Goal: Transaction & Acquisition: Purchase product/service

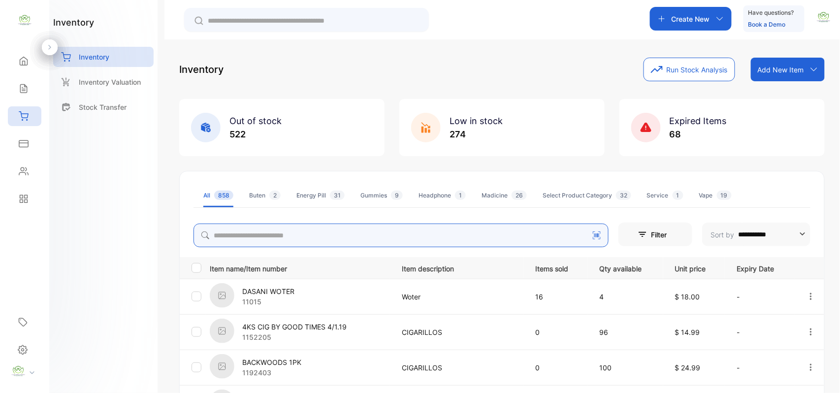
click at [375, 241] on input "search" at bounding box center [400, 235] width 415 height 24
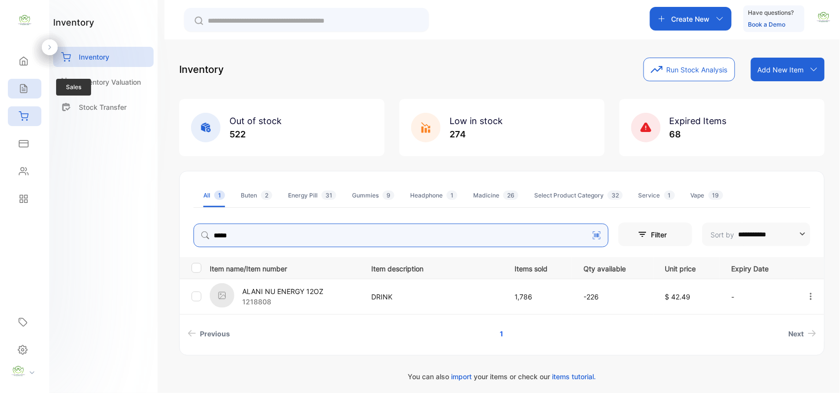
type input "*****"
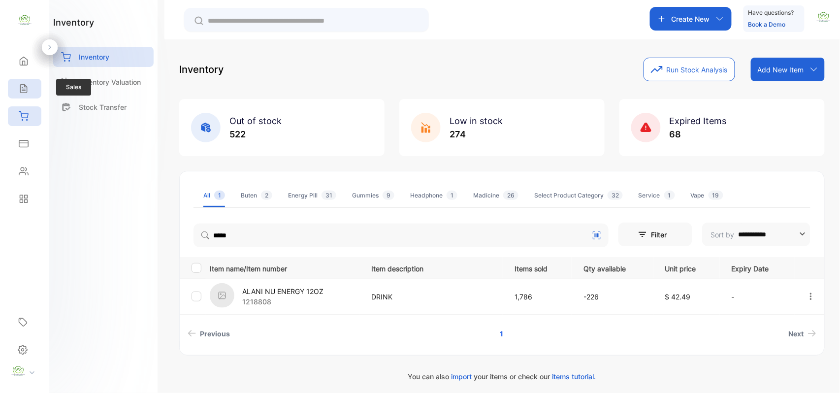
click at [16, 91] on div "Sales" at bounding box center [22, 89] width 13 height 10
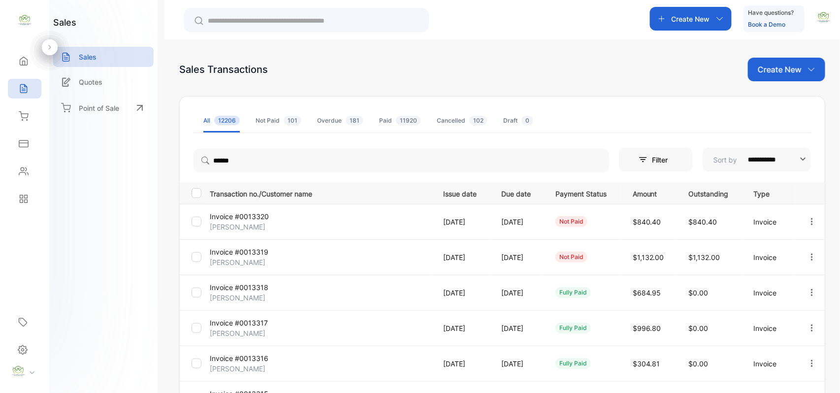
click at [683, 19] on div "**********" at bounding box center [501, 226] width 675 height 452
click at [711, 25] on div "Create New" at bounding box center [691, 19] width 82 height 24
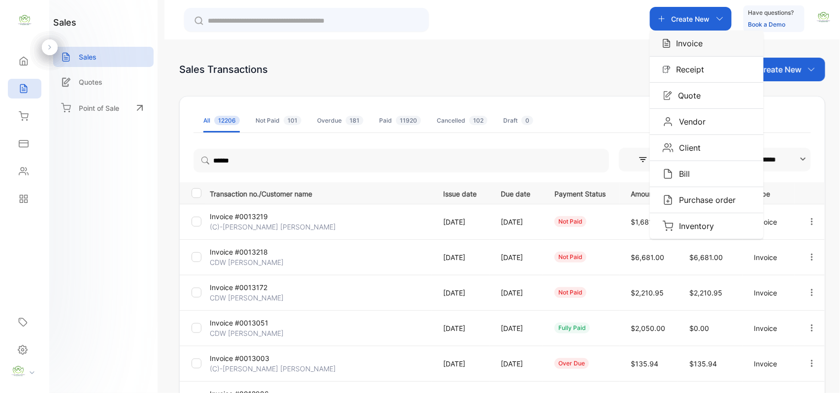
click at [694, 47] on p "Invoice" at bounding box center [686, 43] width 32 height 12
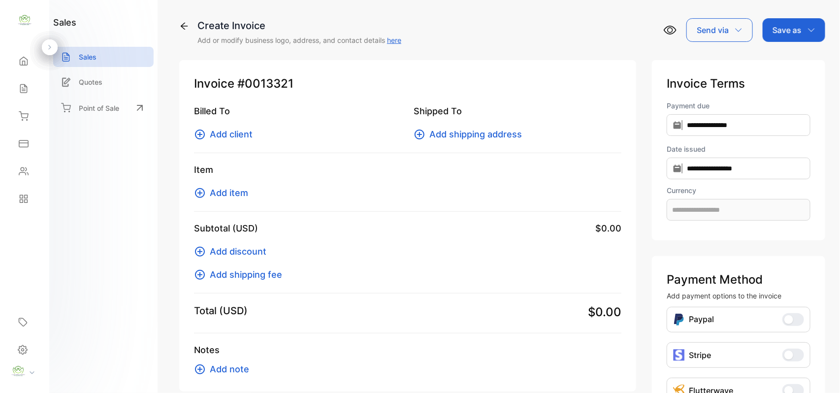
type input "**********"
click at [201, 134] on icon at bounding box center [200, 134] width 10 height 10
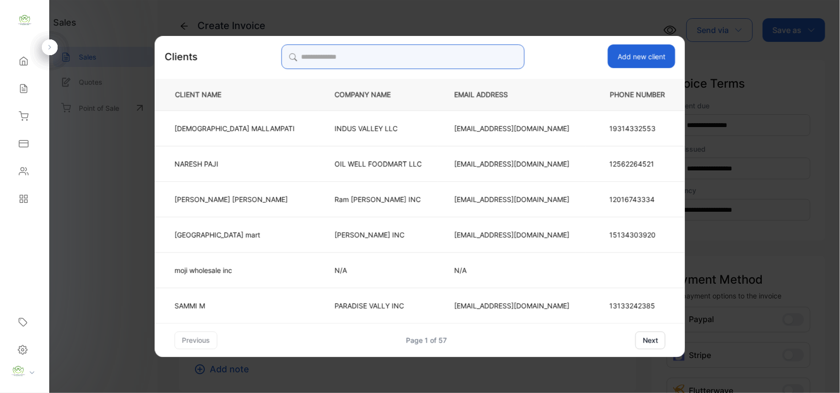
click at [444, 56] on input "search" at bounding box center [402, 56] width 243 height 25
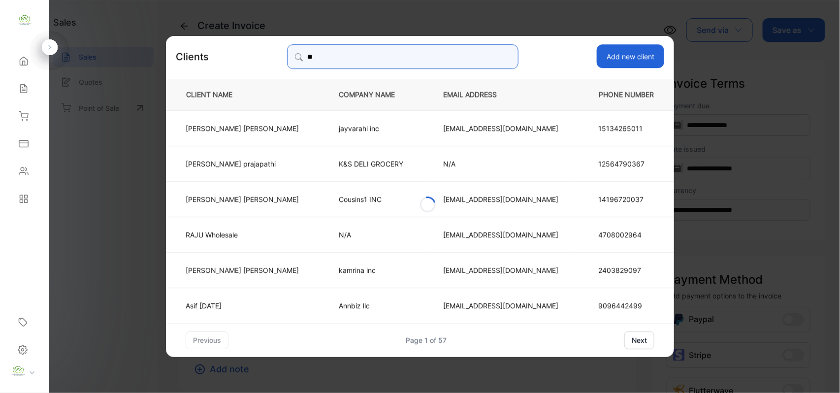
type input "*"
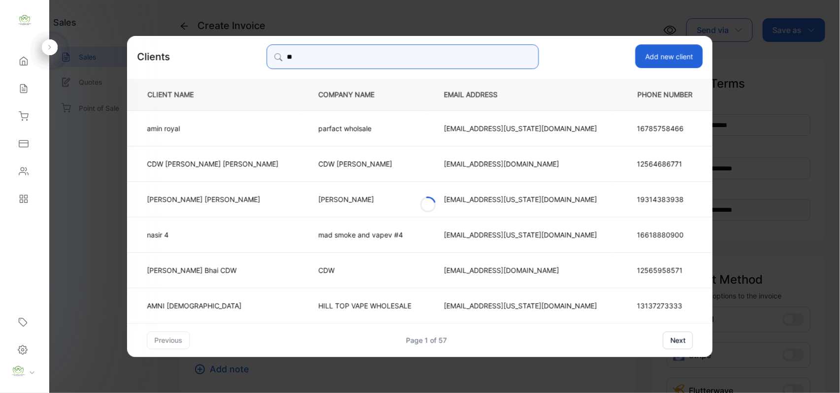
type input "*"
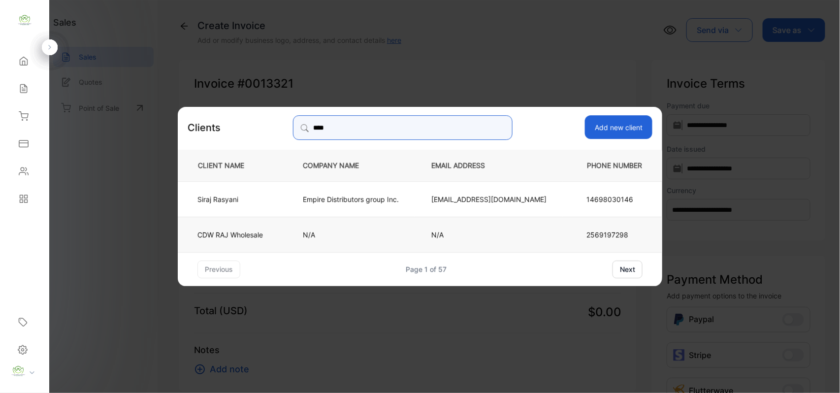
type input "***"
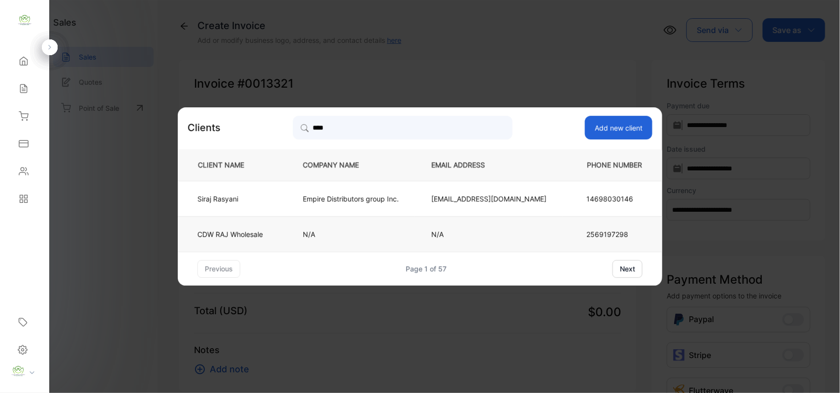
click at [233, 233] on p "CDW RAJ Wholesale" at bounding box center [229, 234] width 65 height 10
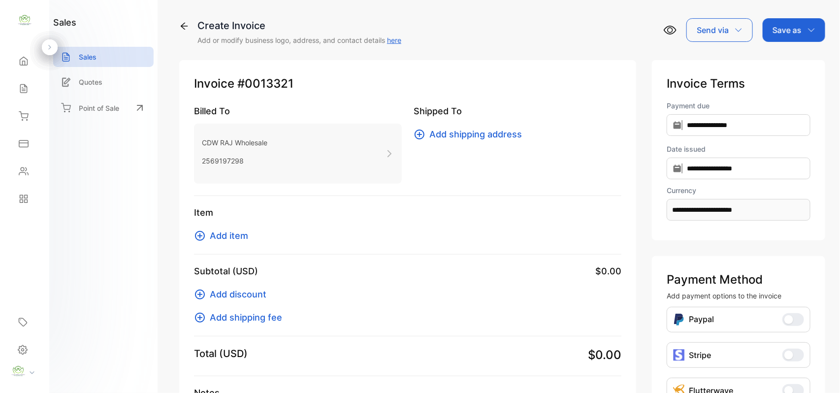
click at [200, 239] on icon at bounding box center [200, 236] width 12 height 12
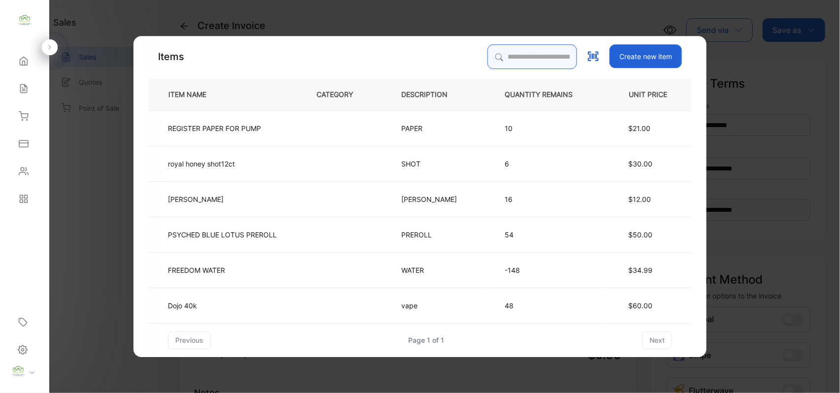
click at [496, 58] on input "search" at bounding box center [532, 56] width 90 height 25
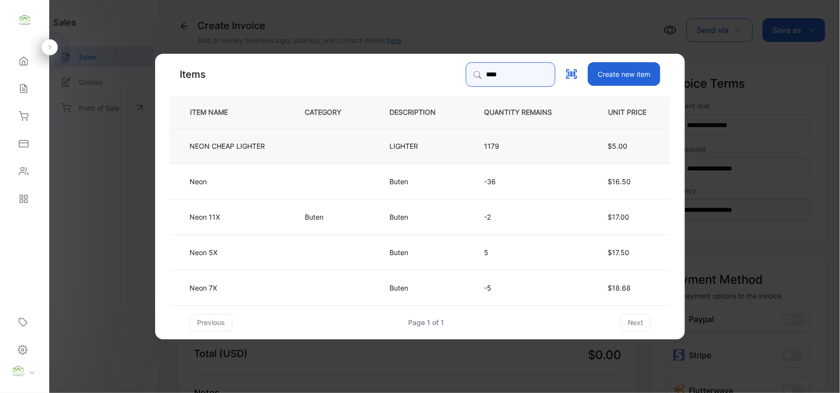
type input "****"
click at [602, 149] on td "$5.00" at bounding box center [627, 145] width 86 height 35
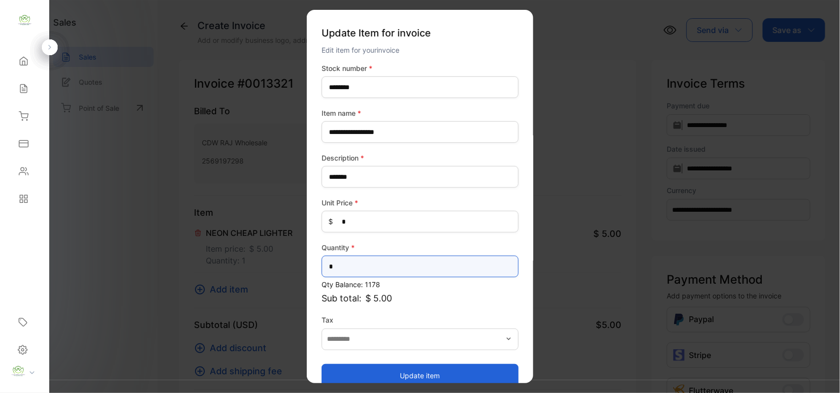
click at [357, 265] on input "*" at bounding box center [419, 266] width 197 height 22
type input "**"
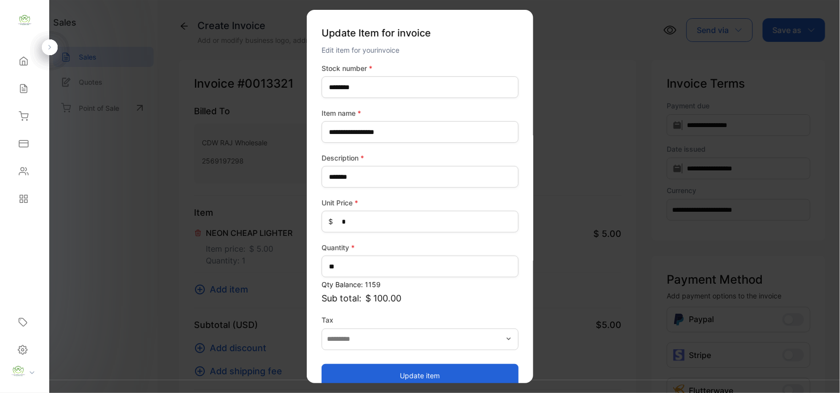
click at [387, 374] on button "Update item" at bounding box center [419, 375] width 197 height 24
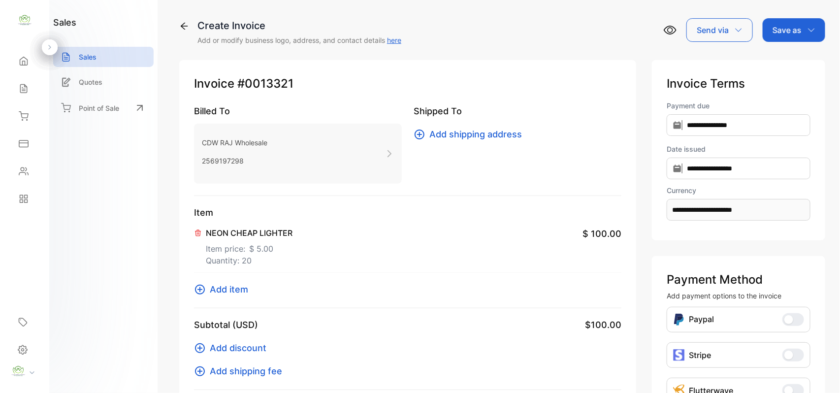
click at [199, 285] on icon at bounding box center [200, 290] width 10 height 10
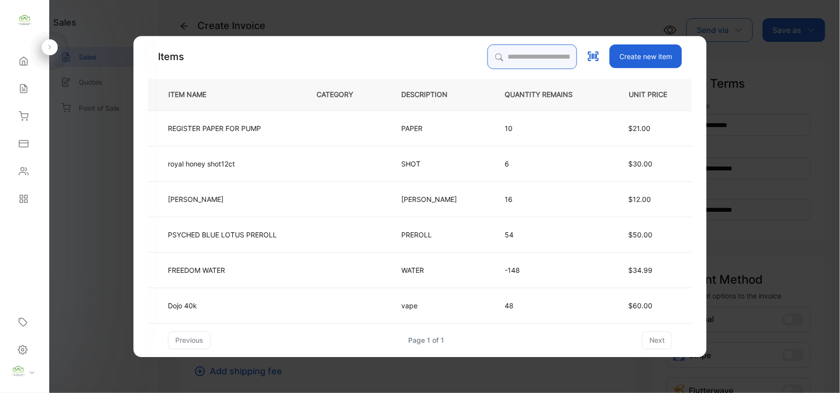
click at [525, 60] on input "search" at bounding box center [532, 56] width 90 height 25
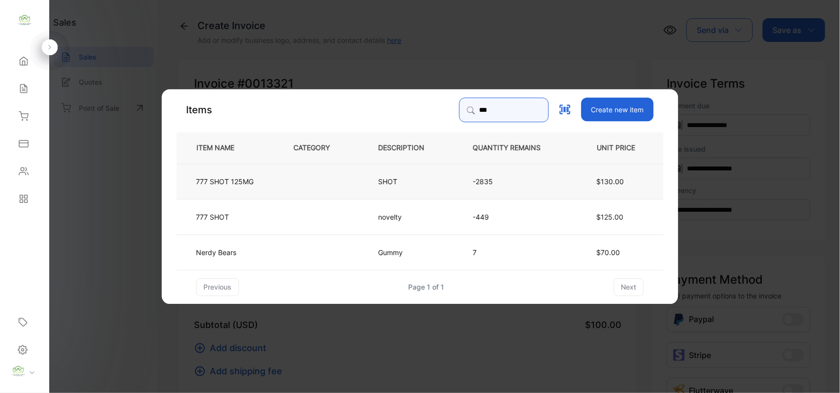
type input "***"
click at [579, 186] on td "$130.00" at bounding box center [618, 180] width 91 height 35
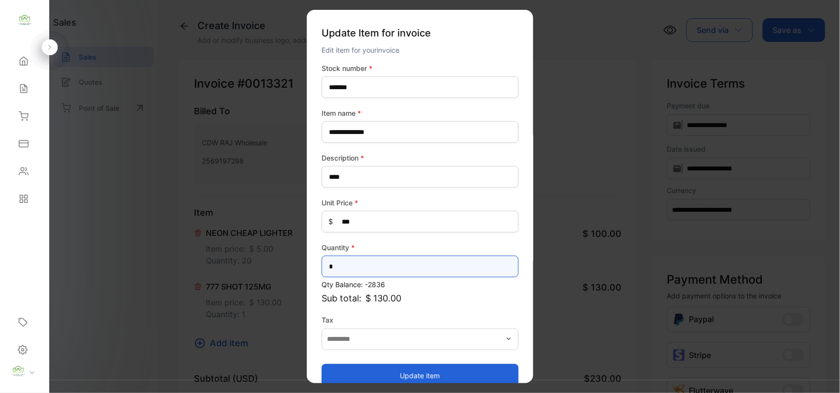
click at [349, 259] on input "*" at bounding box center [419, 266] width 197 height 22
type input "**"
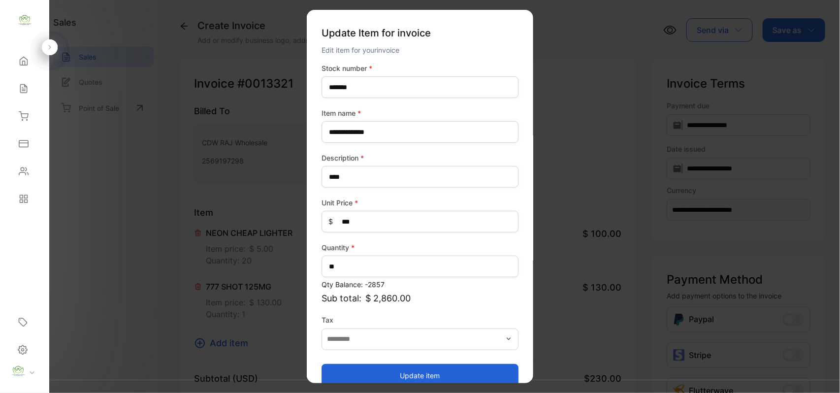
click at [426, 377] on button "Update item" at bounding box center [419, 375] width 197 height 24
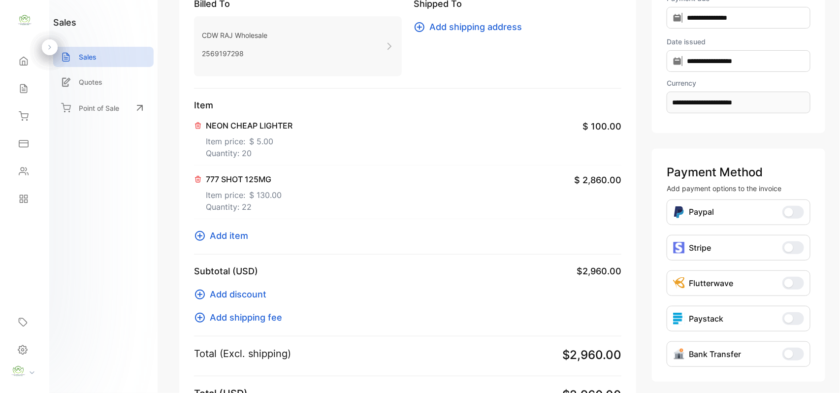
scroll to position [153, 0]
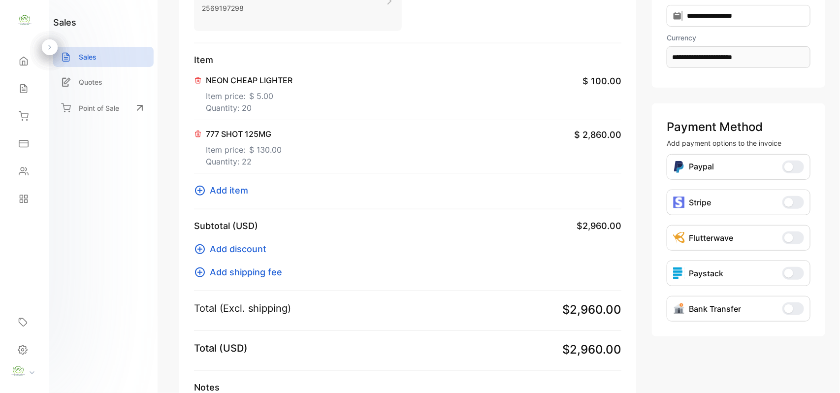
click at [204, 193] on icon at bounding box center [200, 191] width 12 height 12
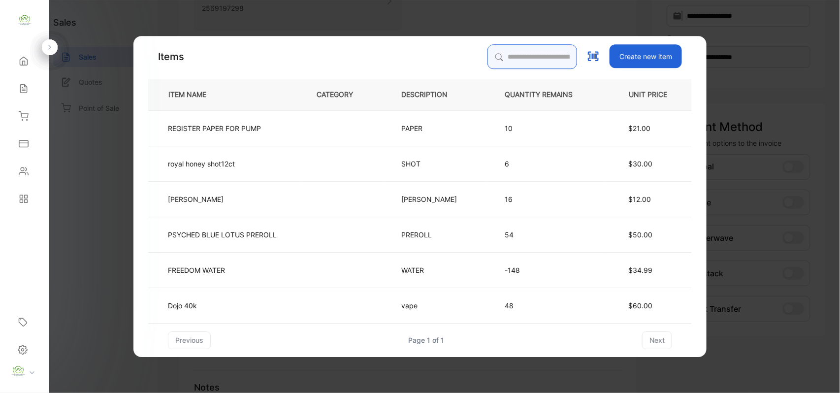
click at [545, 56] on input "search" at bounding box center [532, 56] width 90 height 25
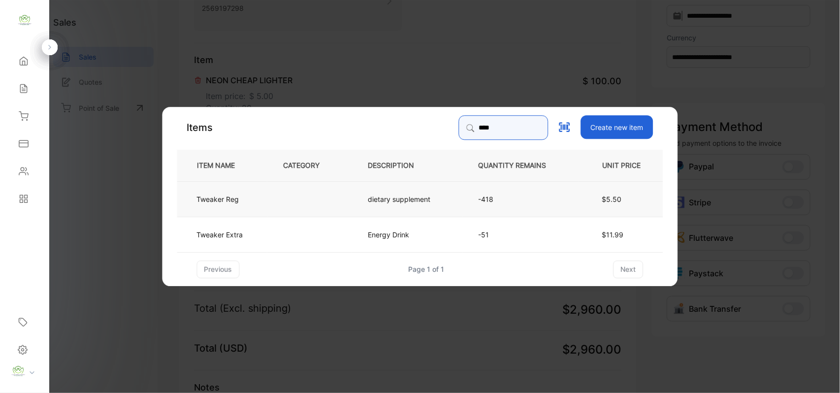
type input "****"
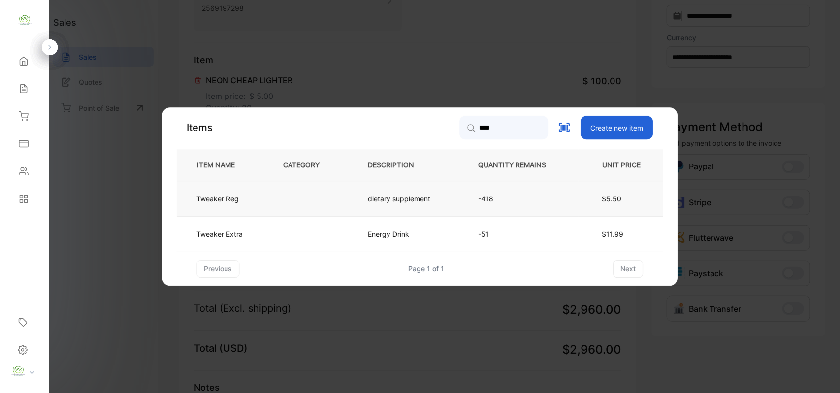
click at [414, 203] on p "dietary supplement" at bounding box center [399, 198] width 63 height 10
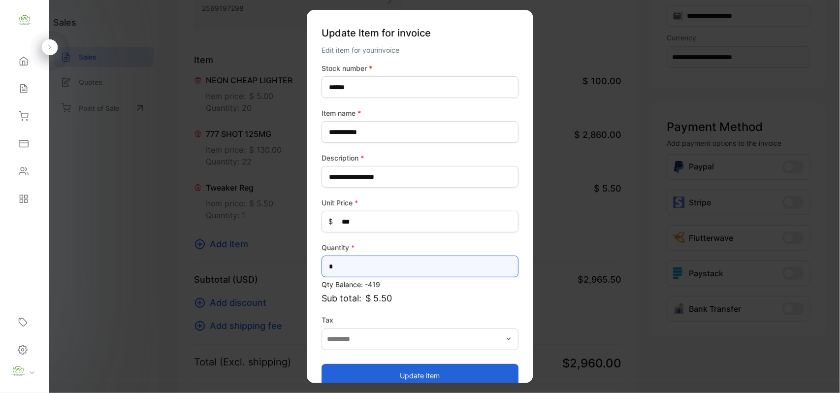
click at [361, 272] on input "*" at bounding box center [419, 266] width 197 height 22
type input "*"
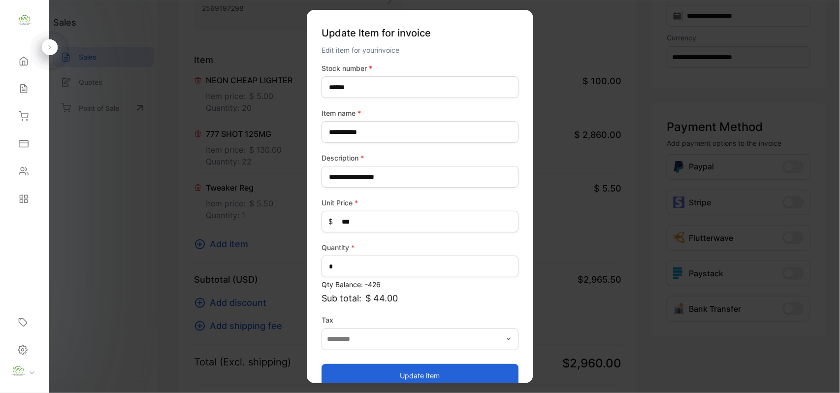
click at [423, 377] on button "Update item" at bounding box center [419, 375] width 197 height 24
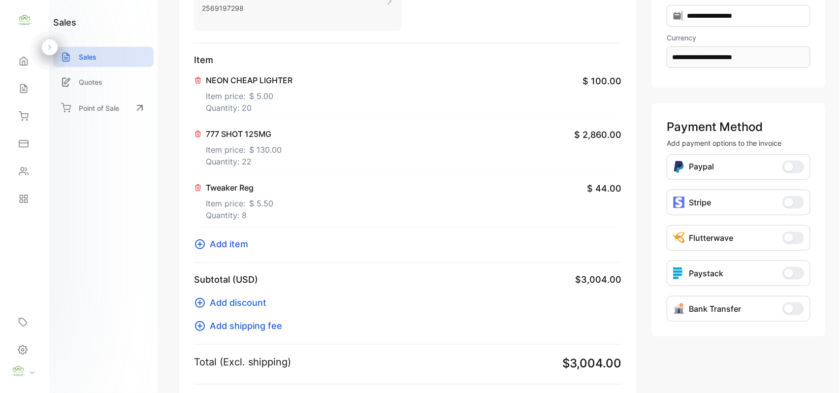
click at [203, 244] on icon at bounding box center [200, 244] width 12 height 12
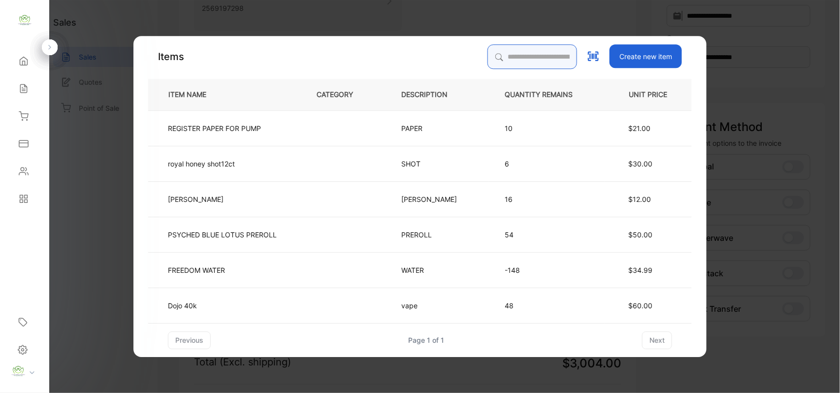
click at [496, 58] on input "search" at bounding box center [532, 56] width 90 height 25
type input "******"
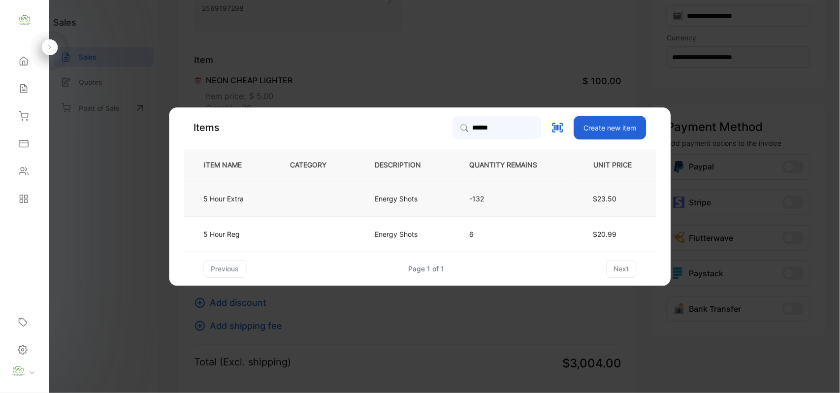
click at [381, 193] on p "Energy Shots" at bounding box center [396, 198] width 43 height 10
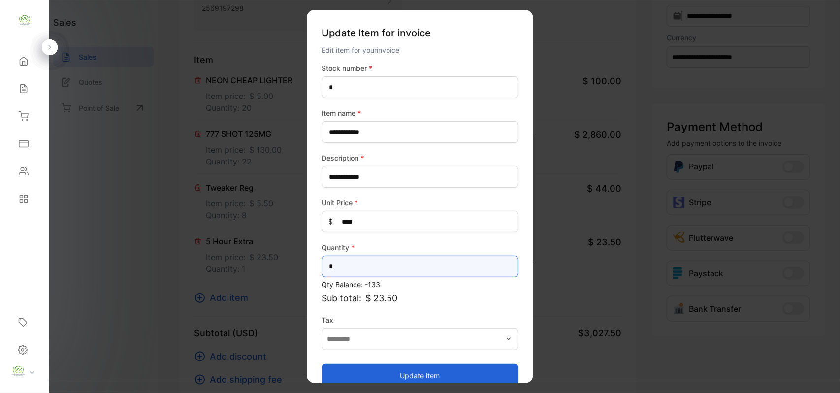
click at [369, 262] on input "*" at bounding box center [419, 266] width 197 height 22
type input "*"
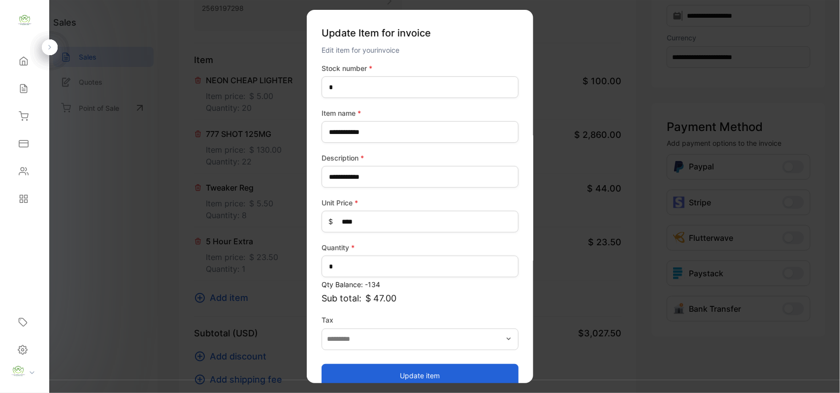
click at [419, 376] on button "Update item" at bounding box center [419, 375] width 197 height 24
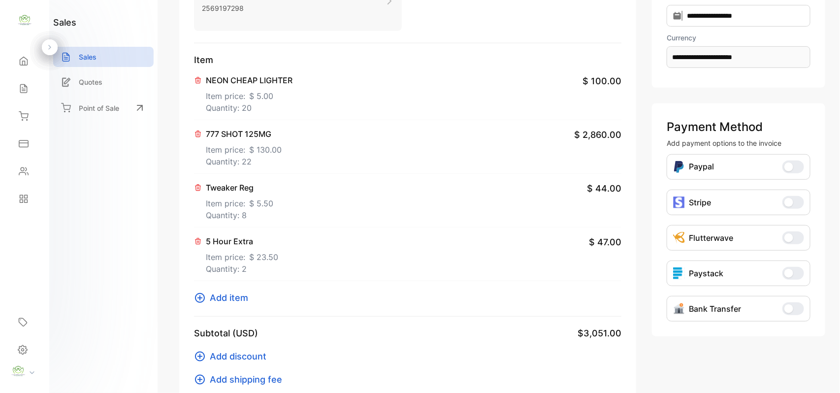
click at [205, 296] on icon at bounding box center [200, 298] width 12 height 12
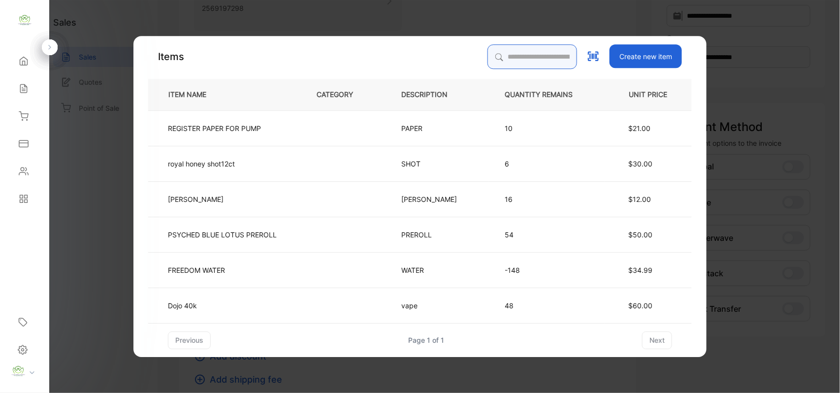
click at [525, 51] on input "search" at bounding box center [532, 56] width 90 height 25
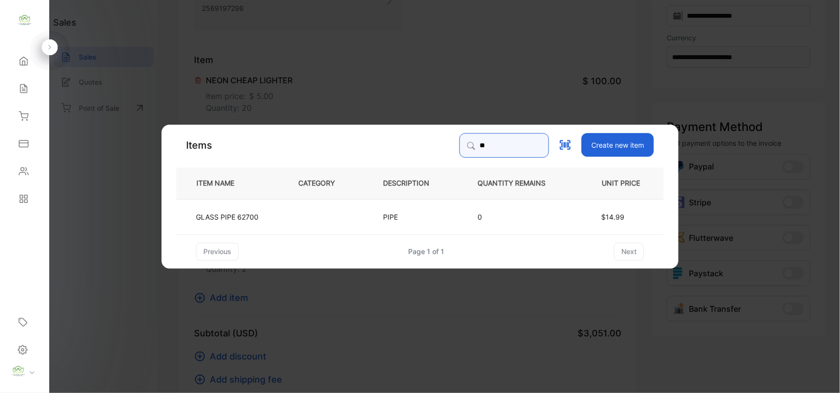
type input "*"
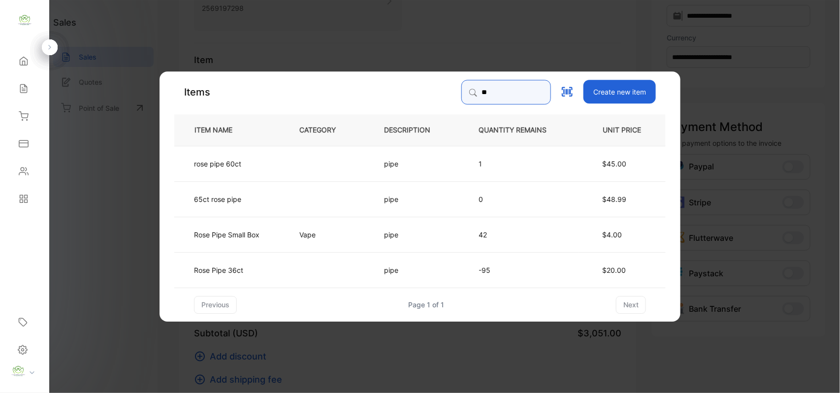
type input "*"
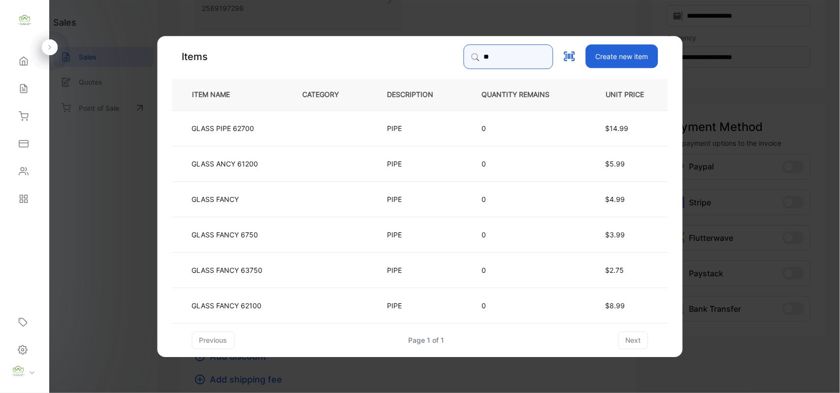
type input "*"
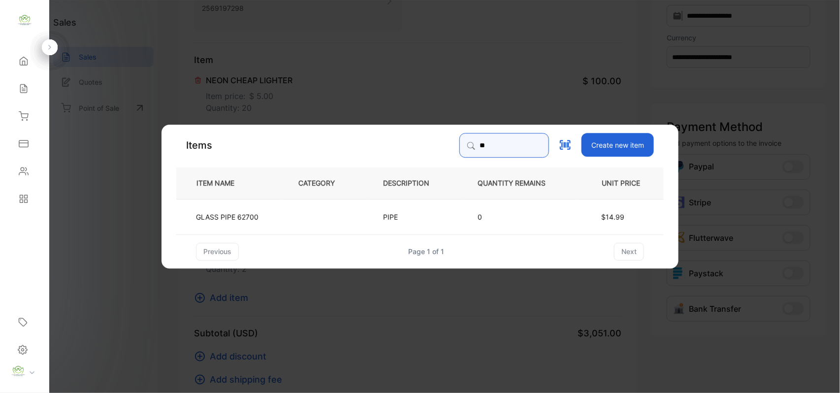
type input "*"
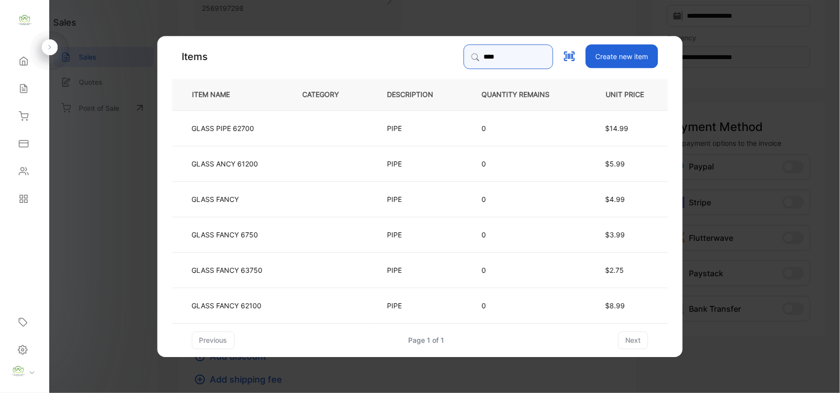
drag, startPoint x: 475, startPoint y: 60, endPoint x: 443, endPoint y: 58, distance: 31.6
click at [464, 58] on div "****" at bounding box center [509, 56] width 90 height 25
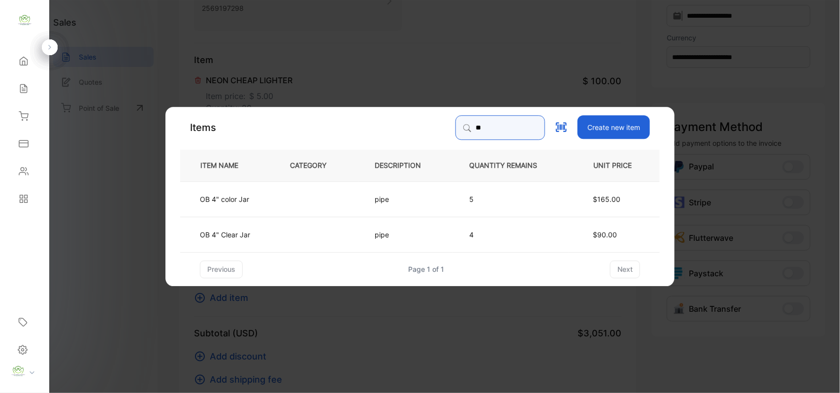
type input "*"
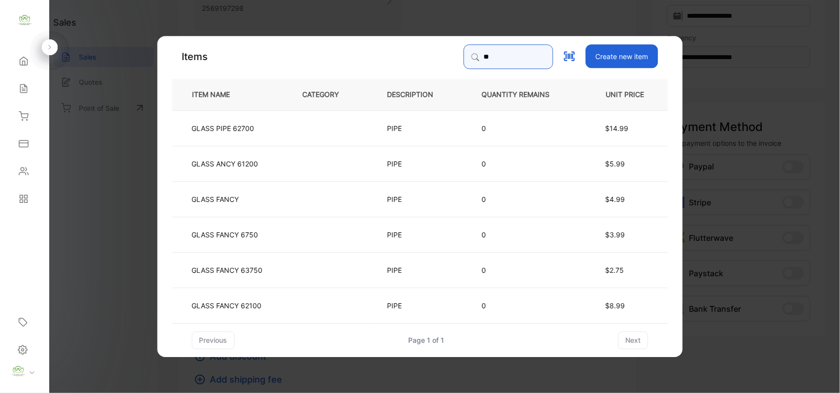
type input "*"
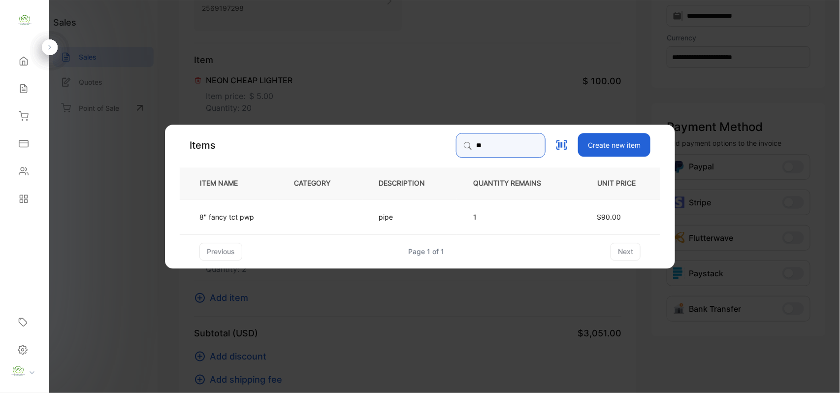
type input "*"
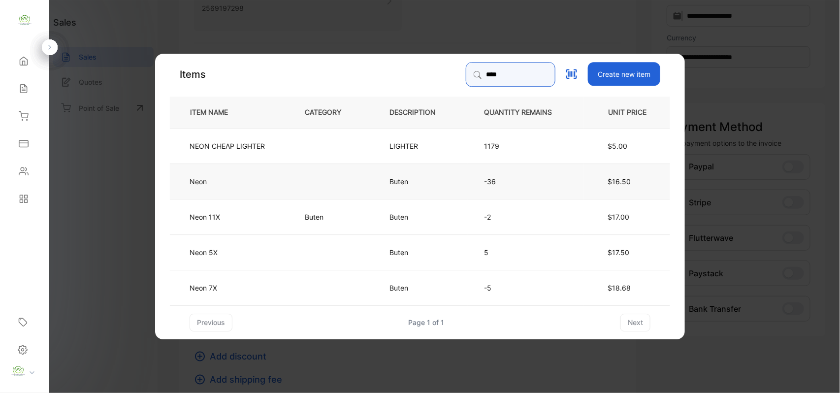
type input "****"
click at [365, 179] on td at bounding box center [330, 180] width 85 height 35
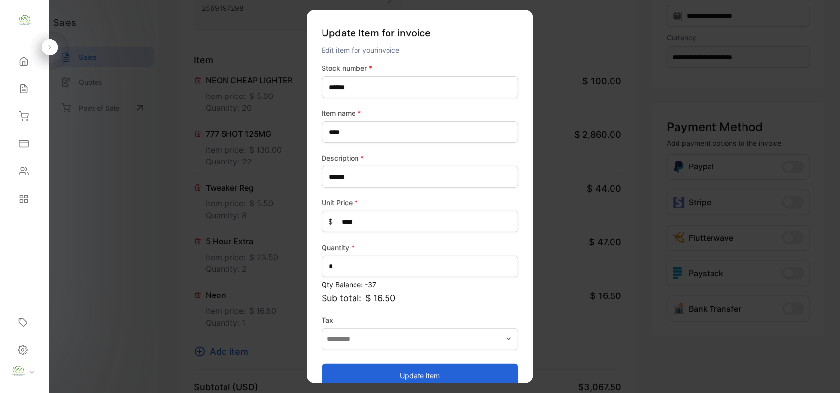
click at [375, 366] on button "Update item" at bounding box center [419, 375] width 197 height 24
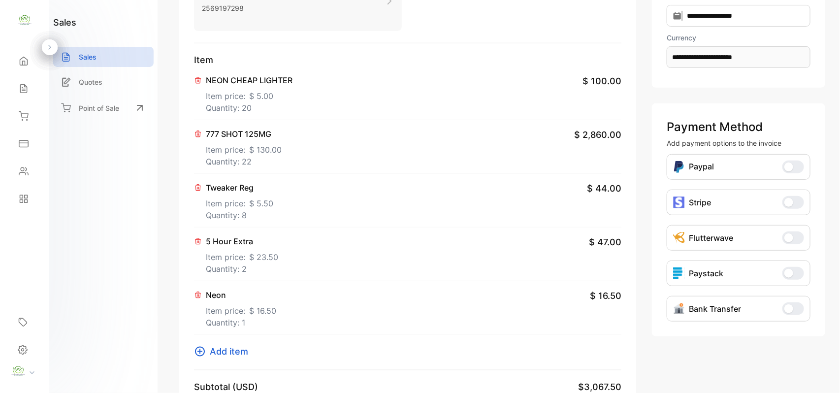
click at [202, 354] on icon at bounding box center [200, 352] width 12 height 12
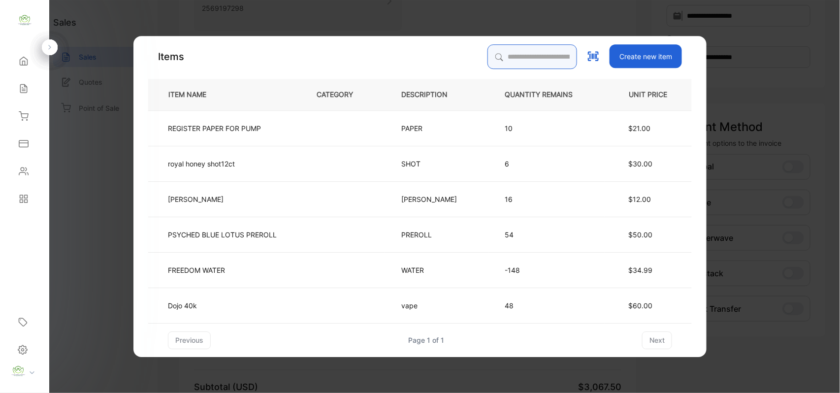
click at [526, 58] on input "search" at bounding box center [532, 56] width 90 height 25
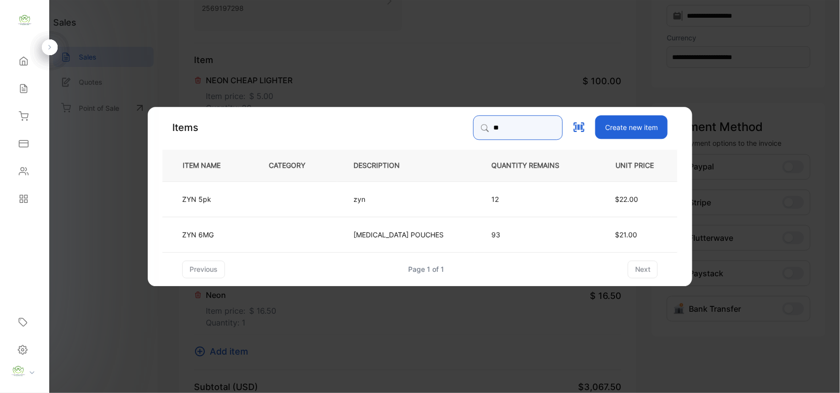
type input "*"
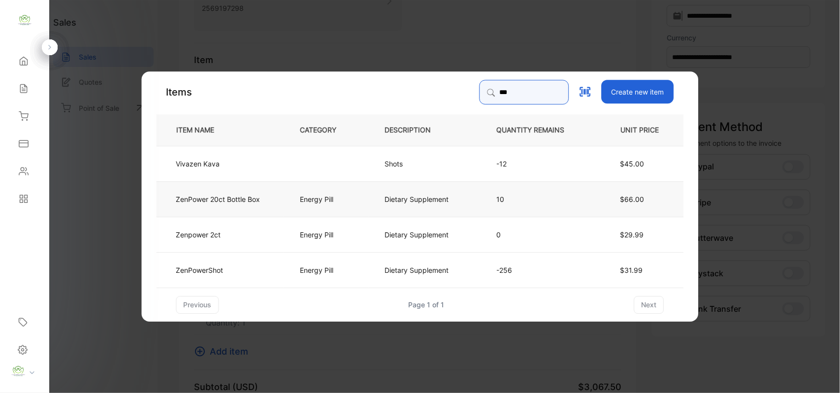
type input "***"
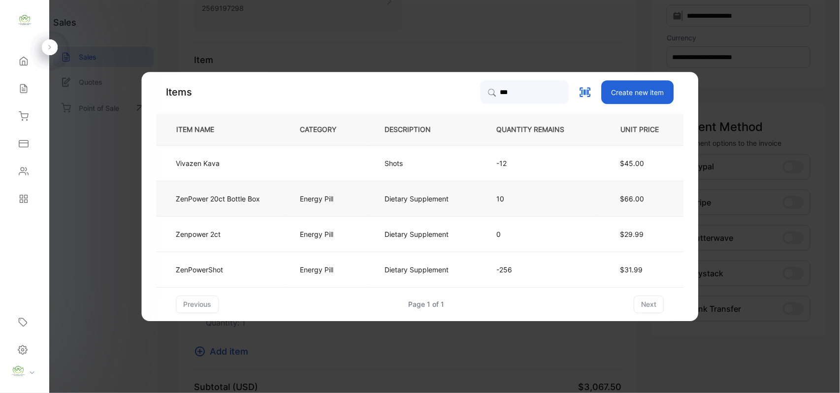
click at [332, 196] on p "Energy Pill" at bounding box center [316, 198] width 33 height 10
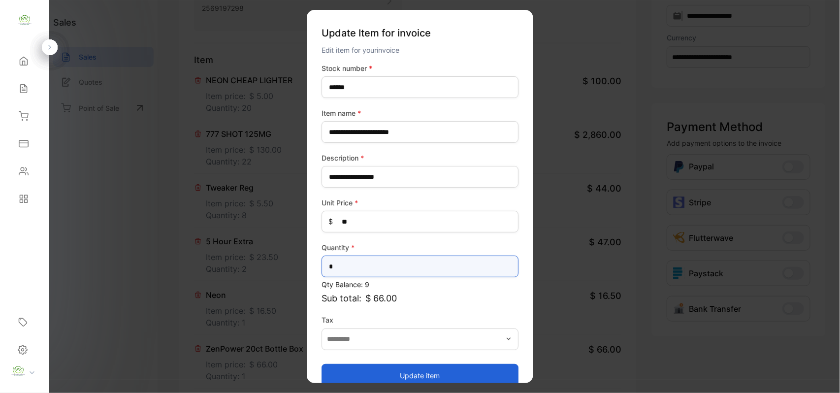
click at [355, 263] on input "*" at bounding box center [419, 266] width 197 height 22
type input "*"
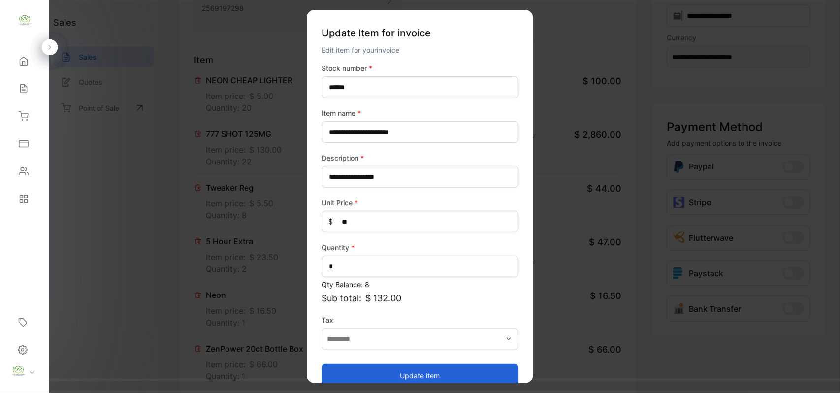
click at [426, 375] on button "Update item" at bounding box center [419, 375] width 197 height 24
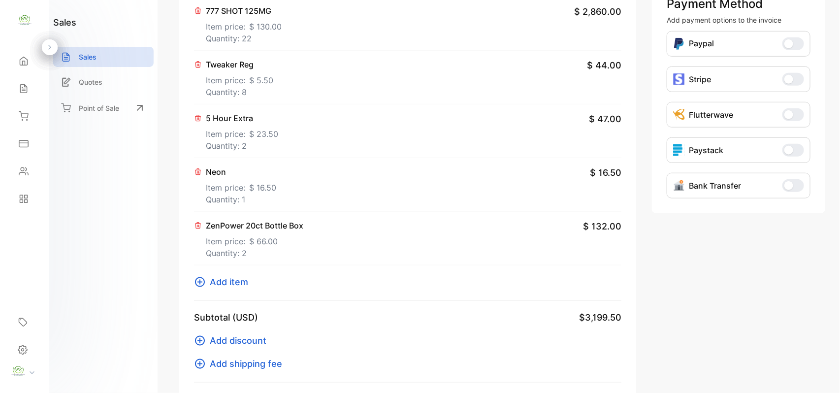
scroll to position [306, 0]
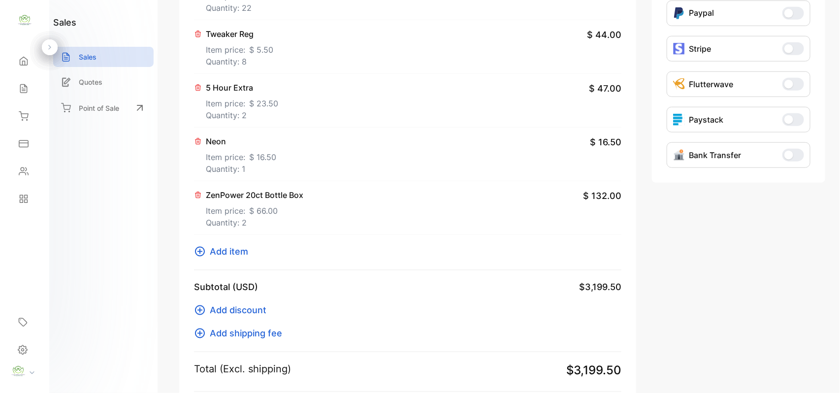
click at [195, 253] on icon at bounding box center [200, 252] width 10 height 10
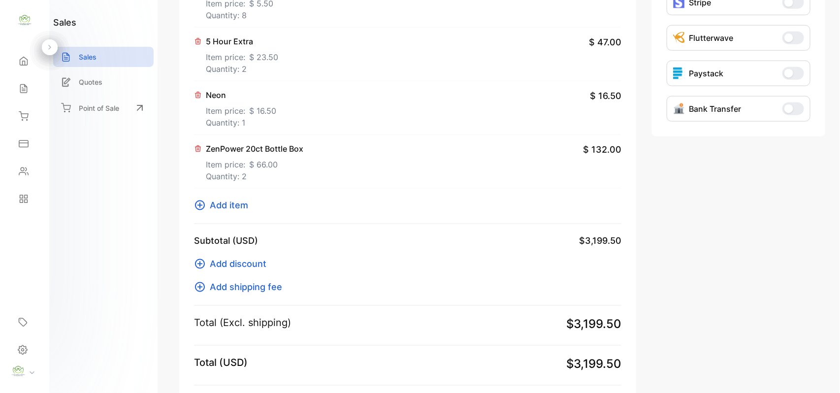
scroll to position [460, 0]
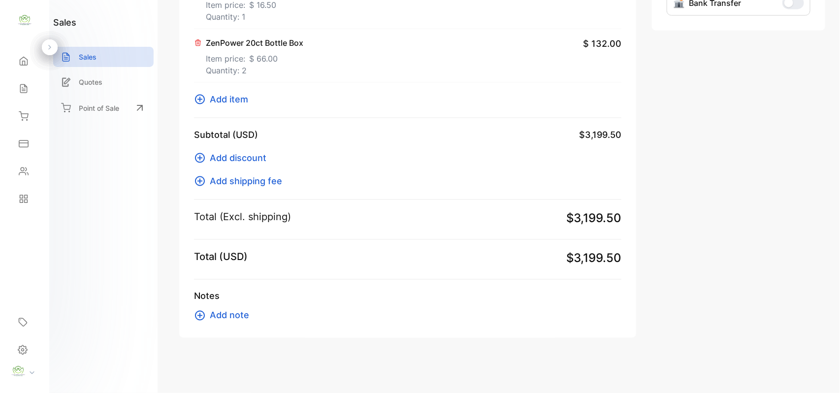
click at [196, 95] on icon at bounding box center [200, 100] width 12 height 12
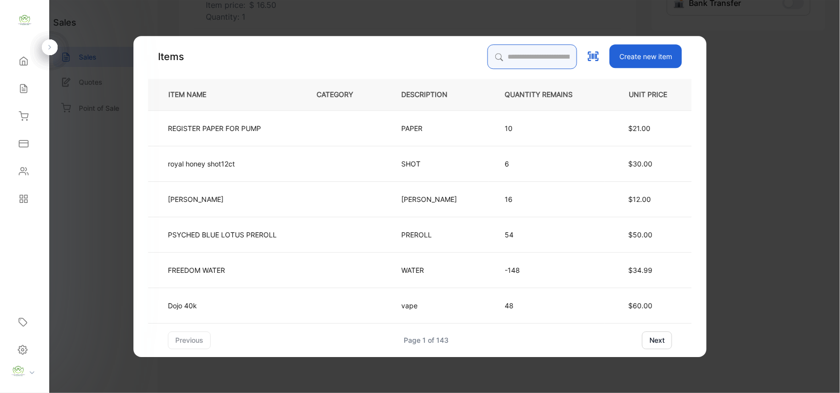
click at [543, 56] on input "search" at bounding box center [532, 56] width 90 height 25
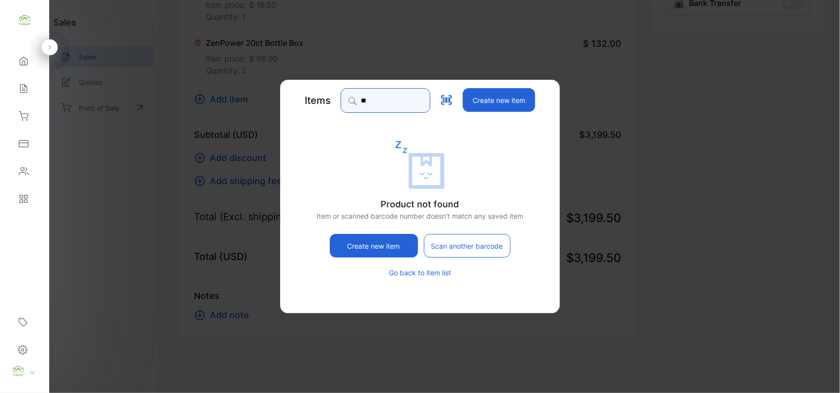
type input "*"
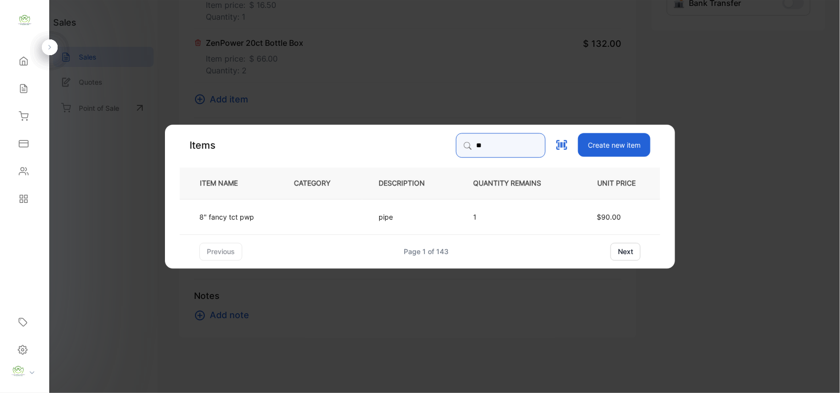
type input "**"
click at [434, 213] on td "pipe" at bounding box center [409, 215] width 95 height 35
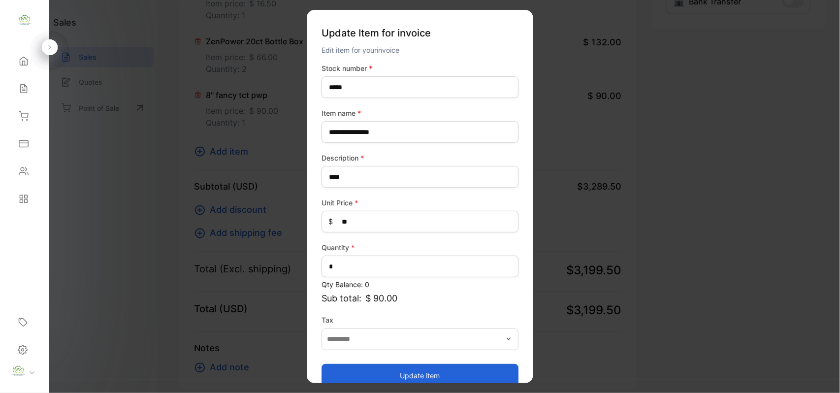
click at [428, 375] on button "Update item" at bounding box center [419, 375] width 197 height 24
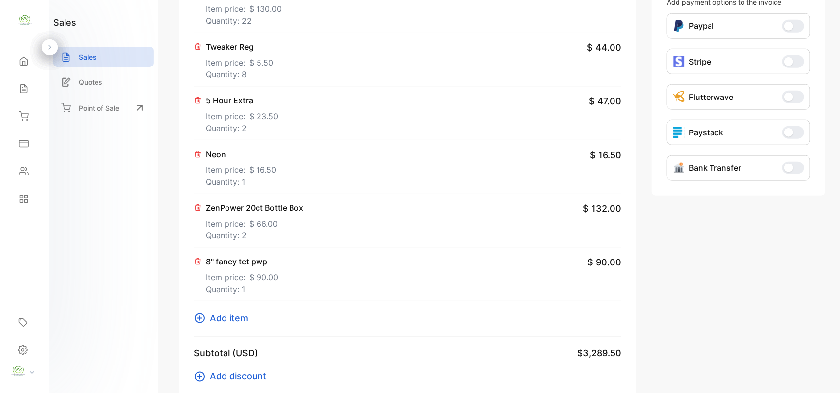
scroll to position [0, 0]
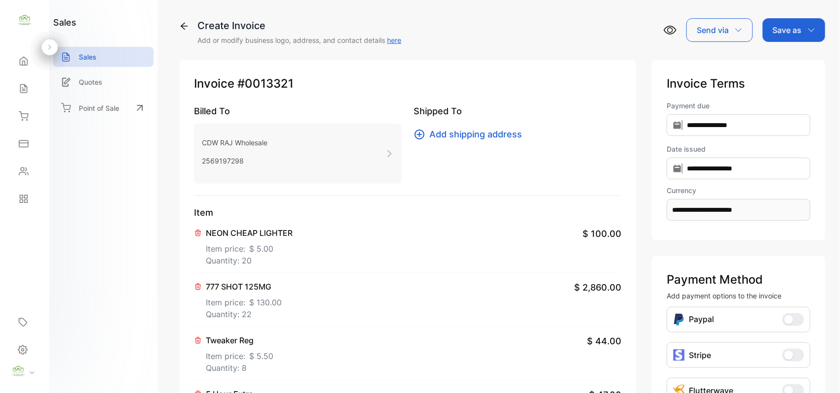
click at [197, 233] on icon at bounding box center [197, 233] width 5 height 6
drag, startPoint x: 345, startPoint y: 275, endPoint x: 351, endPoint y: 278, distance: 6.6
click at [345, 276] on div "Tweaker Reg Item price: $ 5.50 Quantity: 8 $ 44.00" at bounding box center [407, 300] width 427 height 54
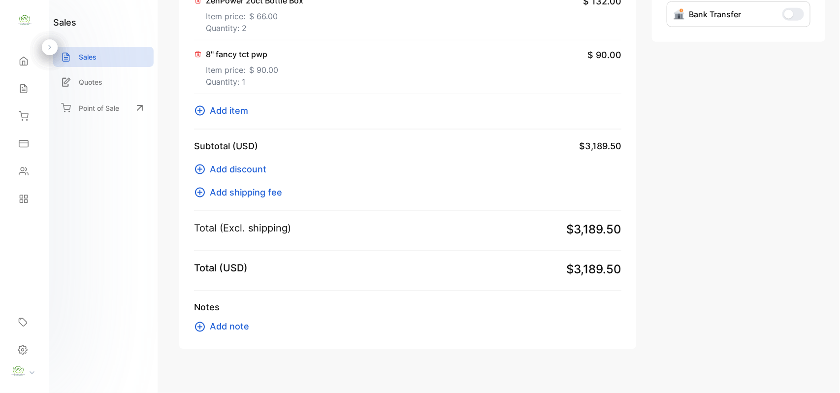
scroll to position [459, 0]
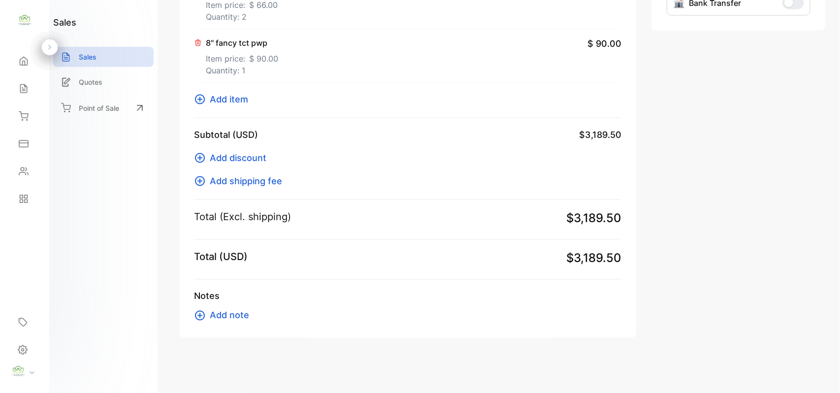
click at [232, 100] on span "Add item" at bounding box center [229, 99] width 38 height 13
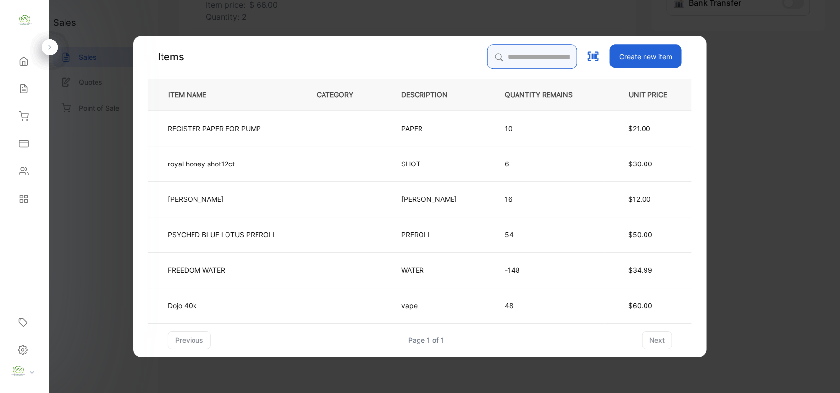
click at [520, 54] on input "search" at bounding box center [532, 56] width 90 height 25
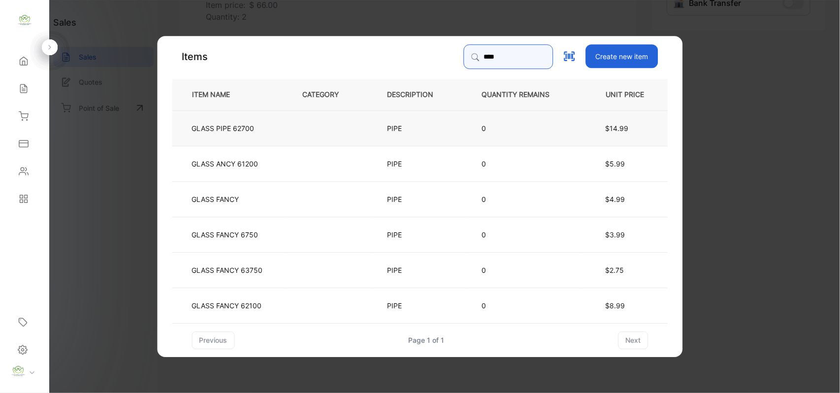
type input "****"
click at [359, 128] on td at bounding box center [329, 127] width 85 height 35
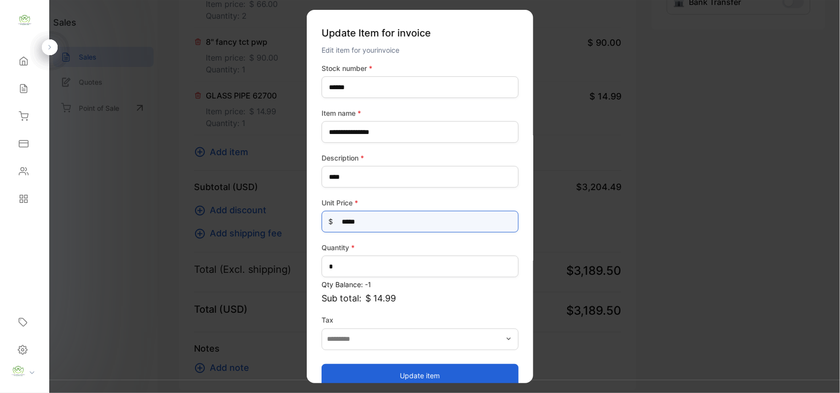
click at [370, 225] on Price-inputprice "*****" at bounding box center [419, 222] width 197 height 22
type Price-inputprice "*"
type Price-inputprice "**"
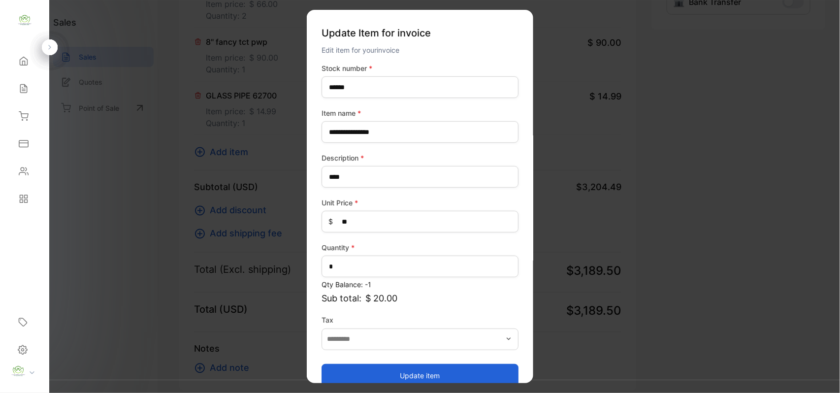
click at [416, 375] on button "Update item" at bounding box center [419, 375] width 197 height 24
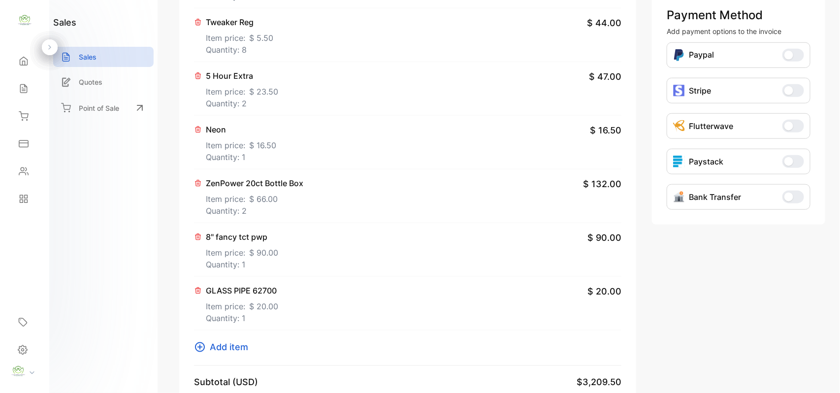
scroll to position [306, 0]
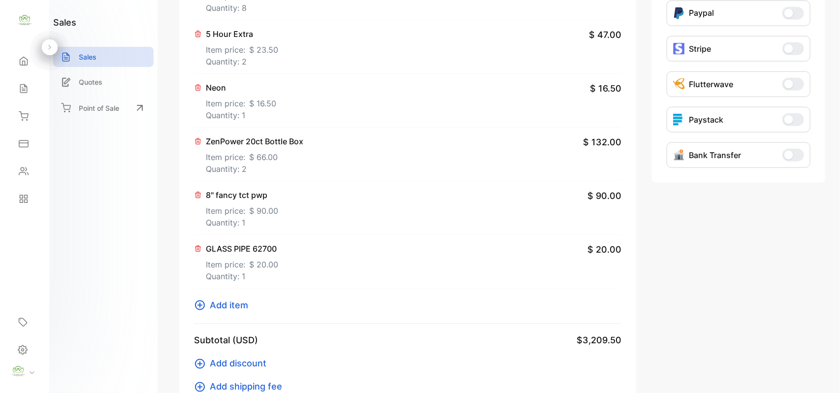
click at [373, 198] on div "8" fancy tct pwp Item price: $ 90.00 Quantity: 1 $ 90.00" at bounding box center [407, 208] width 427 height 54
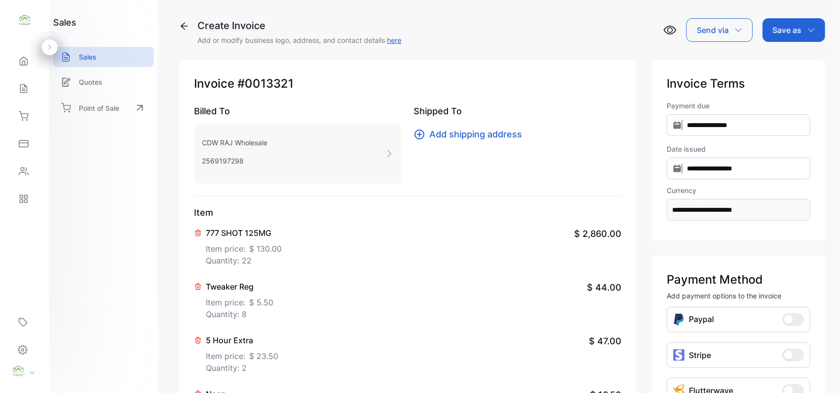
click at [266, 240] on p "Item price: $ 130.00" at bounding box center [244, 247] width 76 height 16
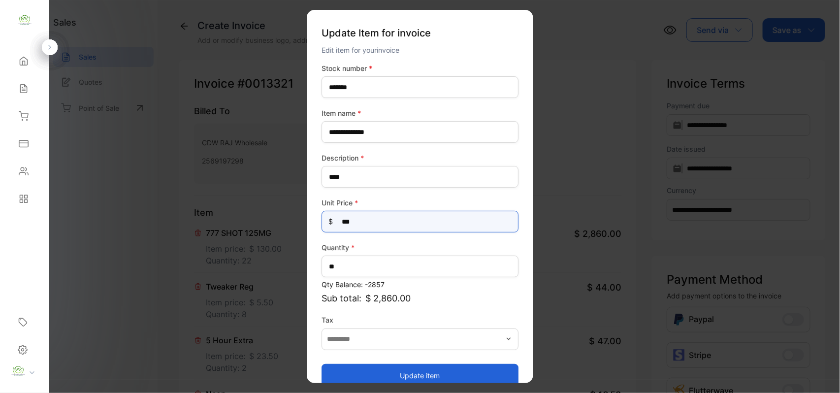
click at [369, 225] on Price-inputprice "***" at bounding box center [419, 222] width 197 height 22
type Price-inputprice "***"
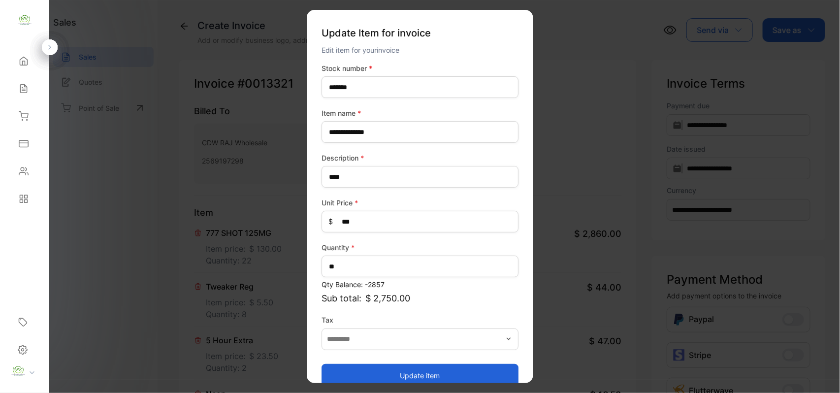
click at [426, 377] on button "Update item" at bounding box center [419, 375] width 197 height 24
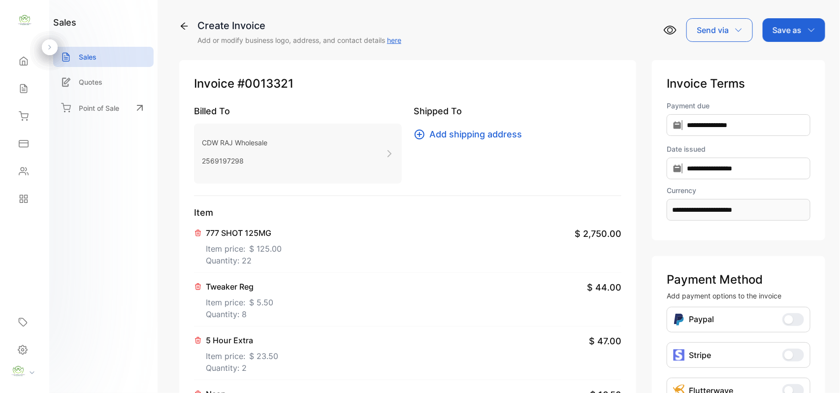
click at [785, 28] on p "Save as" at bounding box center [786, 30] width 29 height 12
click at [786, 60] on div "Invoice" at bounding box center [791, 63] width 57 height 20
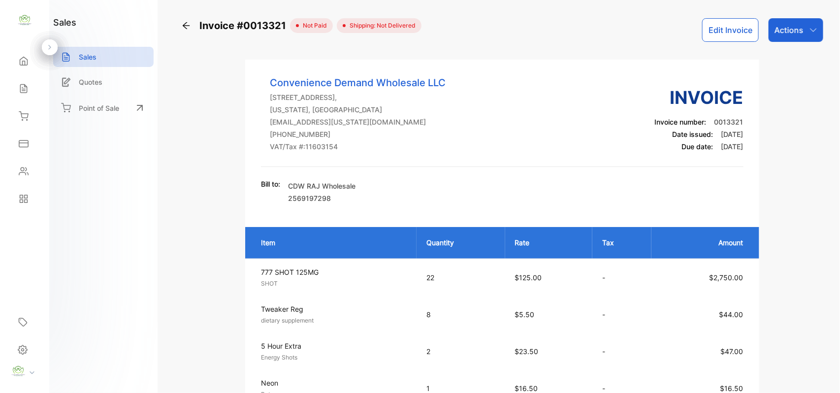
click at [784, 26] on p "Actions" at bounding box center [788, 30] width 29 height 12
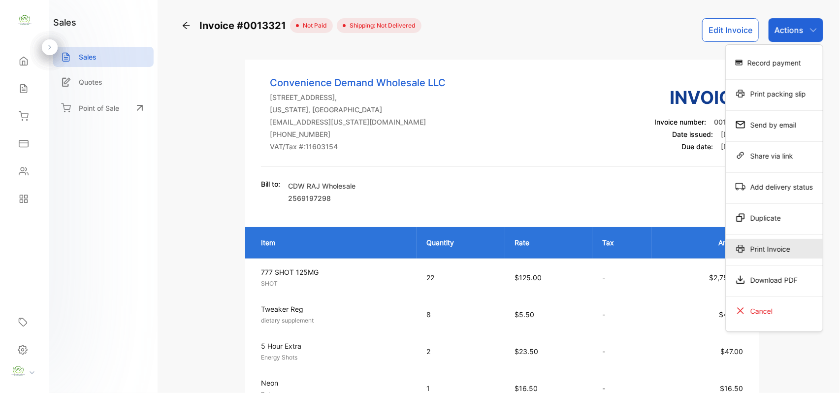
click at [763, 252] on div "Print Invoice" at bounding box center [774, 249] width 97 height 20
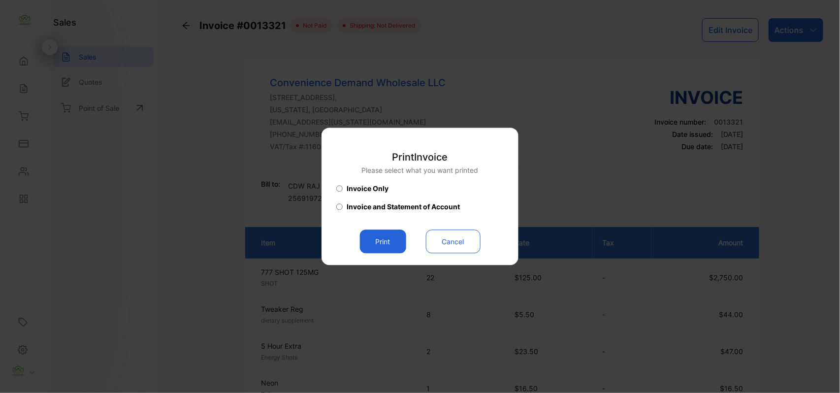
click at [388, 243] on button "Print" at bounding box center [383, 242] width 46 height 24
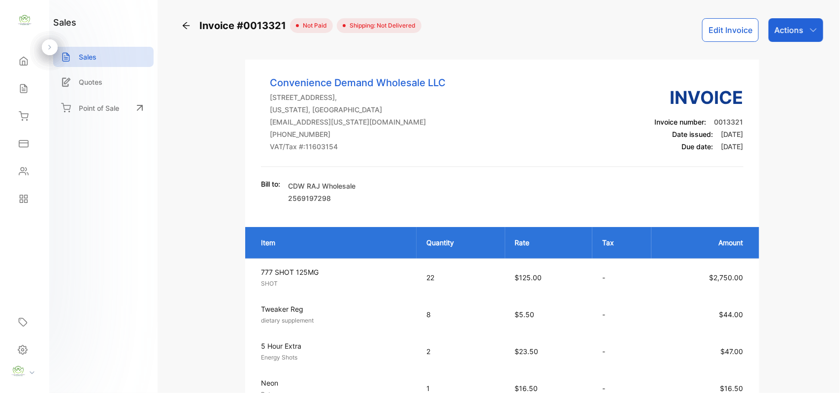
click at [784, 28] on p "Actions" at bounding box center [788, 30] width 29 height 12
click at [727, 32] on button "Edit Invoice" at bounding box center [730, 30] width 57 height 24
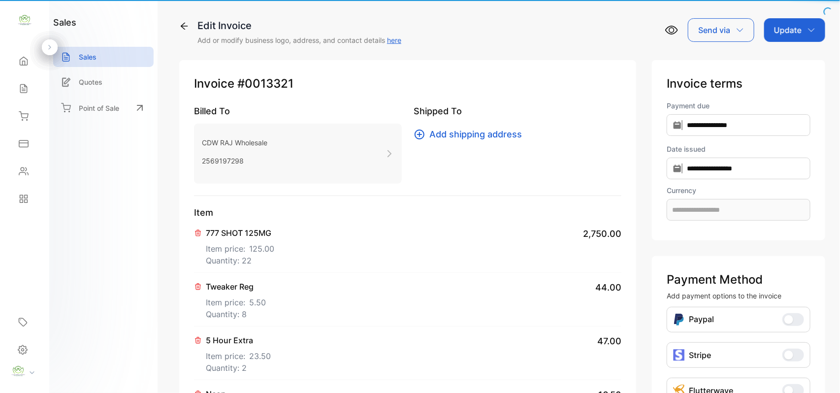
type input "**********"
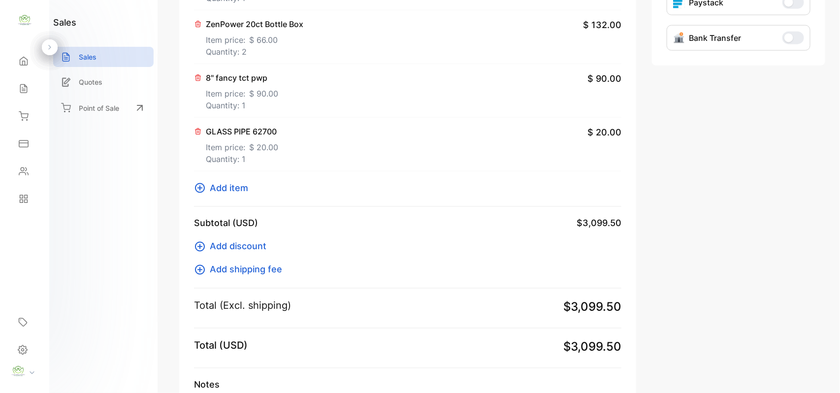
scroll to position [459, 0]
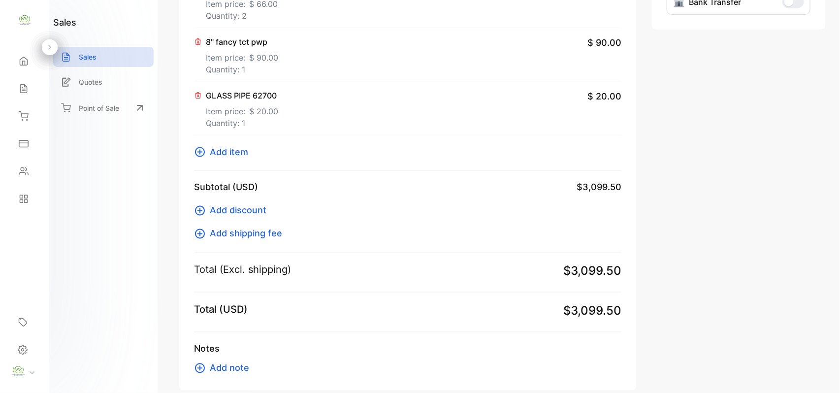
click at [223, 367] on span "Add note" at bounding box center [229, 367] width 39 height 13
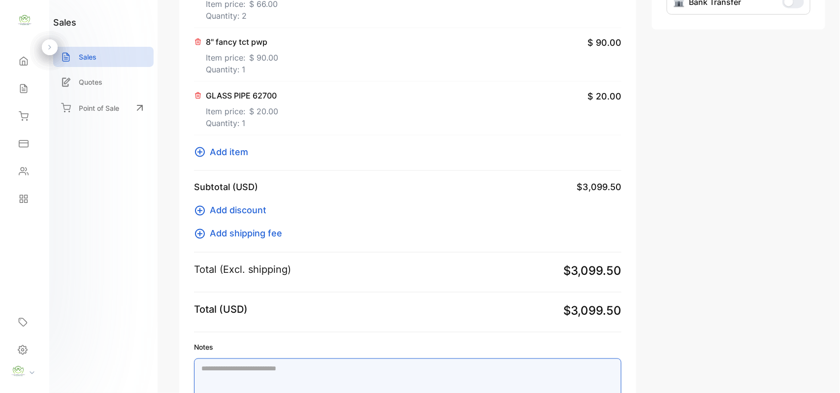
click at [231, 378] on textarea "Notes" at bounding box center [407, 389] width 427 height 63
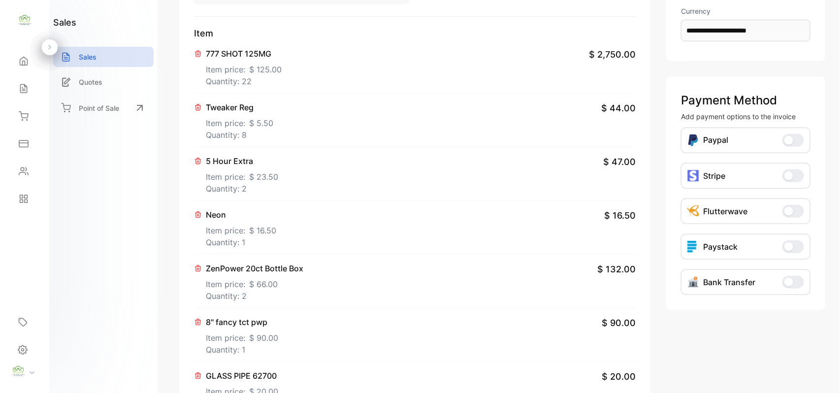
scroll to position [0, 0]
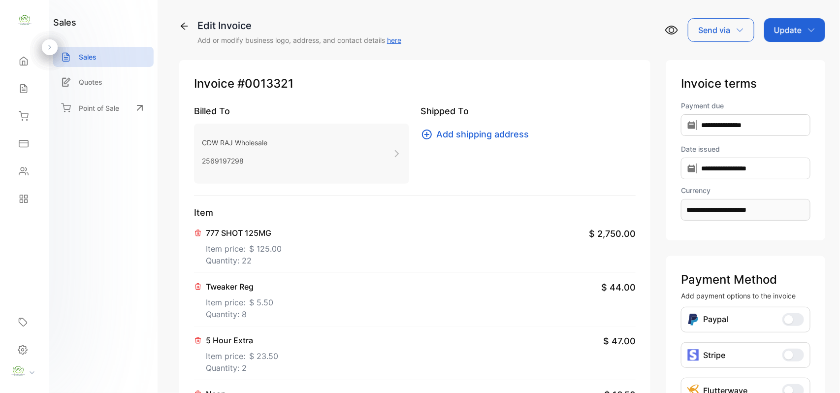
click at [774, 28] on p "Update" at bounding box center [788, 30] width 28 height 12
type textarea "**********"
click at [789, 59] on div "Invoice" at bounding box center [796, 63] width 57 height 20
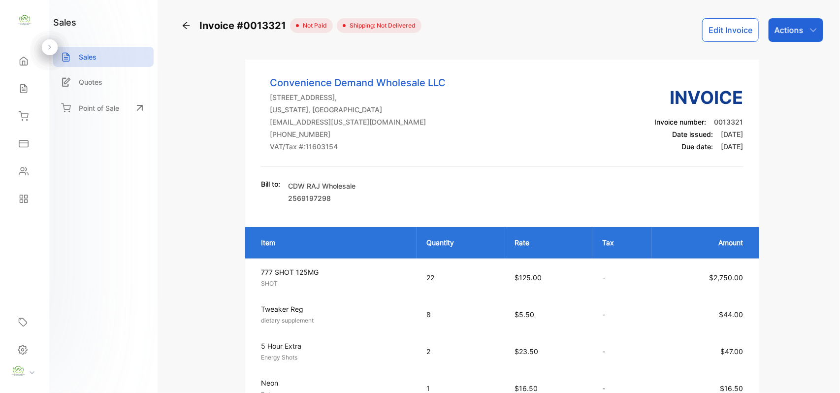
click at [787, 28] on p "Actions" at bounding box center [788, 30] width 29 height 12
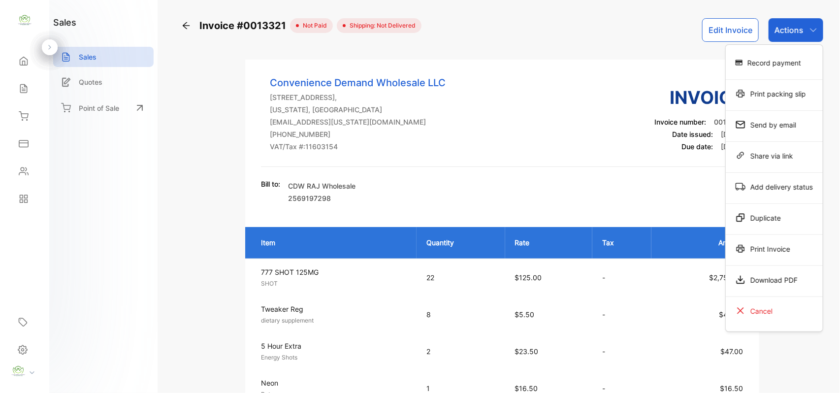
click at [768, 253] on div "Print Invoice" at bounding box center [774, 249] width 97 height 20
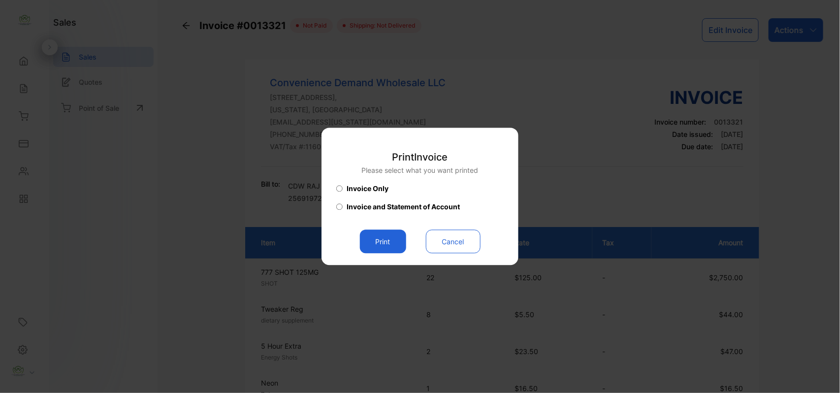
click at [386, 240] on button "Print" at bounding box center [383, 242] width 46 height 24
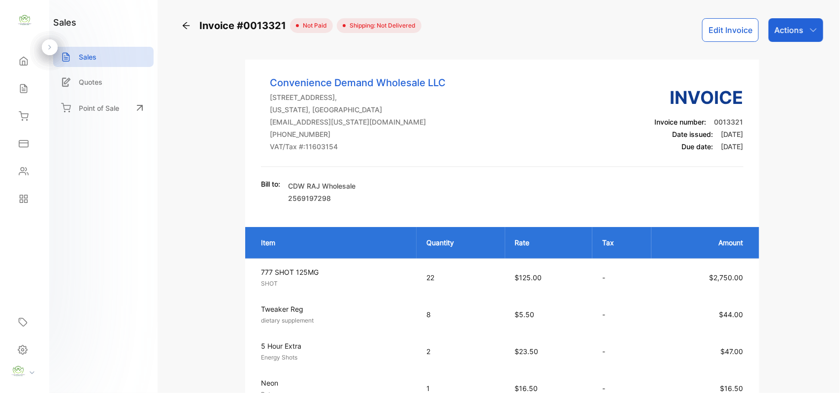
click at [101, 58] on div "Sales" at bounding box center [103, 57] width 100 height 20
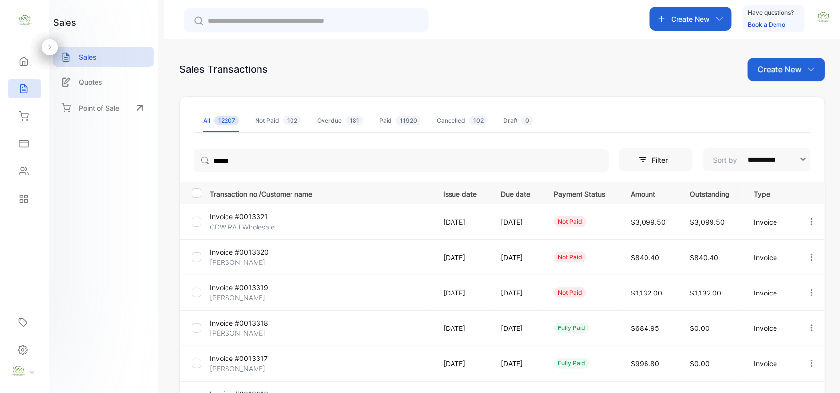
click at [226, 18] on input "text" at bounding box center [313, 21] width 211 height 10
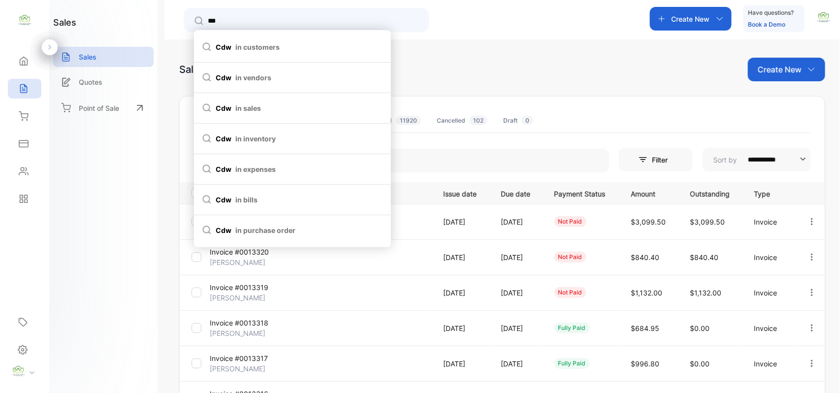
type input "***"
click at [266, 49] on span "in customers" at bounding box center [257, 47] width 44 height 10
type input "***"
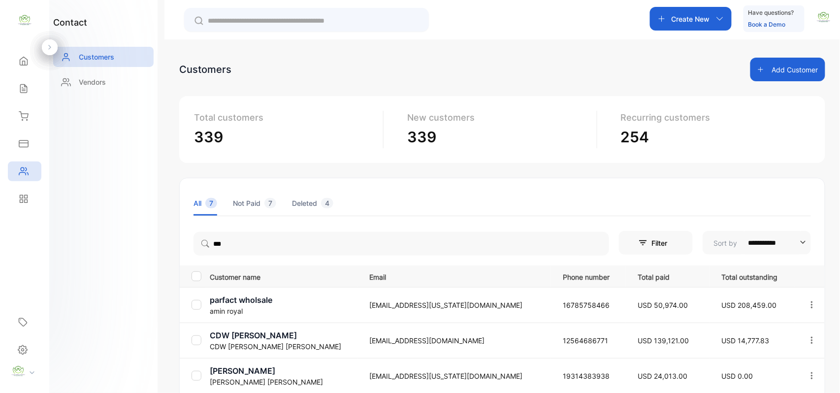
click at [88, 57] on p "Customers" at bounding box center [96, 57] width 35 height 10
click at [21, 89] on icon at bounding box center [24, 89] width 10 height 10
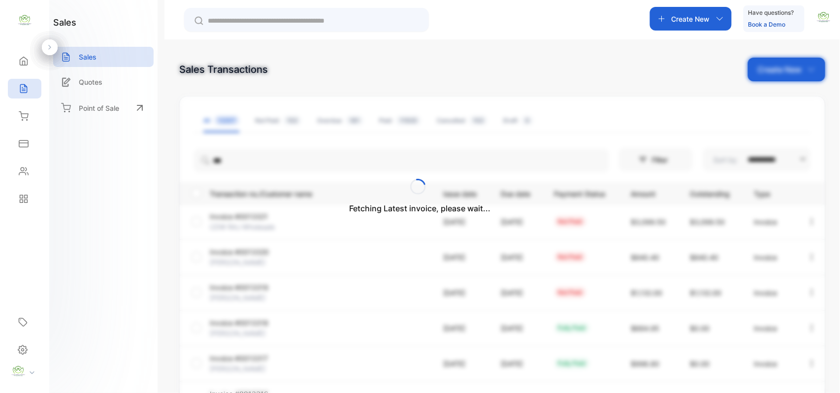
click at [223, 16] on div "Fetching Latest invoice, please wait..." at bounding box center [420, 196] width 840 height 393
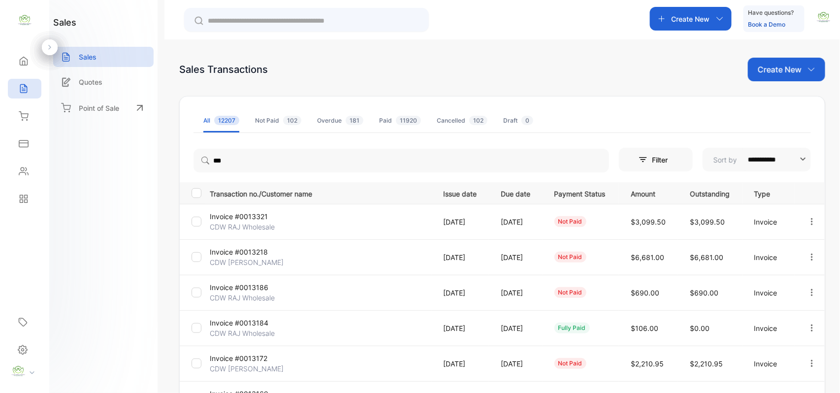
click at [225, 16] on input "text" at bounding box center [313, 21] width 211 height 10
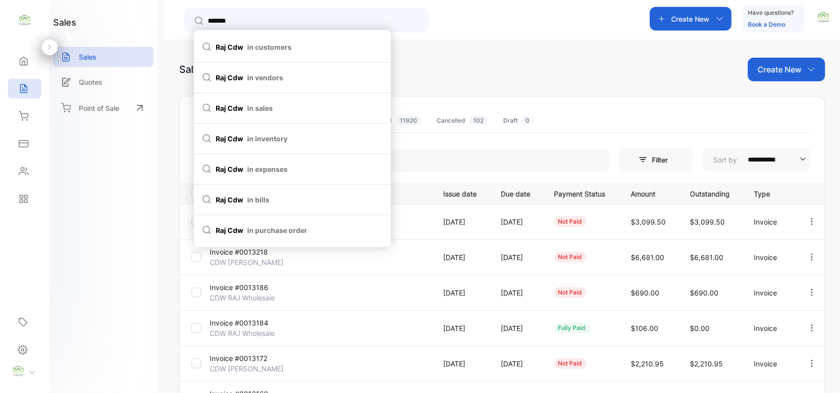
click at [230, 48] on span "raj cdw in customers" at bounding box center [292, 47] width 181 height 10
type input "*******"
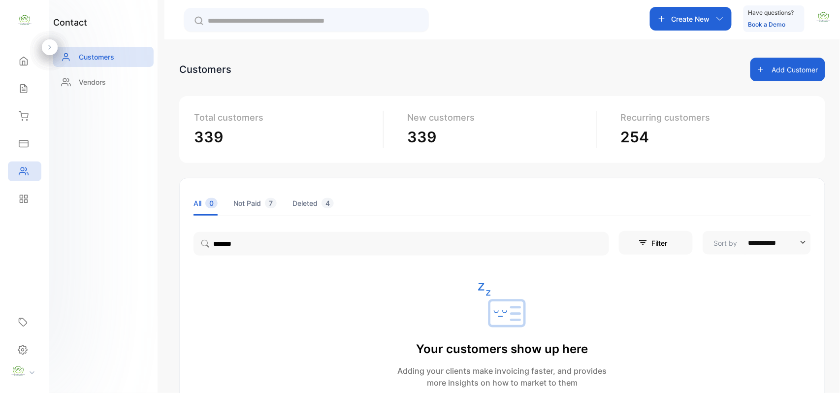
click at [24, 88] on icon at bounding box center [24, 89] width 10 height 10
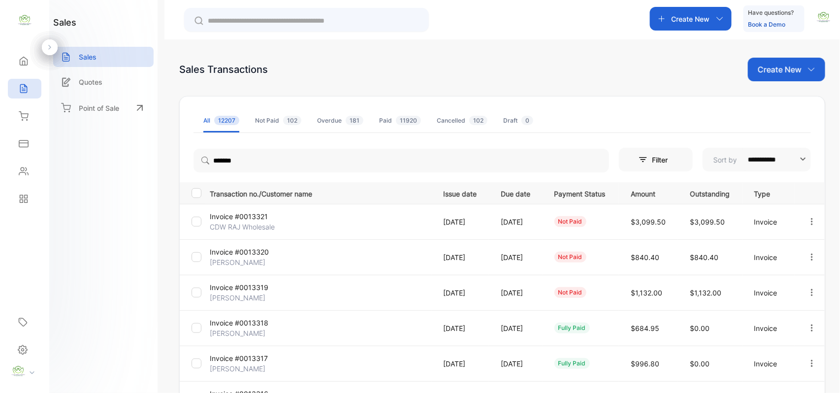
click at [779, 66] on p "Create New" at bounding box center [780, 70] width 44 height 12
click at [780, 97] on span "Invoice" at bounding box center [787, 102] width 23 height 10
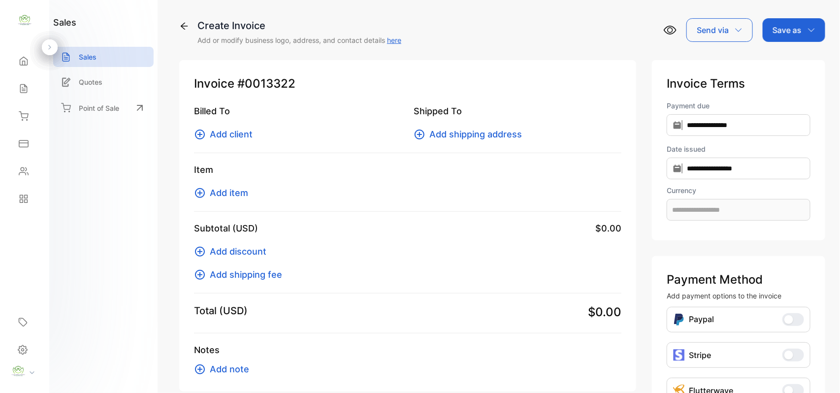
type input "**********"
click at [235, 136] on span "Add client" at bounding box center [231, 134] width 43 height 13
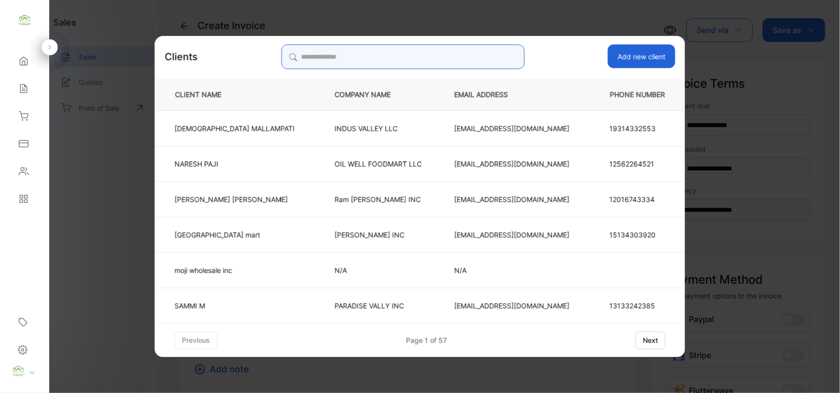
click at [324, 54] on input "search" at bounding box center [402, 56] width 243 height 25
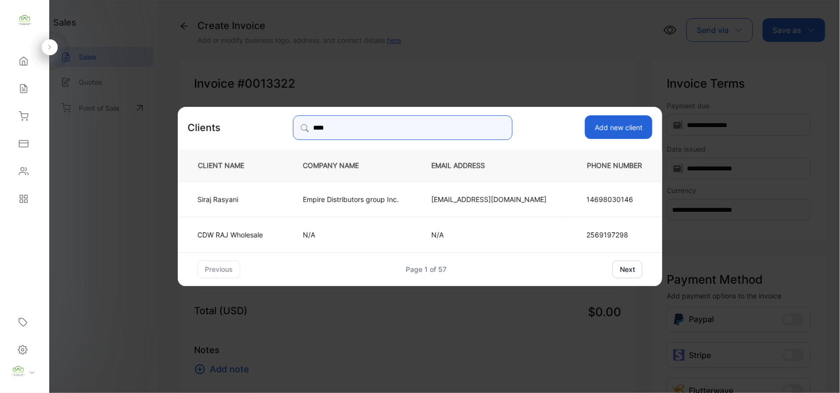
type input "*****"
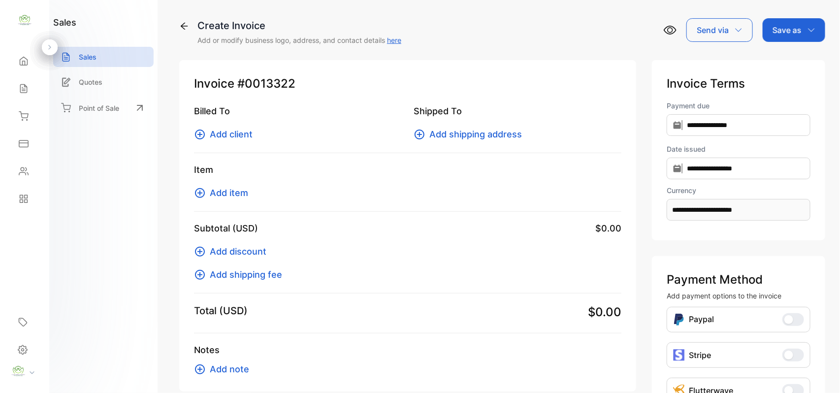
click at [231, 134] on span "Add client" at bounding box center [231, 134] width 43 height 13
click at [99, 172] on div "sales Sales Quotes Point of Sale" at bounding box center [103, 196] width 108 height 393
click at [106, 222] on div "sales Sales Quotes Point of Sale" at bounding box center [103, 196] width 108 height 393
click at [235, 132] on span "Add client" at bounding box center [231, 134] width 43 height 13
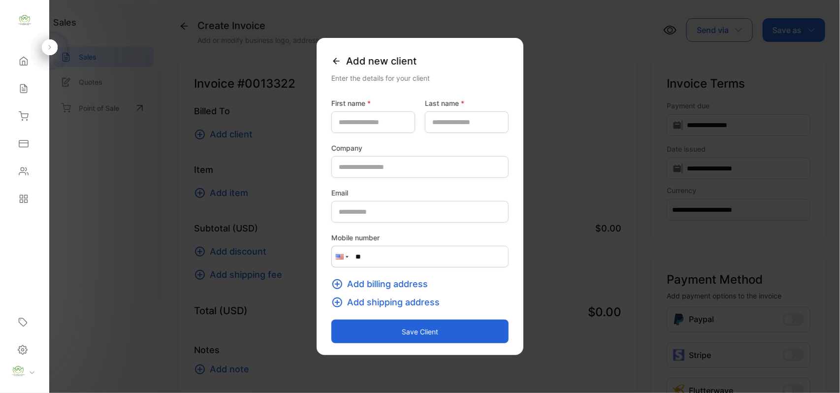
click at [331, 60] on icon at bounding box center [336, 61] width 10 height 10
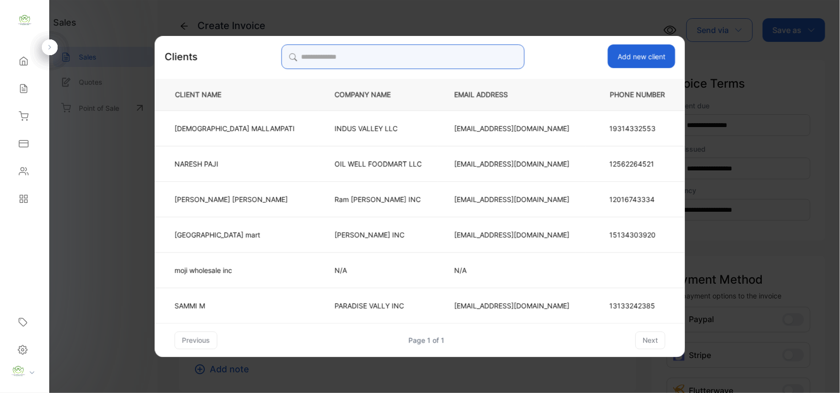
click at [327, 56] on input "search" at bounding box center [402, 56] width 243 height 25
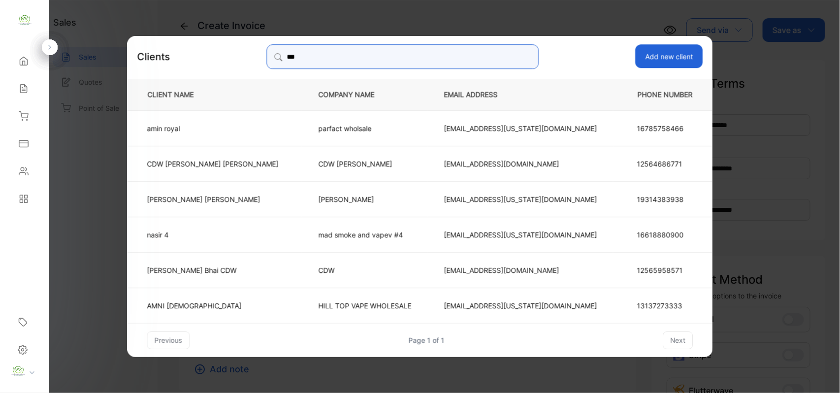
paste input "**********"
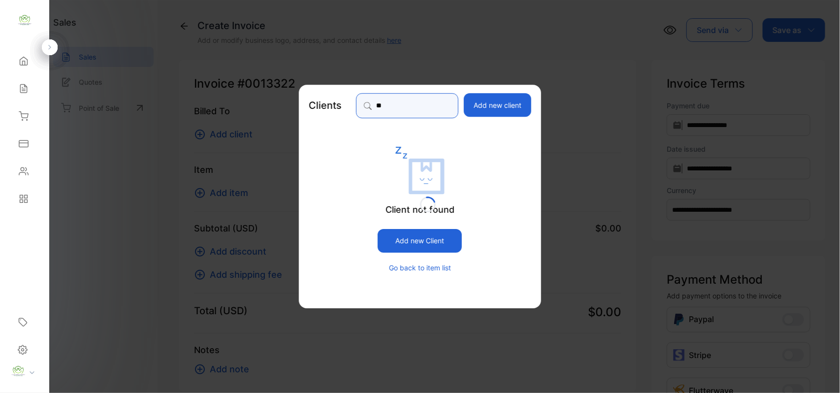
type input "*"
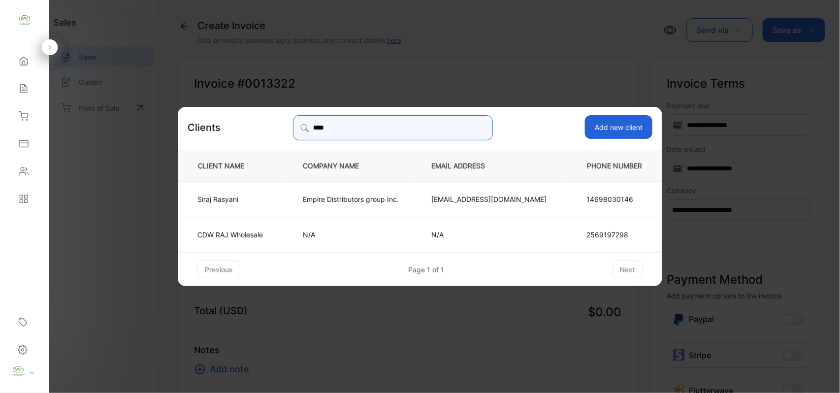
type input "***"
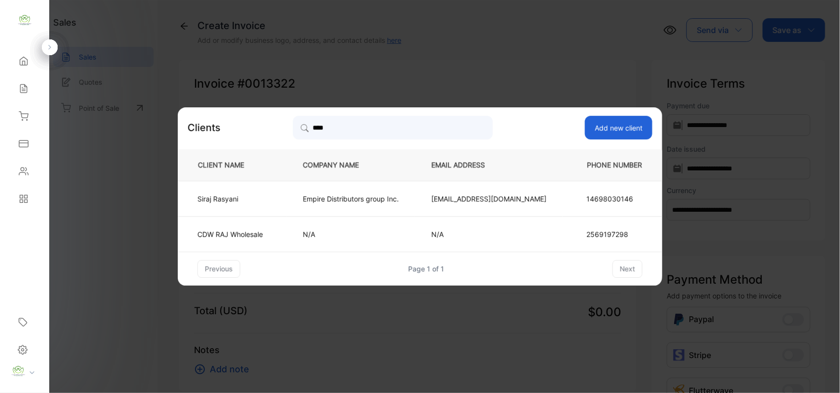
click at [247, 232] on p "CDW RAJ Wholesale" at bounding box center [229, 234] width 65 height 10
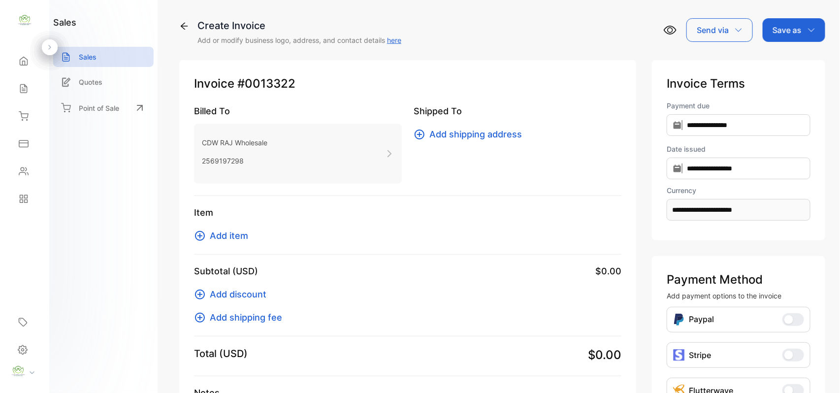
click at [235, 237] on span "Add item" at bounding box center [229, 235] width 38 height 13
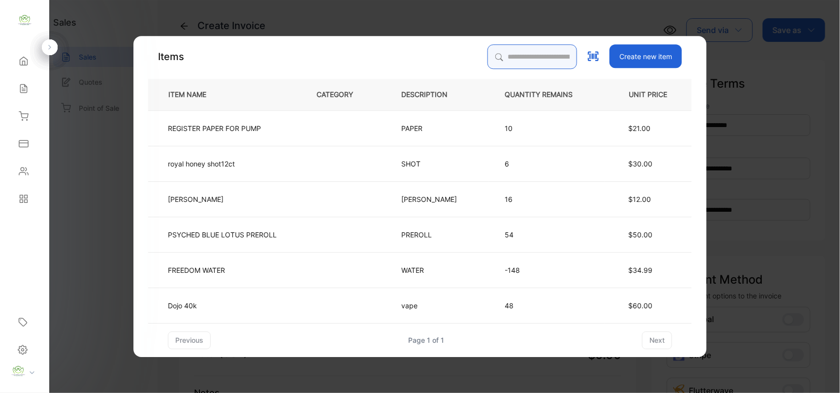
click at [509, 60] on input "search" at bounding box center [532, 56] width 90 height 25
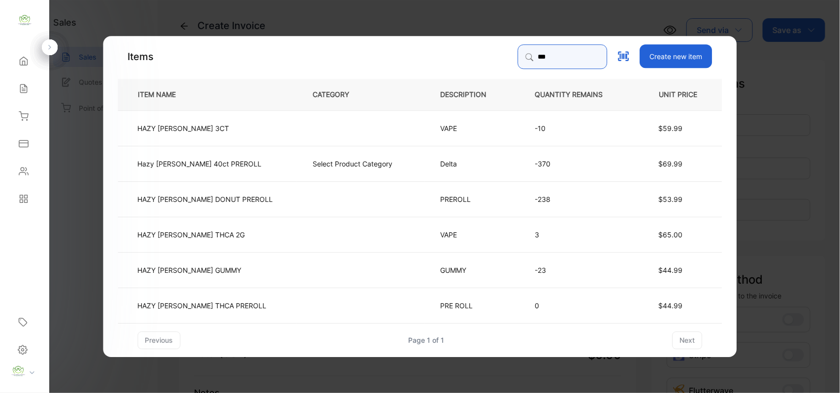
type input "******"
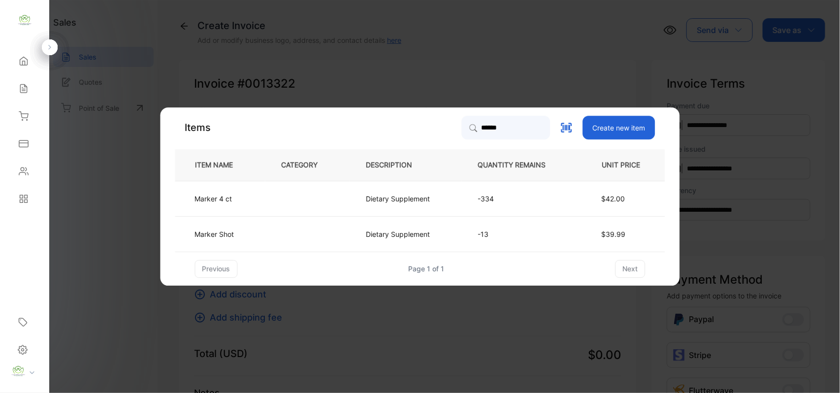
click at [276, 198] on td at bounding box center [307, 198] width 85 height 35
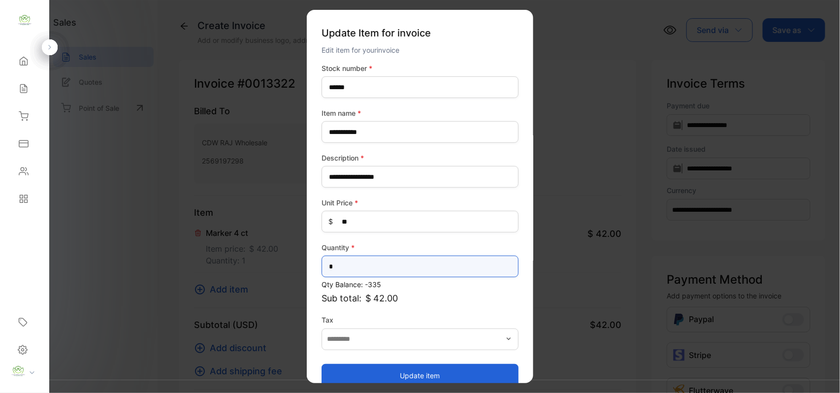
click at [350, 268] on input "*" at bounding box center [419, 266] width 197 height 22
type input "*"
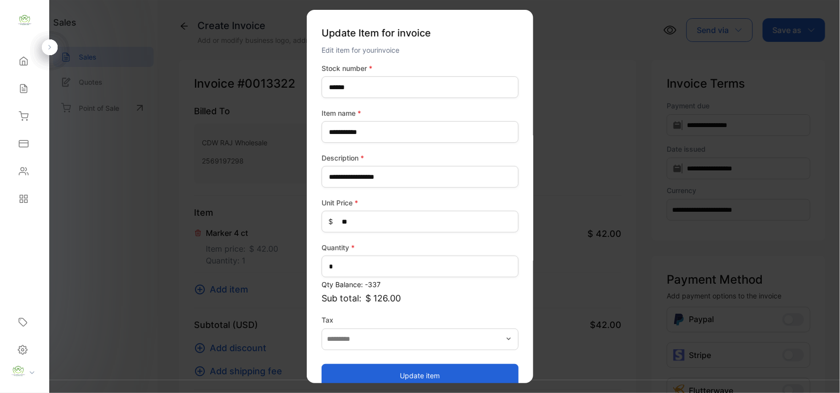
click at [408, 371] on button "Update item" at bounding box center [419, 375] width 197 height 24
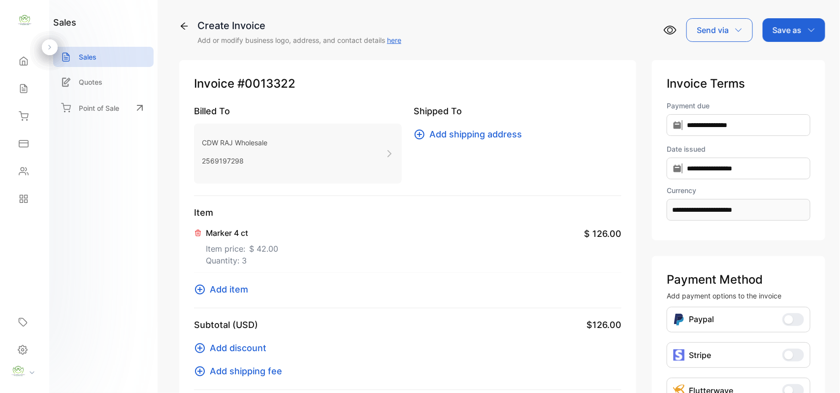
click at [225, 288] on span "Add item" at bounding box center [229, 289] width 38 height 13
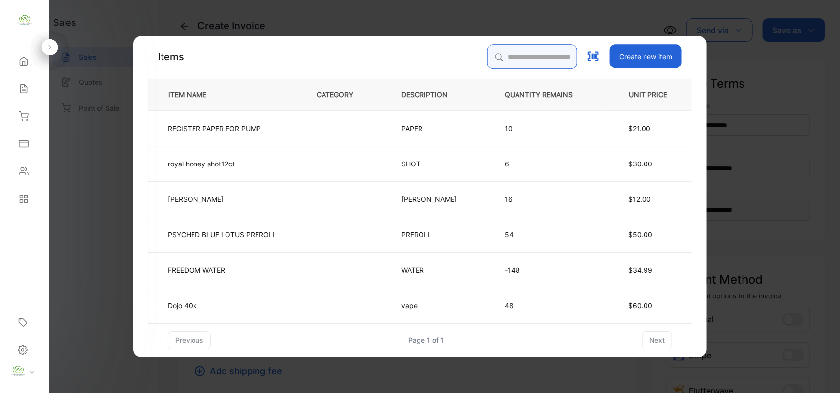
click at [497, 56] on input "search" at bounding box center [532, 56] width 90 height 25
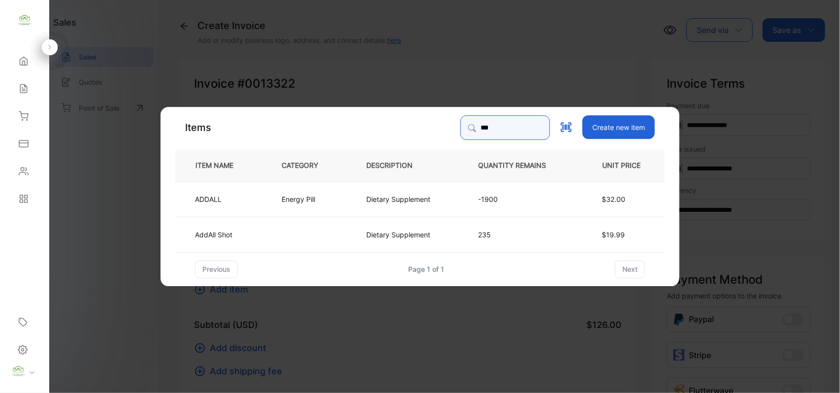
type input "***"
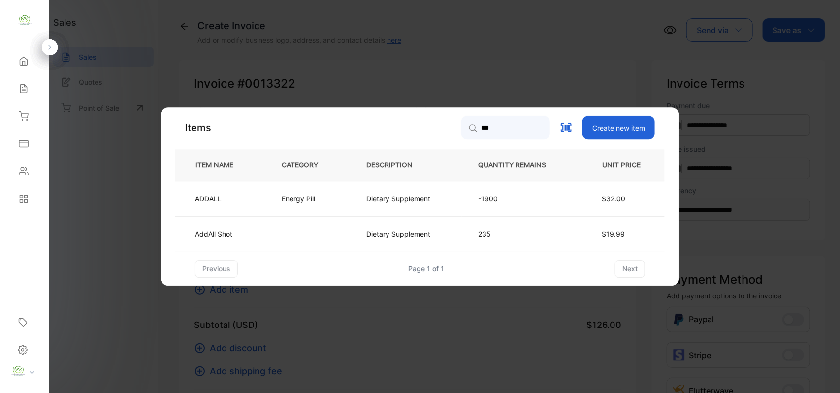
click at [299, 194] on p "Energy Pill" at bounding box center [298, 198] width 33 height 10
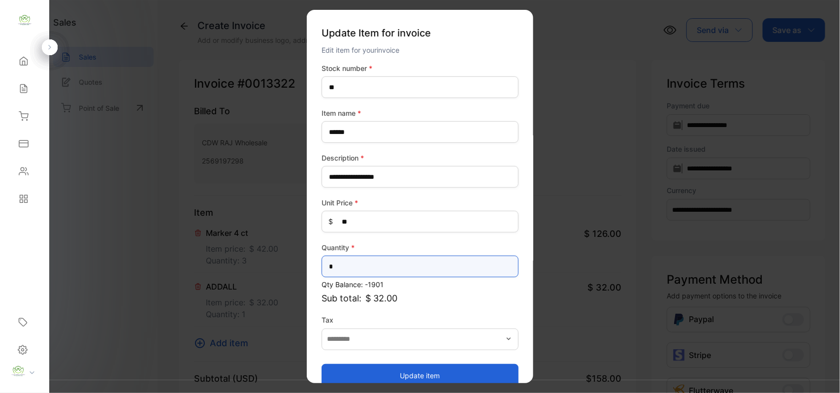
click at [349, 266] on input "*" at bounding box center [419, 266] width 197 height 22
type input "*"
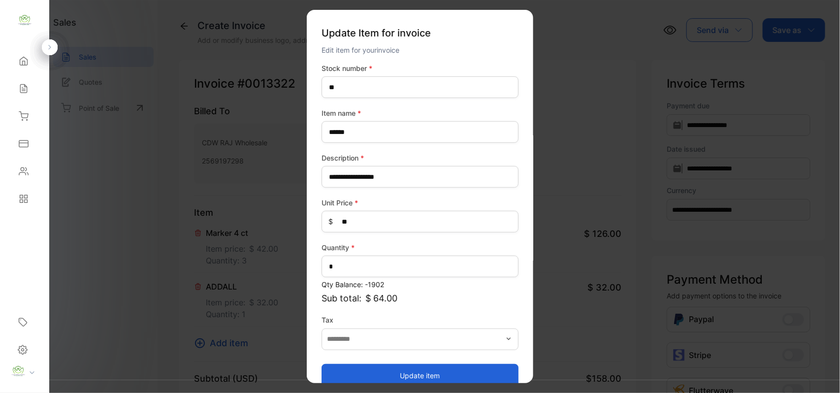
click at [438, 375] on button "Update item" at bounding box center [419, 375] width 197 height 24
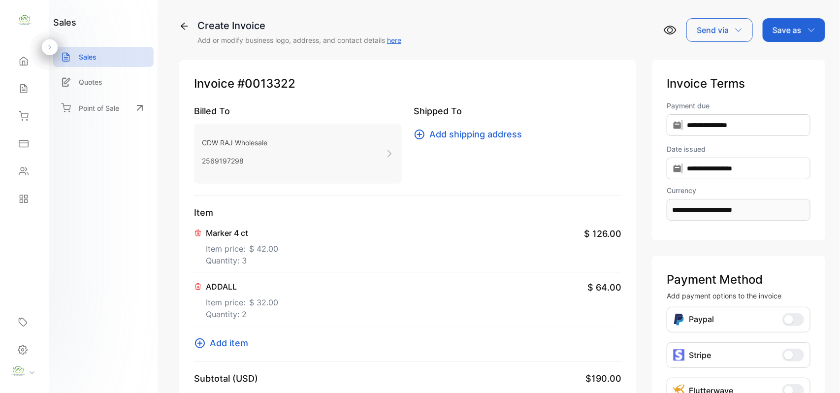
click at [219, 345] on span "Add item" at bounding box center [229, 342] width 38 height 13
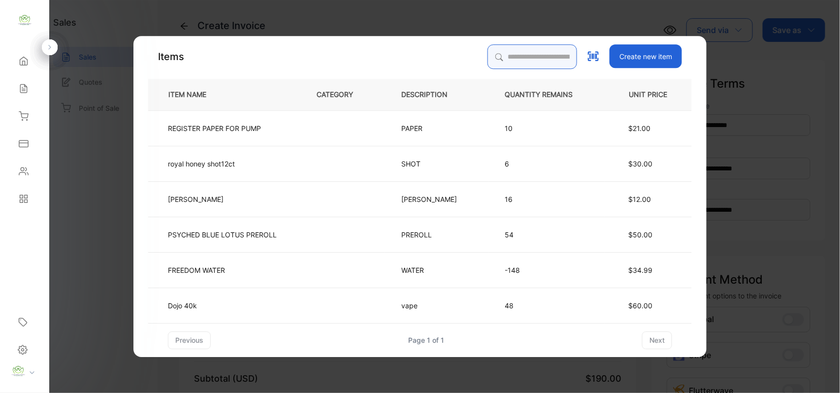
click at [493, 55] on input "search" at bounding box center [532, 56] width 90 height 25
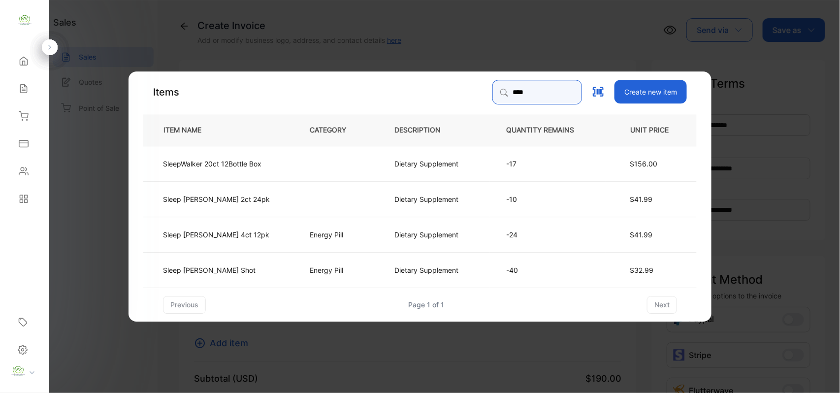
type input "****"
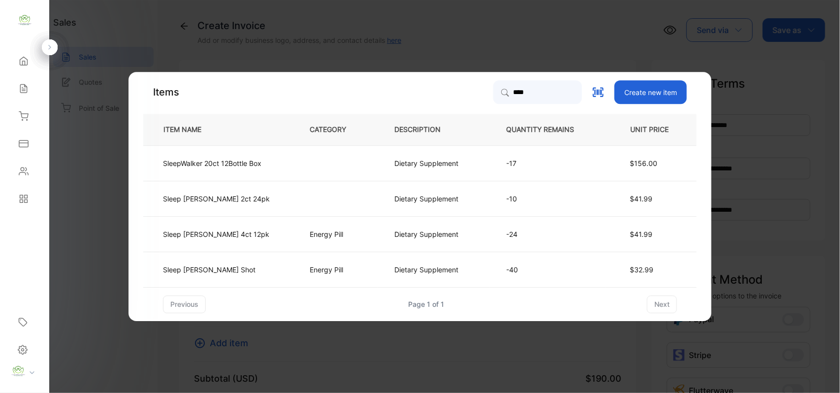
click at [602, 270] on td "-40" at bounding box center [548, 269] width 116 height 35
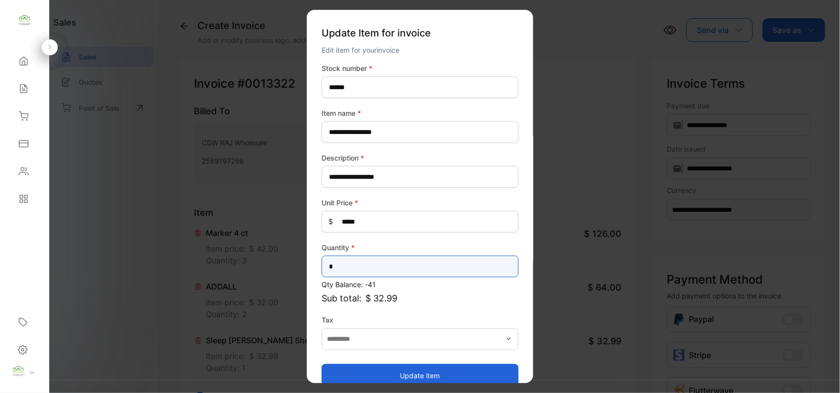
click at [338, 270] on input "*" at bounding box center [419, 266] width 197 height 22
type input "*"
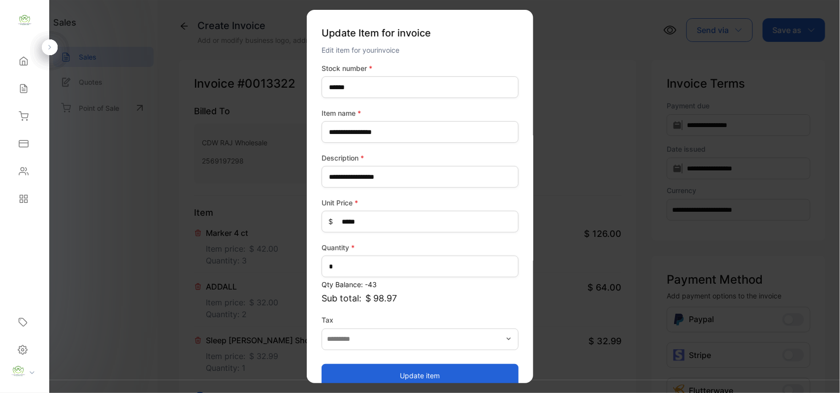
click at [427, 375] on button "Update item" at bounding box center [419, 375] width 197 height 24
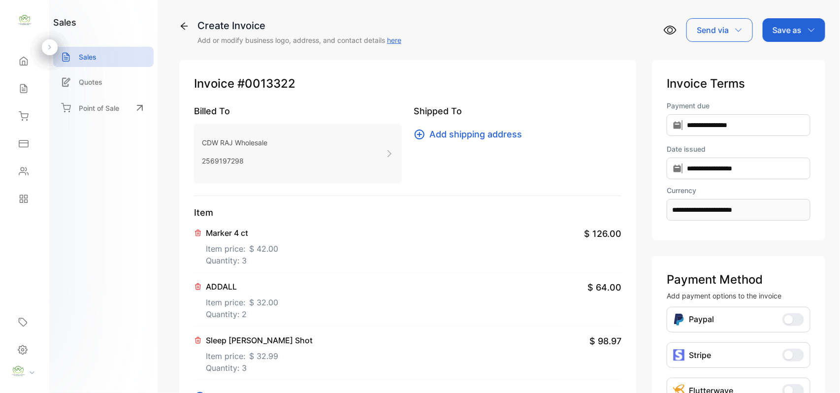
click at [412, 266] on div "Marker 4 ct Item price: $ 42.00 Quantity: 3 $ 126.00" at bounding box center [407, 246] width 427 height 54
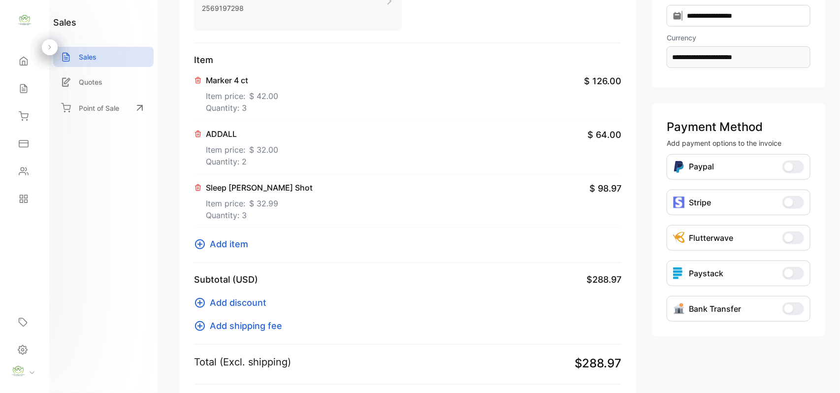
click at [232, 245] on span "Add item" at bounding box center [229, 243] width 38 height 13
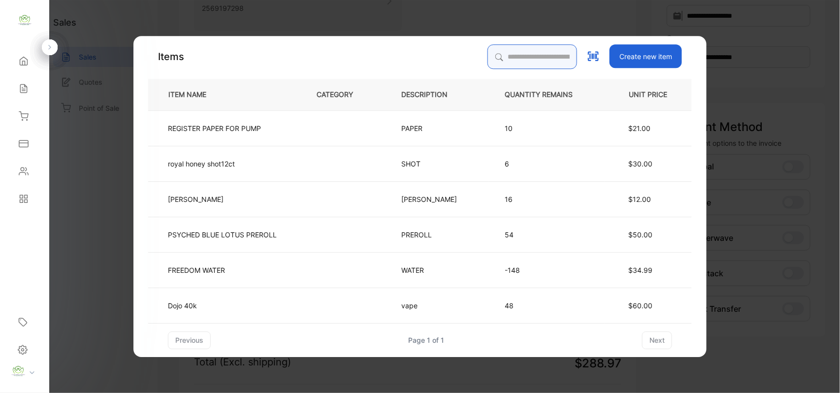
click at [487, 59] on input "search" at bounding box center [532, 56] width 90 height 25
type input "******"
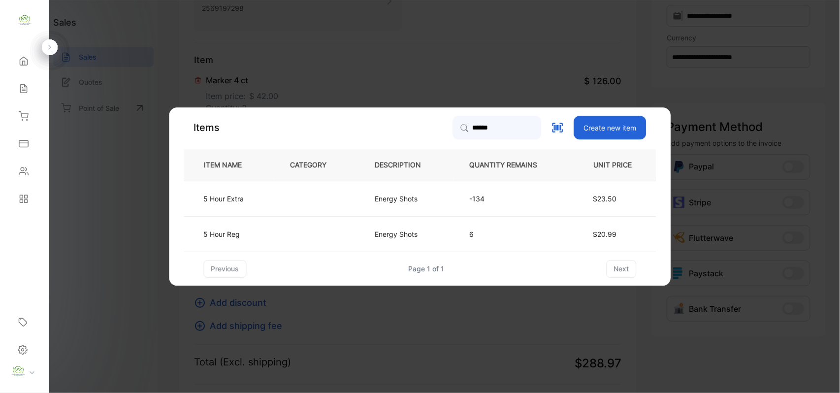
click at [442, 199] on td "Energy Shots" at bounding box center [406, 198] width 95 height 35
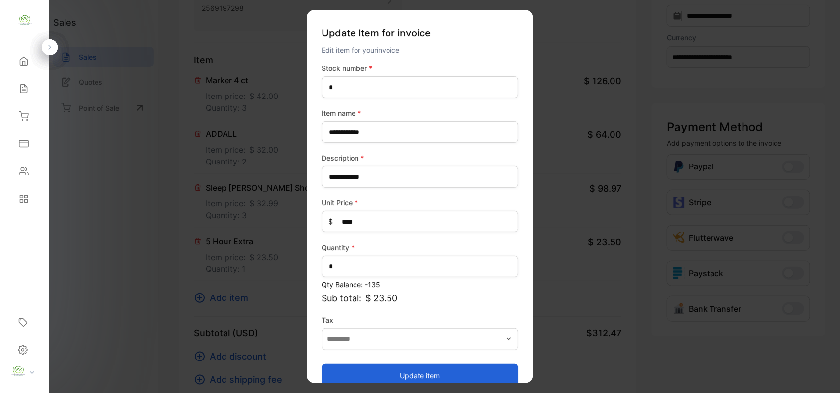
click at [423, 373] on button "Update item" at bounding box center [419, 375] width 197 height 24
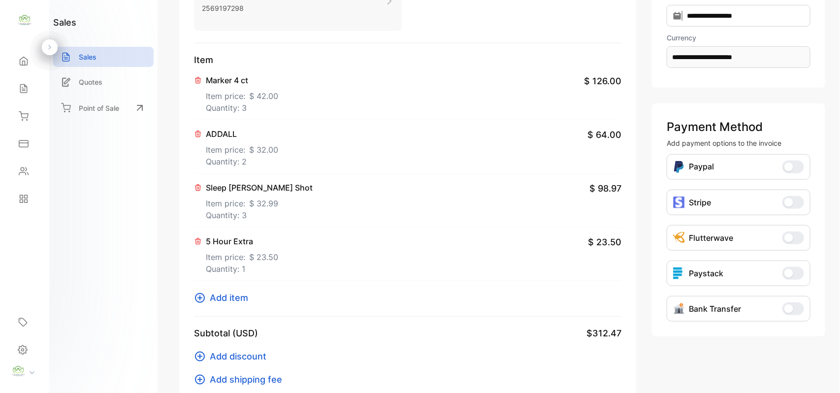
click at [231, 300] on span "Add item" at bounding box center [229, 297] width 38 height 13
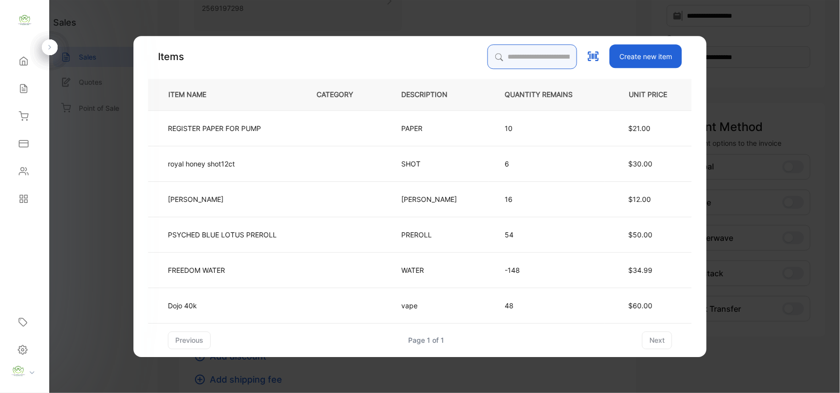
click at [487, 61] on input "search" at bounding box center [532, 56] width 90 height 25
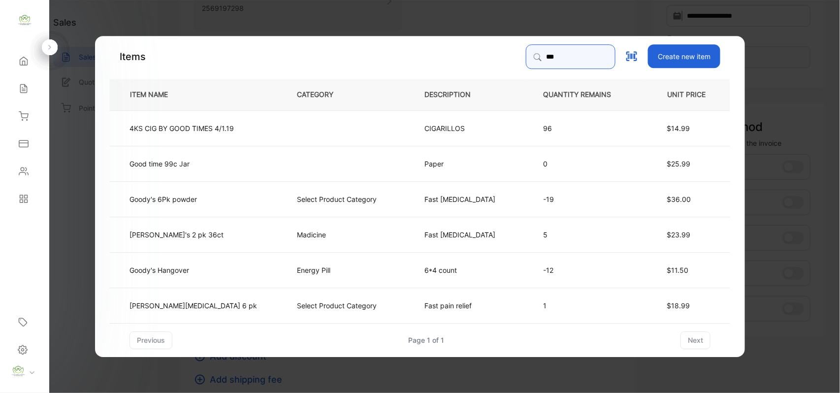
type input "***"
click at [193, 198] on p "Goody's 6Pk powder" at bounding box center [162, 198] width 67 height 10
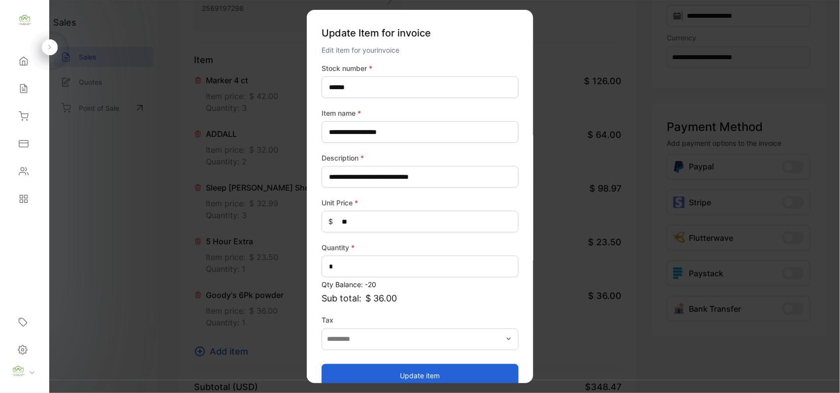
click at [412, 371] on button "Update item" at bounding box center [419, 375] width 197 height 24
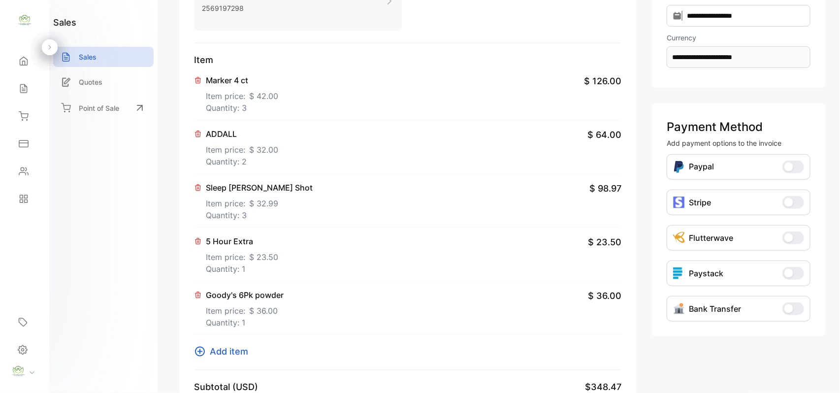
click at [233, 350] on span "Add item" at bounding box center [229, 351] width 38 height 13
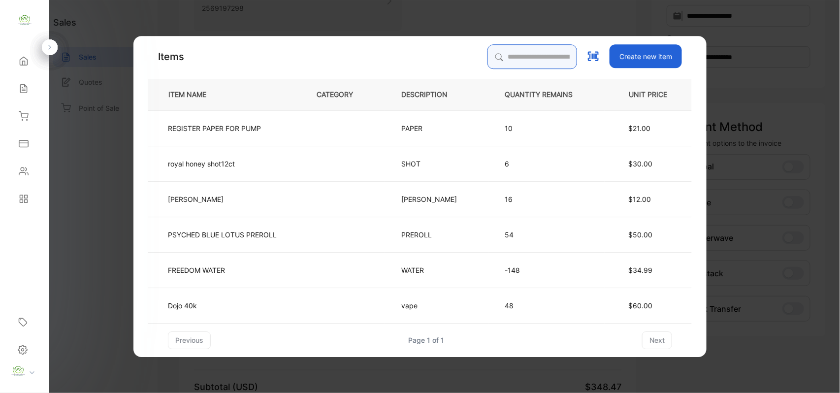
click at [487, 60] on input "search" at bounding box center [532, 56] width 90 height 25
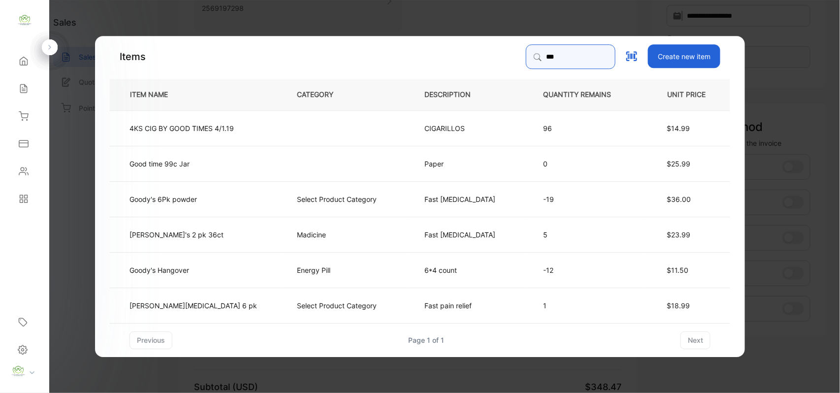
type input "***"
click at [202, 268] on td "Goody's Hangover" at bounding box center [195, 269] width 171 height 35
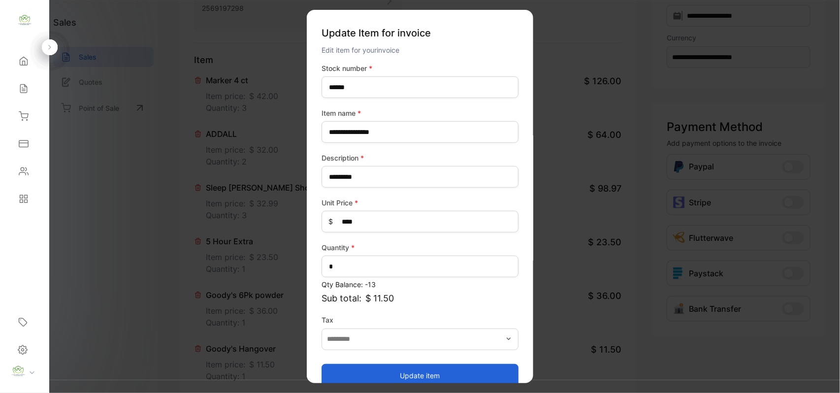
click at [416, 372] on button "Update item" at bounding box center [419, 375] width 197 height 24
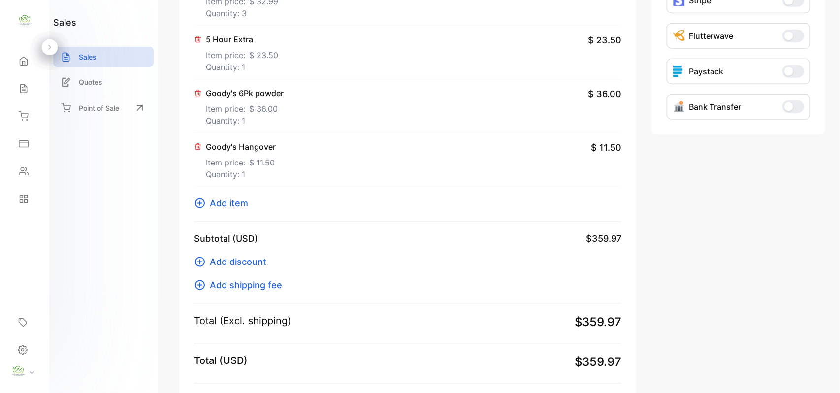
scroll to position [307, 0]
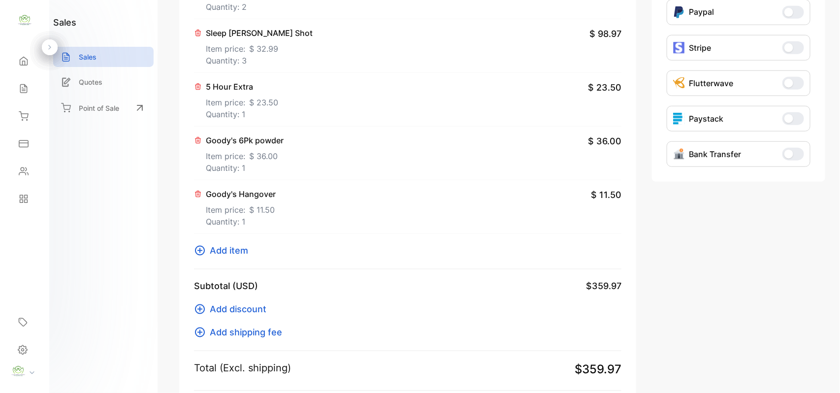
click at [507, 171] on div "Goody's 6Pk powder Item price: $ 36.00 Quantity: 1 $ 36.00" at bounding box center [407, 154] width 427 height 54
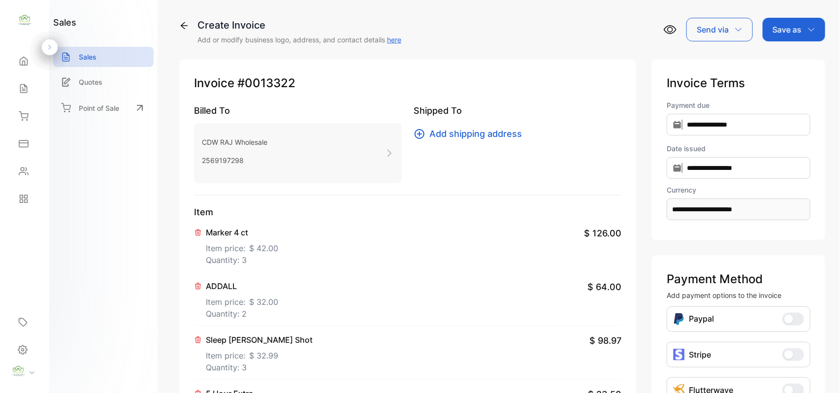
scroll to position [0, 0]
click at [784, 26] on p "Save as" at bounding box center [786, 30] width 29 height 12
click at [787, 63] on div "Invoice" at bounding box center [791, 63] width 57 height 20
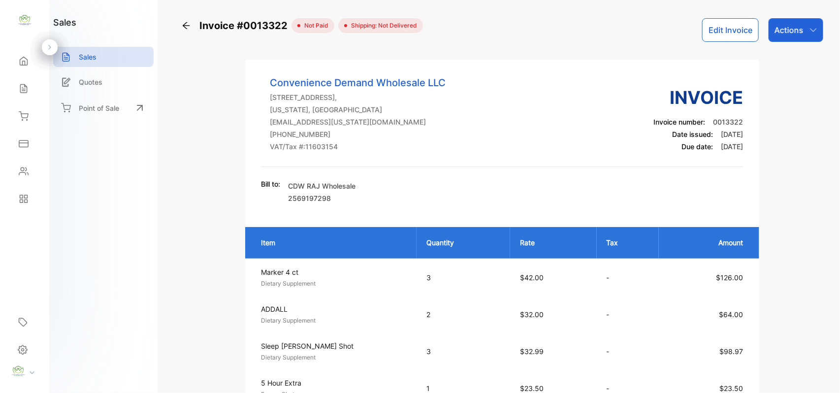
click at [785, 32] on p "Actions" at bounding box center [788, 30] width 29 height 12
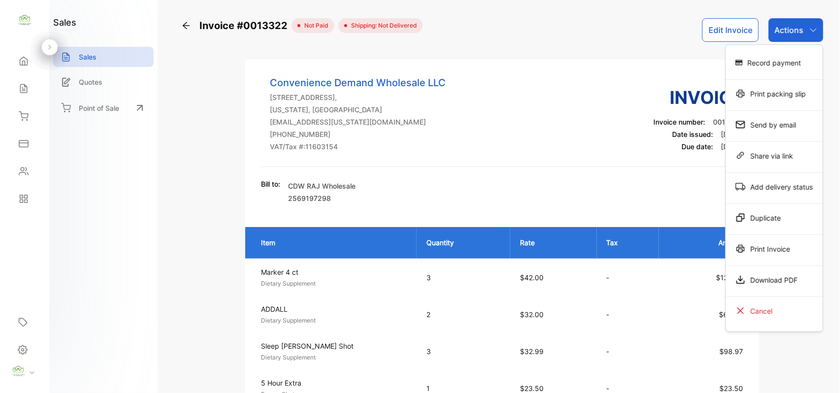
click at [765, 250] on div "Print Invoice" at bounding box center [774, 249] width 97 height 20
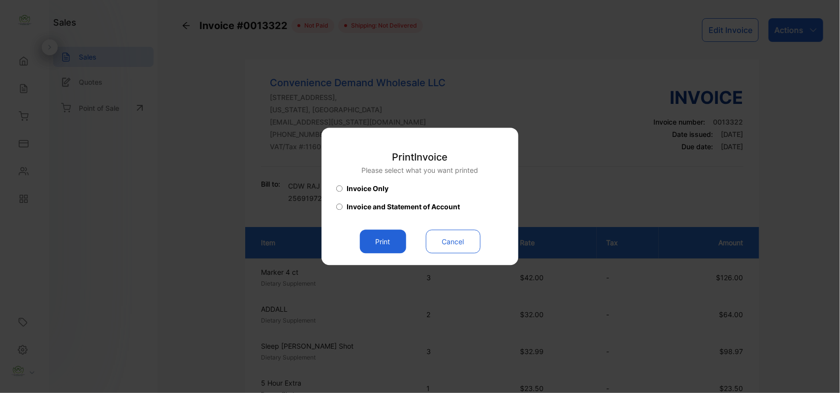
click at [381, 241] on button "Print" at bounding box center [383, 242] width 46 height 24
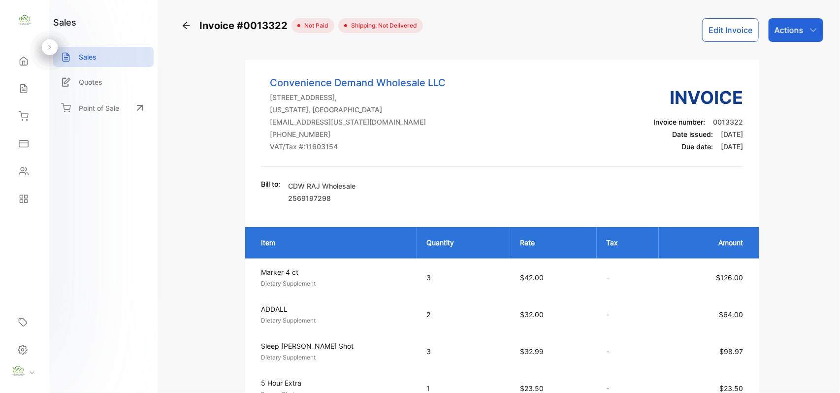
click at [792, 32] on p "Actions" at bounding box center [788, 30] width 29 height 12
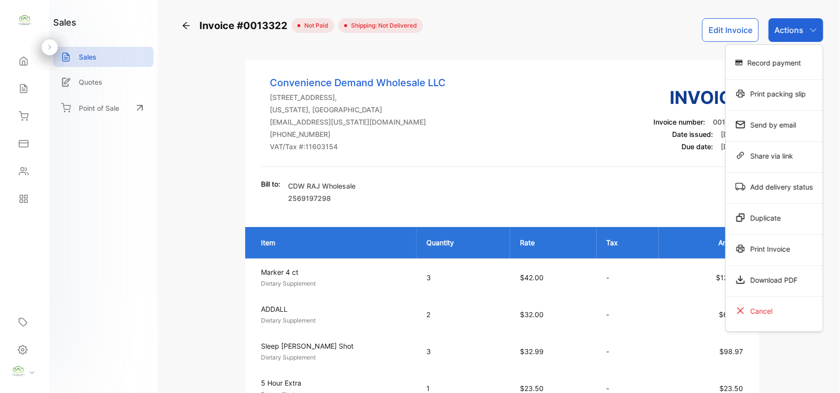
click at [766, 249] on div "Print Invoice" at bounding box center [774, 249] width 97 height 20
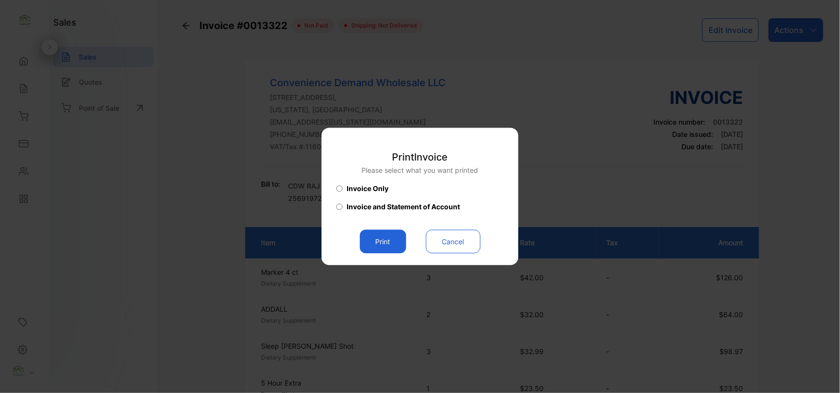
click at [378, 241] on button "Print" at bounding box center [383, 242] width 46 height 24
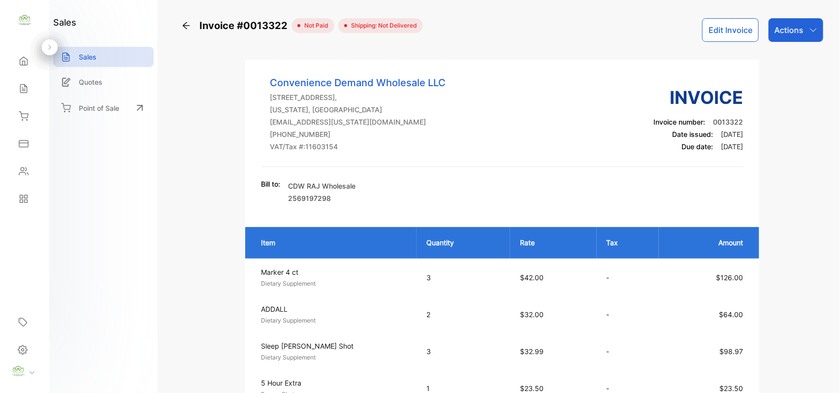
click at [718, 32] on button "Edit Invoice" at bounding box center [730, 30] width 57 height 24
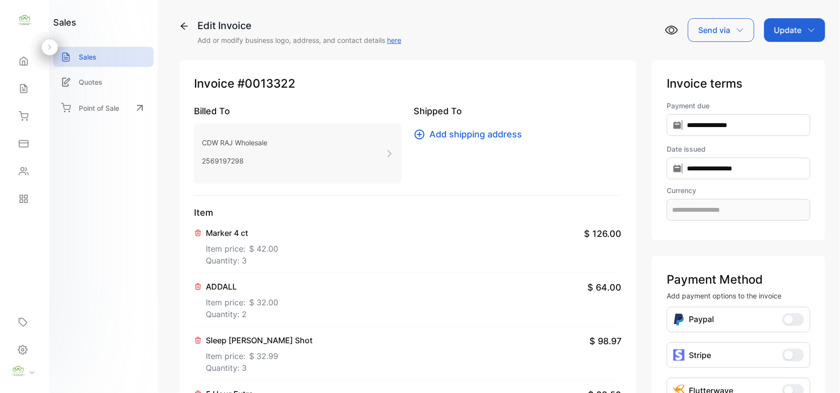
type input "**********"
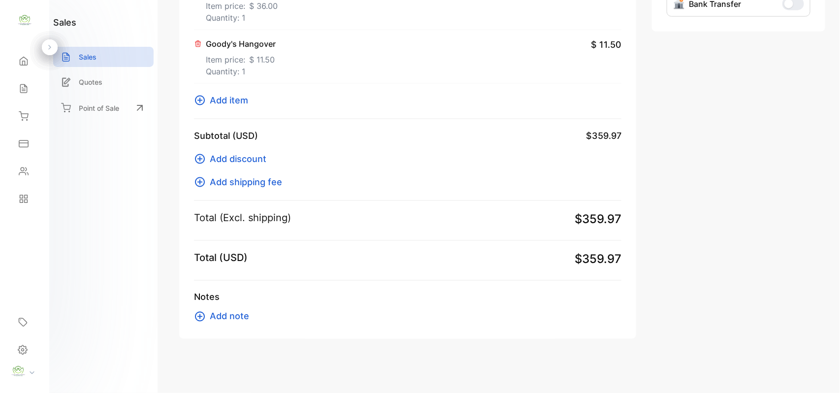
scroll to position [460, 0]
click at [232, 317] on span "Add note" at bounding box center [229, 315] width 39 height 13
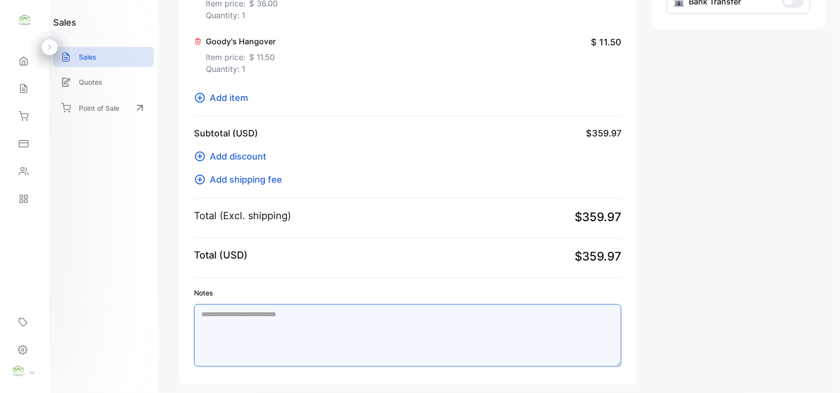
click at [233, 319] on textarea "Notes" at bounding box center [407, 335] width 427 height 63
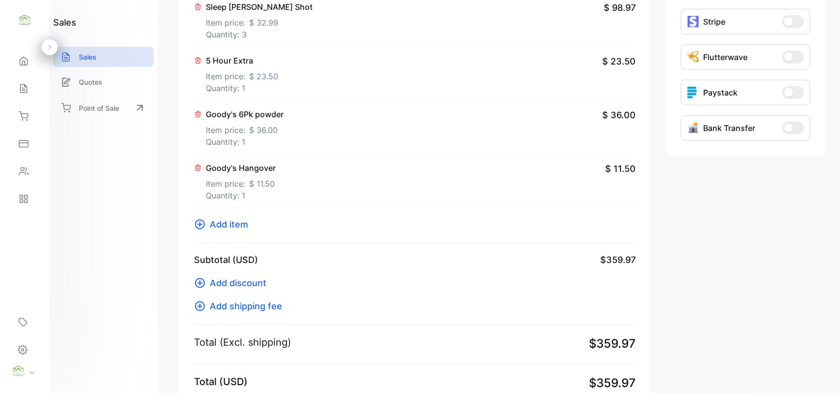
scroll to position [0, 0]
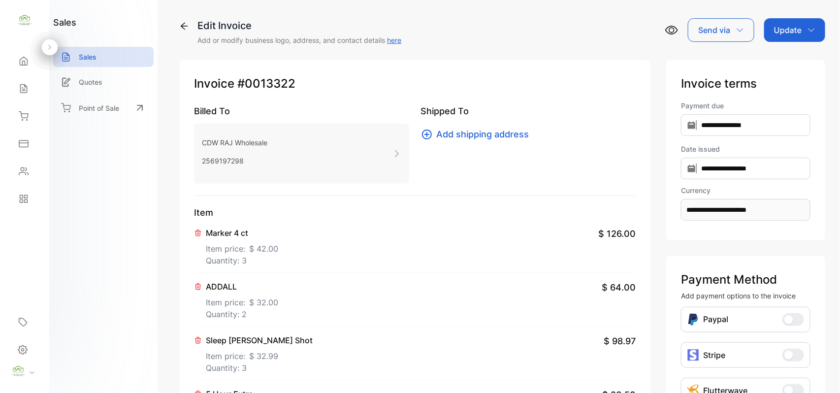
click at [778, 26] on p "Update" at bounding box center [788, 30] width 28 height 12
type textarea "**********"
click at [783, 65] on div "Invoice" at bounding box center [796, 63] width 57 height 20
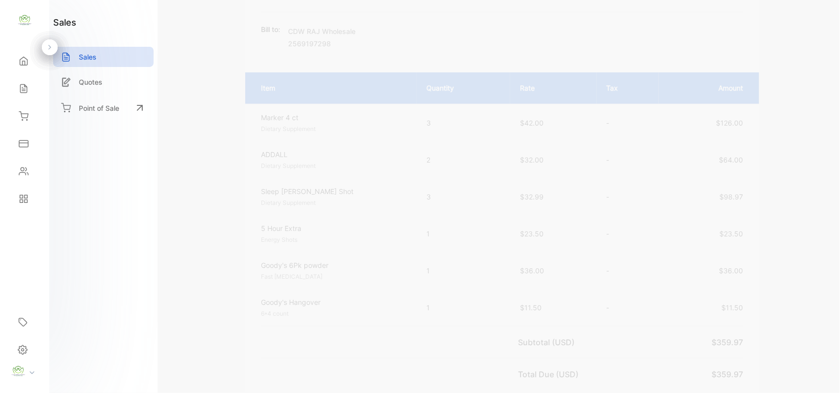
scroll to position [153, 0]
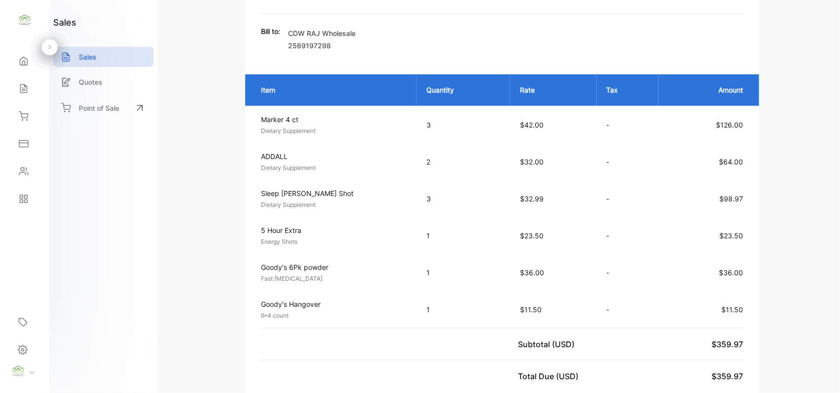
click at [91, 58] on p "Sales" at bounding box center [88, 57] width 18 height 10
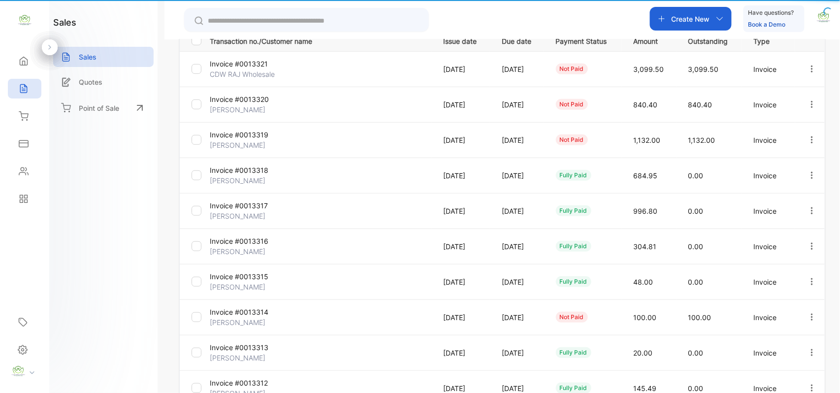
type input "**********"
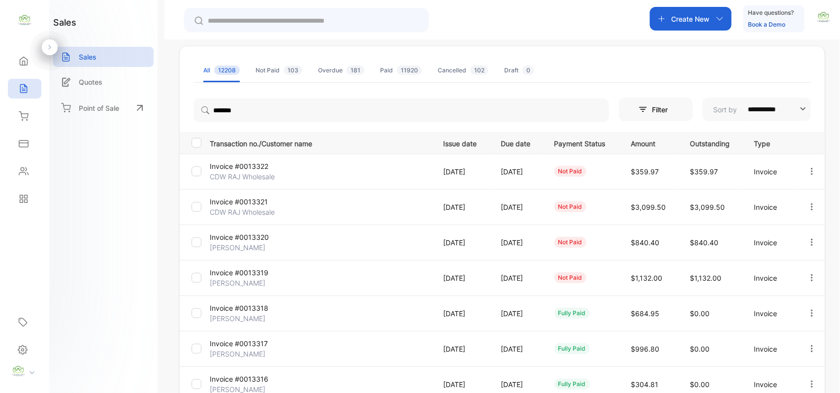
scroll to position [153, 0]
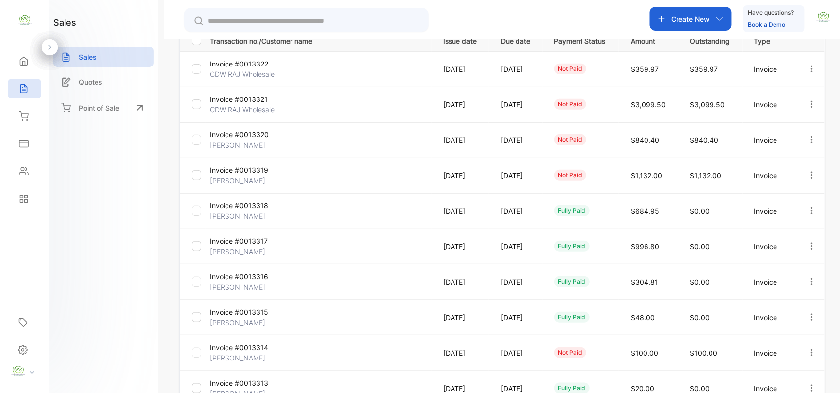
click at [255, 18] on input "text" at bounding box center [313, 21] width 211 height 10
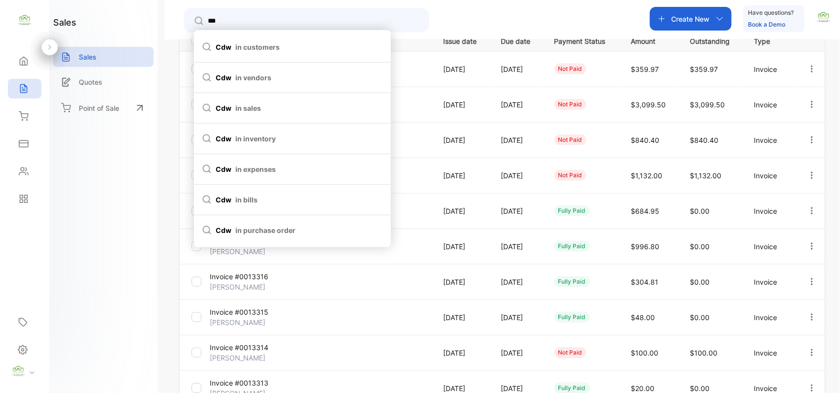
type input "***"
drag, startPoint x: 267, startPoint y: 48, endPoint x: 251, endPoint y: 34, distance: 21.0
click at [252, 34] on li "cdw in customers" at bounding box center [292, 47] width 197 height 31
type input "***"
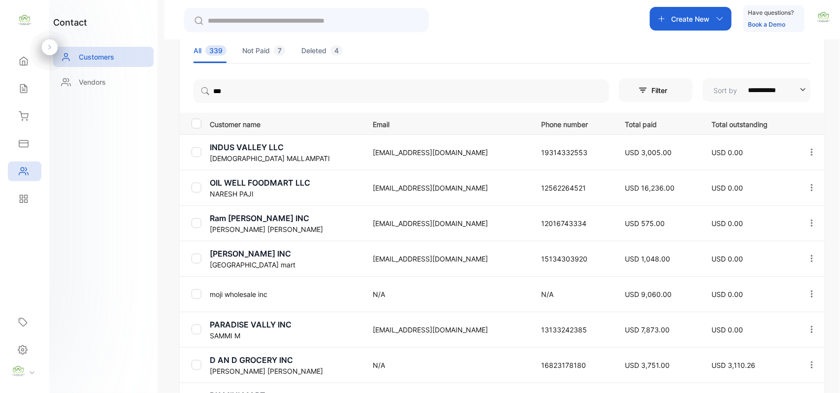
click at [101, 54] on p "Customers" at bounding box center [96, 57] width 35 height 10
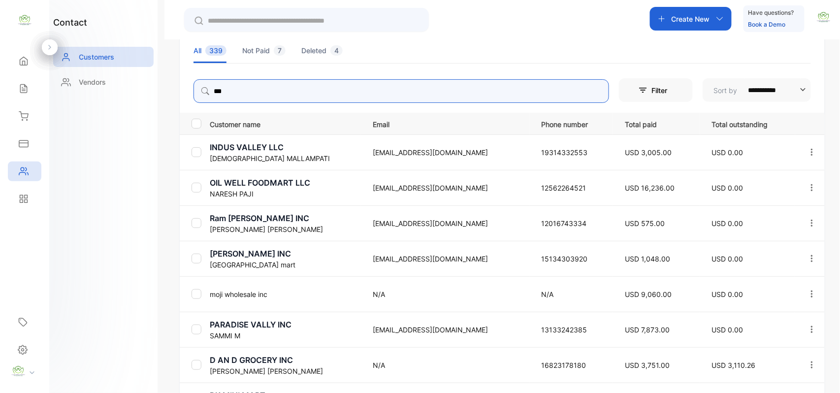
click at [240, 96] on input "***" at bounding box center [400, 91] width 415 height 24
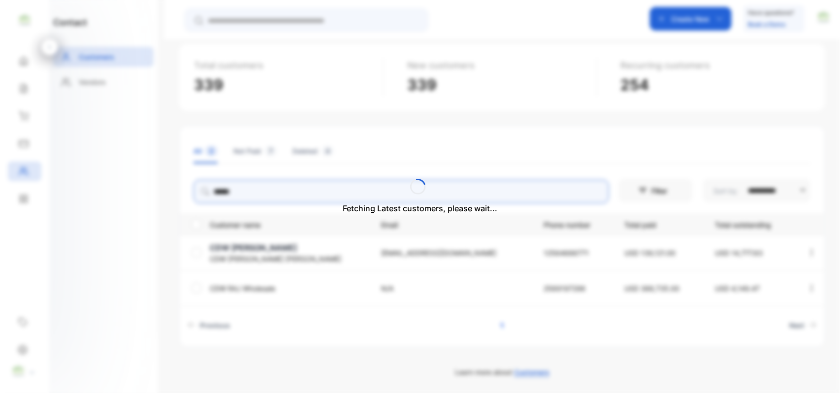
scroll to position [17, 0]
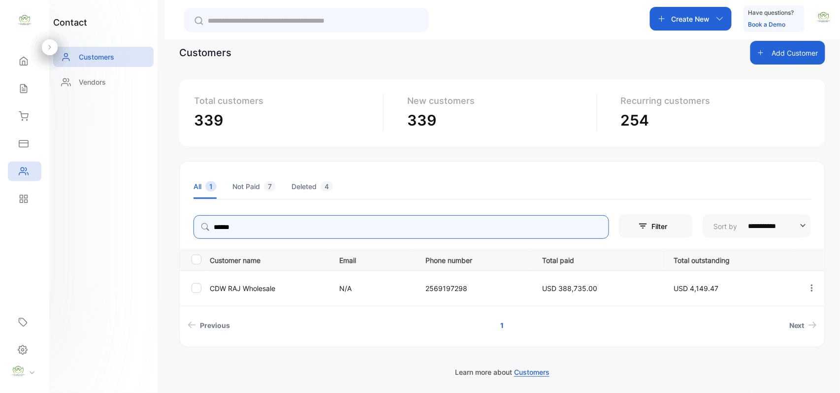
type input "******"
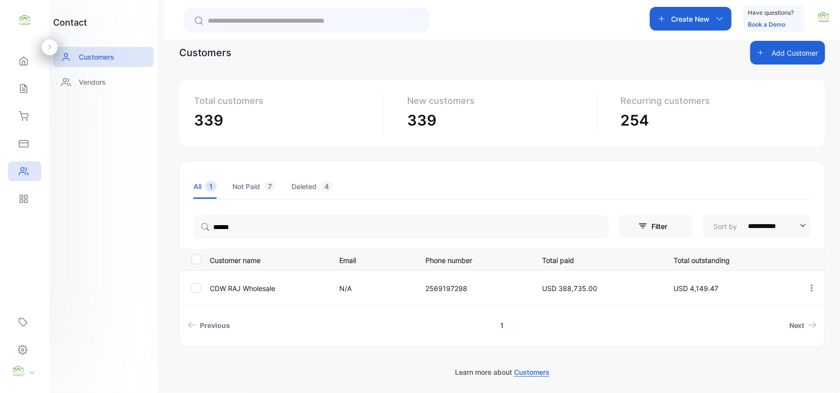
click at [215, 284] on p "CDW RAJ Wholesale" at bounding box center [269, 288] width 118 height 10
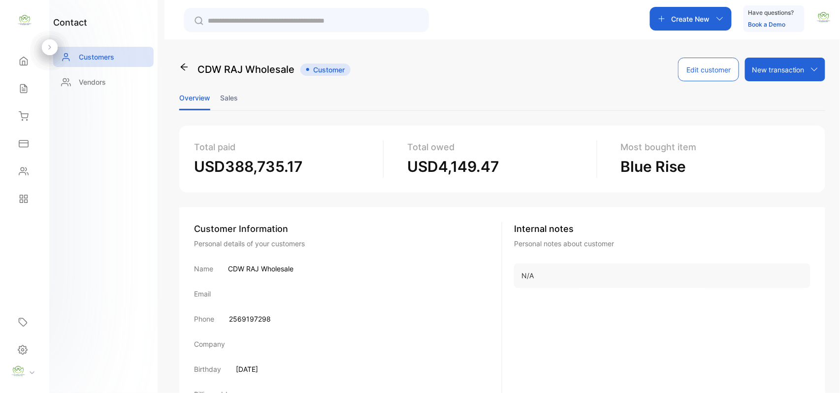
click at [227, 98] on li "Sales" at bounding box center [229, 97] width 18 height 25
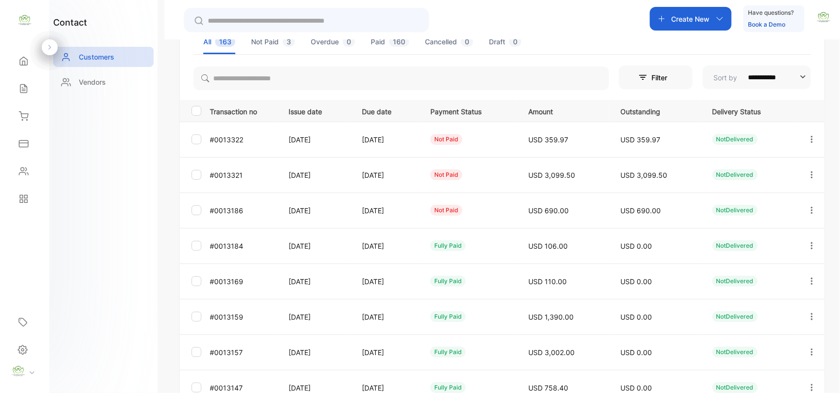
scroll to position [153, 0]
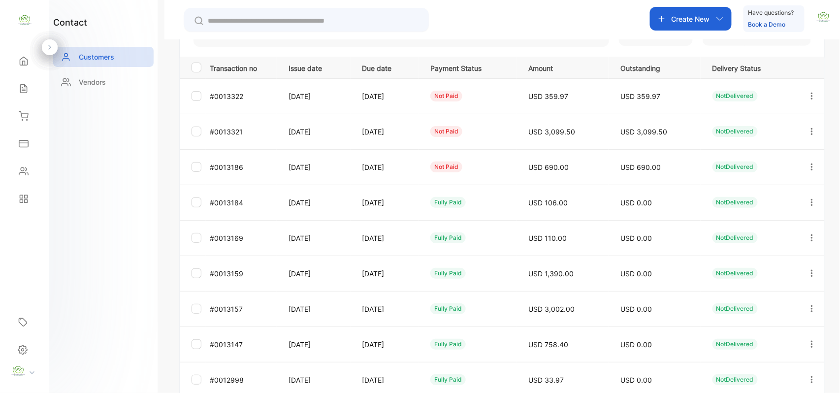
click at [30, 89] on div "Sales" at bounding box center [24, 89] width 33 height 20
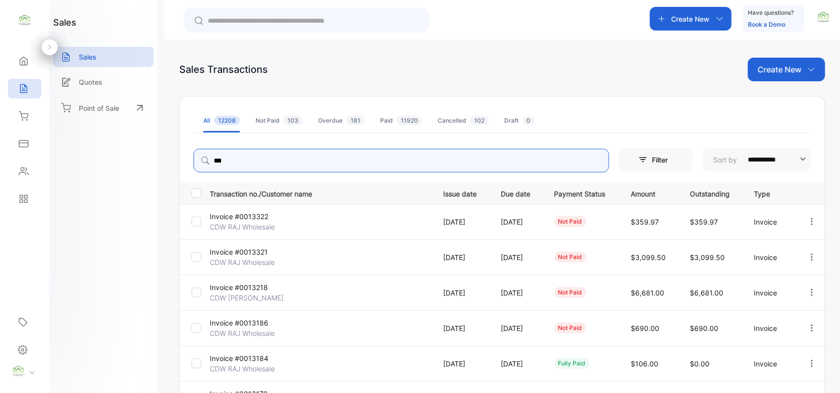
click at [241, 156] on input "***" at bounding box center [400, 161] width 415 height 24
type input "******"
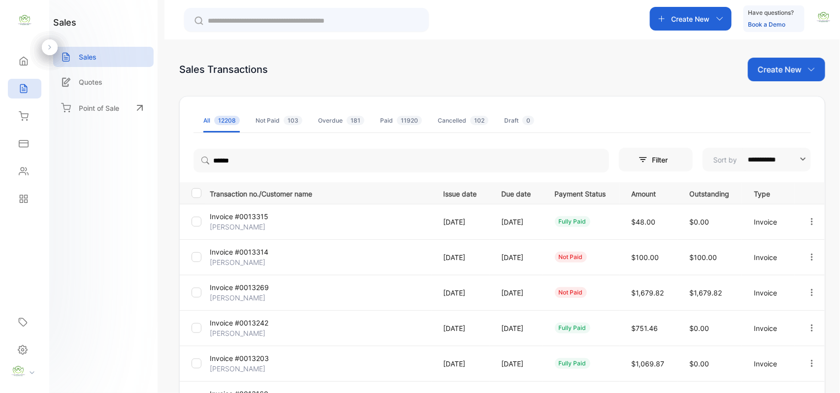
click at [16, 57] on div "Home" at bounding box center [24, 61] width 33 height 20
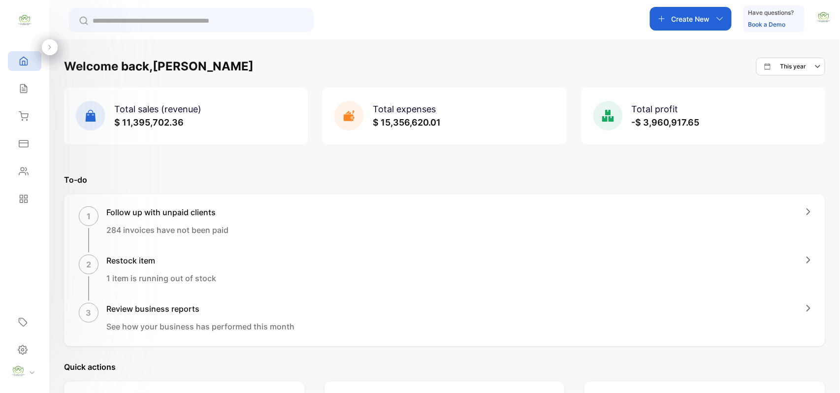
click at [16, 95] on div "Sales" at bounding box center [24, 89] width 33 height 20
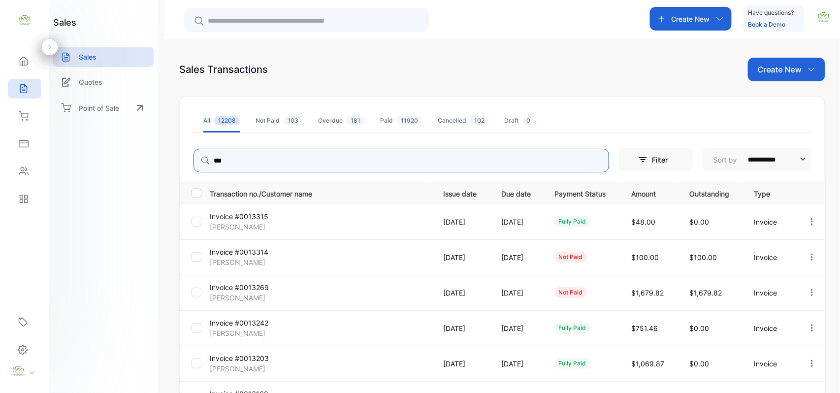
click at [278, 160] on input "***" at bounding box center [400, 161] width 415 height 24
type input "******"
click at [707, 16] on p "Create New" at bounding box center [690, 19] width 38 height 10
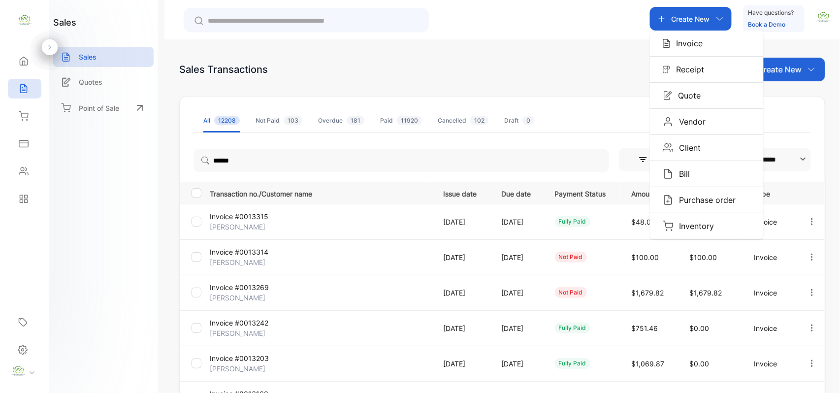
click at [694, 32] on div "Invoice" at bounding box center [707, 44] width 114 height 26
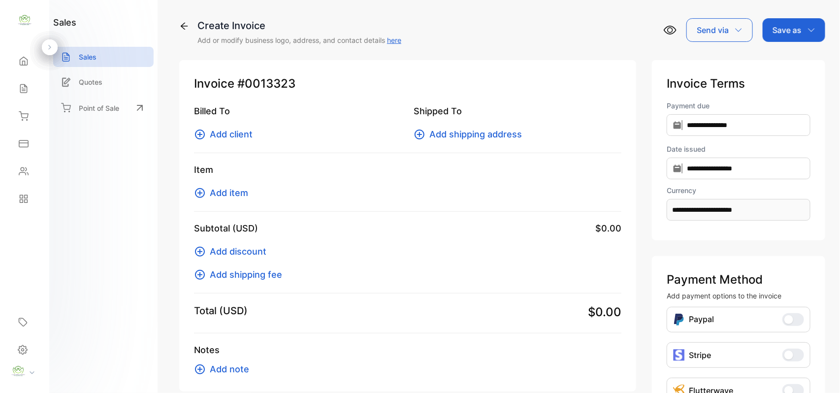
type input "**********"
click at [211, 128] on button "Add client" at bounding box center [226, 134] width 64 height 13
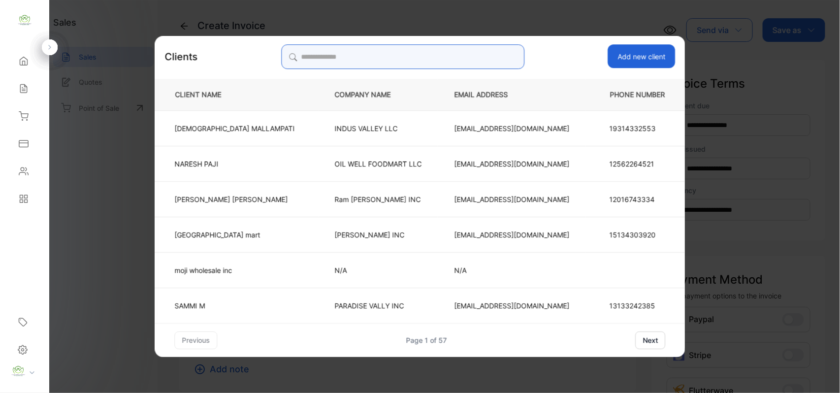
click at [347, 62] on input "search" at bounding box center [402, 56] width 243 height 25
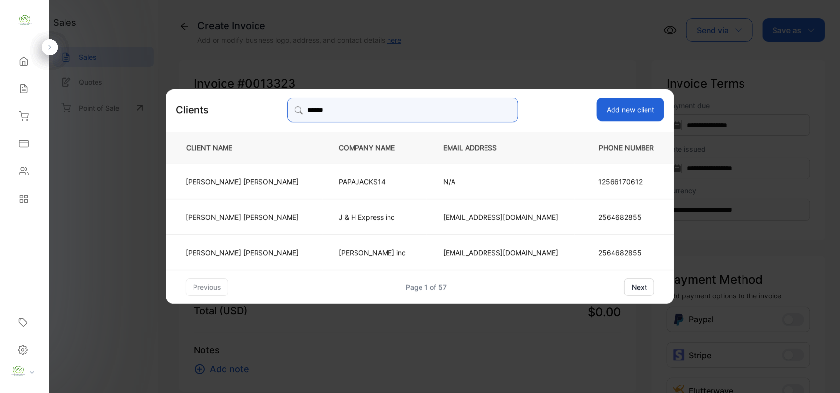
type input "******"
click at [337, 190] on td "PAPAJACKS14" at bounding box center [374, 180] width 104 height 35
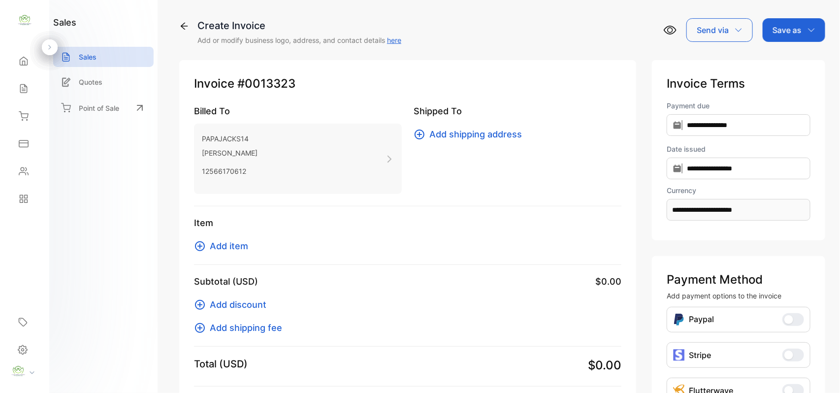
click at [205, 247] on icon at bounding box center [200, 246] width 12 height 12
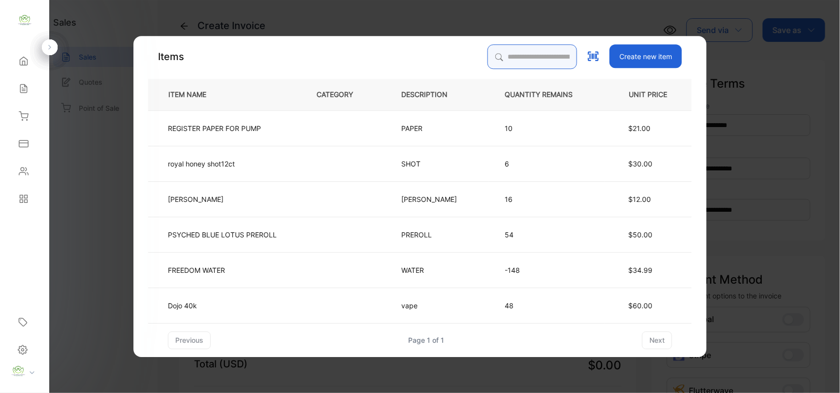
click at [505, 63] on input "search" at bounding box center [532, 56] width 90 height 25
type input "***"
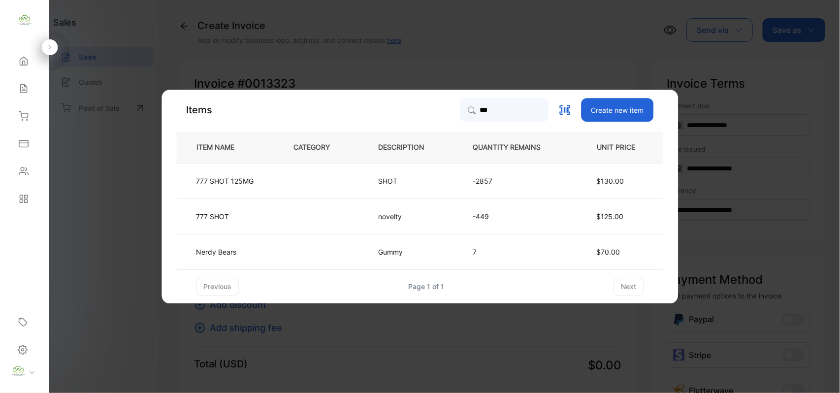
click at [617, 212] on span "$125.00" at bounding box center [610, 216] width 27 height 8
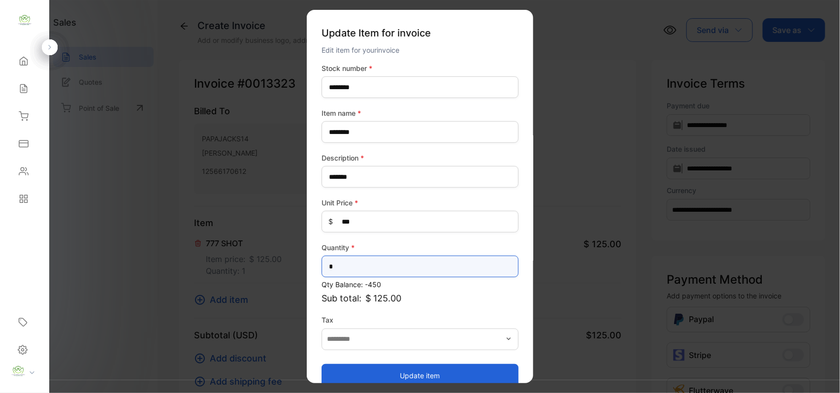
click at [353, 268] on input "*" at bounding box center [419, 266] width 197 height 22
type input "**"
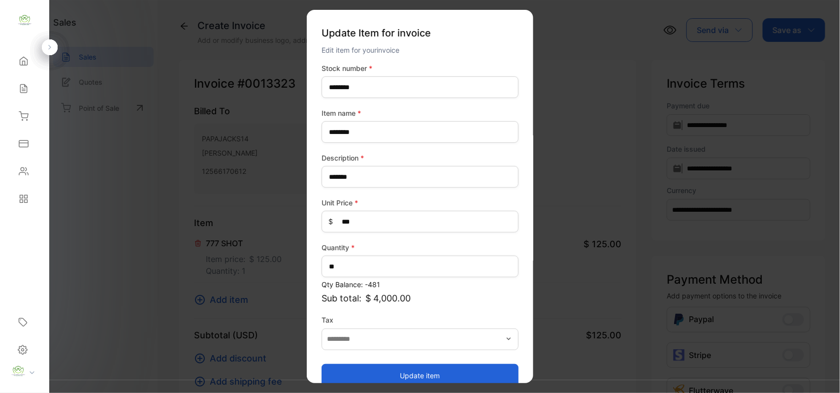
click at [412, 379] on button "Update item" at bounding box center [419, 375] width 197 height 24
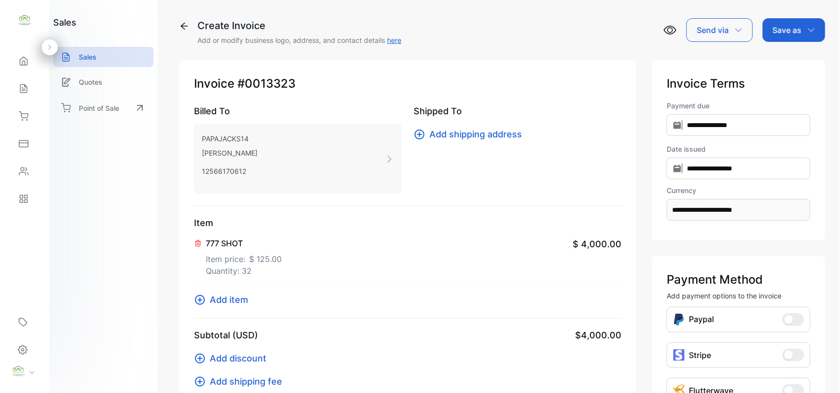
click at [792, 22] on div "Save as" at bounding box center [794, 30] width 63 height 24
click at [778, 58] on div "Invoice" at bounding box center [791, 63] width 57 height 20
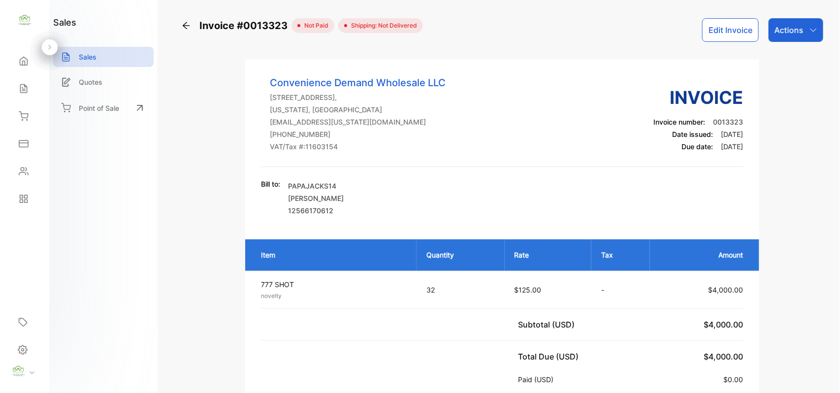
click at [792, 34] on p "Actions" at bounding box center [788, 30] width 29 height 12
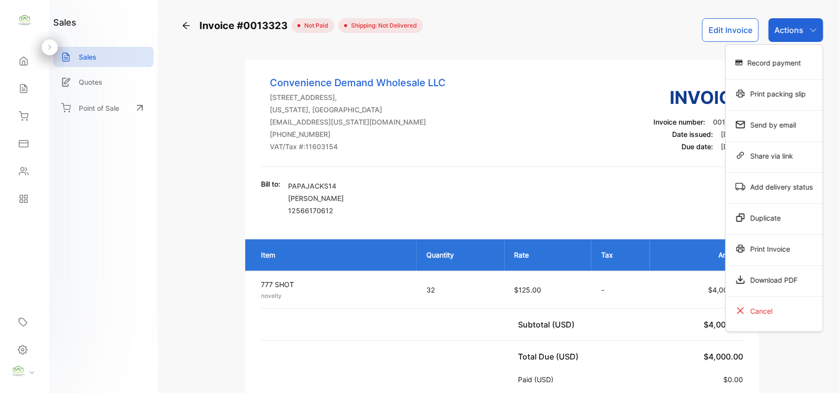
click at [769, 244] on div "Print Invoice" at bounding box center [774, 249] width 97 height 20
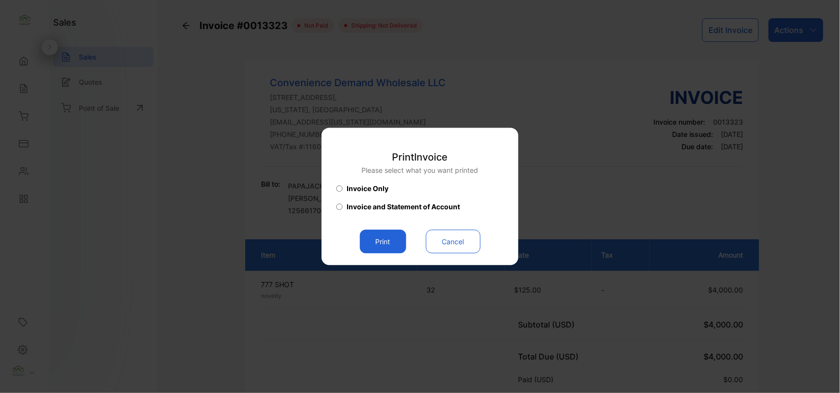
click at [384, 241] on button "Print" at bounding box center [383, 242] width 46 height 24
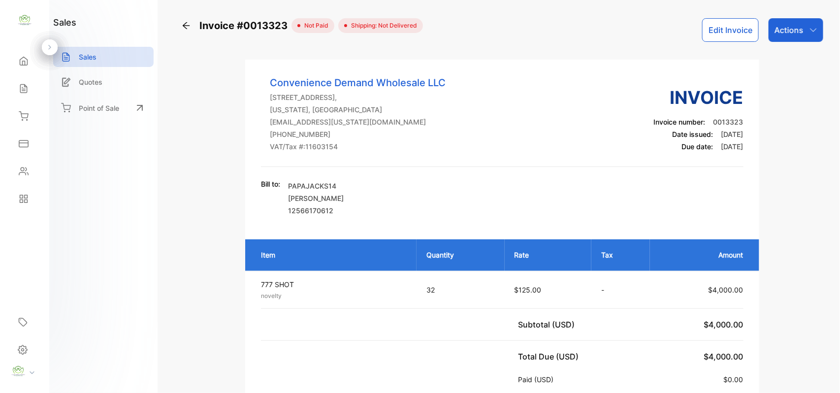
click at [801, 34] on div "Actions" at bounding box center [795, 30] width 55 height 24
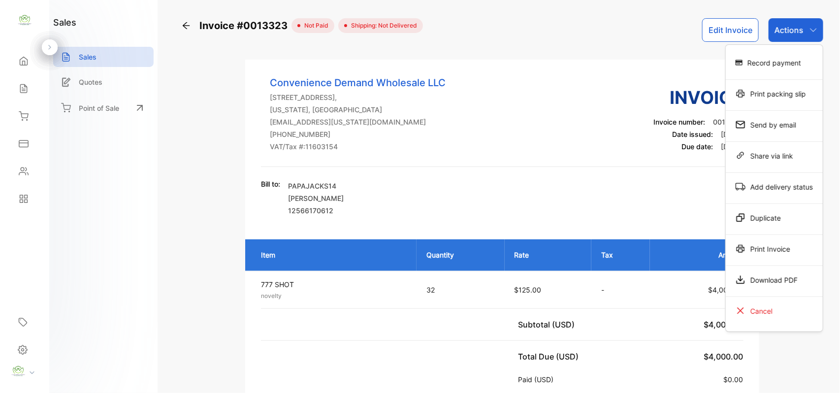
click at [773, 249] on div "Print Invoice" at bounding box center [774, 249] width 97 height 20
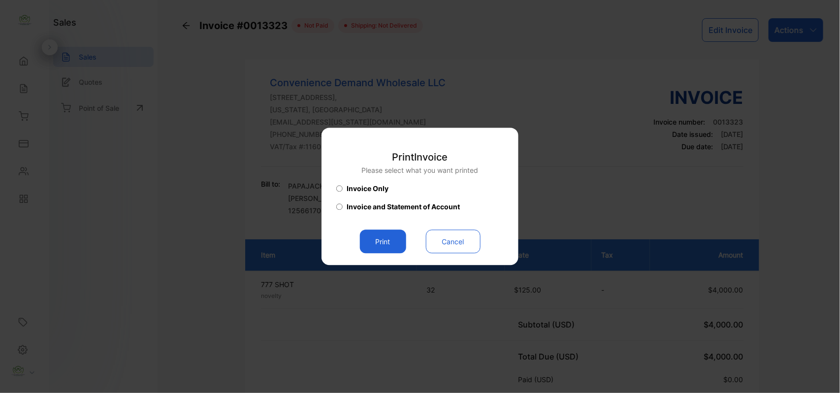
click at [370, 238] on button "Print" at bounding box center [383, 242] width 46 height 24
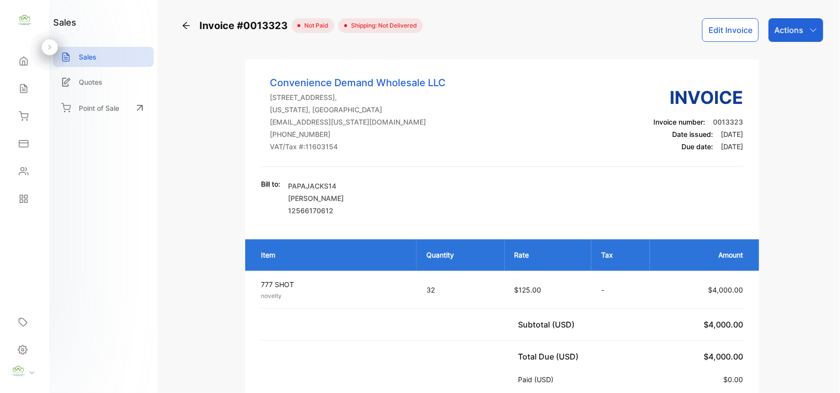
click at [69, 58] on icon at bounding box center [66, 57] width 6 height 8
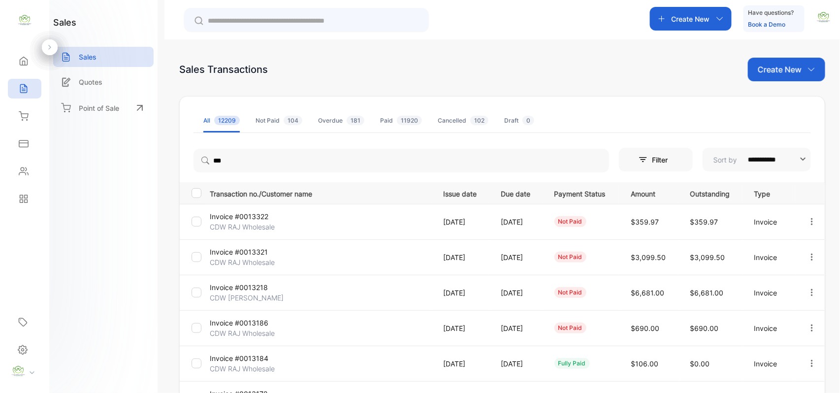
click at [678, 20] on p "Create New" at bounding box center [690, 19] width 38 height 10
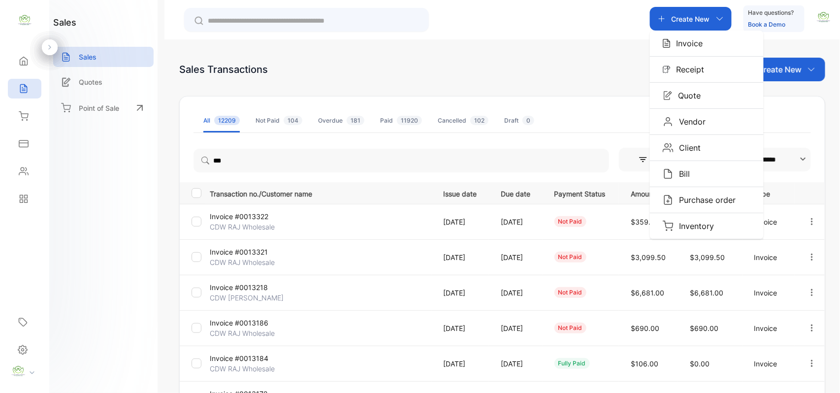
click at [684, 46] on p "Invoice" at bounding box center [686, 43] width 32 height 12
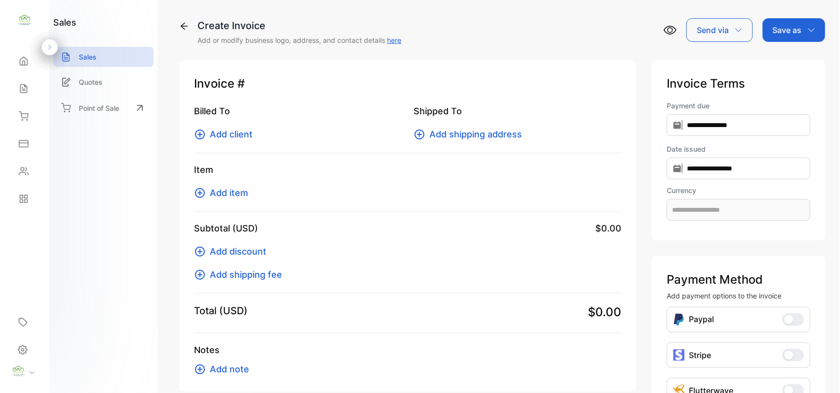
type input "**********"
click at [196, 130] on icon at bounding box center [200, 134] width 12 height 12
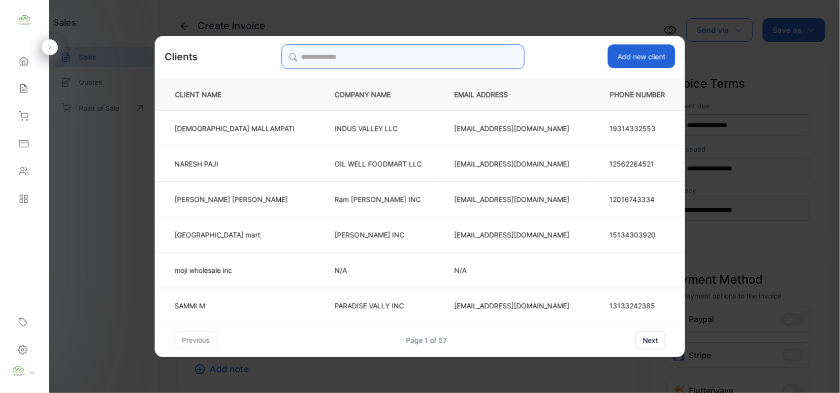
click at [400, 55] on input "search" at bounding box center [402, 56] width 243 height 25
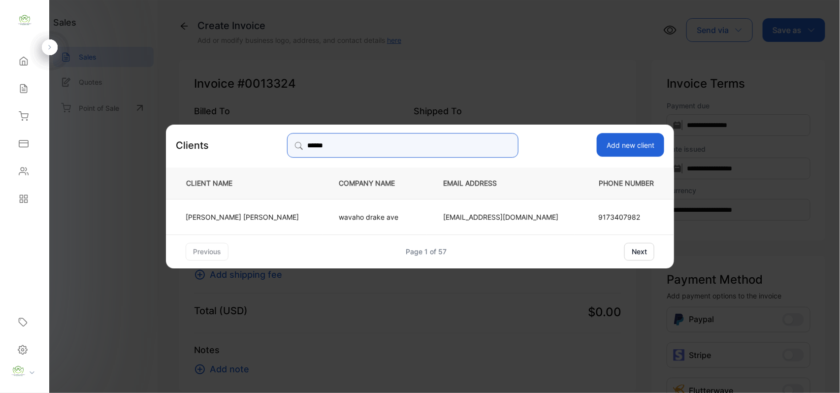
type input "******"
click at [341, 211] on td "wavaho drake ave" at bounding box center [374, 215] width 104 height 35
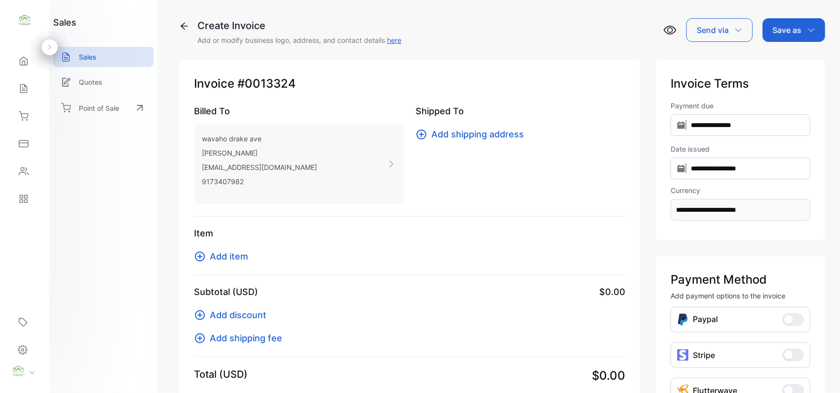
click at [205, 259] on icon at bounding box center [200, 257] width 12 height 12
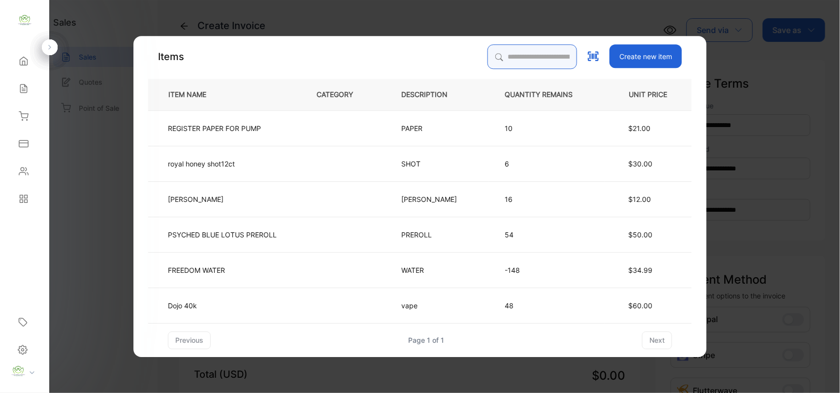
click at [489, 56] on input "search" at bounding box center [532, 56] width 90 height 25
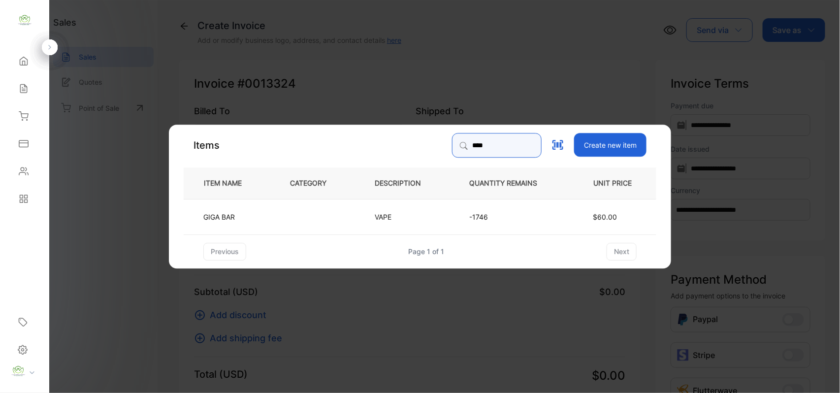
type input "****"
click at [428, 218] on td "VAPE" at bounding box center [405, 215] width 95 height 35
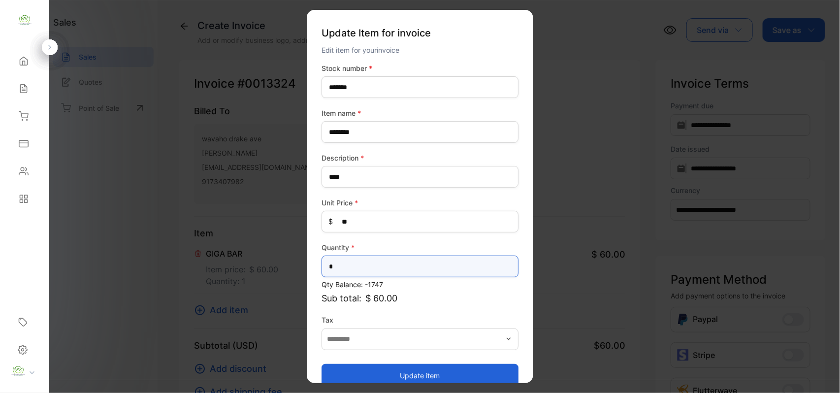
click at [369, 269] on input "*" at bounding box center [419, 266] width 197 height 22
type input "*"
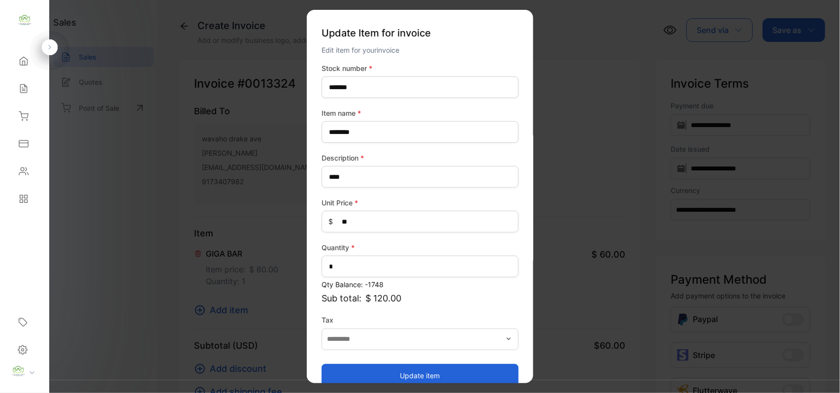
click at [432, 377] on button "Update item" at bounding box center [419, 375] width 197 height 24
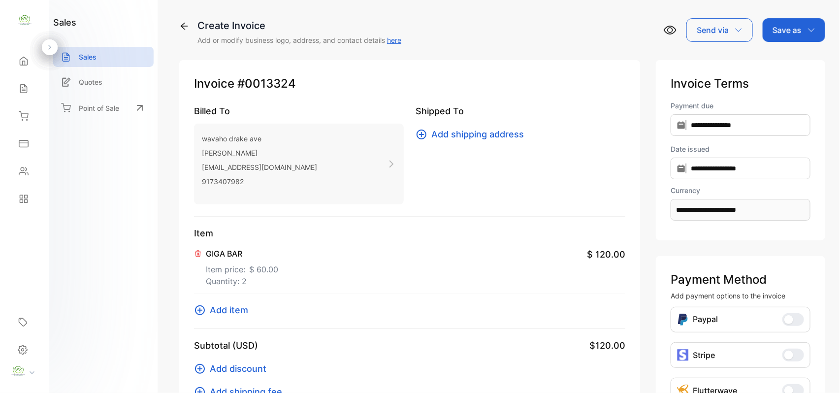
click at [199, 309] on icon at bounding box center [200, 310] width 12 height 12
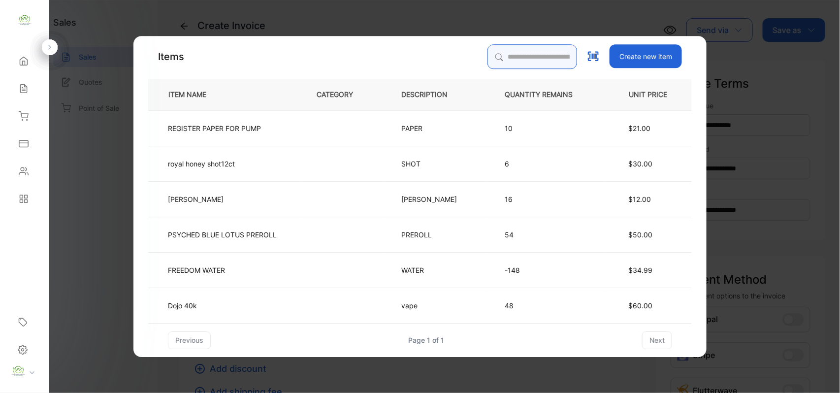
click at [512, 52] on input "search" at bounding box center [532, 56] width 90 height 25
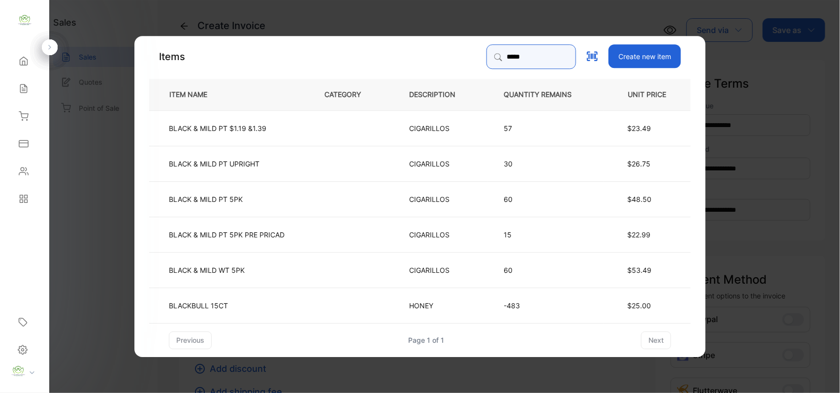
type input "**********"
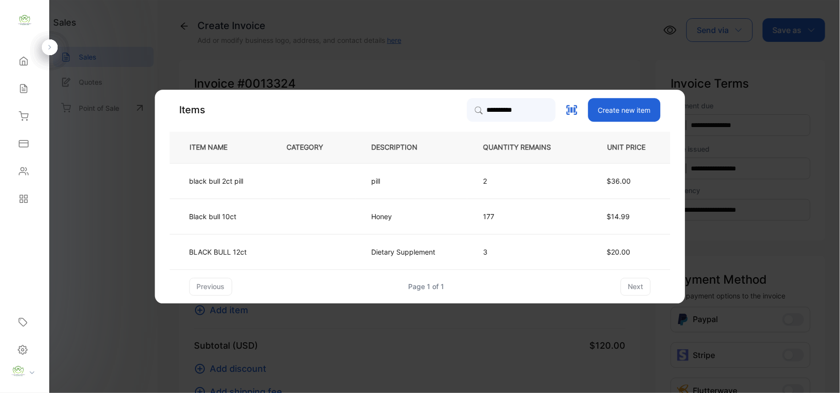
click at [388, 215] on p "Honey" at bounding box center [388, 216] width 32 height 10
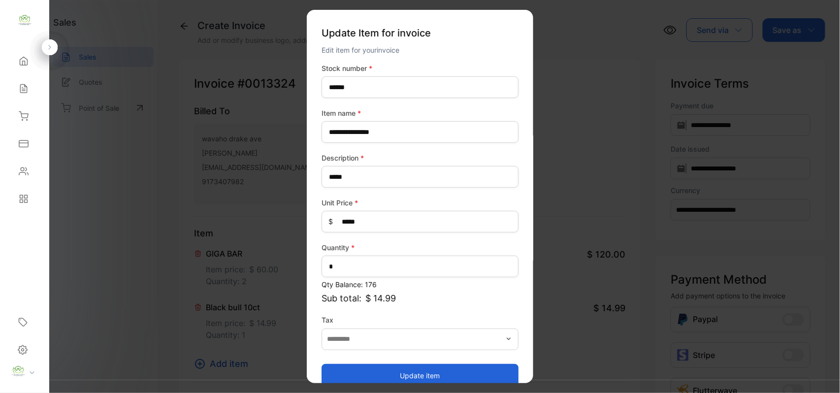
click at [384, 371] on button "Update item" at bounding box center [419, 375] width 197 height 24
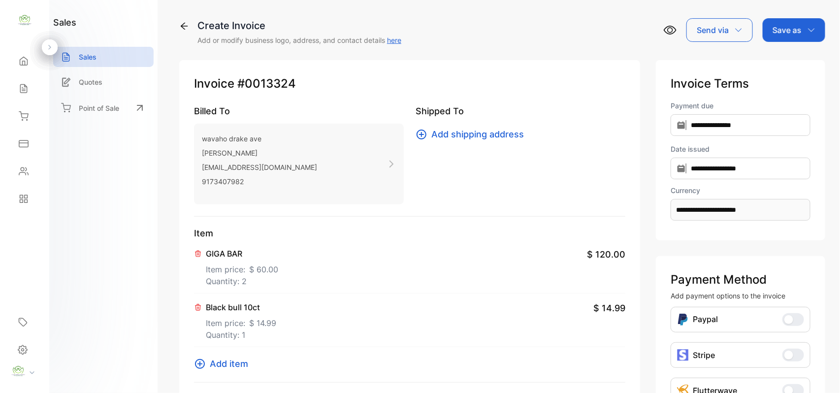
click at [201, 363] on icon at bounding box center [200, 364] width 10 height 10
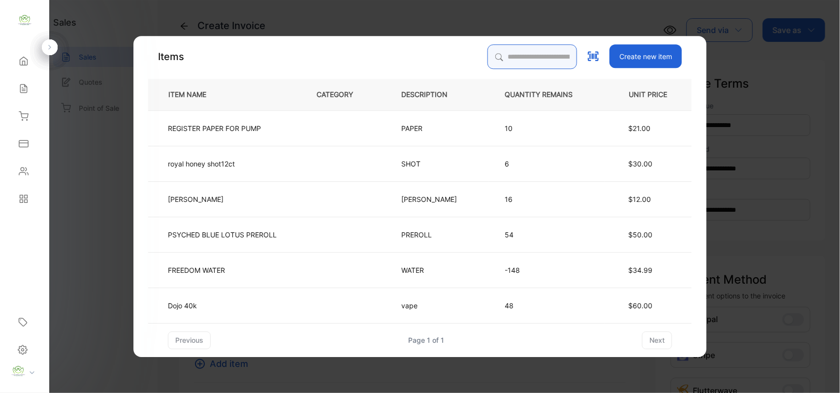
click at [514, 52] on input "search" at bounding box center [532, 56] width 90 height 25
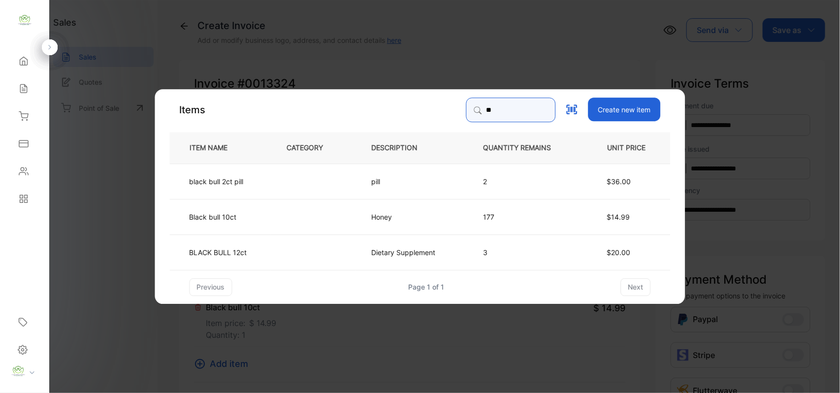
type input "*"
type input "*****"
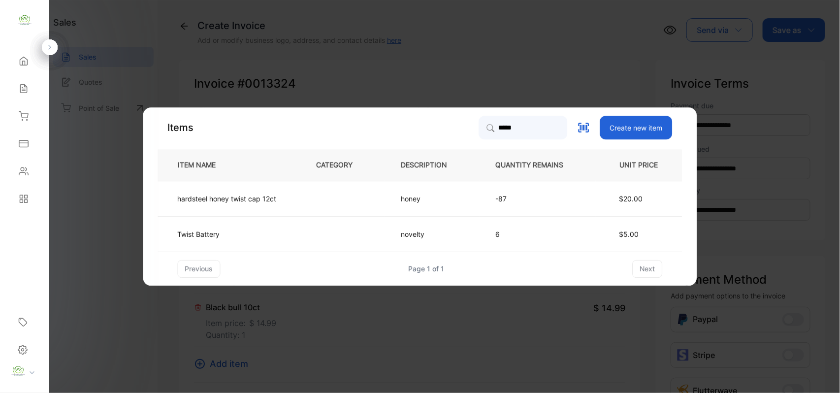
click at [361, 193] on td at bounding box center [342, 198] width 85 height 35
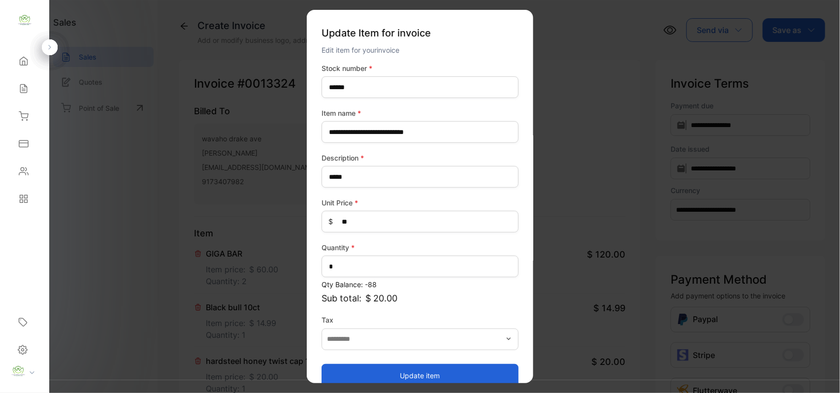
click at [402, 379] on button "Update item" at bounding box center [419, 375] width 197 height 24
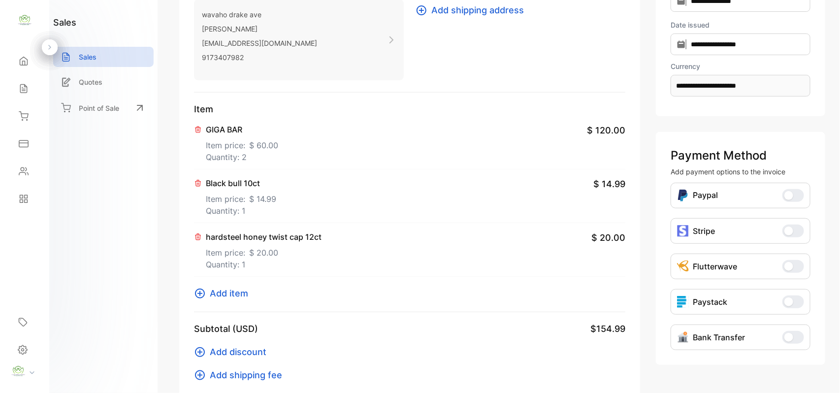
scroll to position [153, 0]
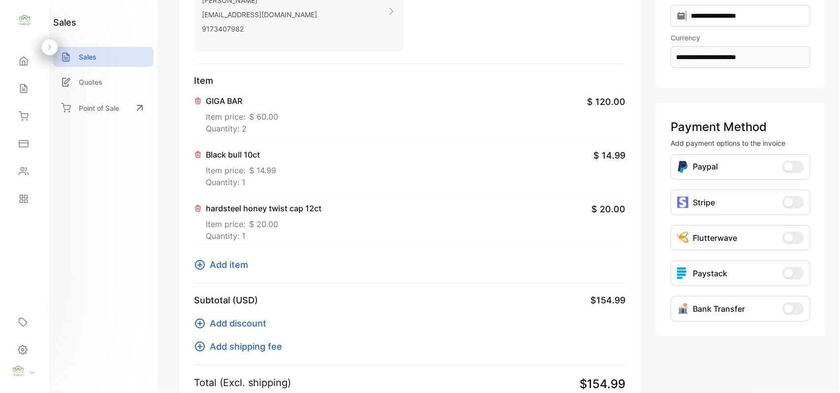
click at [203, 264] on icon at bounding box center [200, 265] width 12 height 12
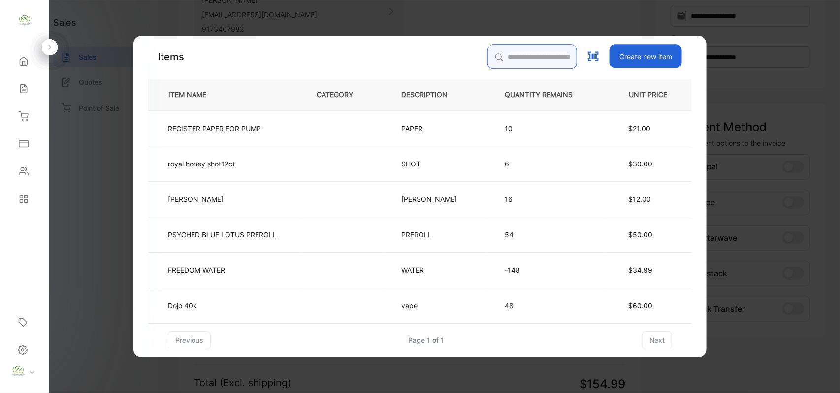
click at [524, 54] on input "search" at bounding box center [532, 56] width 90 height 25
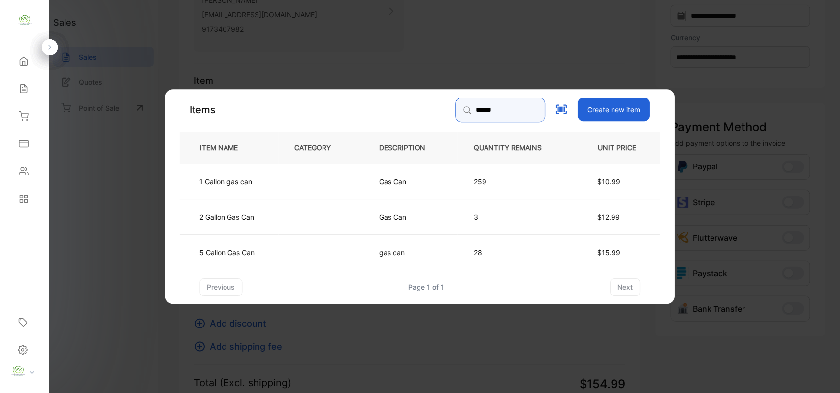
type input "******"
click at [363, 184] on td at bounding box center [321, 180] width 85 height 35
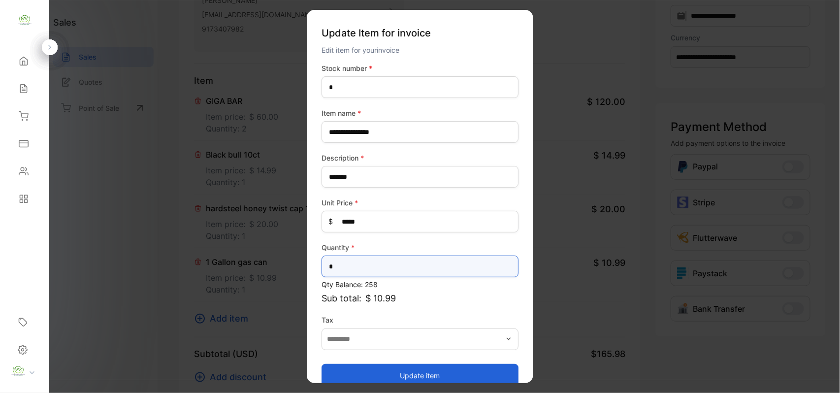
click at [377, 268] on input "*" at bounding box center [419, 266] width 197 height 22
type input "*"
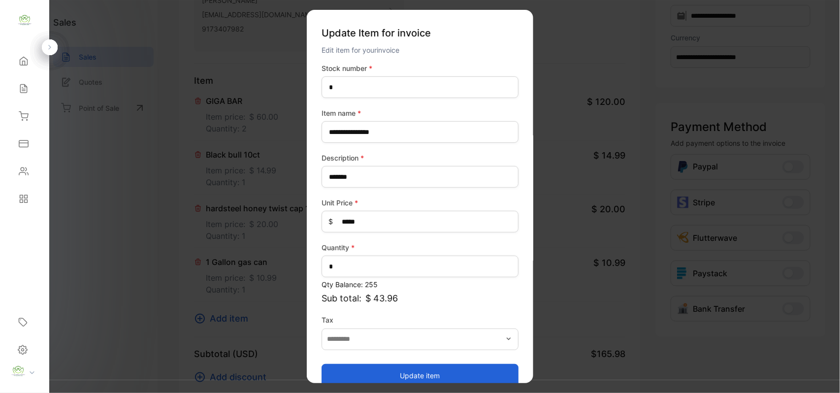
click at [389, 379] on button "Update item" at bounding box center [419, 375] width 197 height 24
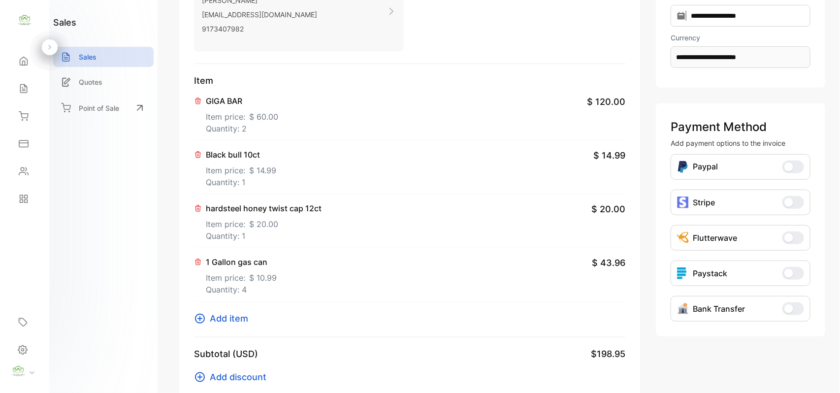
click at [197, 323] on icon at bounding box center [200, 319] width 12 height 12
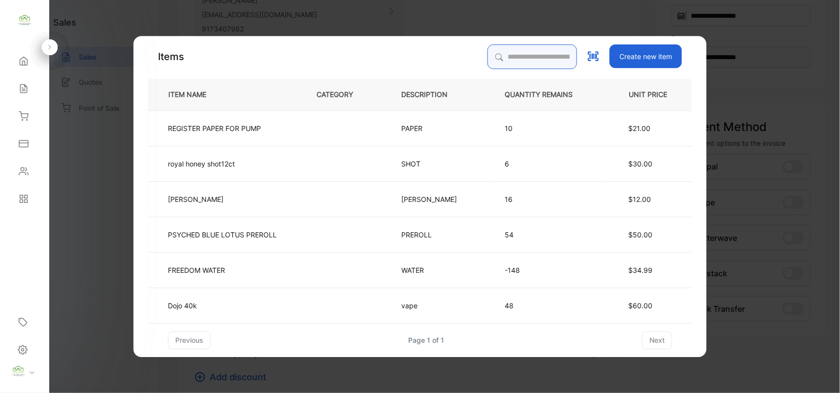
click at [525, 55] on input "search" at bounding box center [532, 56] width 90 height 25
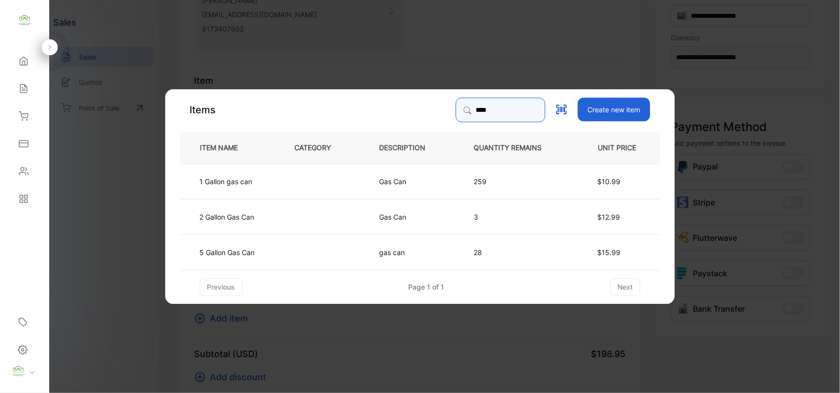
type input "******"
click at [393, 205] on td "Gas Can" at bounding box center [410, 215] width 95 height 35
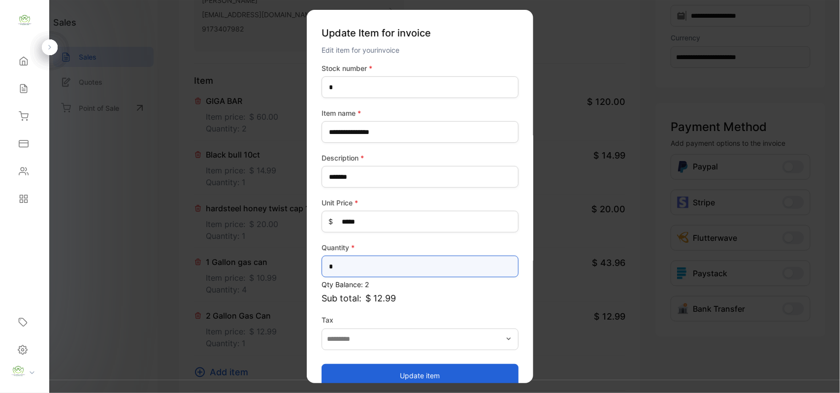
drag, startPoint x: 374, startPoint y: 264, endPoint x: 357, endPoint y: 269, distance: 17.8
click at [374, 264] on input "*" at bounding box center [419, 266] width 197 height 22
type input "*"
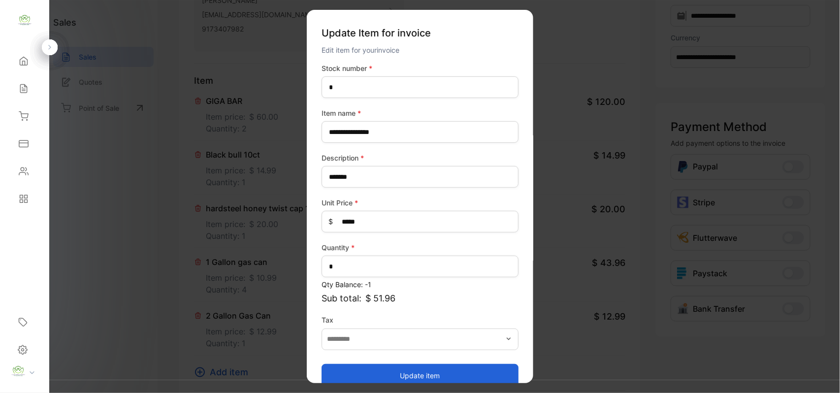
click at [381, 371] on button "Update item" at bounding box center [419, 375] width 197 height 24
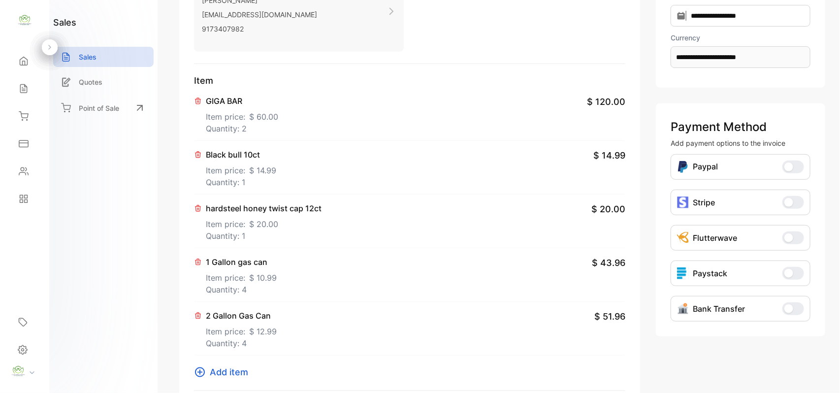
click at [203, 371] on icon at bounding box center [200, 372] width 12 height 12
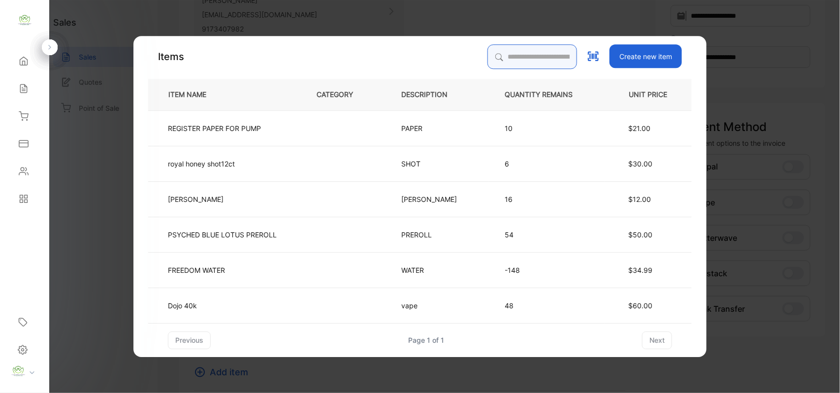
click at [529, 59] on input "search" at bounding box center [532, 56] width 90 height 25
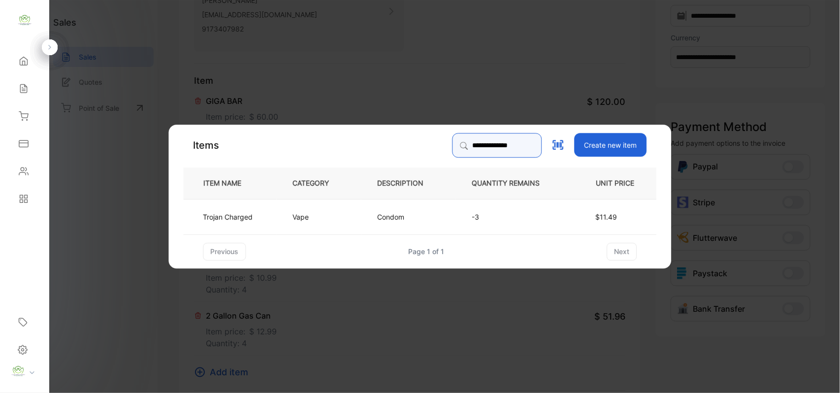
type input "**********"
click at [424, 223] on td "Condom" at bounding box center [408, 215] width 95 height 35
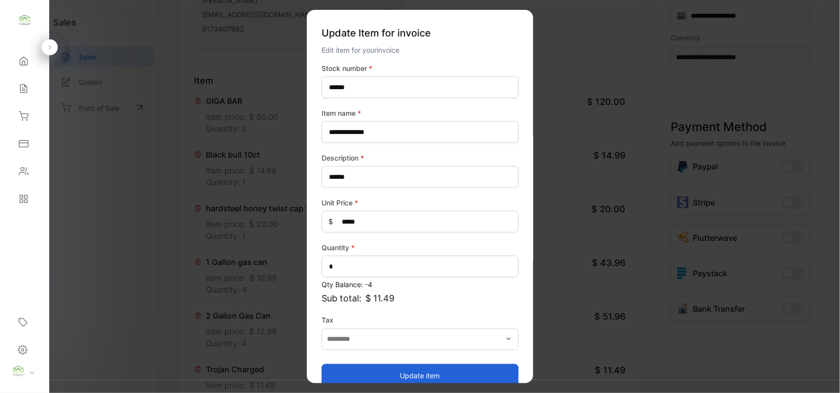
click at [421, 368] on button "Update item" at bounding box center [419, 375] width 197 height 24
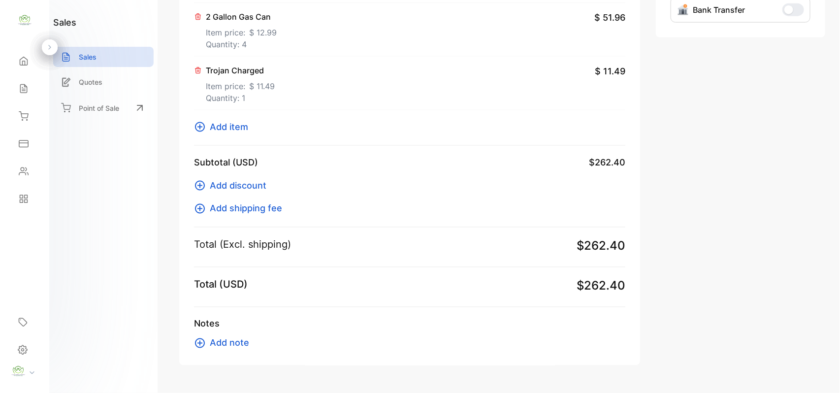
scroll to position [459, 0]
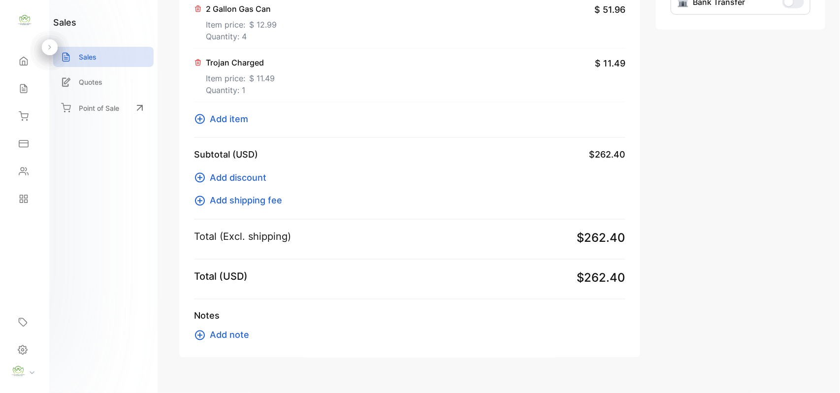
click at [206, 125] on button "Add item" at bounding box center [224, 118] width 60 height 13
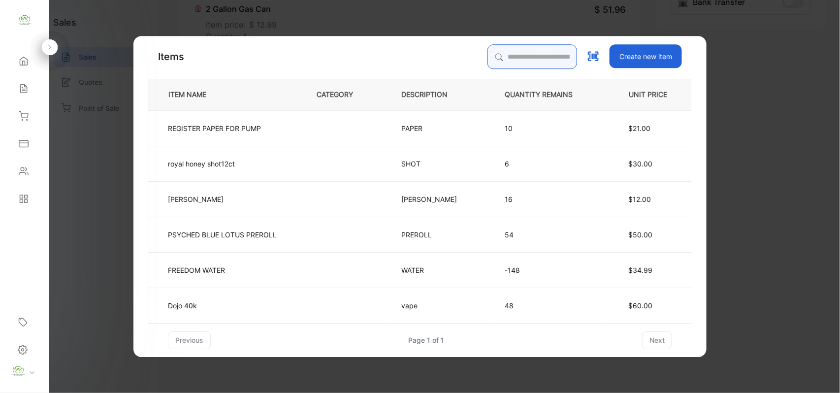
click at [512, 50] on input "search" at bounding box center [532, 56] width 90 height 25
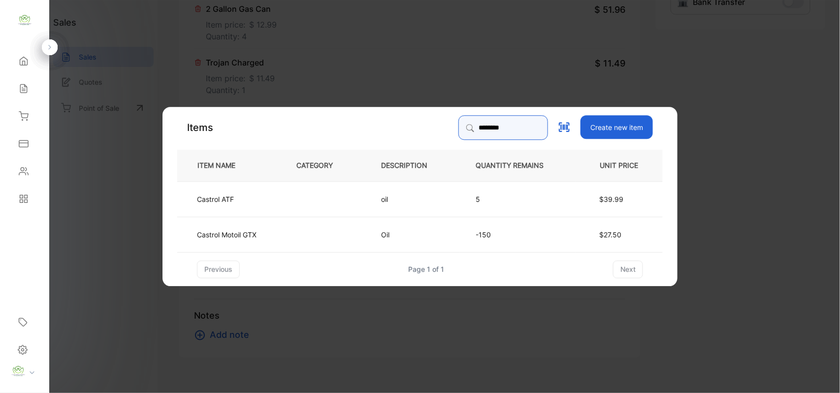
type input "*******"
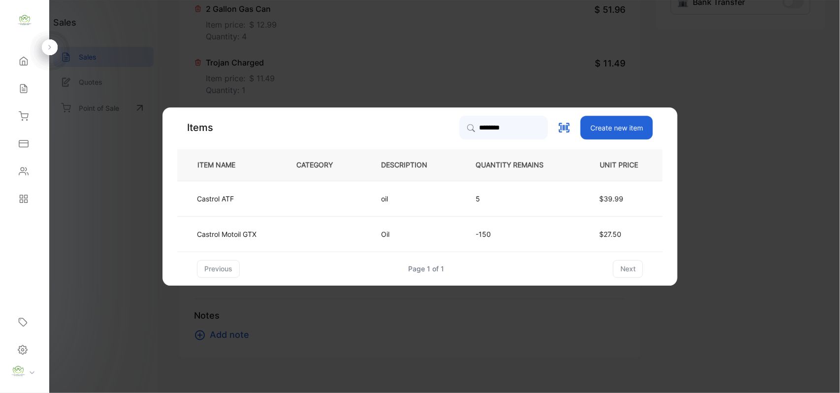
click at [392, 228] on td "Oil" at bounding box center [412, 233] width 95 height 35
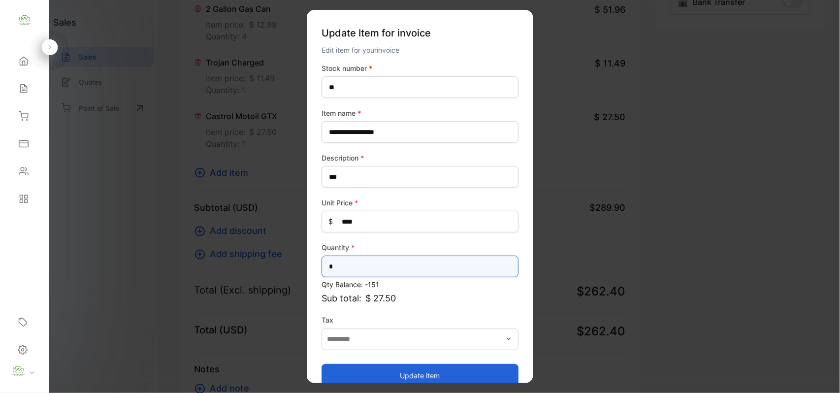
click at [368, 262] on input "*" at bounding box center [419, 266] width 197 height 22
type input "*"
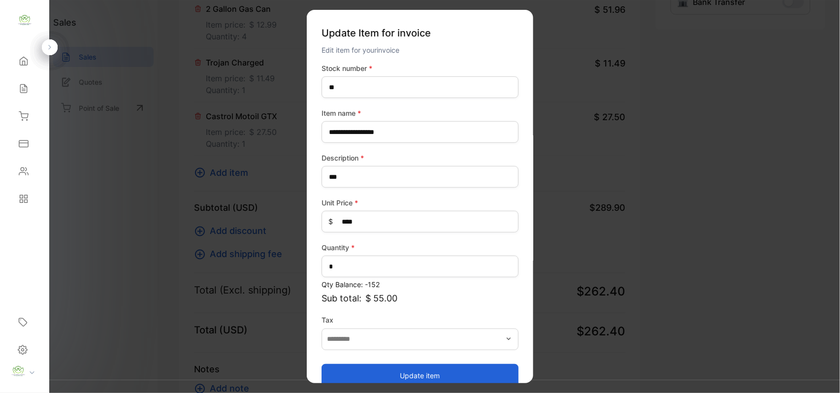
click at [406, 365] on button "Update item" at bounding box center [419, 375] width 197 height 24
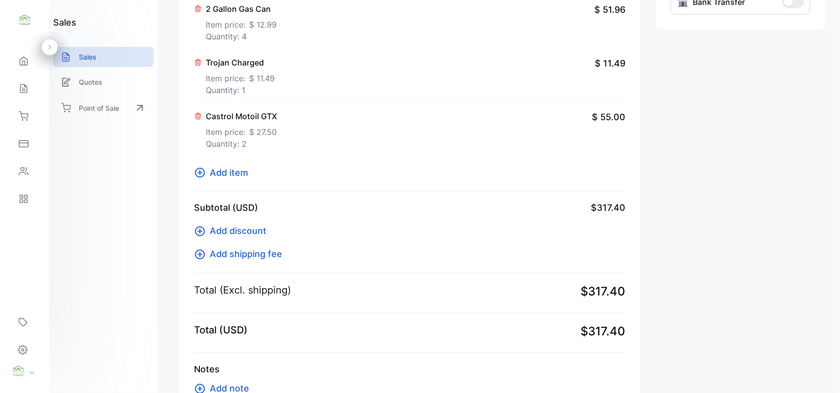
click at [203, 176] on icon at bounding box center [200, 173] width 12 height 12
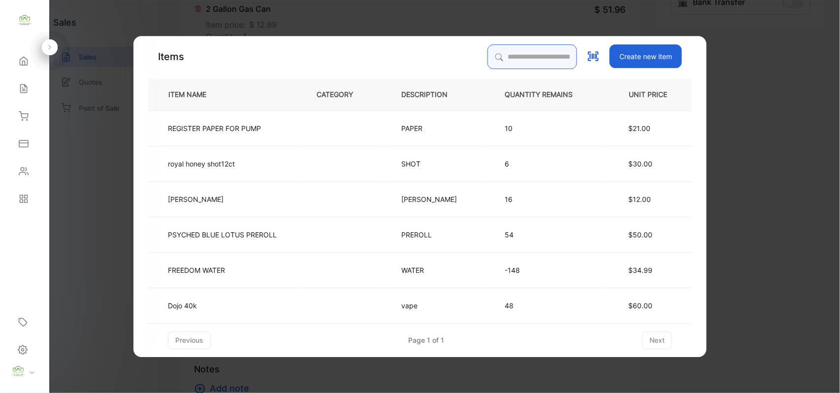
click at [487, 50] on input "search" at bounding box center [532, 56] width 90 height 25
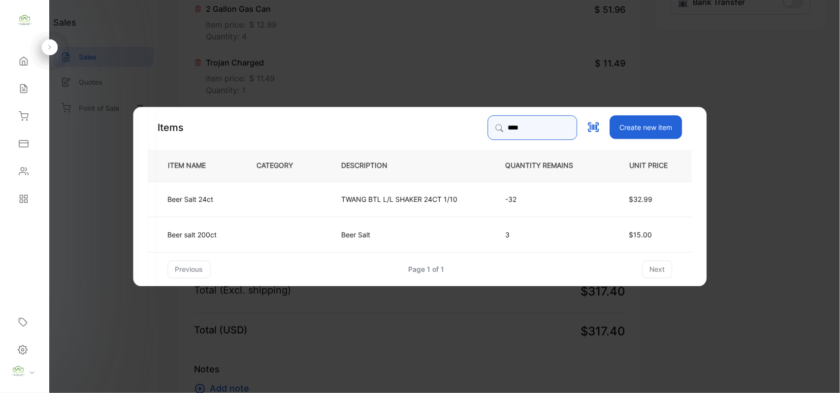
type input "****"
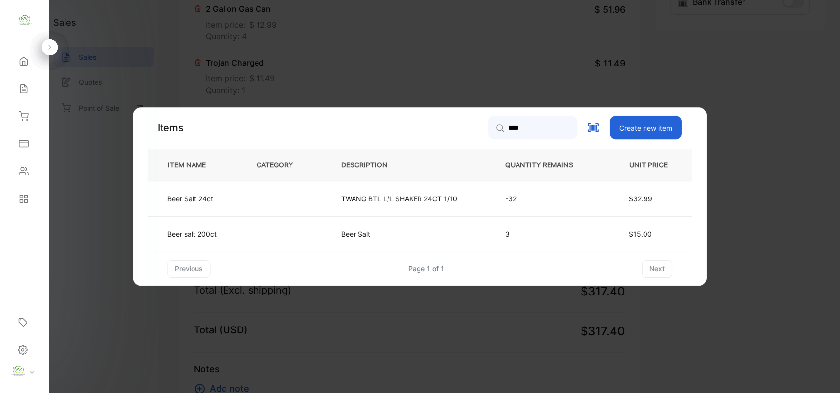
click at [459, 198] on td "TWANG BTL L/L SHAKER 24CT 1/10" at bounding box center [407, 198] width 164 height 35
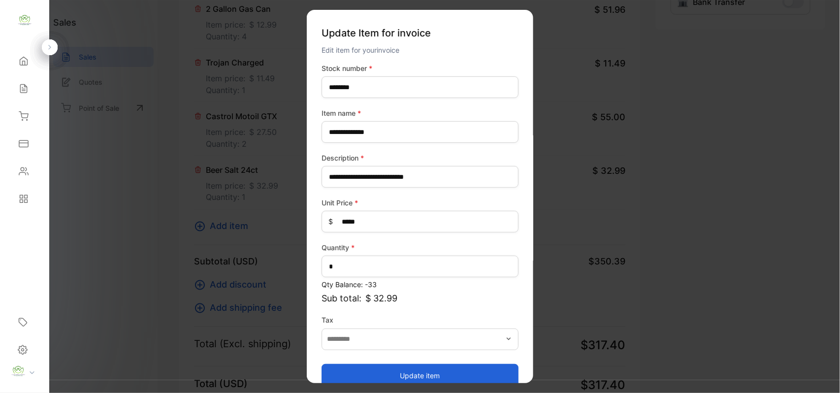
click at [415, 373] on button "Update item" at bounding box center [419, 375] width 197 height 24
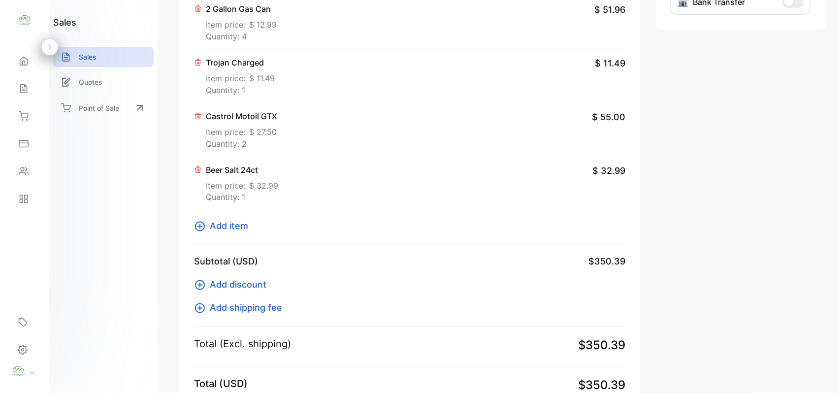
click at [205, 226] on icon at bounding box center [200, 227] width 12 height 12
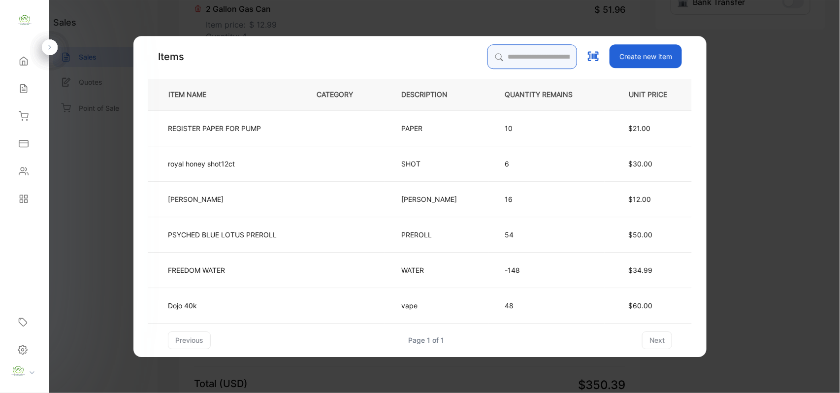
click at [526, 62] on input "search" at bounding box center [532, 56] width 90 height 25
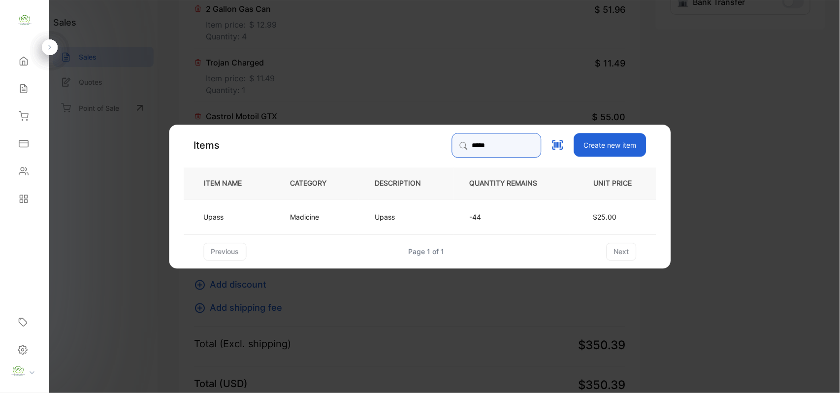
type input "*****"
click at [488, 226] on td "-44" at bounding box center [511, 215] width 116 height 35
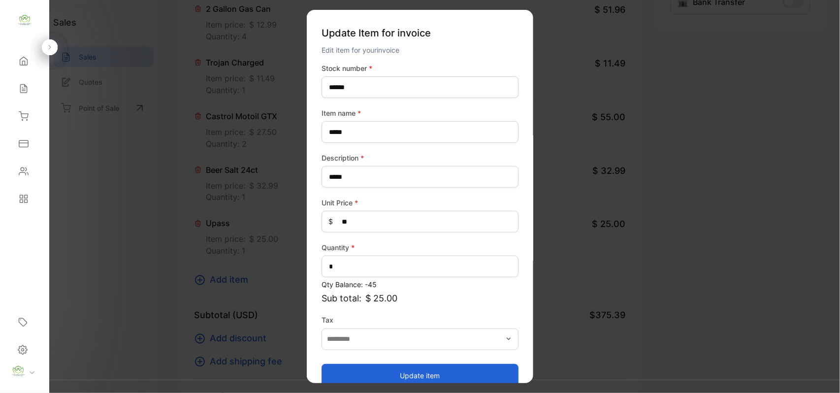
click at [419, 377] on button "Update item" at bounding box center [419, 375] width 197 height 24
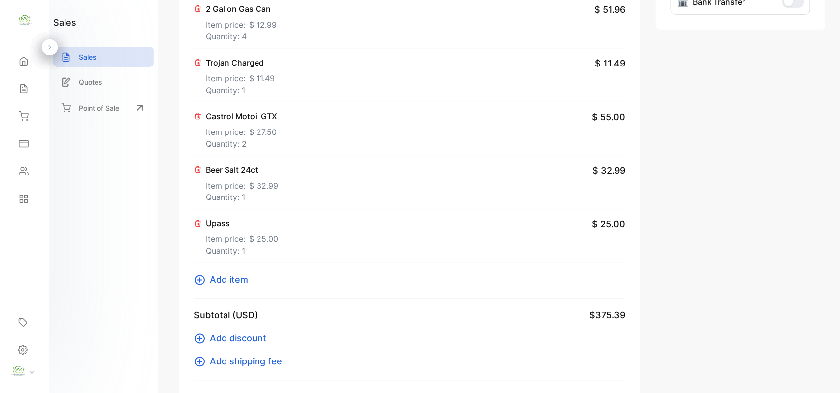
click at [197, 282] on icon at bounding box center [200, 280] width 12 height 12
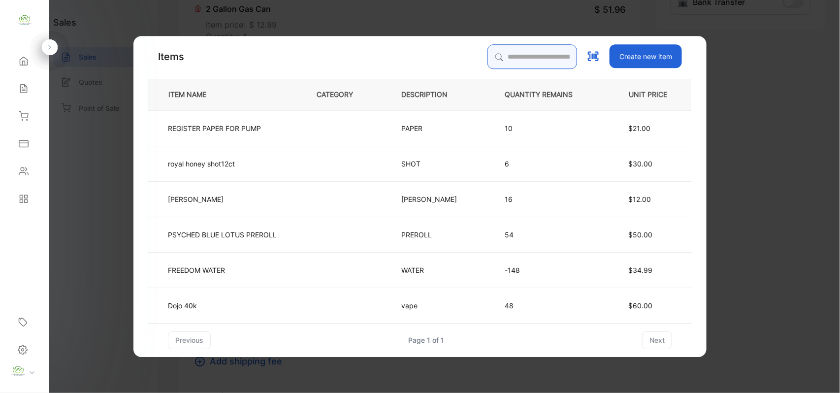
click at [512, 60] on input "search" at bounding box center [532, 56] width 90 height 25
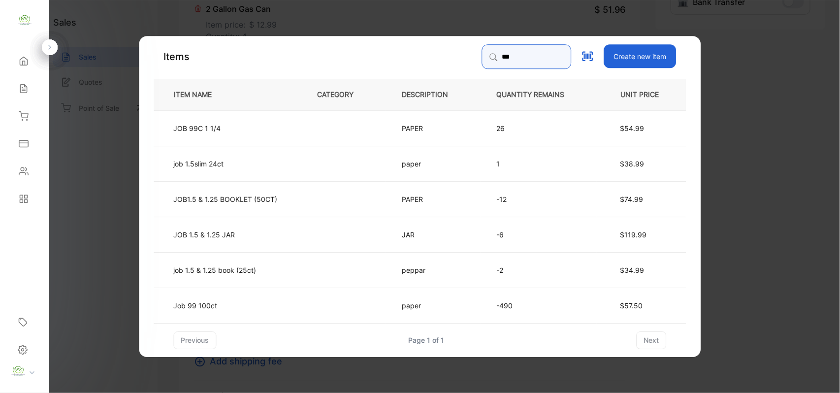
type input "***"
click at [355, 121] on td at bounding box center [343, 127] width 85 height 35
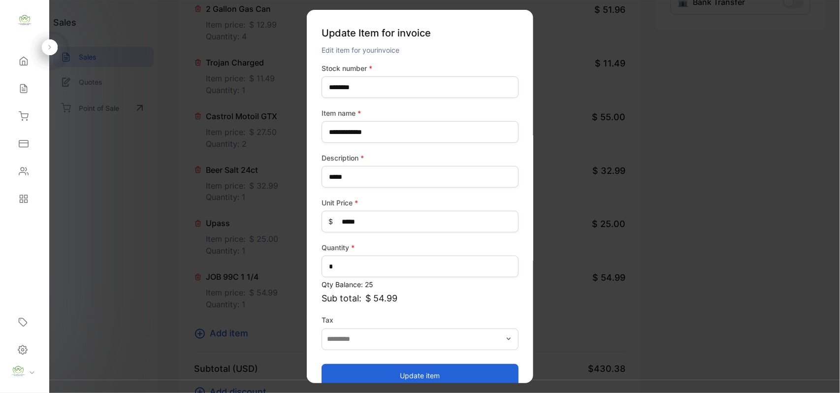
click at [400, 373] on button "Update item" at bounding box center [419, 375] width 197 height 24
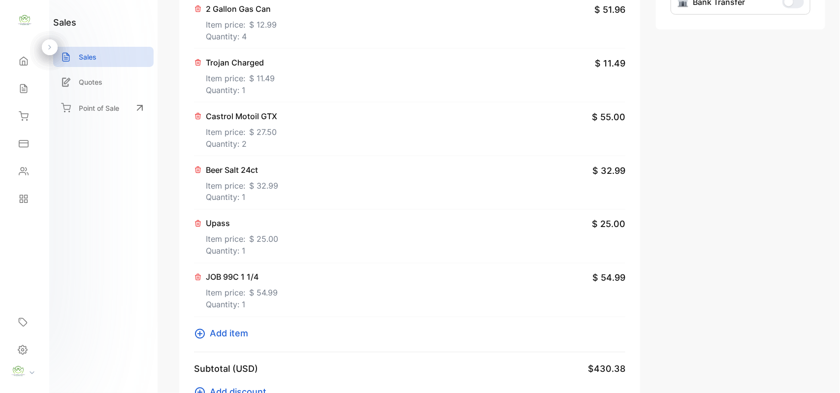
click at [200, 337] on icon at bounding box center [200, 334] width 10 height 10
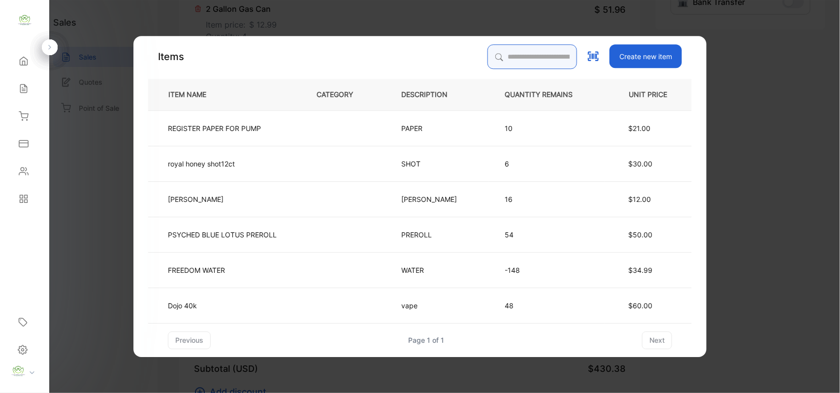
click at [533, 62] on input "search" at bounding box center [532, 56] width 90 height 25
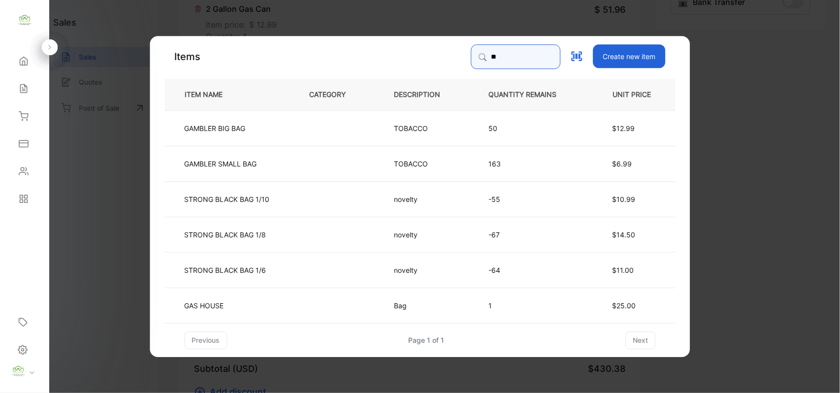
type input "*"
type input "*********"
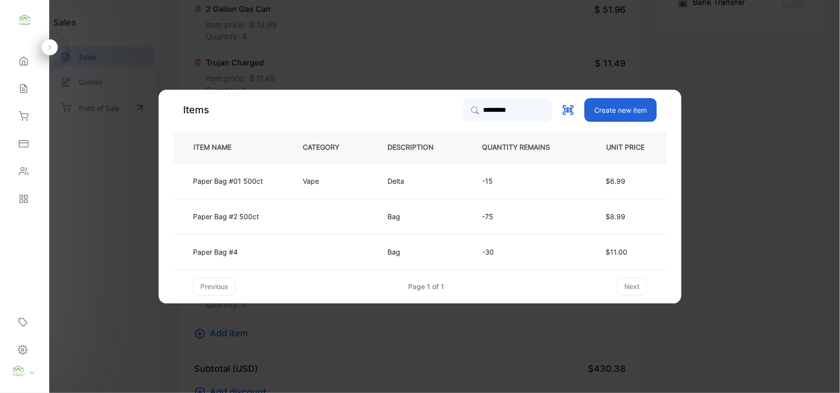
click at [321, 223] on td at bounding box center [329, 215] width 85 height 35
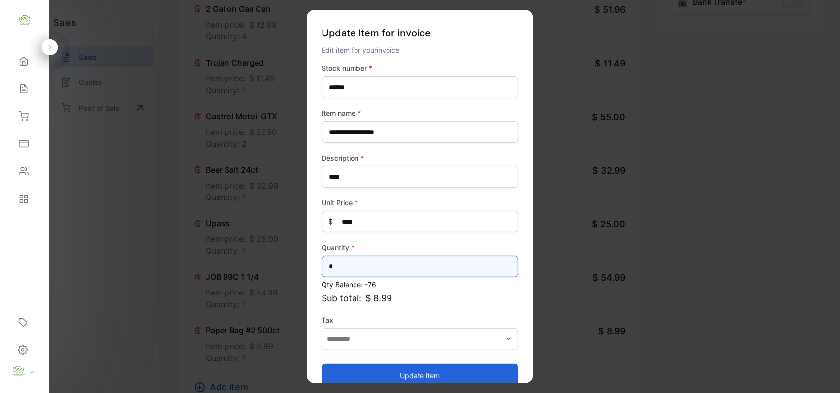
drag, startPoint x: 377, startPoint y: 267, endPoint x: 428, endPoint y: 264, distance: 51.8
click at [377, 267] on input "*" at bounding box center [419, 266] width 197 height 22
type input "*"
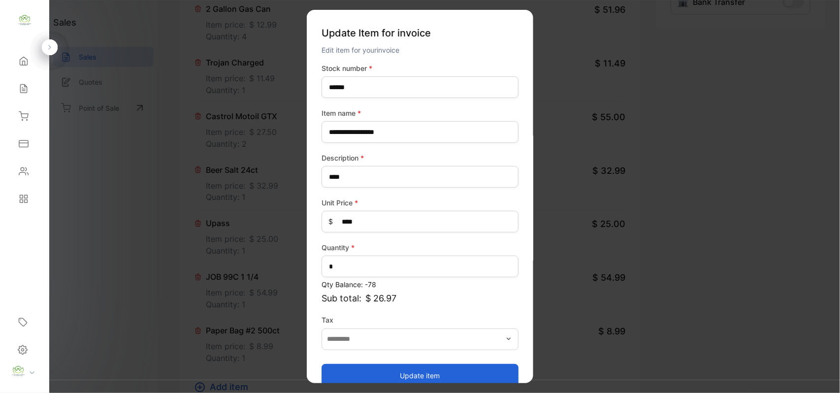
click at [386, 367] on button "Update item" at bounding box center [419, 375] width 197 height 24
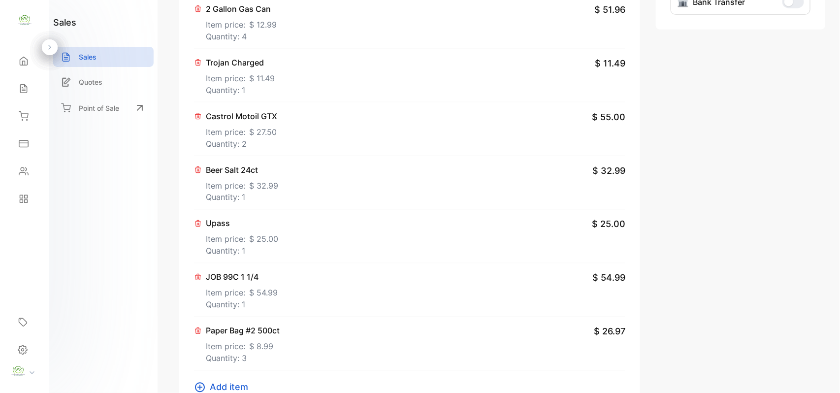
click at [199, 388] on icon at bounding box center [200, 388] width 10 height 10
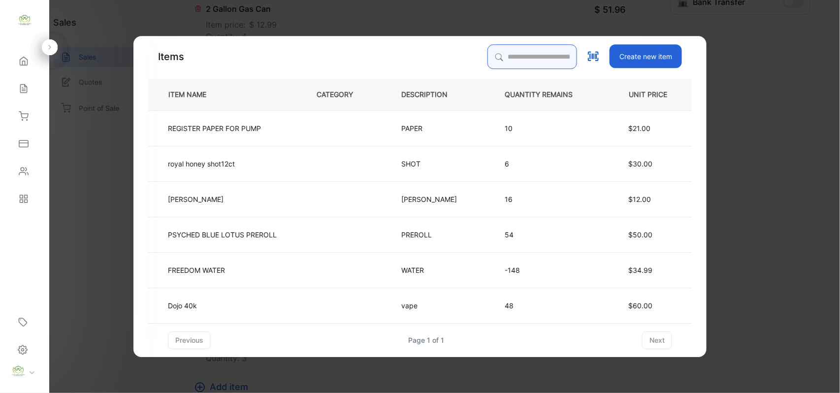
click at [536, 61] on input "search" at bounding box center [532, 56] width 90 height 25
type input "*"
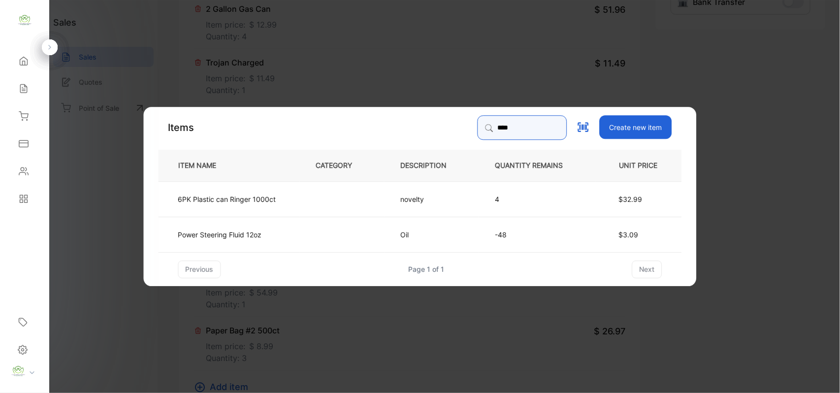
type input "****"
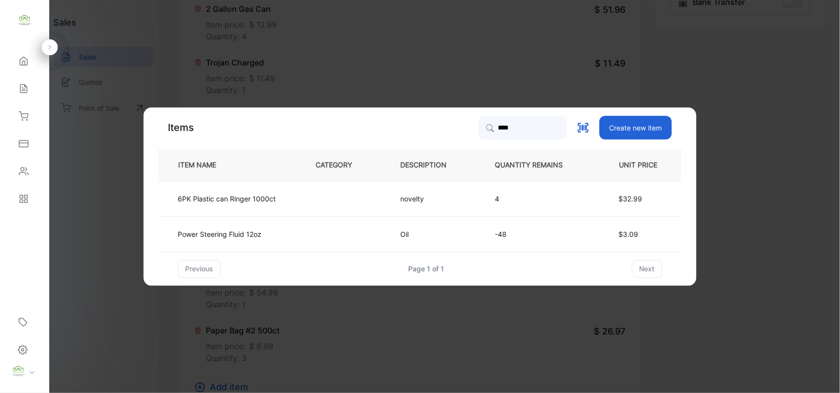
click at [432, 195] on td "novelty" at bounding box center [431, 198] width 95 height 35
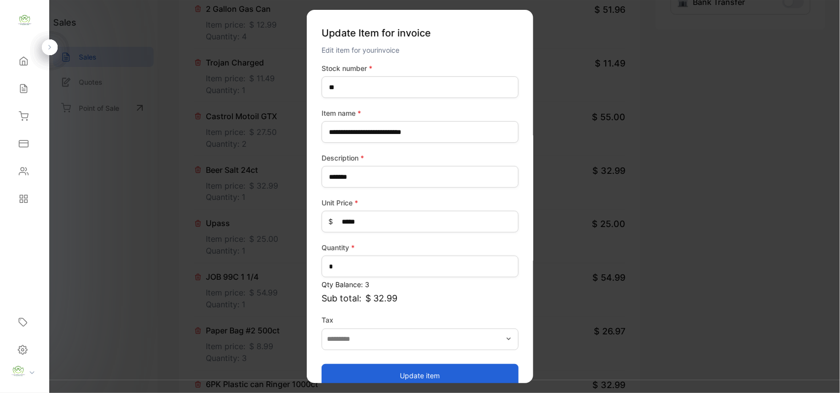
click at [412, 370] on button "Update item" at bounding box center [419, 375] width 197 height 24
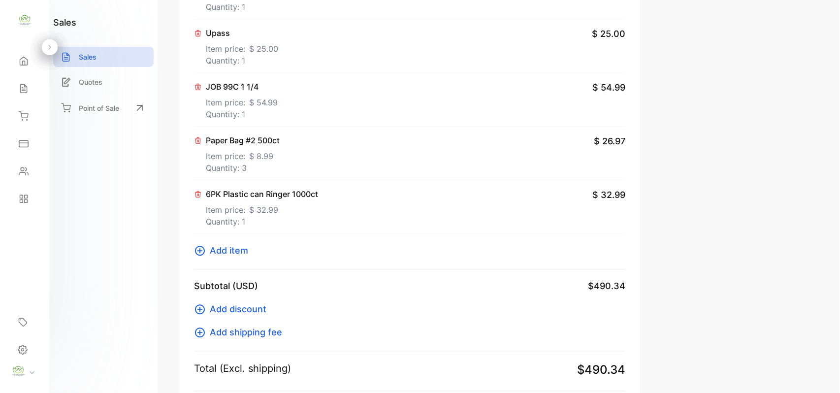
scroll to position [650, 0]
click at [198, 250] on icon at bounding box center [200, 250] width 12 height 12
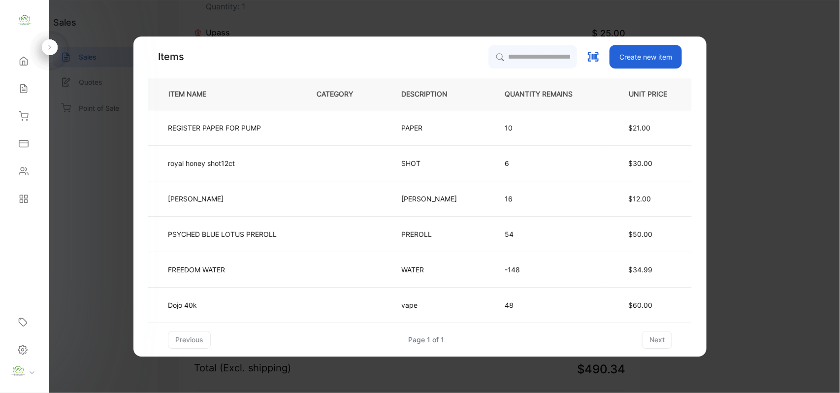
click at [488, 149] on td "6" at bounding box center [546, 162] width 116 height 35
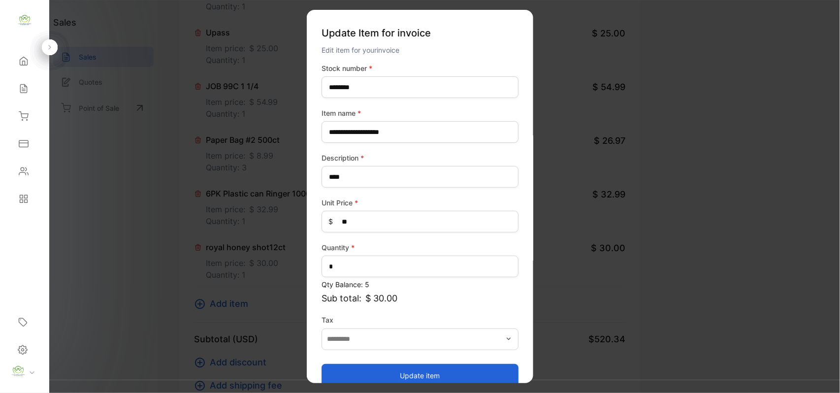
drag, startPoint x: 474, startPoint y: 367, endPoint x: 394, endPoint y: 349, distance: 81.3
click at [473, 367] on button "Update item" at bounding box center [419, 375] width 197 height 24
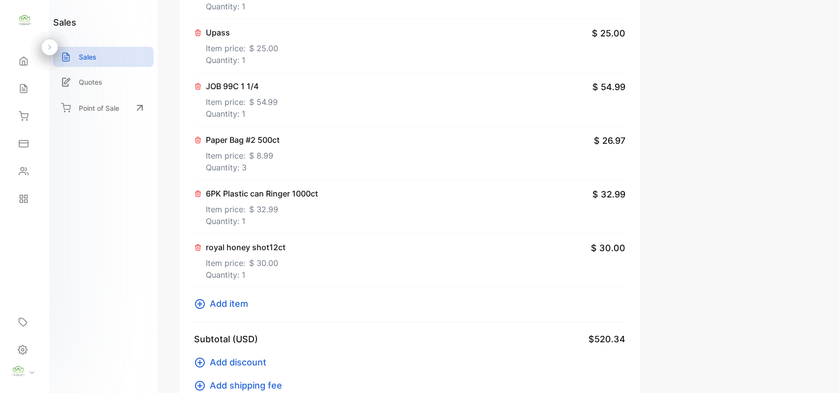
click at [197, 250] on icon at bounding box center [197, 247] width 5 height 6
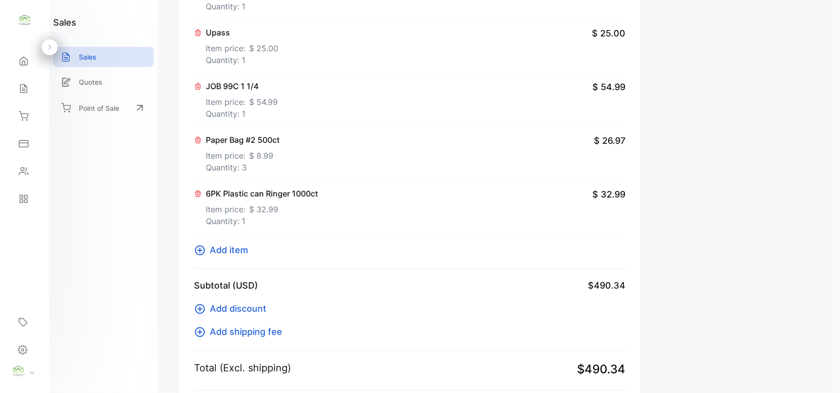
click at [202, 255] on icon at bounding box center [200, 250] width 10 height 10
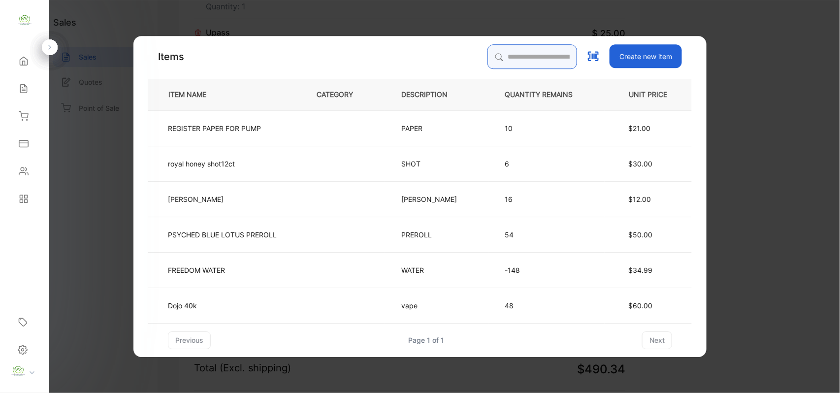
click at [522, 62] on input "search" at bounding box center [532, 56] width 90 height 25
type input "***"
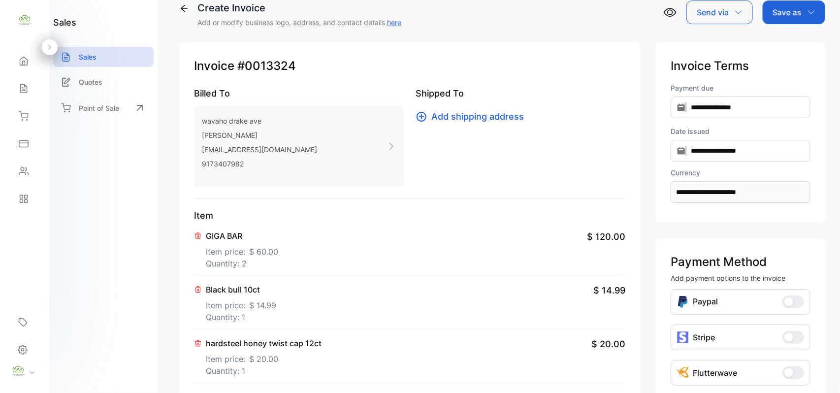
scroll to position [0, 0]
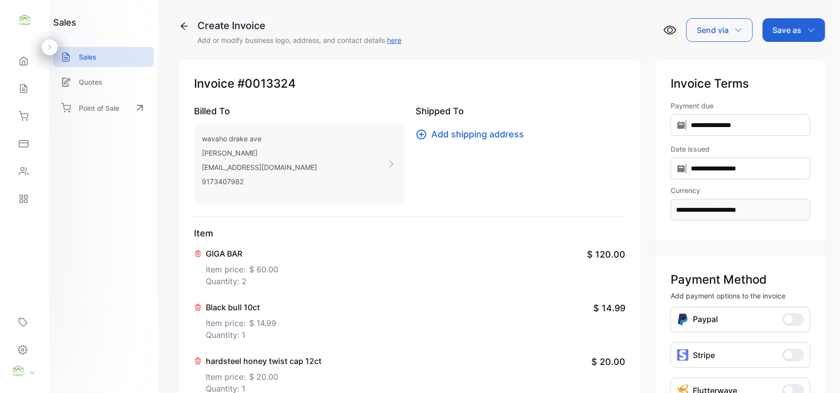
click at [780, 30] on p "Save as" at bounding box center [786, 30] width 29 height 12
click at [787, 64] on div "Invoice" at bounding box center [791, 63] width 57 height 20
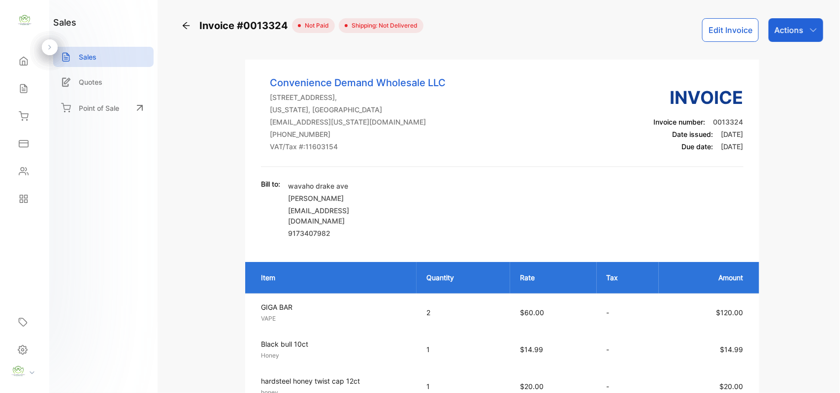
click at [809, 36] on div "Actions" at bounding box center [795, 30] width 55 height 24
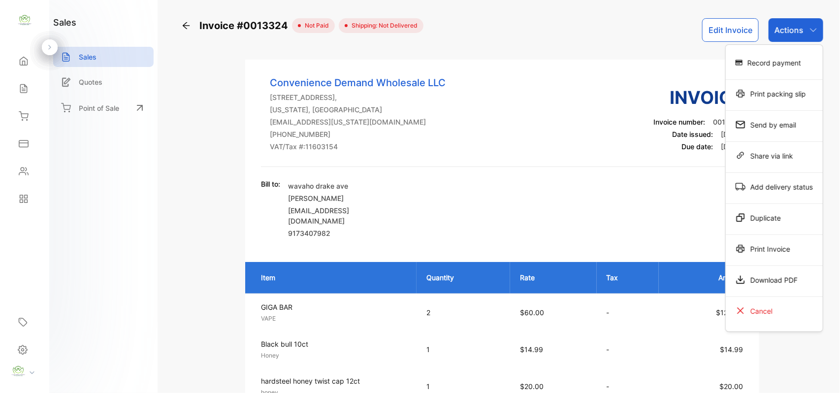
click at [779, 60] on div "Record payment" at bounding box center [774, 63] width 97 height 20
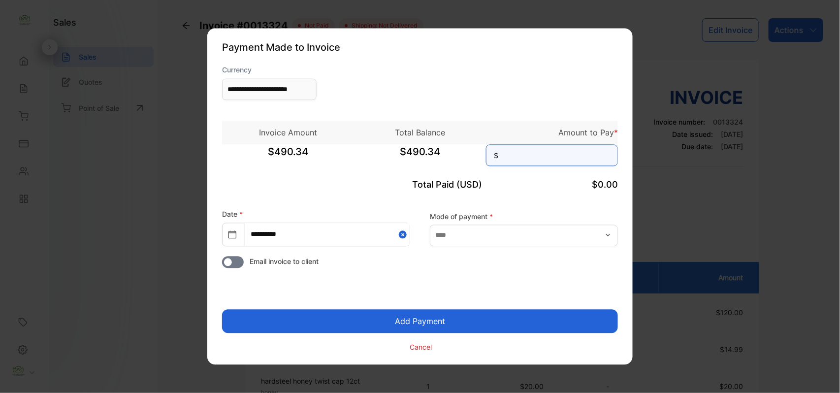
click at [543, 160] on input at bounding box center [552, 156] width 132 height 22
type input "******"
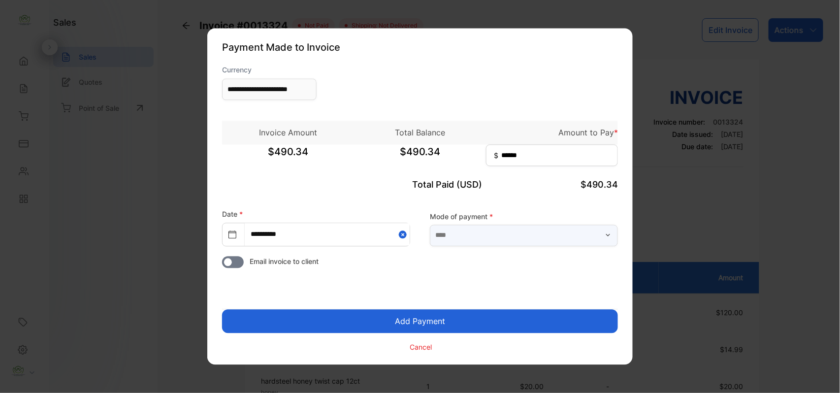
click at [512, 238] on input "text" at bounding box center [524, 235] width 188 height 22
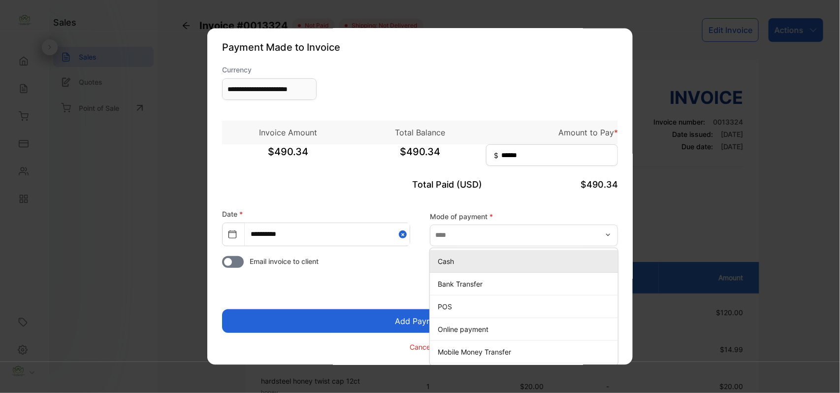
click at [491, 262] on p "Cash" at bounding box center [526, 261] width 176 height 10
type input "****"
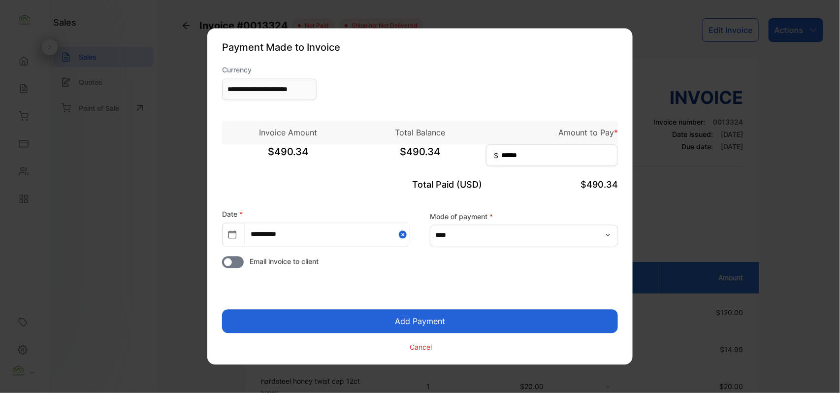
click at [469, 312] on button "Add Payment" at bounding box center [420, 322] width 396 height 24
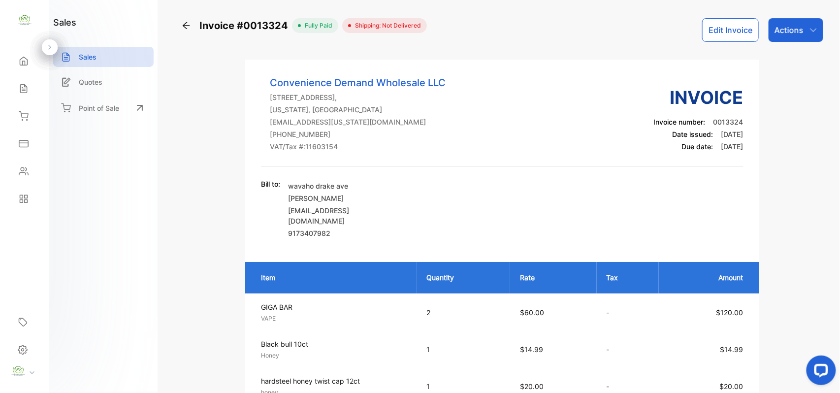
click at [795, 28] on p "Actions" at bounding box center [788, 30] width 29 height 12
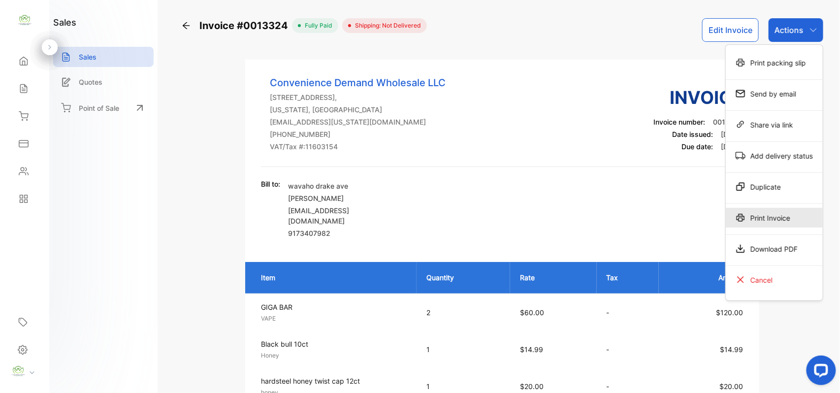
click at [785, 212] on div "Print Invoice" at bounding box center [774, 218] width 97 height 20
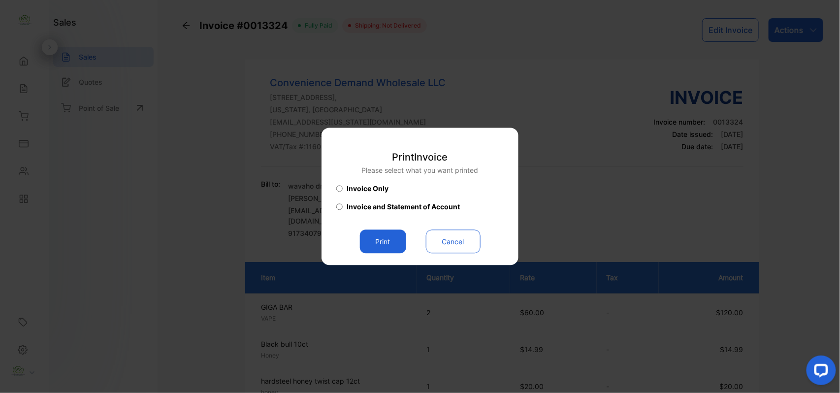
click at [370, 235] on button "Print" at bounding box center [383, 242] width 46 height 24
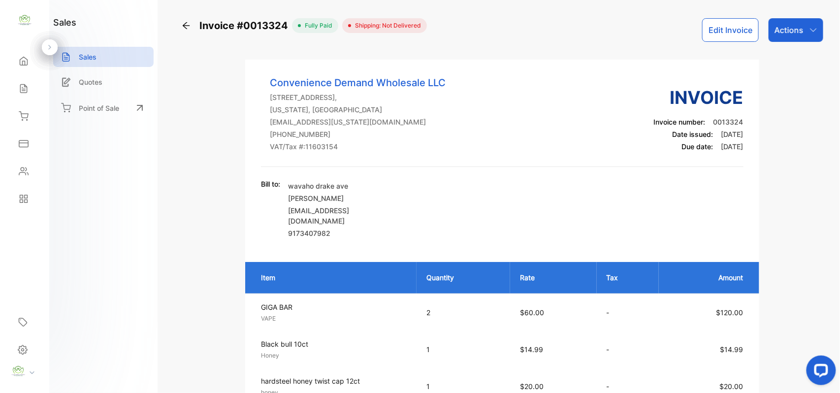
click at [800, 32] on p "Actions" at bounding box center [788, 30] width 29 height 12
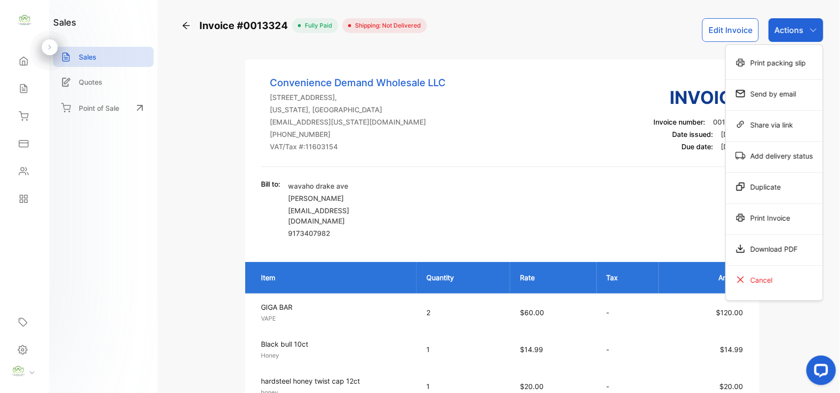
click at [787, 213] on div "Print Invoice" at bounding box center [774, 218] width 97 height 20
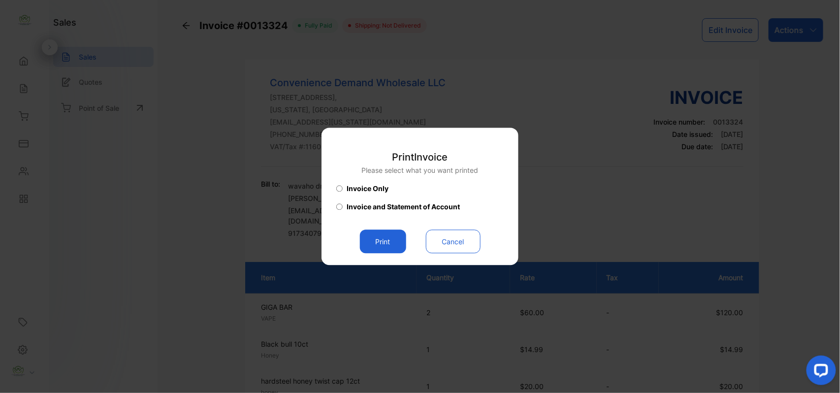
click at [396, 247] on button "Print" at bounding box center [383, 242] width 46 height 24
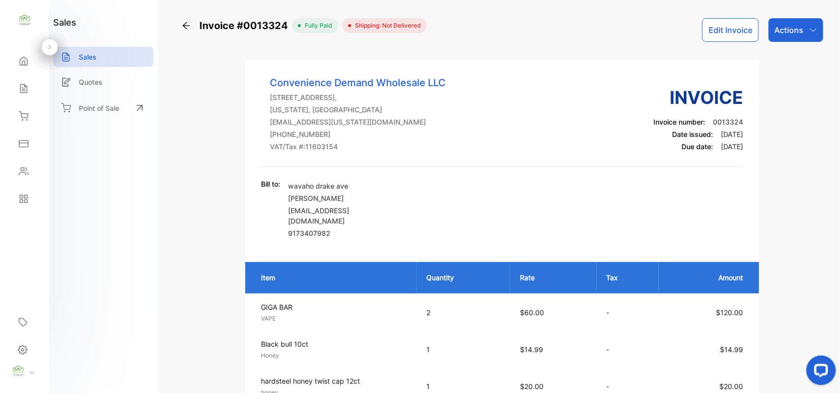
click at [104, 58] on div "Sales" at bounding box center [103, 57] width 100 height 20
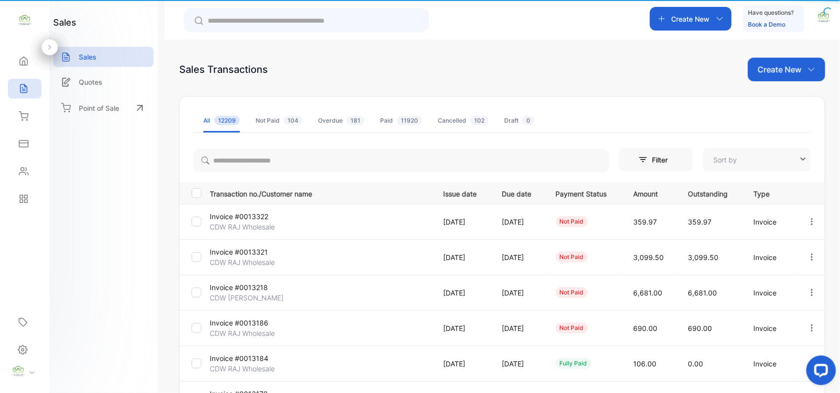
type input "**********"
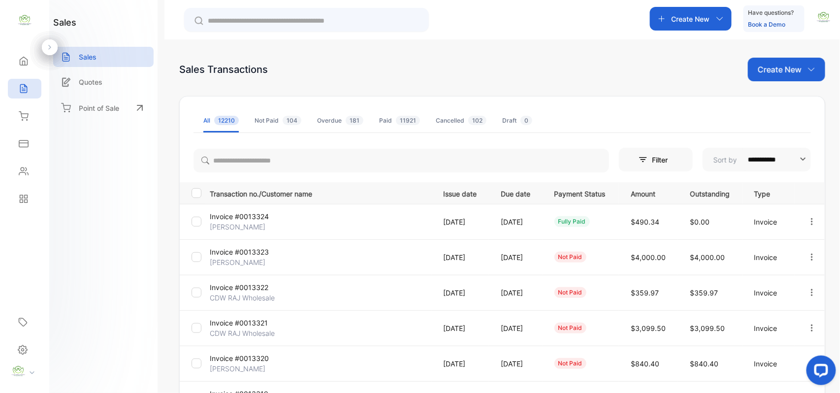
click at [779, 72] on p "Create New" at bounding box center [780, 70] width 44 height 12
click at [781, 103] on span "Invoice" at bounding box center [787, 102] width 23 height 10
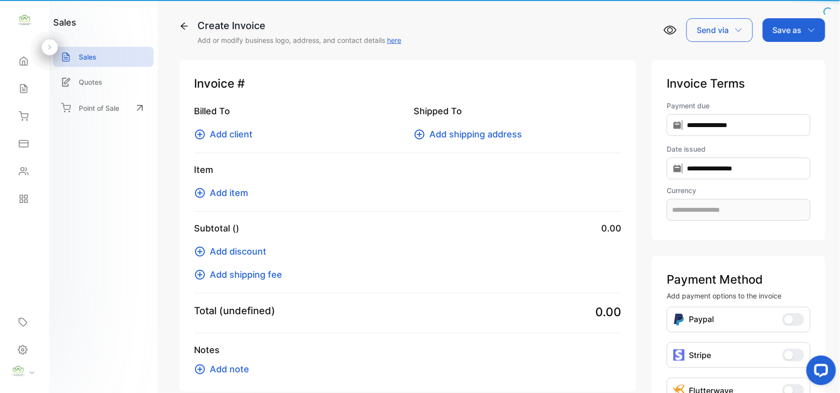
type input "**********"
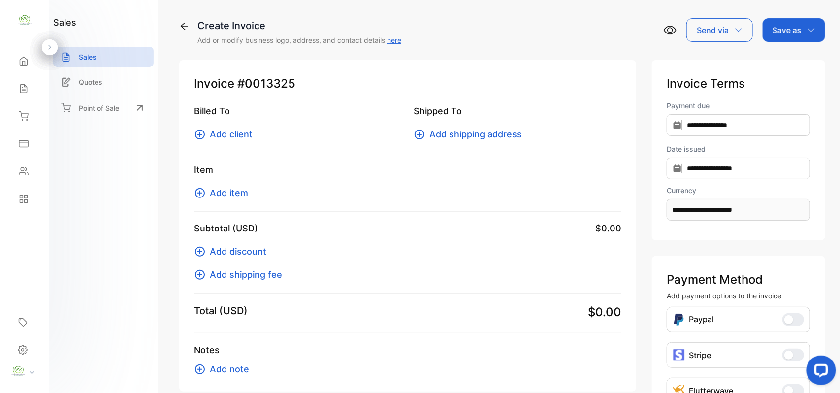
click at [235, 138] on span "Add client" at bounding box center [231, 134] width 43 height 13
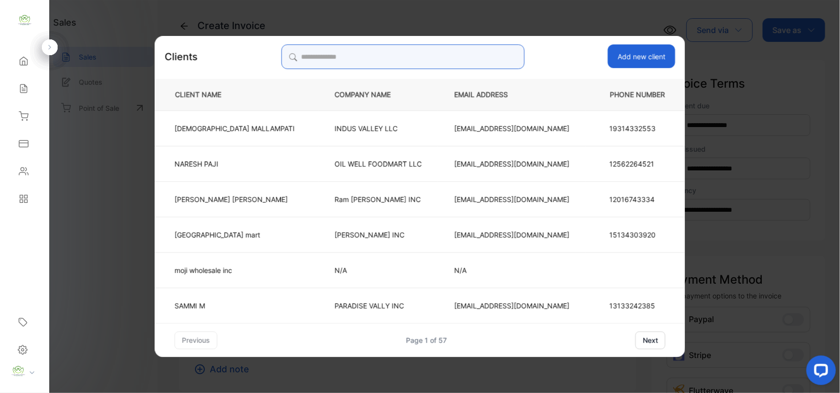
click at [318, 58] on input "search" at bounding box center [402, 56] width 243 height 25
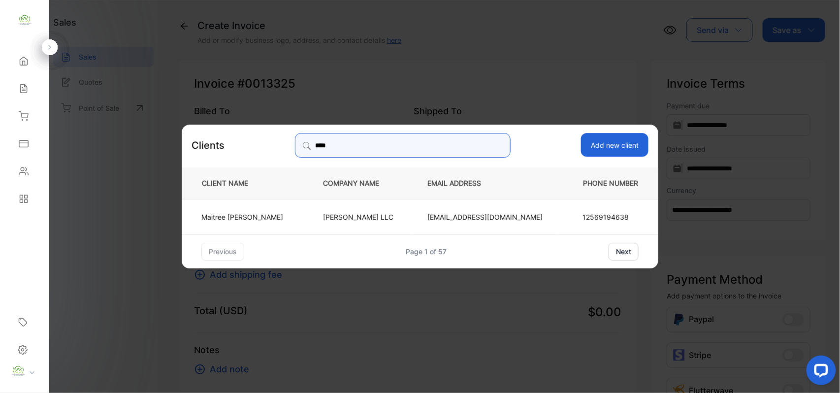
type input "****"
click at [335, 215] on p "Shree Mahalaxmi LLC" at bounding box center [359, 216] width 72 height 10
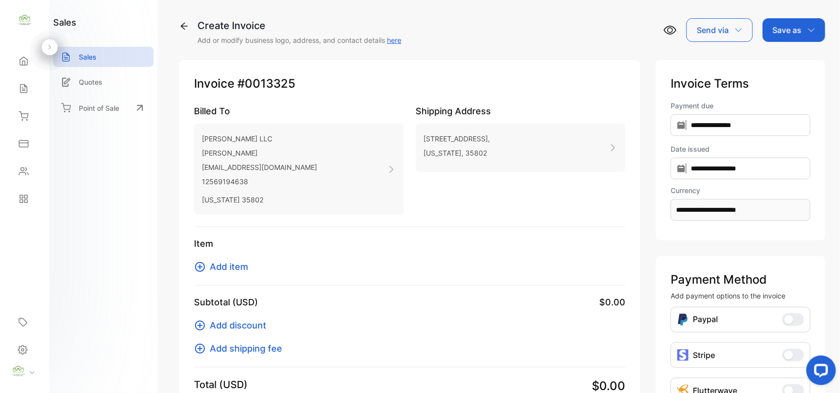
click at [231, 270] on span "Add item" at bounding box center [229, 266] width 38 height 13
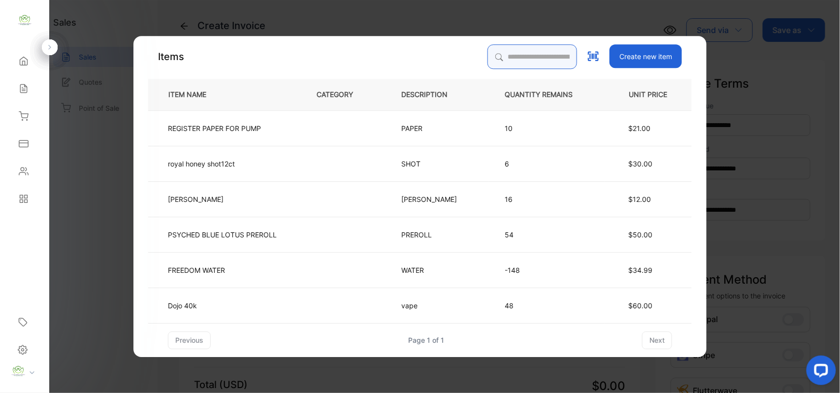
click at [496, 62] on input "search" at bounding box center [532, 56] width 90 height 25
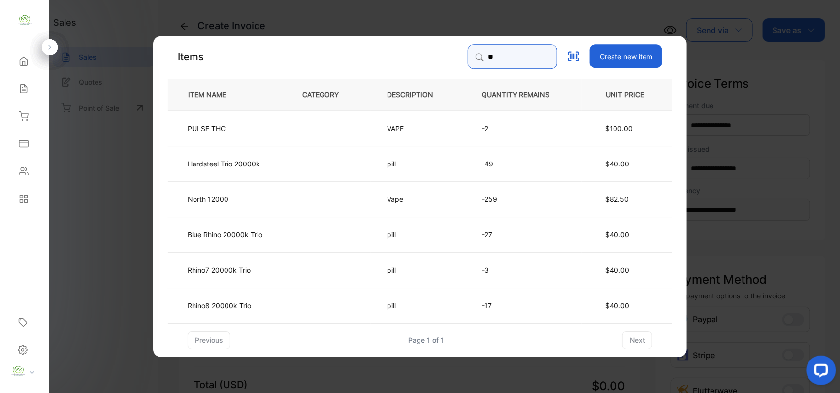
type input "*"
type input "**********"
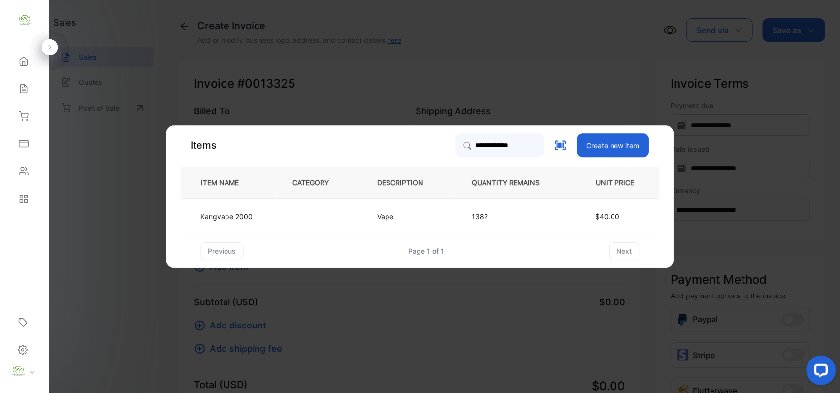
click at [399, 217] on p "Vape" at bounding box center [391, 216] width 26 height 10
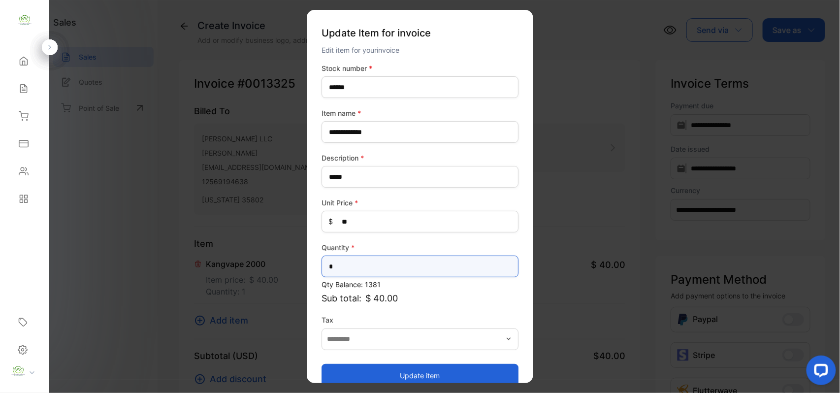
click at [350, 263] on input "*" at bounding box center [419, 266] width 197 height 22
type input "*"
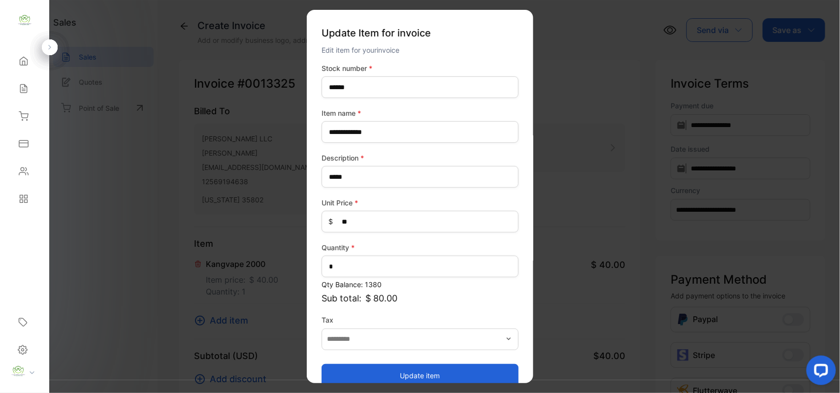
click at [429, 373] on button "Update item" at bounding box center [419, 375] width 197 height 24
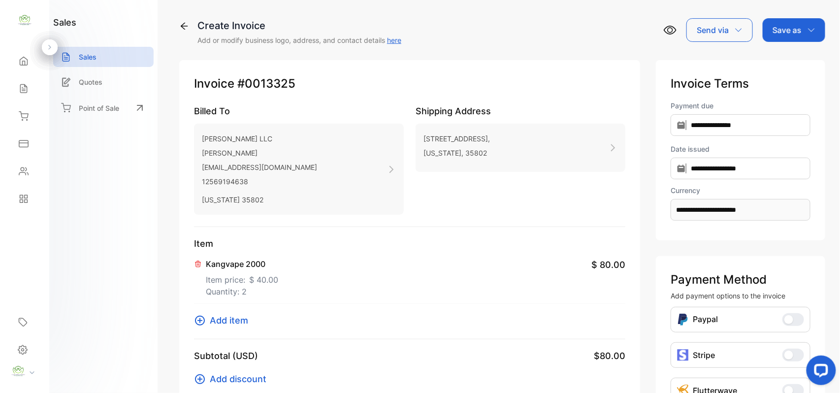
click at [229, 320] on span "Add item" at bounding box center [229, 320] width 38 height 13
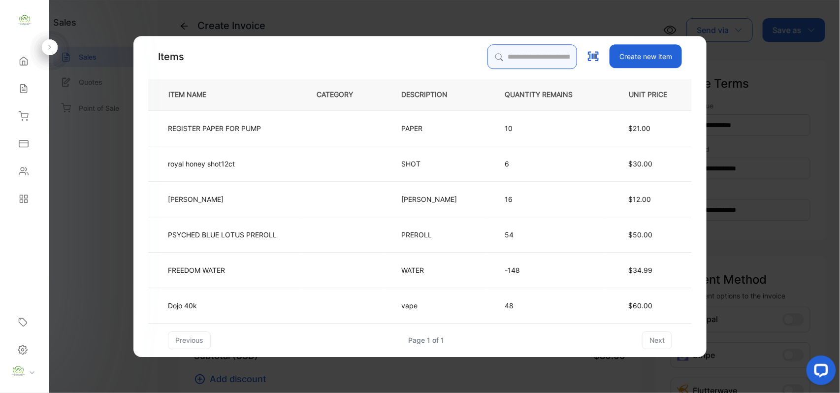
click at [499, 56] on input "search" at bounding box center [532, 56] width 90 height 25
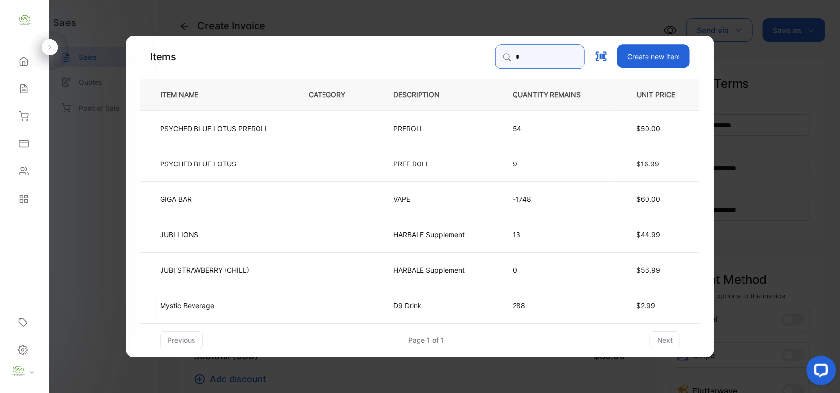
type input "****"
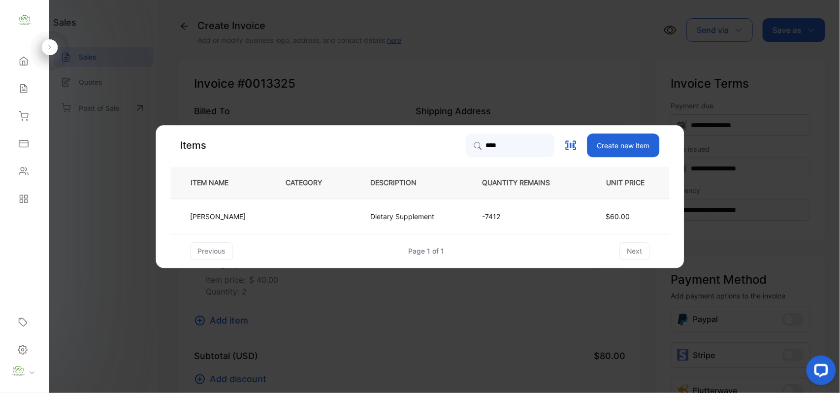
click at [331, 213] on td at bounding box center [312, 215] width 85 height 35
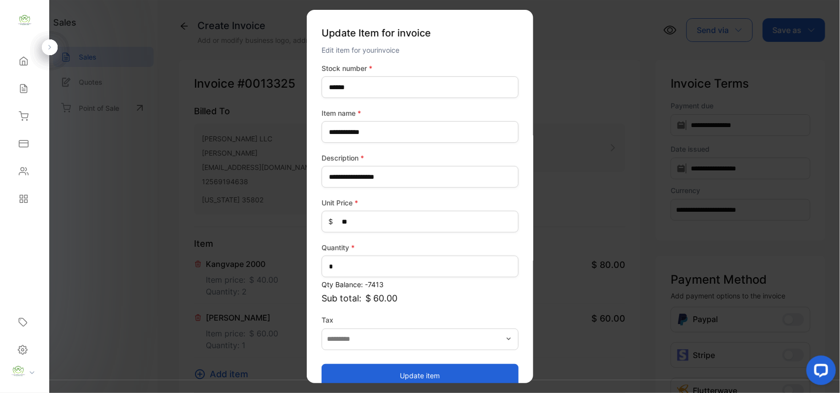
click at [421, 378] on button "Update item" at bounding box center [419, 375] width 197 height 24
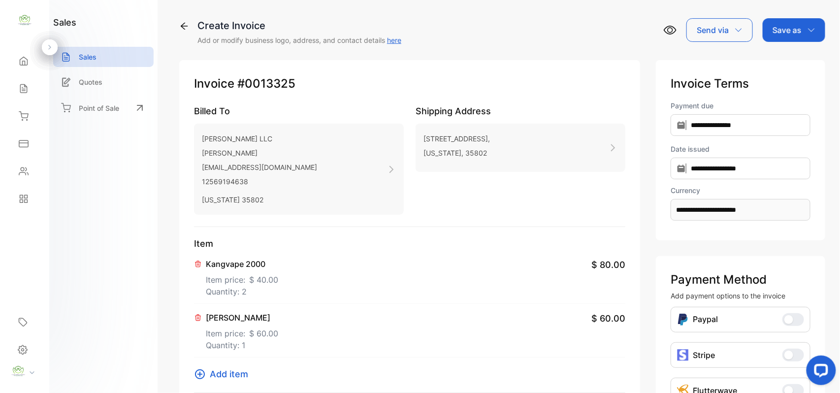
click at [235, 373] on span "Add item" at bounding box center [229, 373] width 38 height 13
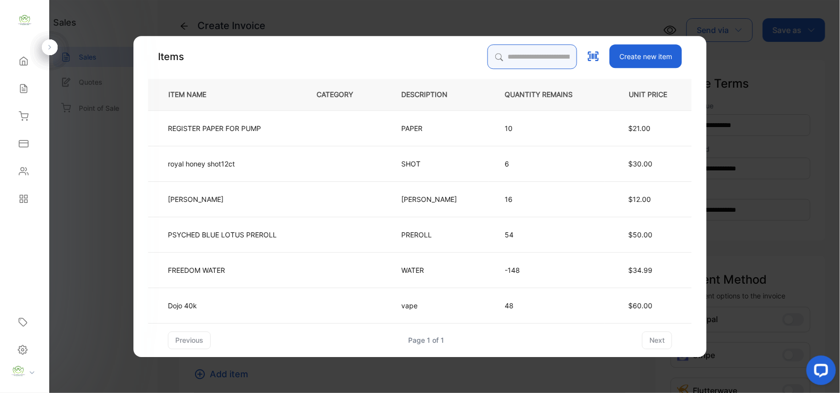
click at [489, 59] on input "search" at bounding box center [532, 56] width 90 height 25
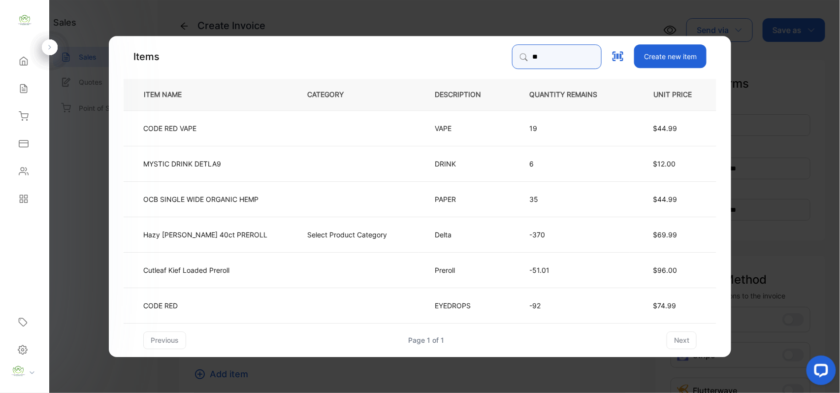
type input "******"
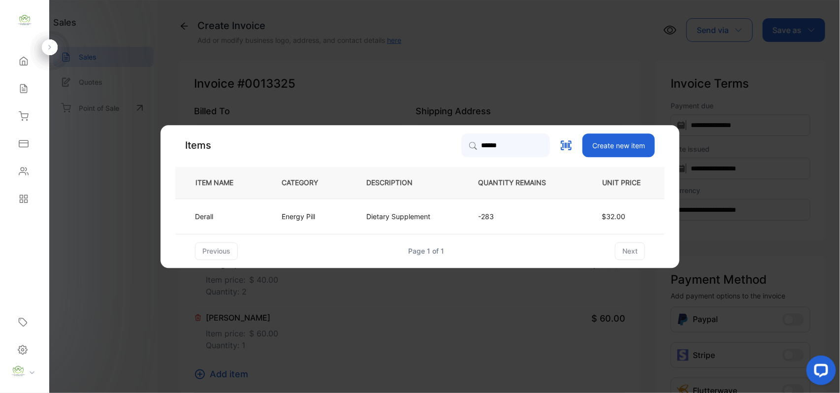
click at [369, 212] on p "Dietary Supplement" at bounding box center [398, 216] width 64 height 10
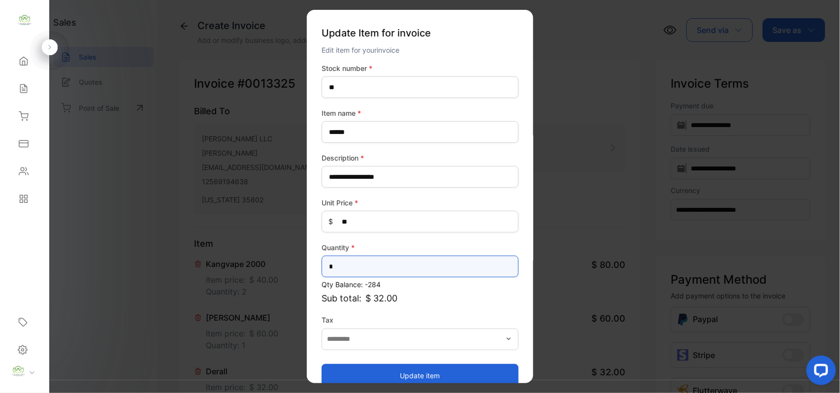
click at [357, 264] on input "*" at bounding box center [419, 266] width 197 height 22
type input "*"
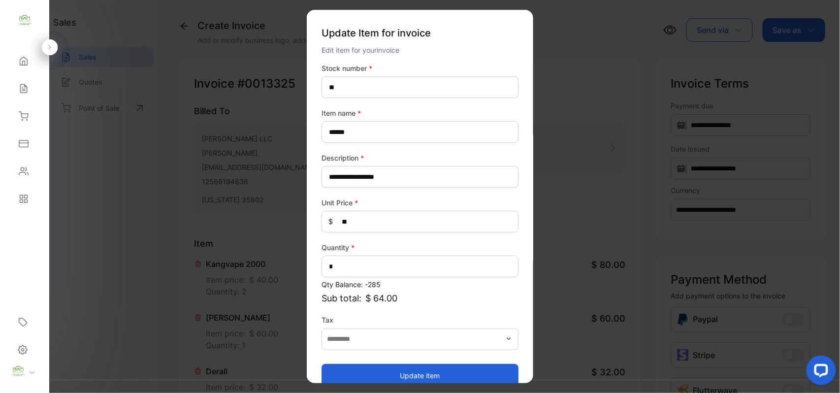
click at [421, 376] on button "Update item" at bounding box center [419, 375] width 197 height 24
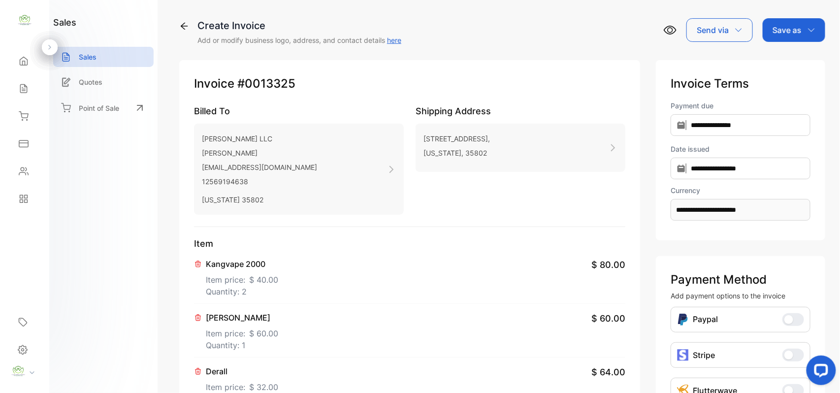
click at [322, 274] on div "Kangvape 2000 Item price: $ 40.00 Quantity: 2 $ 80.00" at bounding box center [409, 277] width 431 height 54
click at [348, 272] on div "Kangvape 2000 Item price: $ 40.00 Quantity: 2 $ 80.00" at bounding box center [409, 277] width 431 height 54
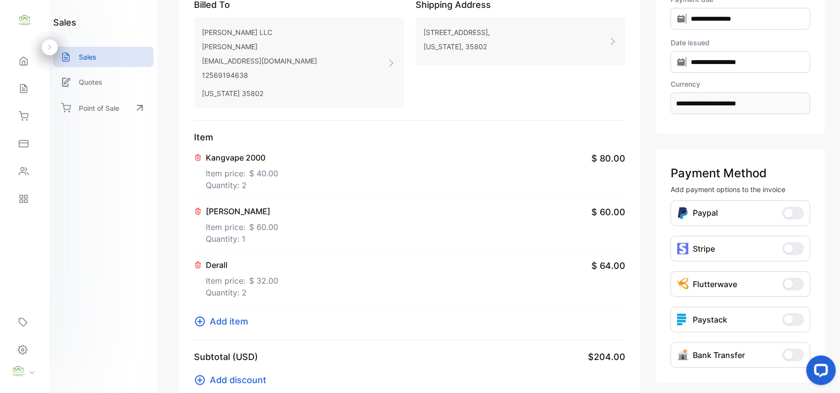
scroll to position [153, 0]
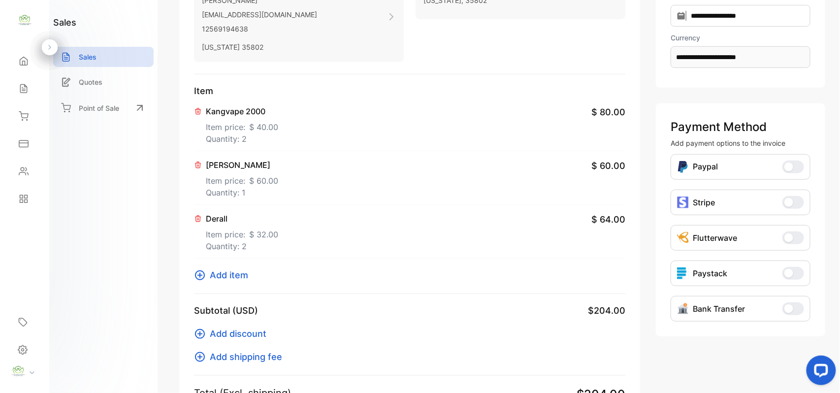
click at [241, 275] on span "Add item" at bounding box center [229, 274] width 38 height 13
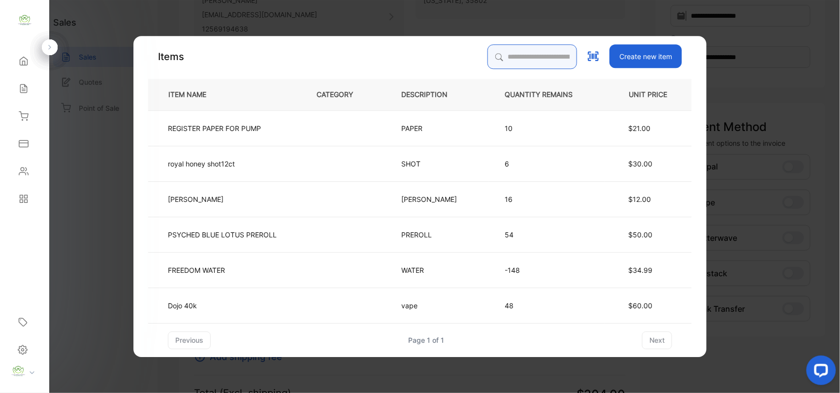
click at [491, 53] on input "search" at bounding box center [532, 56] width 90 height 25
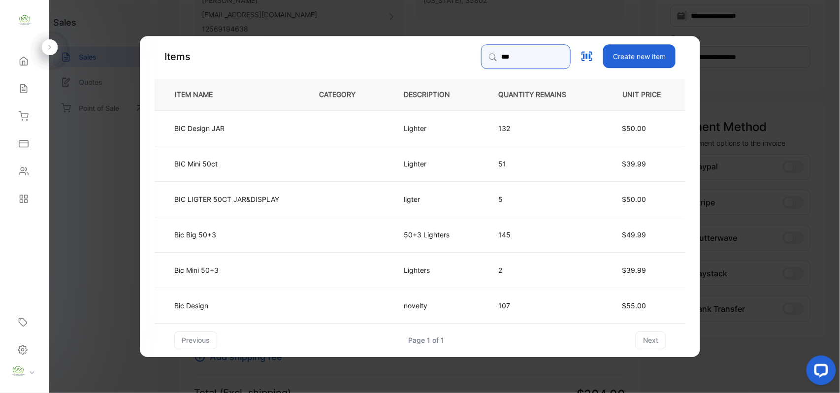
type input "***"
click at [273, 166] on td "BIC Mini 50ct" at bounding box center [229, 162] width 148 height 35
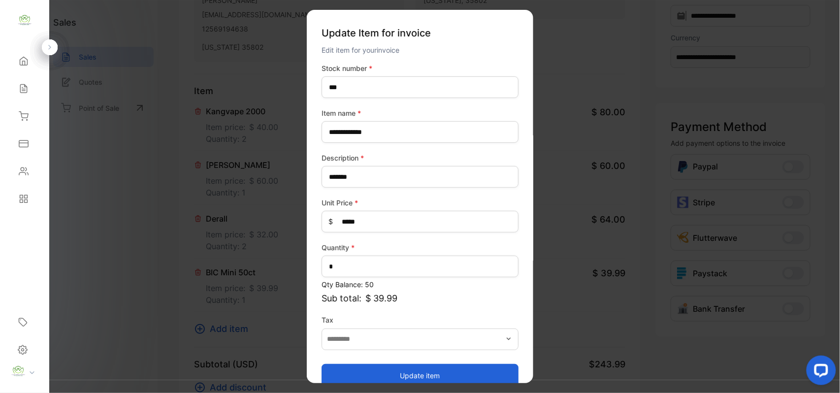
click at [422, 377] on button "Update item" at bounding box center [419, 375] width 197 height 24
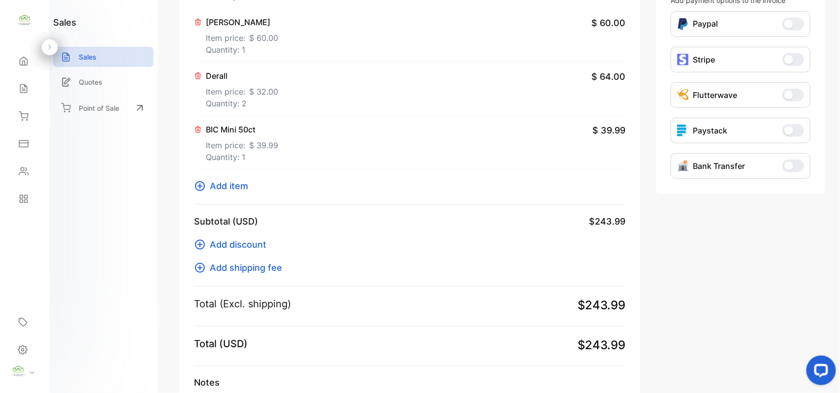
scroll to position [383, 0]
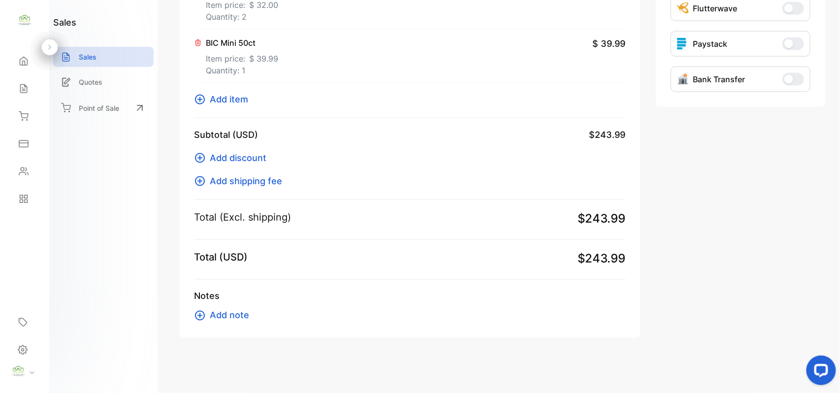
click at [242, 99] on span "Add item" at bounding box center [229, 99] width 38 height 13
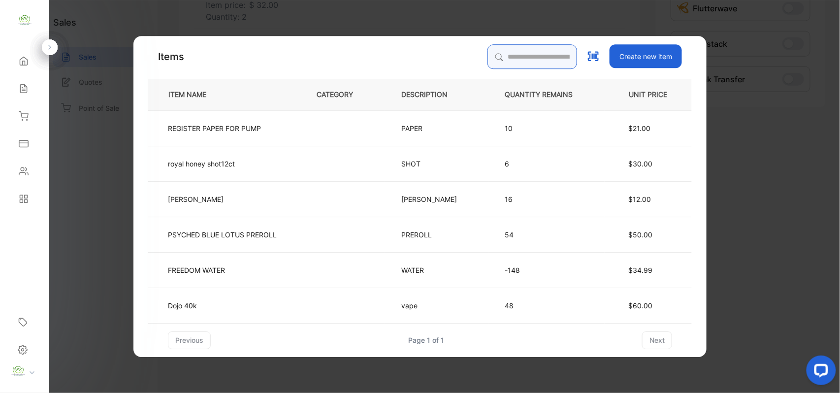
click at [499, 58] on input "search" at bounding box center [532, 56] width 90 height 25
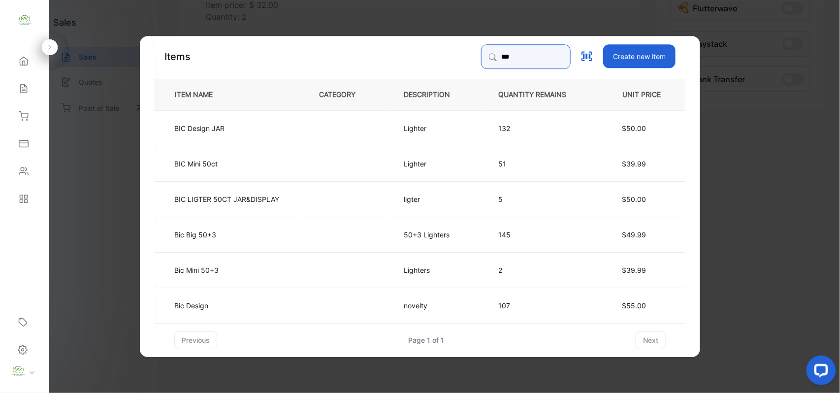
type input "***"
click at [247, 234] on td "Bic Big 50+3" at bounding box center [229, 233] width 148 height 35
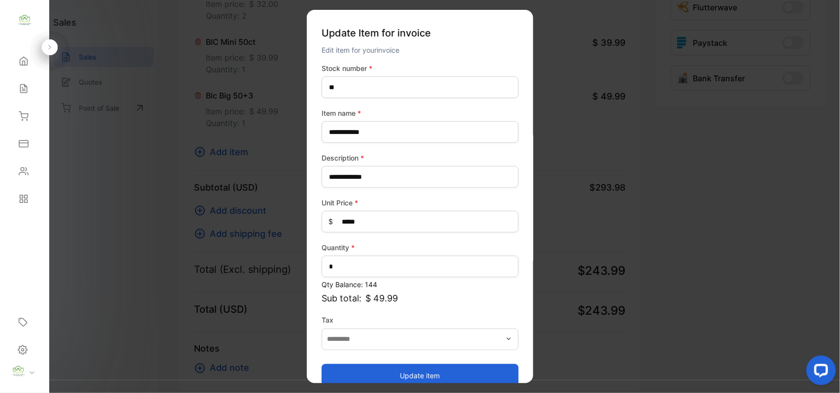
click at [406, 373] on button "Update item" at bounding box center [419, 375] width 197 height 24
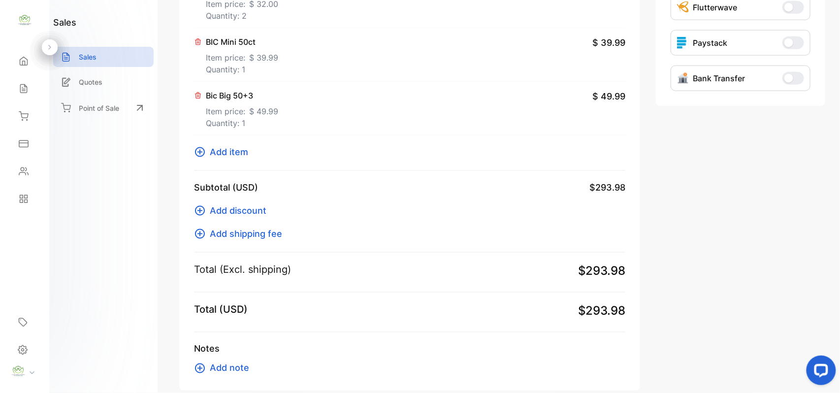
click at [224, 151] on span "Add item" at bounding box center [229, 151] width 38 height 13
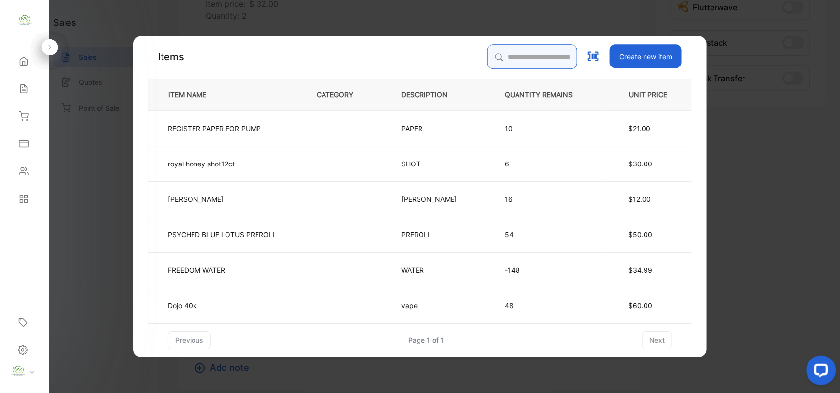
click at [487, 56] on input "search" at bounding box center [532, 56] width 90 height 25
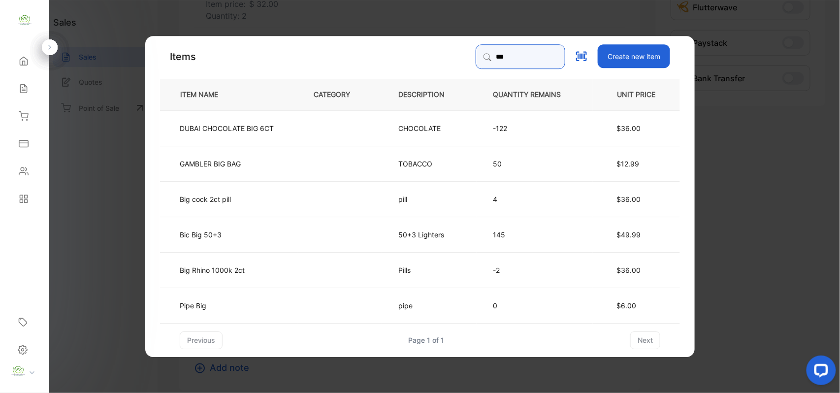
click at [495, 60] on input "***" at bounding box center [521, 56] width 90 height 25
click at [489, 55] on input "***" at bounding box center [521, 56] width 90 height 25
type input "*"
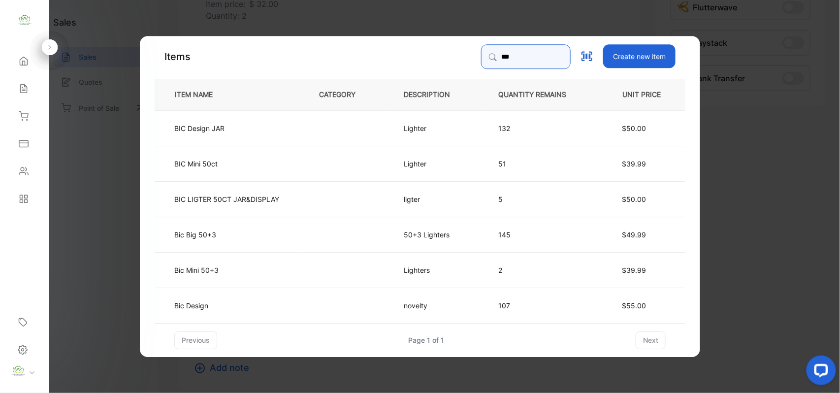
type input "***"
click at [248, 199] on p "BIC LIGTER 50CT JAR&DISPLAY" at bounding box center [226, 198] width 105 height 10
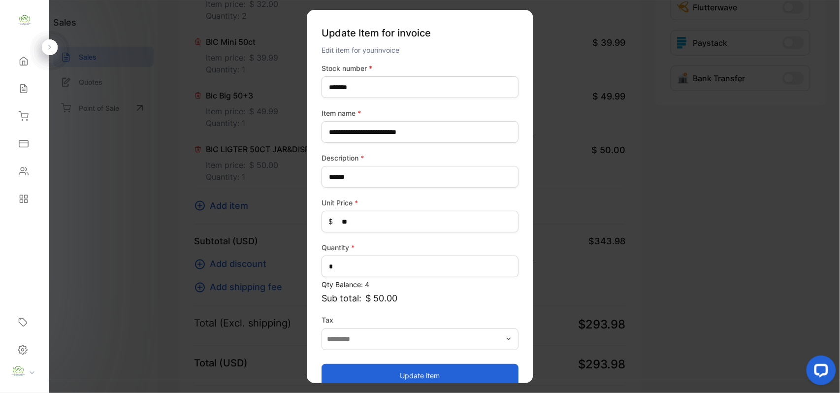
click at [396, 375] on button "Update item" at bounding box center [419, 375] width 197 height 24
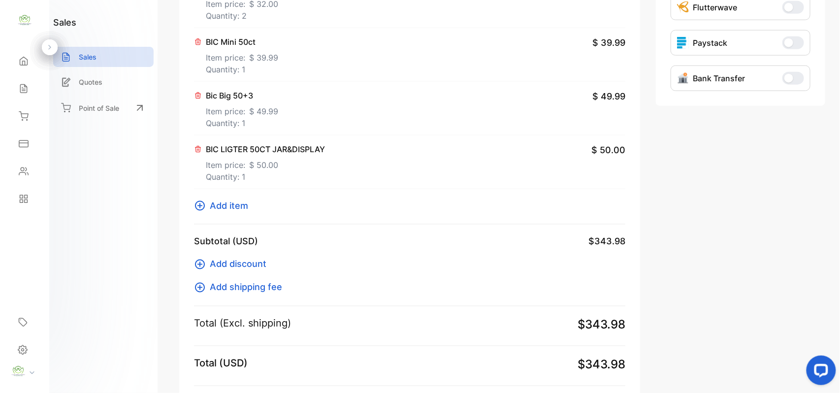
click at [233, 207] on span "Add item" at bounding box center [229, 205] width 38 height 13
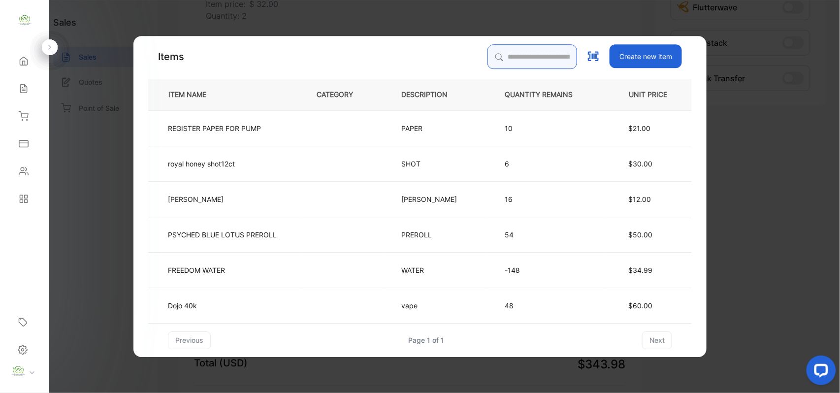
click at [487, 52] on input "search" at bounding box center [532, 56] width 90 height 25
type input "****"
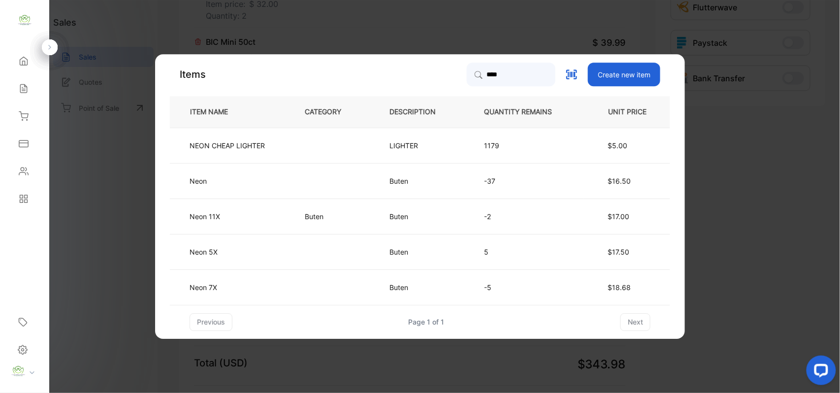
click at [306, 142] on td at bounding box center [330, 145] width 85 height 35
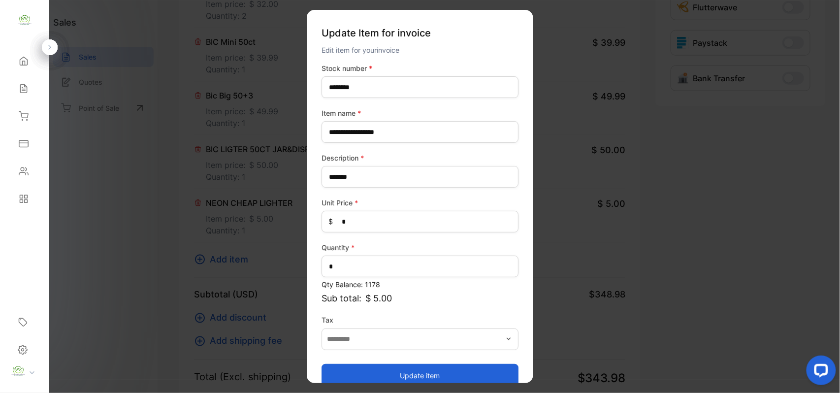
click at [431, 377] on button "Update item" at bounding box center [419, 375] width 197 height 24
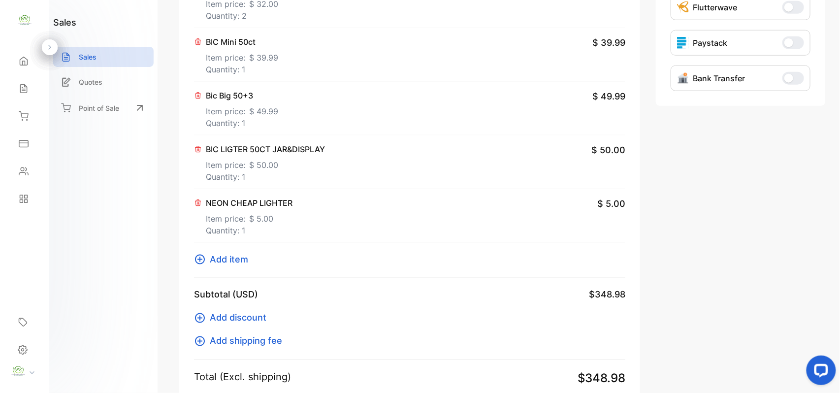
click at [234, 260] on span "Add item" at bounding box center [229, 259] width 38 height 13
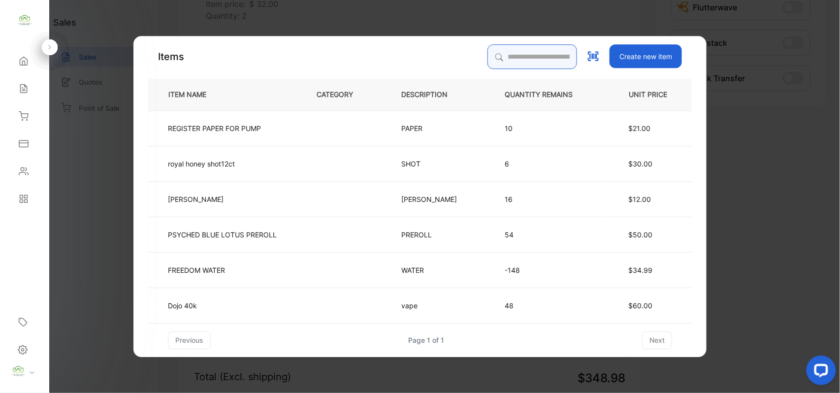
click at [494, 52] on input "search" at bounding box center [532, 56] width 90 height 25
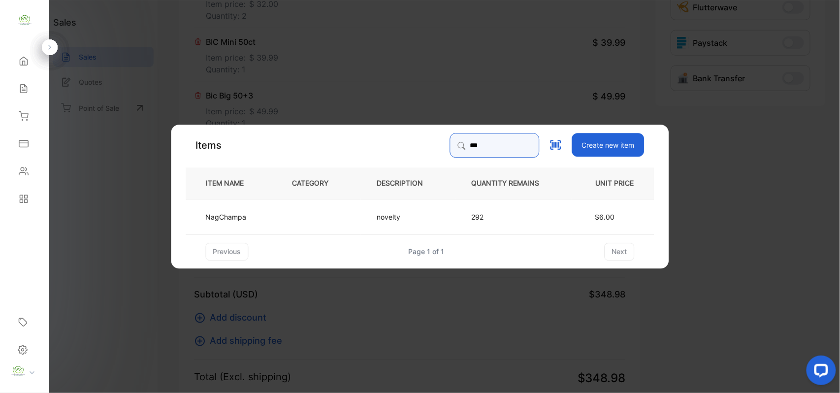
type input "***"
click at [333, 225] on td at bounding box center [318, 215] width 85 height 35
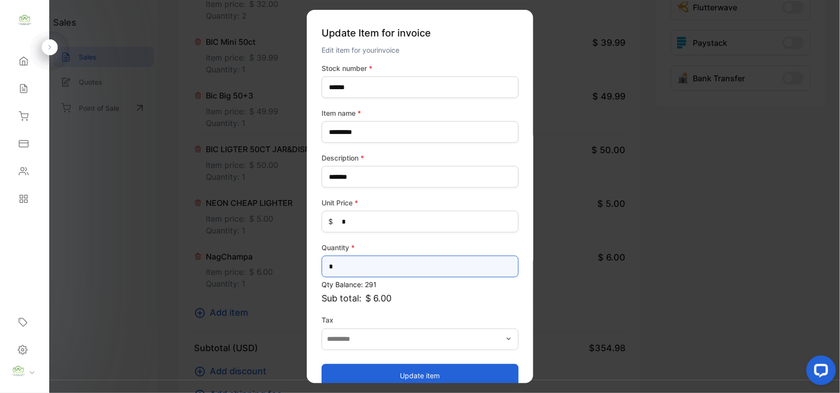
click at [348, 268] on input "*" at bounding box center [419, 266] width 197 height 22
type input "*"
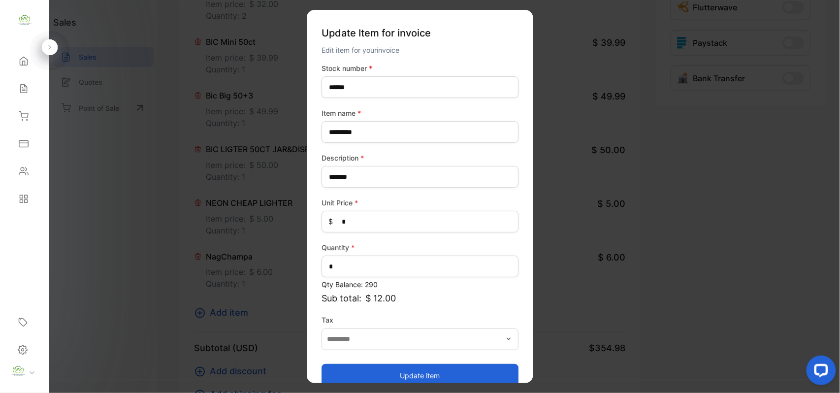
click at [430, 375] on button "Update item" at bounding box center [419, 375] width 197 height 24
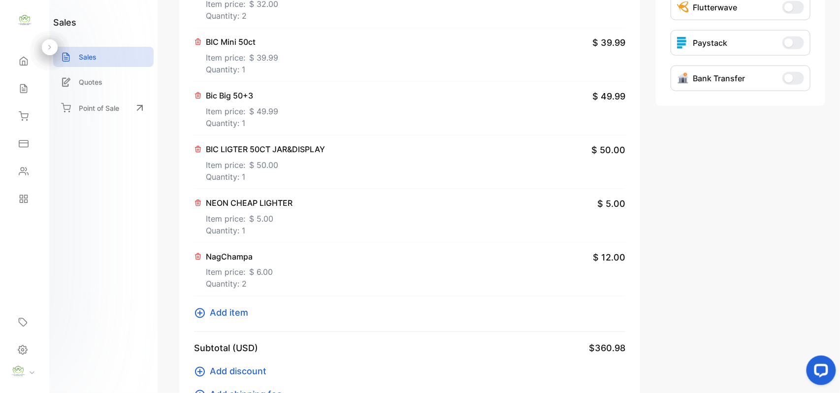
click at [225, 313] on span "Add item" at bounding box center [229, 312] width 38 height 13
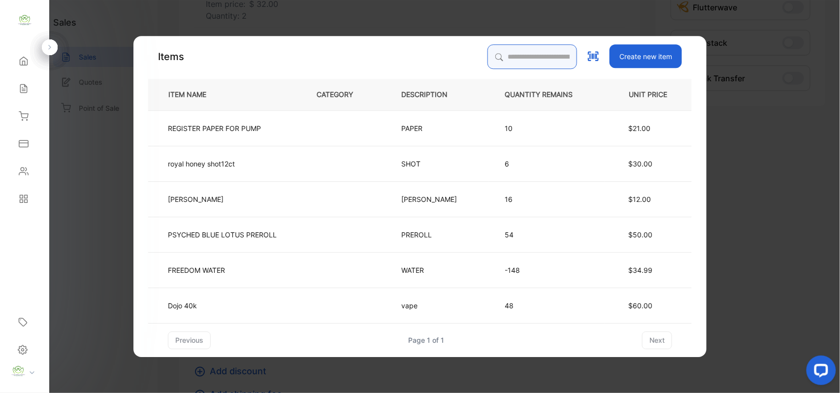
click at [500, 58] on input "search" at bounding box center [532, 56] width 90 height 25
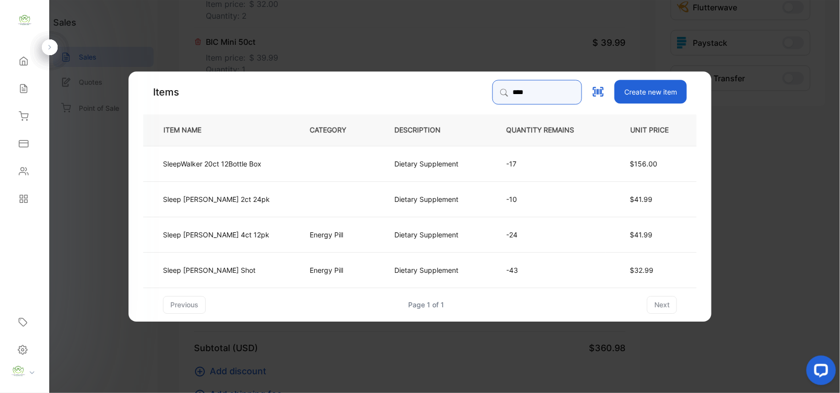
type input "****"
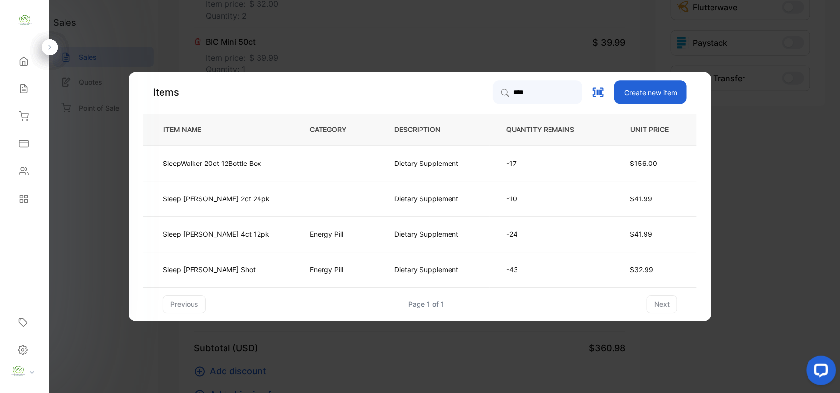
click at [256, 269] on td "Sleep [PERSON_NAME] Shot" at bounding box center [218, 269] width 150 height 35
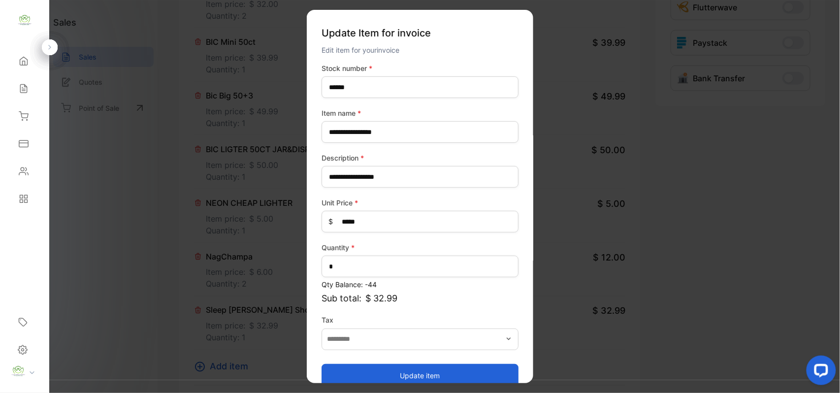
click at [440, 373] on button "Update item" at bounding box center [419, 375] width 197 height 24
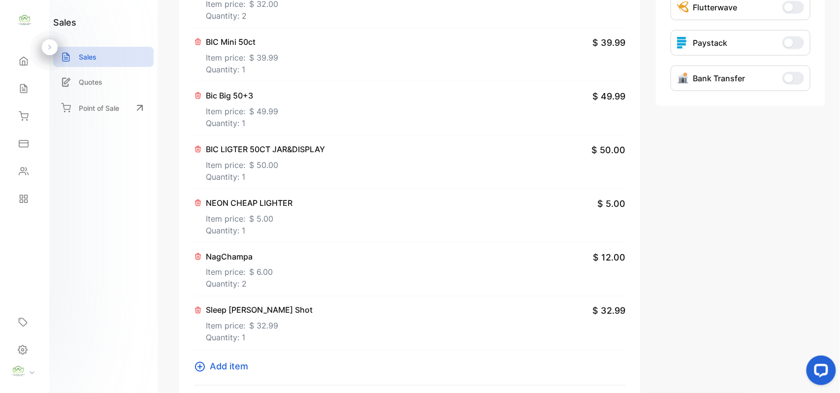
click at [223, 368] on span "Add item" at bounding box center [229, 366] width 38 height 13
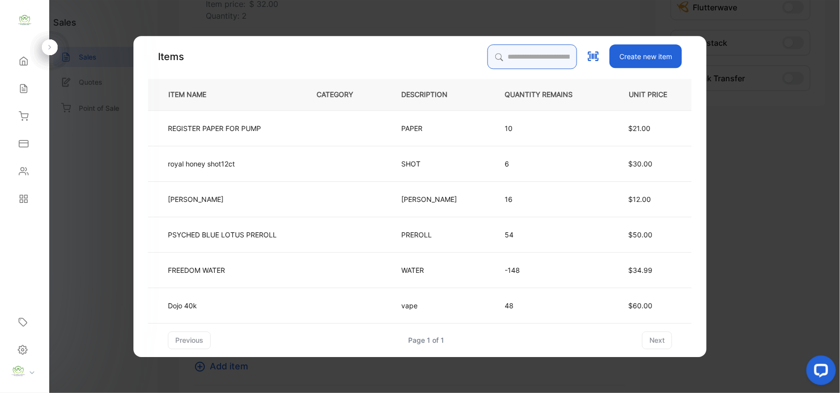
click at [497, 53] on input "search" at bounding box center [532, 56] width 90 height 25
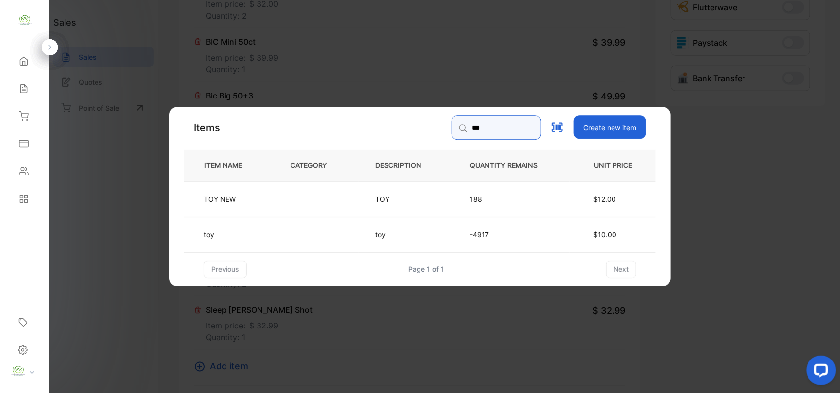
type input "***"
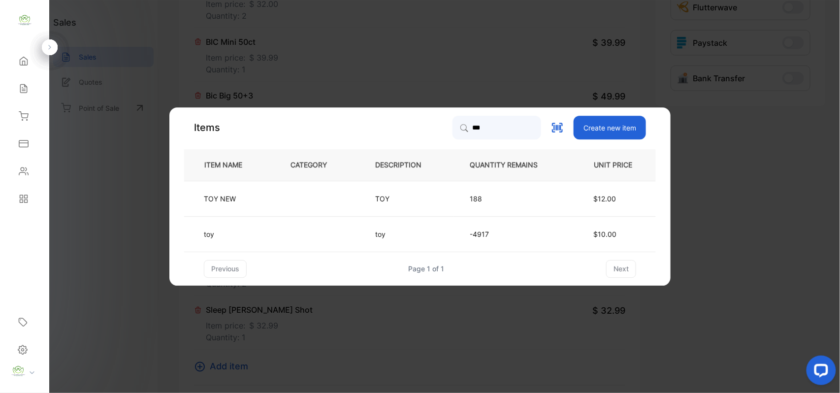
click at [306, 231] on td at bounding box center [316, 233] width 85 height 35
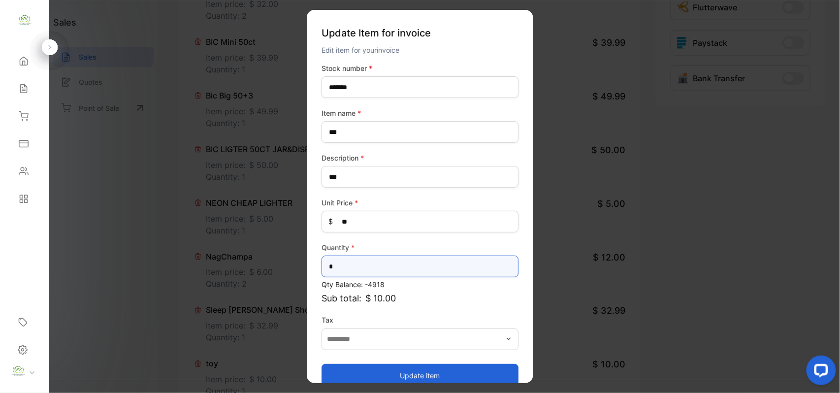
click at [356, 270] on input "*" at bounding box center [419, 266] width 197 height 22
type input "*"
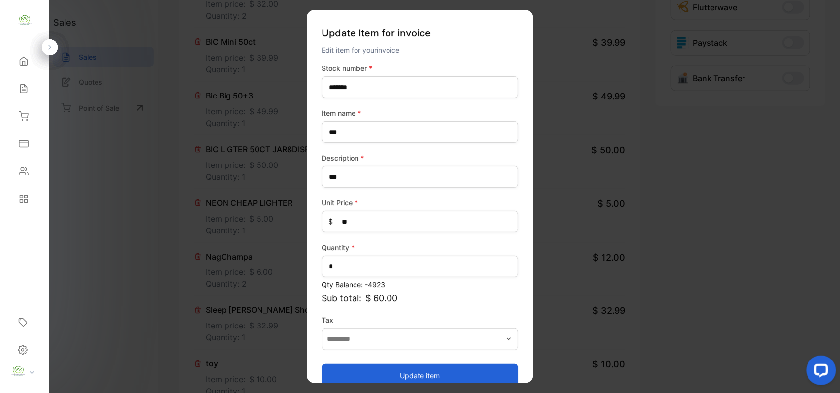
click at [436, 373] on button "Update item" at bounding box center [419, 375] width 197 height 24
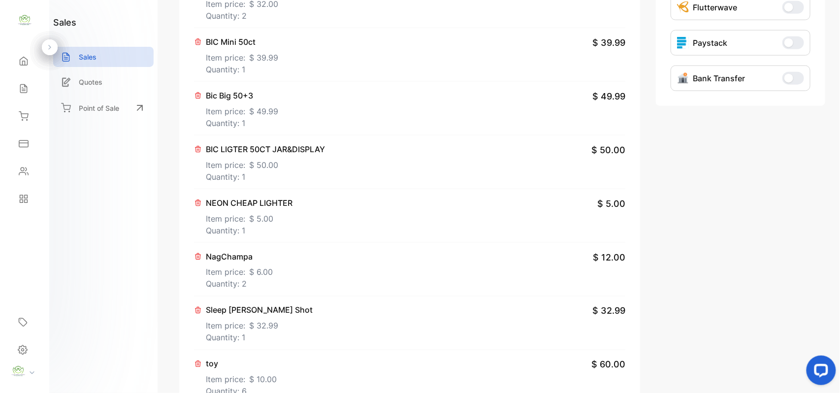
click at [341, 249] on div "NagChampa Item price: $ 6.00 Quantity: 2 $ 12.00" at bounding box center [409, 270] width 431 height 54
click at [347, 241] on div "NEON CHEAP LIGHTER Item price: $ 5.00 Quantity: 1 $ 5.00" at bounding box center [409, 216] width 431 height 54
click at [414, 310] on div "Sleep Walker Shot Item price: $ 32.99 Quantity: 1 $ 32.99" at bounding box center [409, 323] width 431 height 54
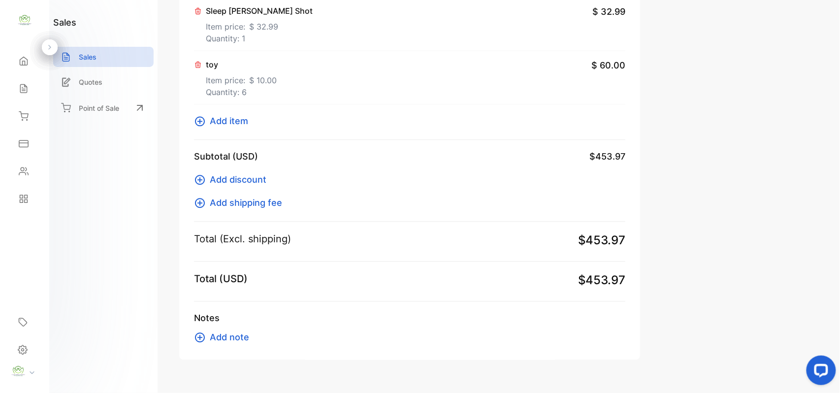
scroll to position [706, 0]
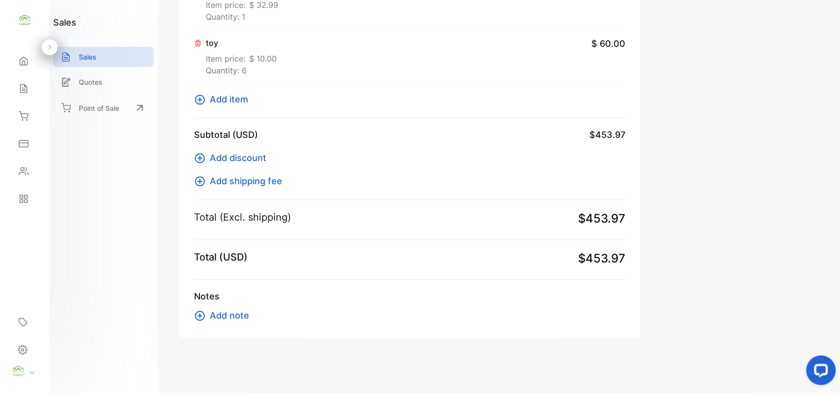
click at [235, 101] on span "Add item" at bounding box center [229, 99] width 38 height 13
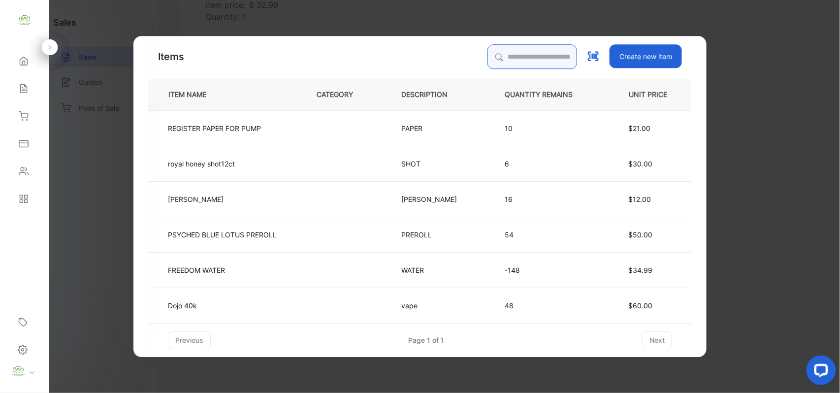
click at [491, 53] on input "search" at bounding box center [532, 56] width 90 height 25
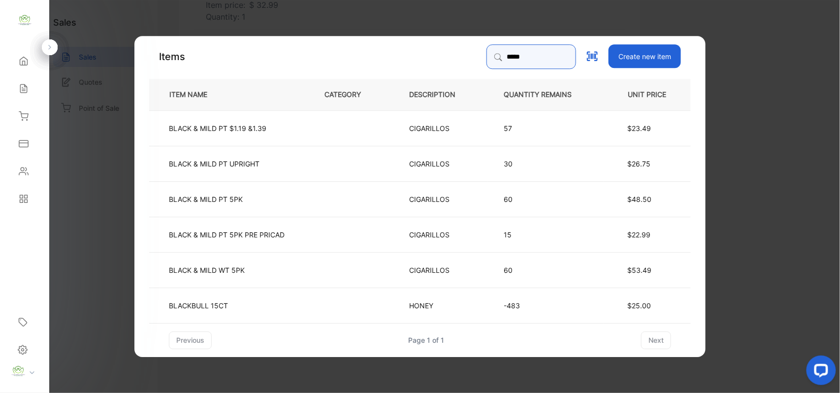
type input "*********"
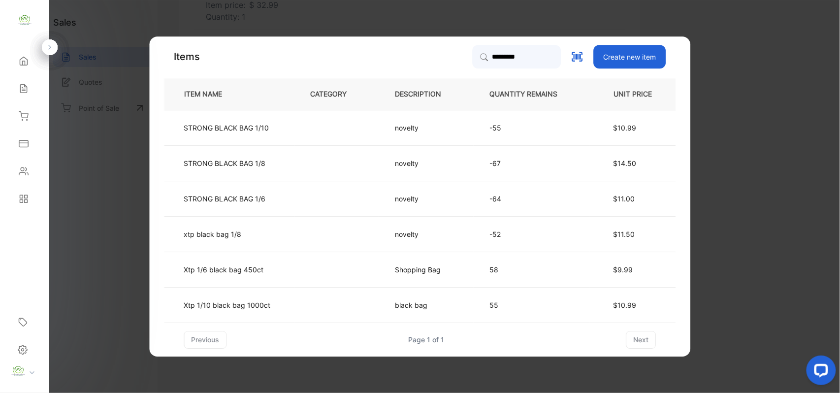
click at [287, 198] on td "STRONG BLACK BAG 1/6" at bounding box center [229, 198] width 130 height 35
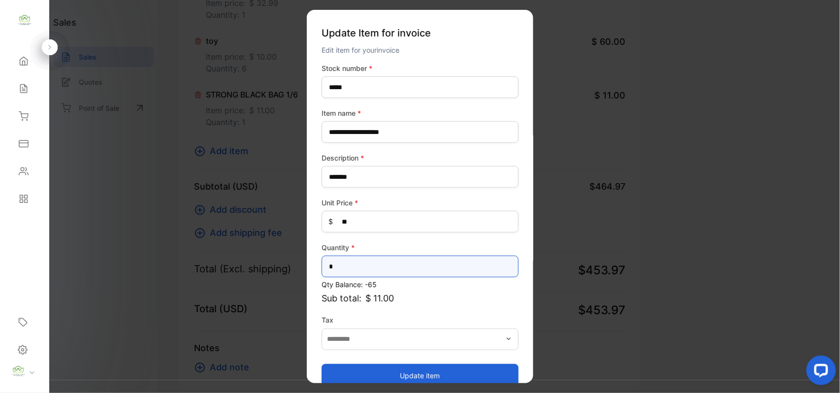
click at [349, 271] on input "*" at bounding box center [419, 266] width 197 height 22
type input "*"
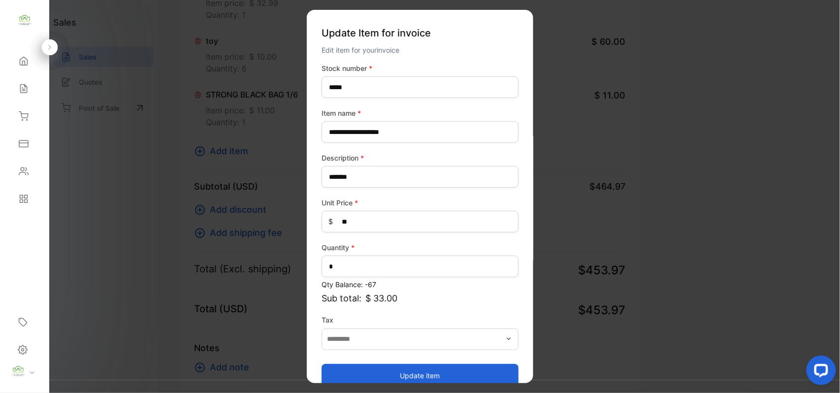
click at [407, 375] on button "Update item" at bounding box center [419, 375] width 197 height 24
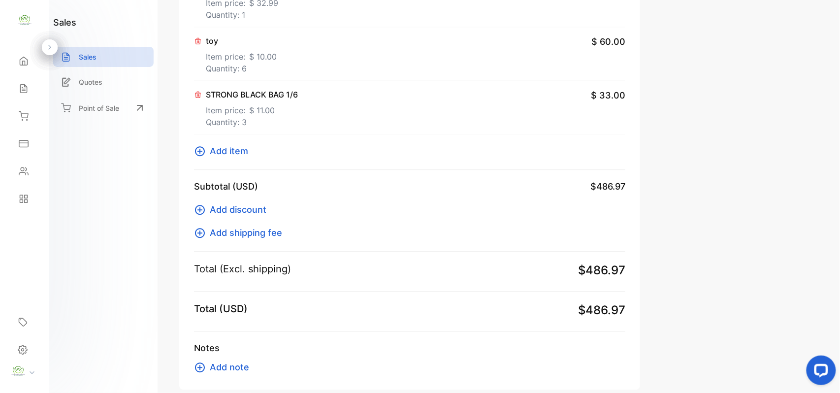
click at [225, 154] on span "Add item" at bounding box center [229, 150] width 38 height 13
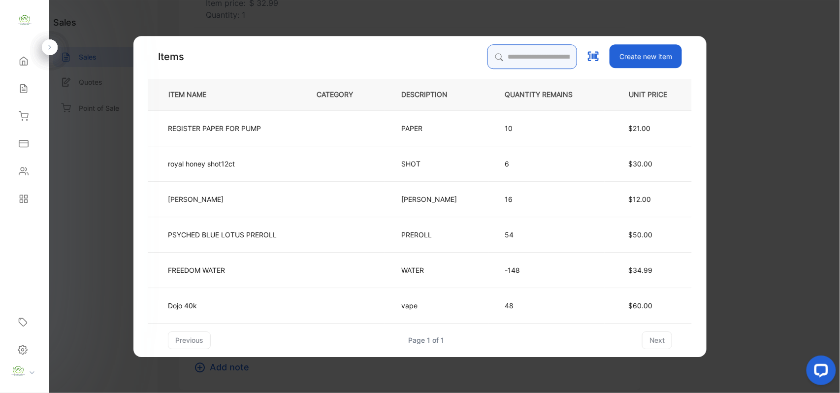
click at [507, 55] on input "search" at bounding box center [532, 56] width 90 height 25
type input "*********"
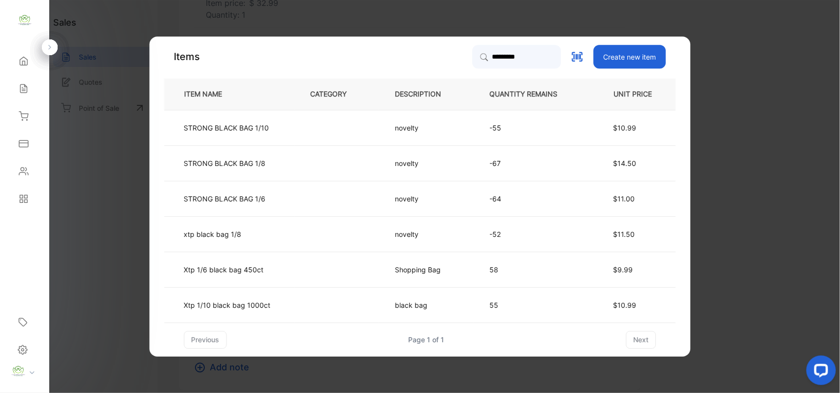
click at [288, 127] on td "STRONG BLACK BAG 1/10" at bounding box center [229, 127] width 130 height 35
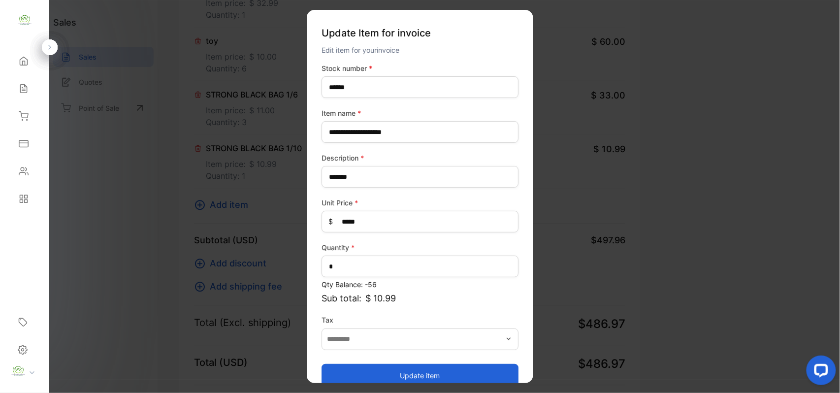
click at [429, 371] on button "Update item" at bounding box center [419, 375] width 197 height 24
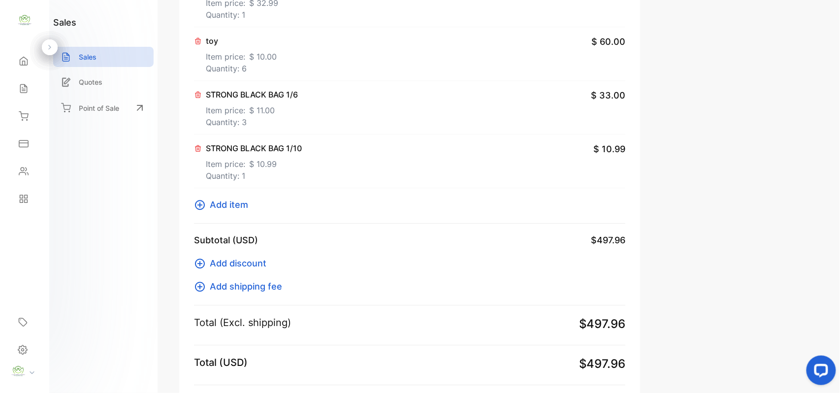
click at [400, 148] on div "STRONG BLACK BAG 1/10 Item price: $ 10.99 Quantity: 1 $ 10.99" at bounding box center [409, 161] width 431 height 54
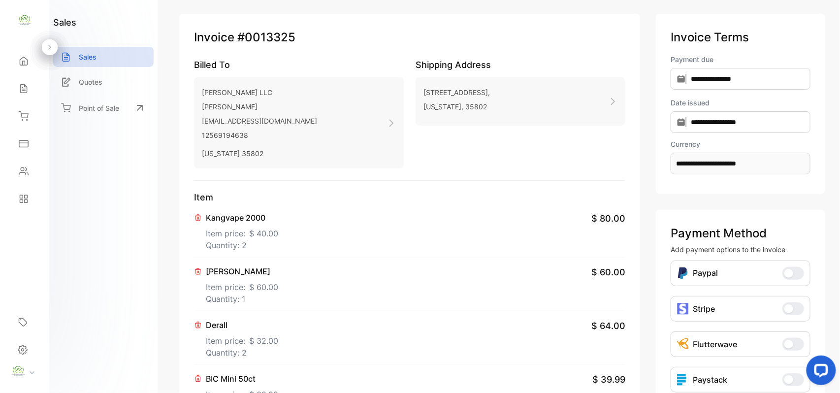
scroll to position [0, 0]
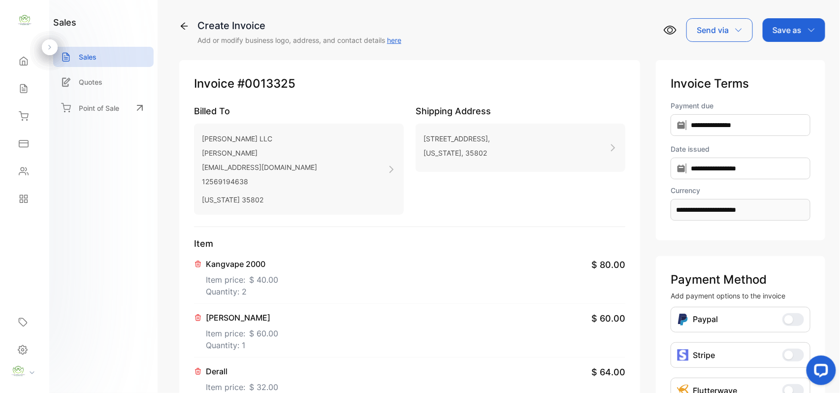
click at [396, 299] on div "Kangvape 2000 Item price: $ 40.00 Quantity: 2 $ 80.00" at bounding box center [409, 277] width 431 height 54
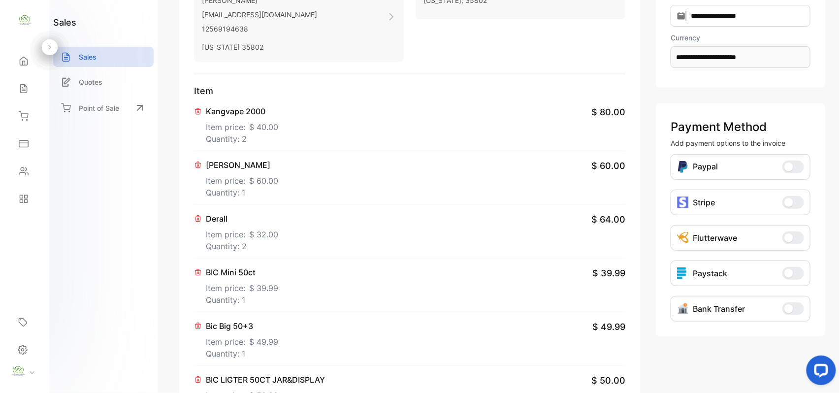
click at [341, 307] on div "BIC Mini 50ct Item price: $ 39.99 Quantity: 1 $ 39.99" at bounding box center [409, 285] width 431 height 54
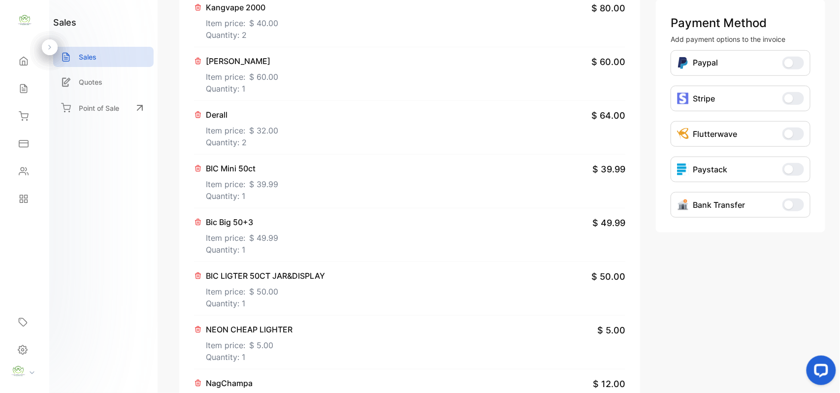
scroll to position [306, 0]
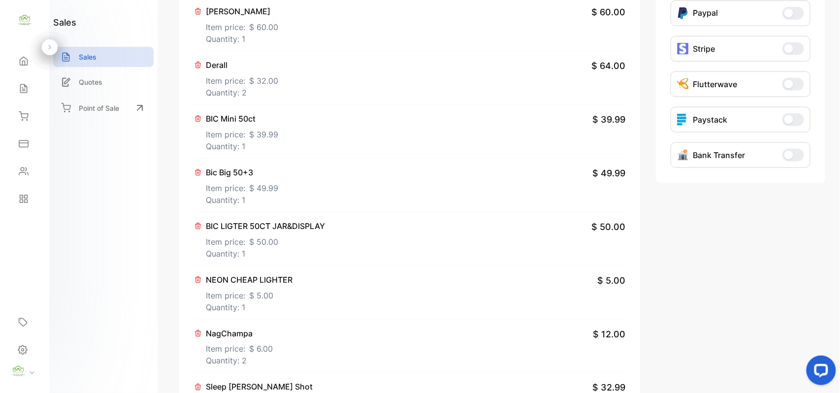
click at [351, 279] on div "NEON CHEAP LIGHTER Item price: $ 5.00 Quantity: 1 $ 5.00" at bounding box center [409, 293] width 431 height 54
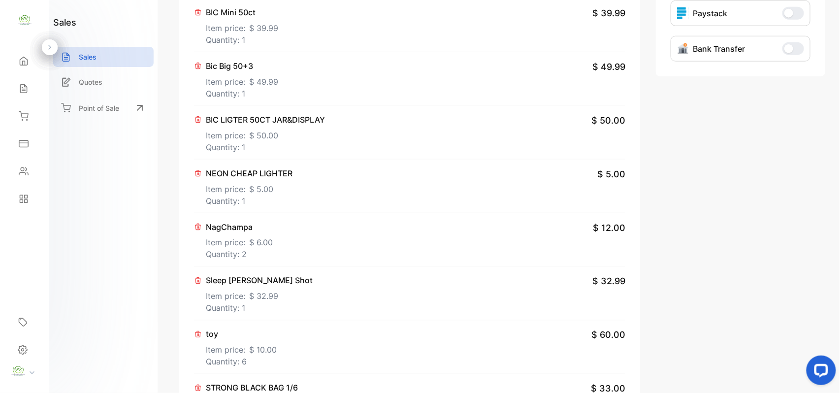
scroll to position [459, 0]
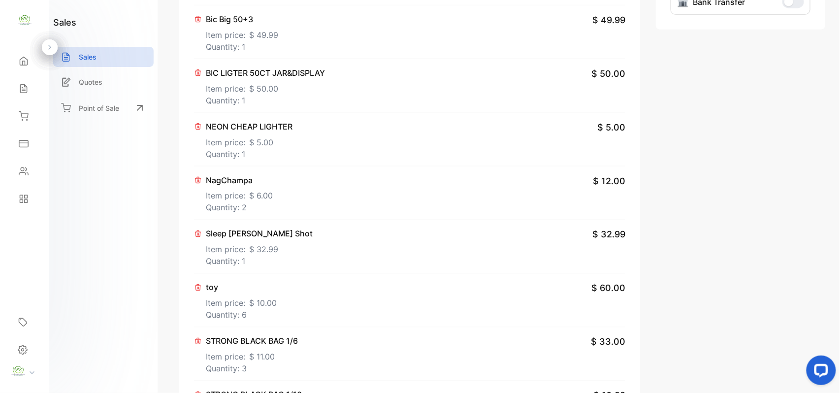
click at [308, 348] on div "STRONG BLACK BAG 1/6 Item price: $ 11.00 Quantity: 3 $ 33.00" at bounding box center [409, 354] width 431 height 54
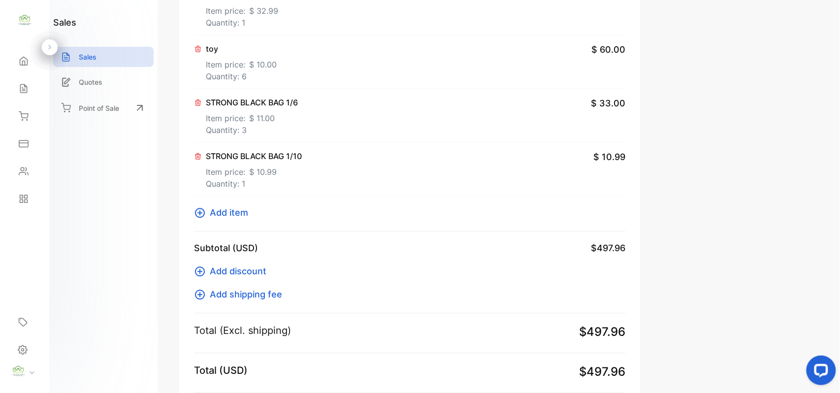
scroll to position [766, 0]
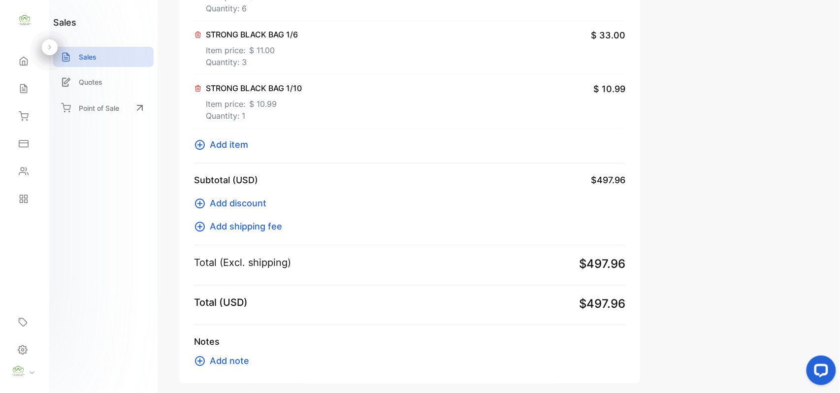
click at [237, 361] on span "Add note" at bounding box center [229, 360] width 39 height 13
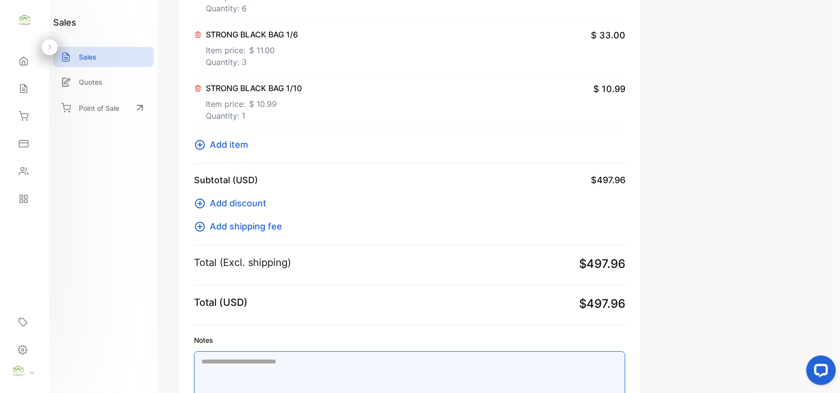
click at [223, 371] on textarea "Notes" at bounding box center [409, 382] width 431 height 63
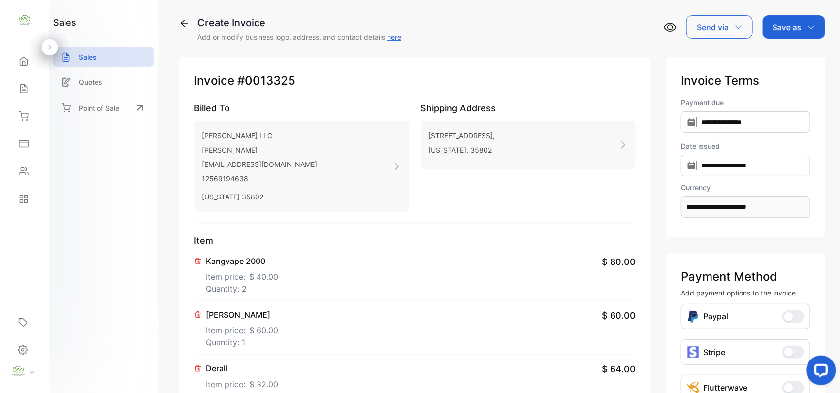
scroll to position [0, 0]
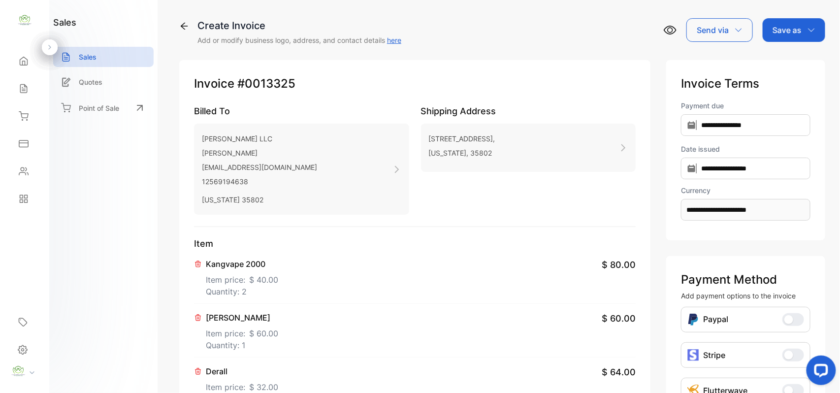
click at [786, 22] on div "Save as" at bounding box center [794, 30] width 63 height 24
type textarea "**********"
click at [786, 61] on div "Invoice" at bounding box center [791, 63] width 57 height 20
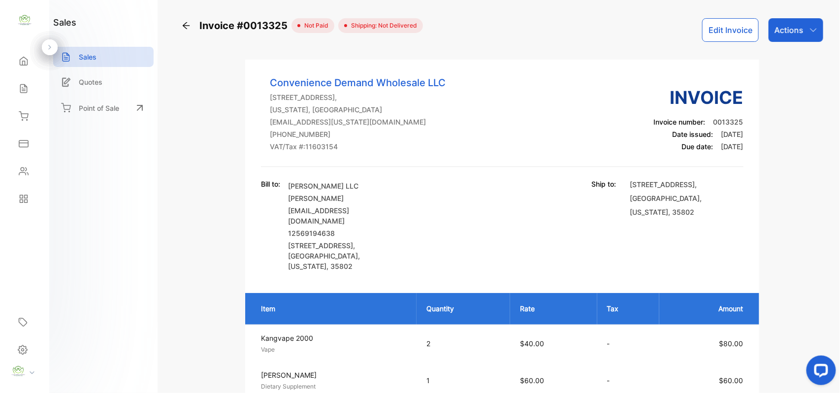
click at [793, 32] on p "Actions" at bounding box center [788, 30] width 29 height 12
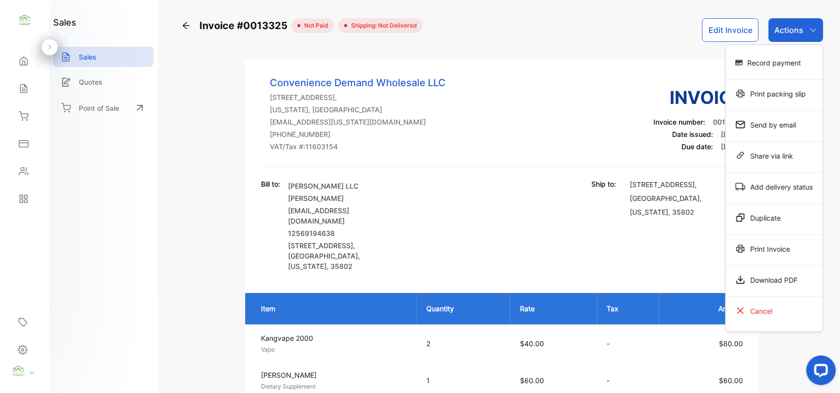
click at [780, 96] on div "Print packing slip" at bounding box center [774, 94] width 97 height 20
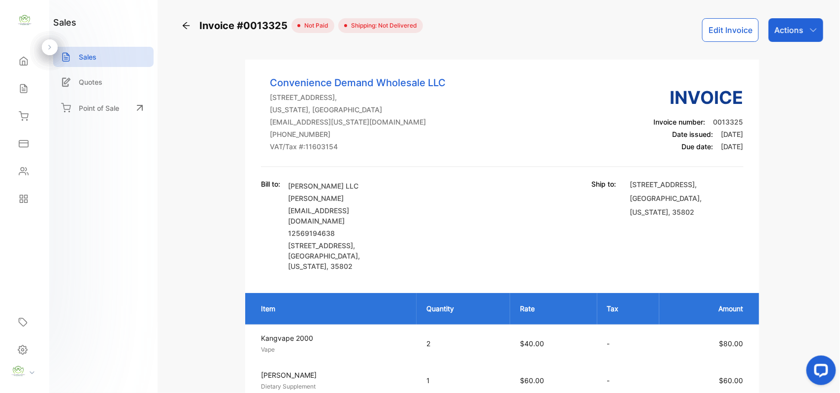
click at [784, 26] on p "Actions" at bounding box center [788, 30] width 29 height 12
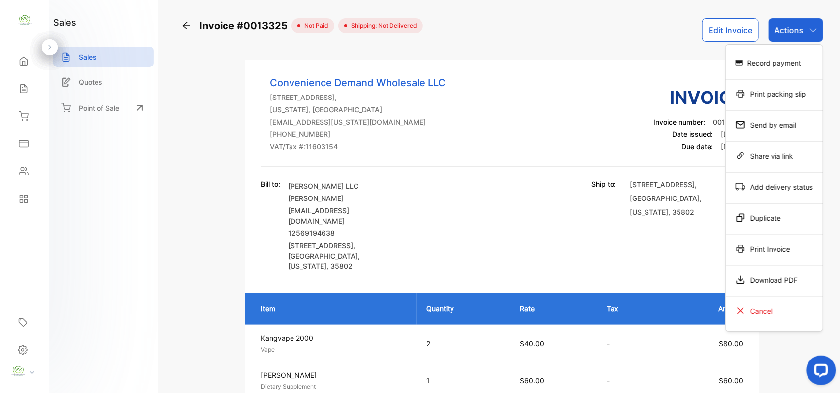
click at [766, 95] on div "Print packing slip" at bounding box center [774, 94] width 97 height 20
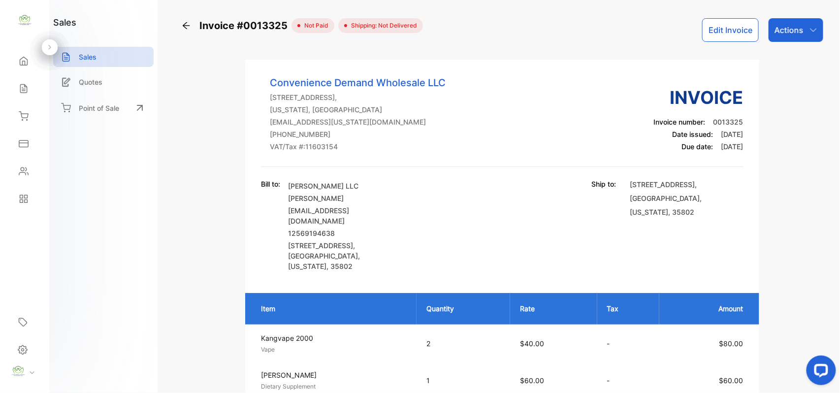
click at [34, 81] on div "Sales" at bounding box center [24, 89] width 33 height 20
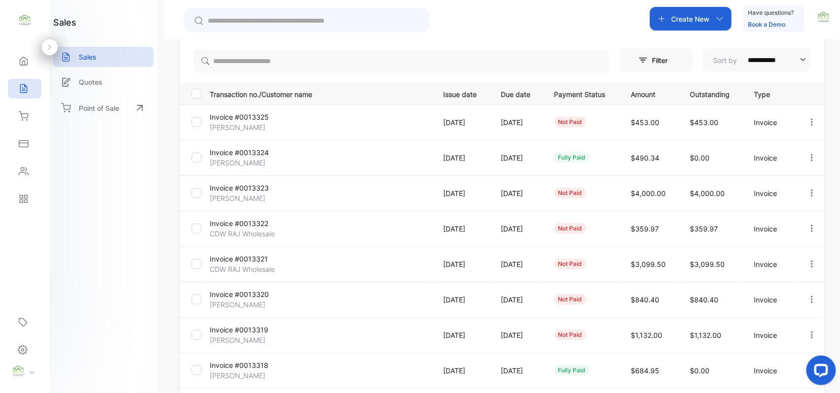
scroll to position [253, 0]
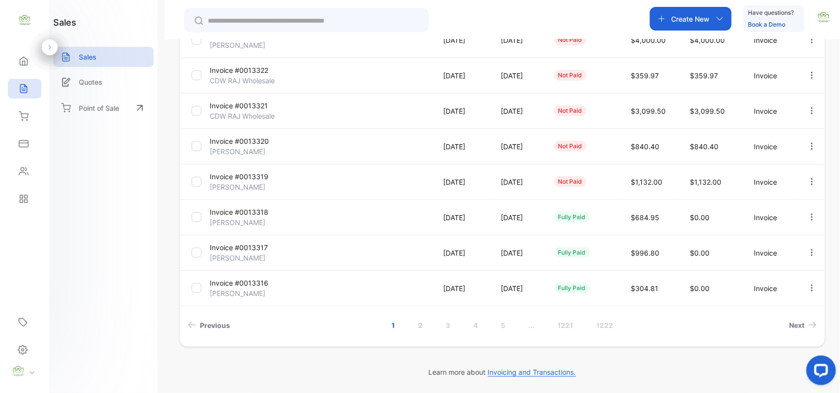
click at [415, 322] on link "2" at bounding box center [420, 325] width 28 height 18
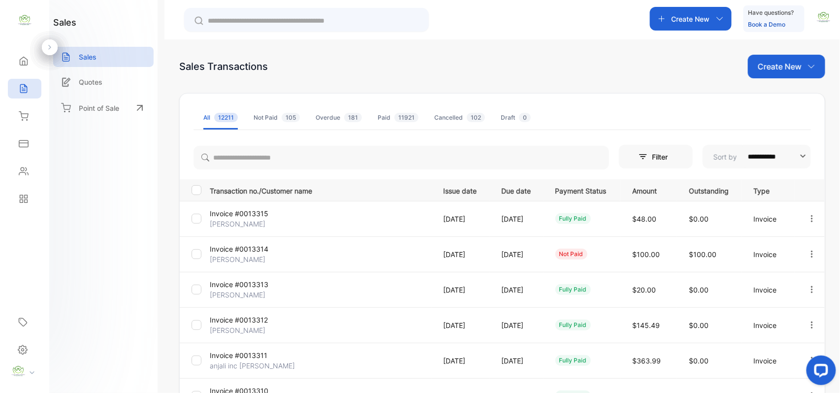
scroll to position [0, 0]
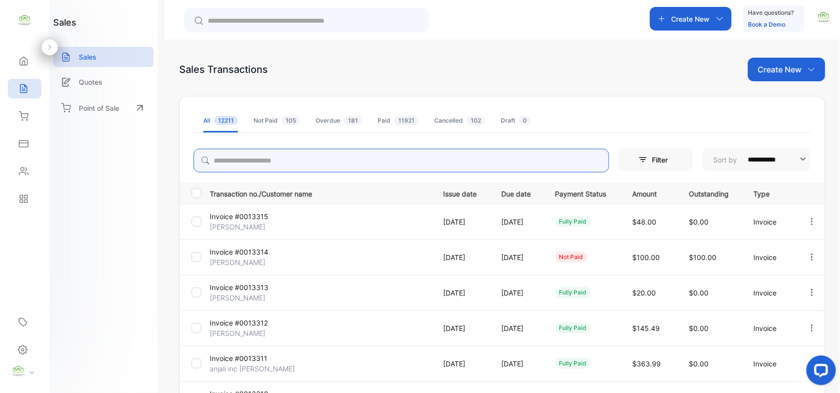
click at [339, 153] on input "search" at bounding box center [400, 161] width 415 height 24
click at [487, 160] on input "******" at bounding box center [400, 161] width 415 height 24
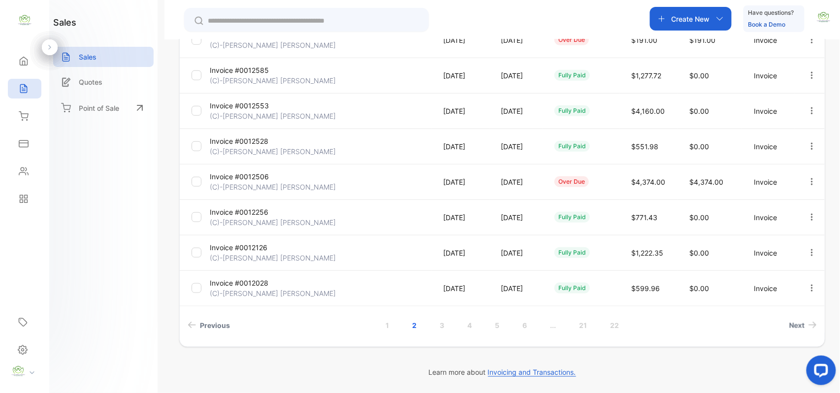
scroll to position [99, 0]
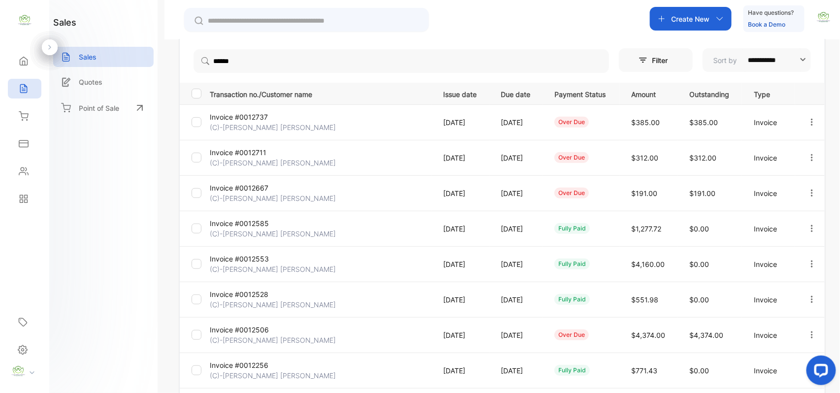
click at [18, 83] on div "Sales" at bounding box center [24, 89] width 33 height 20
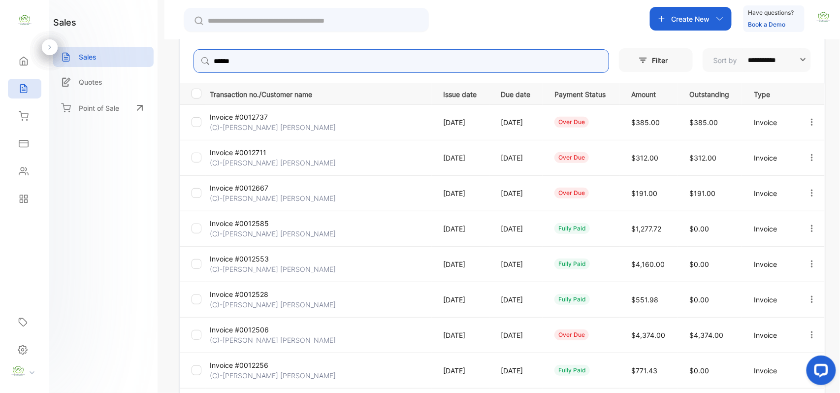
click at [260, 55] on input "******" at bounding box center [400, 61] width 415 height 24
type input "*"
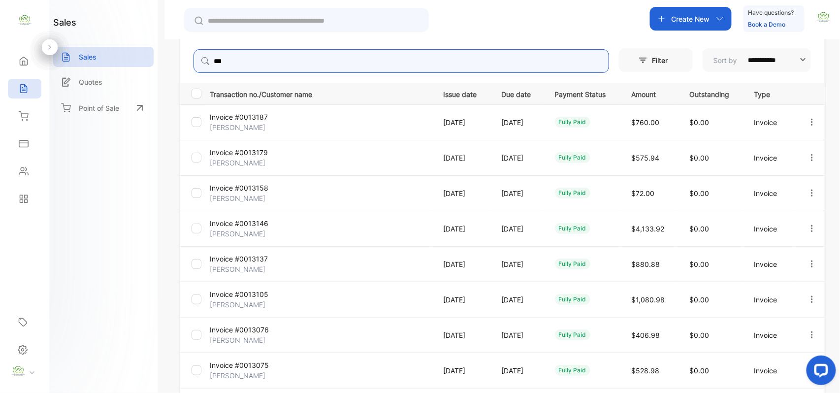
type input "********"
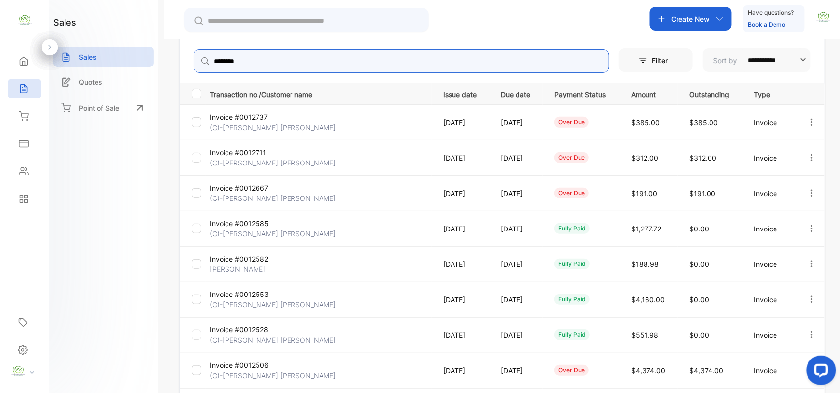
scroll to position [0, 0]
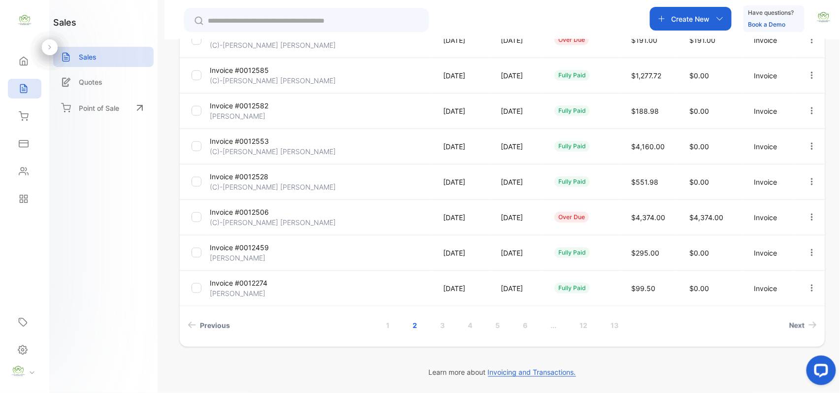
click at [384, 324] on link "1" at bounding box center [387, 325] width 27 height 18
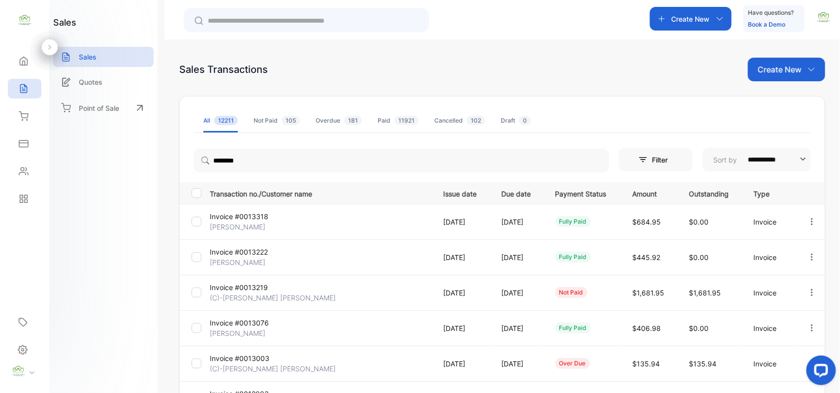
click at [252, 287] on p "Invoice #0013219" at bounding box center [247, 287] width 74 height 10
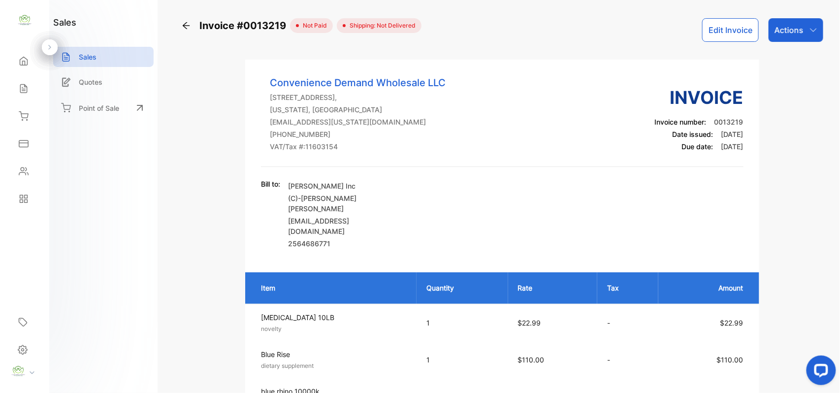
click at [809, 32] on icon "button" at bounding box center [813, 30] width 8 height 8
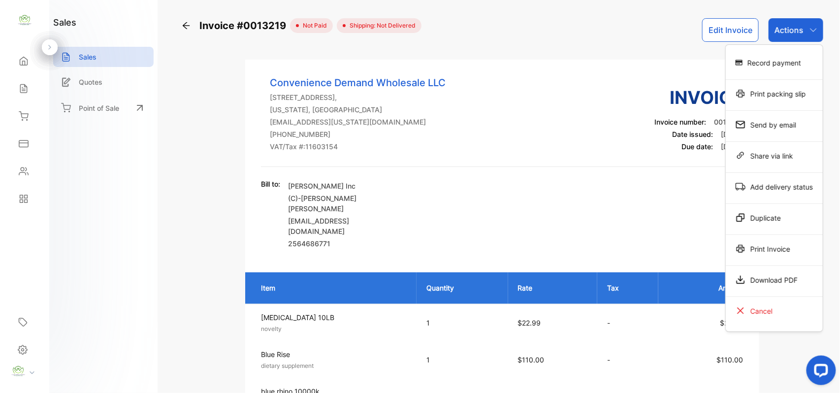
click at [760, 249] on div "Print Invoice" at bounding box center [774, 249] width 97 height 20
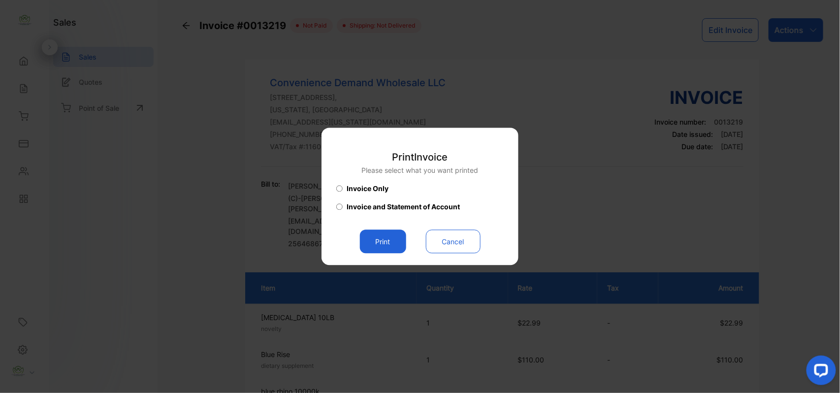
click at [389, 245] on button "Print" at bounding box center [383, 242] width 46 height 24
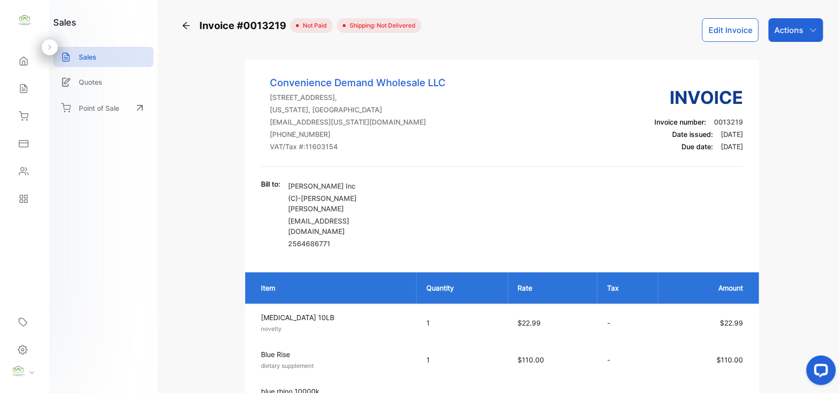
click at [798, 28] on p "Actions" at bounding box center [788, 30] width 29 height 12
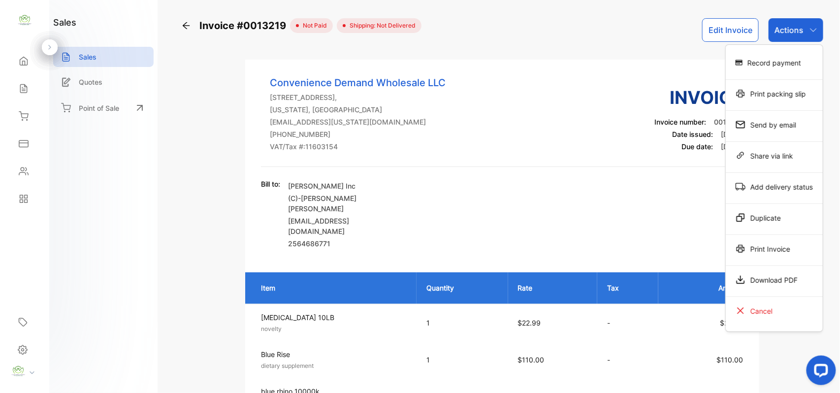
click at [766, 250] on div "Print Invoice" at bounding box center [774, 249] width 97 height 20
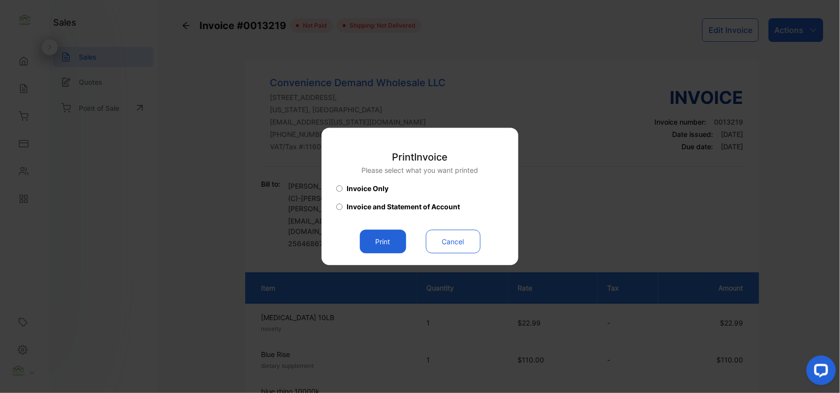
click at [384, 235] on button "Print" at bounding box center [383, 242] width 46 height 24
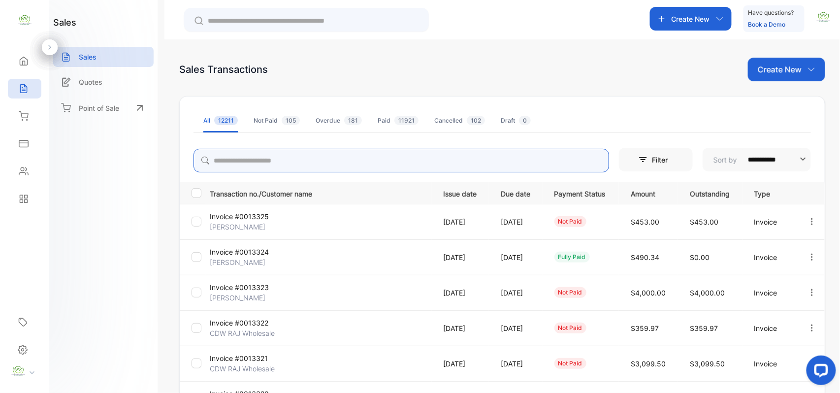
click at [237, 154] on input "search" at bounding box center [400, 161] width 415 height 24
type input "********"
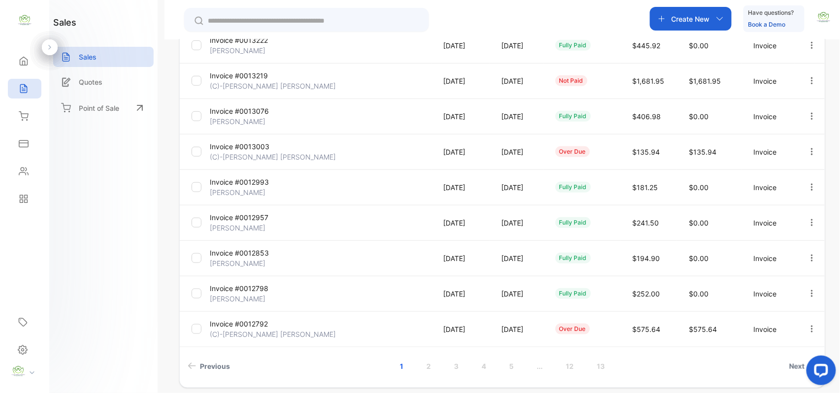
scroll to position [253, 0]
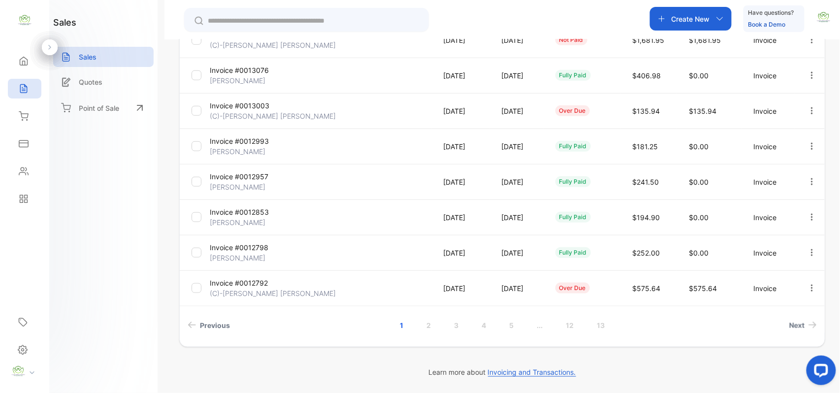
click at [253, 107] on p "Invoice #0013003" at bounding box center [247, 105] width 74 height 10
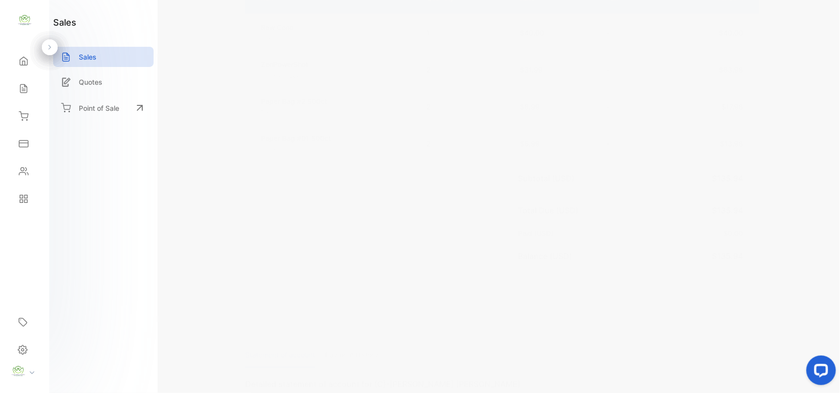
scroll to position [306, 0]
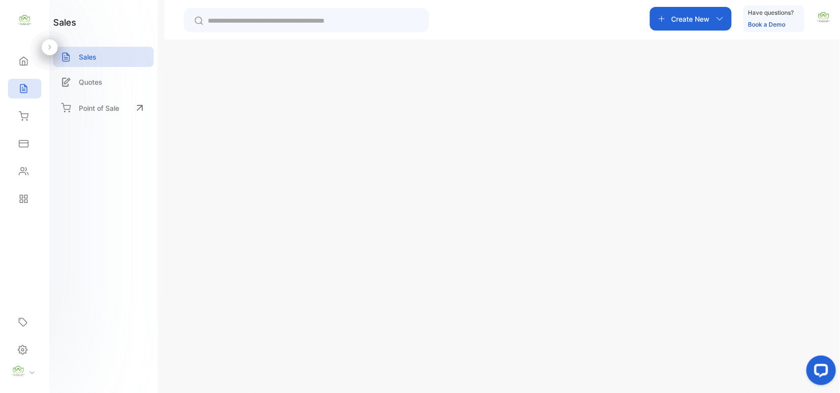
scroll to position [99, 0]
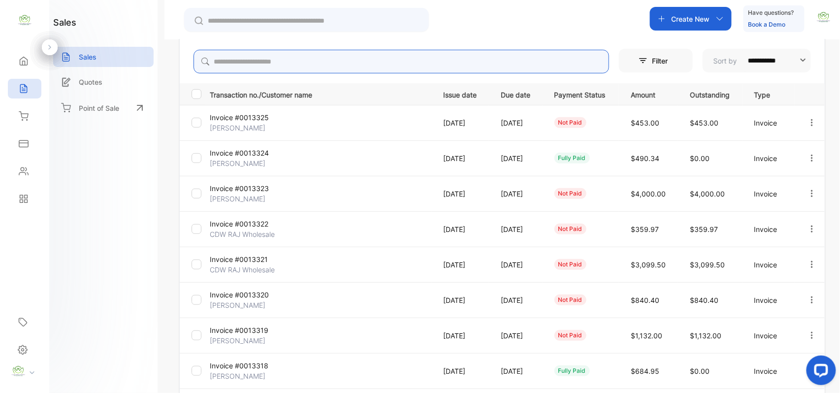
click at [298, 68] on input "search" at bounding box center [400, 62] width 415 height 24
type input "*"
type input "********"
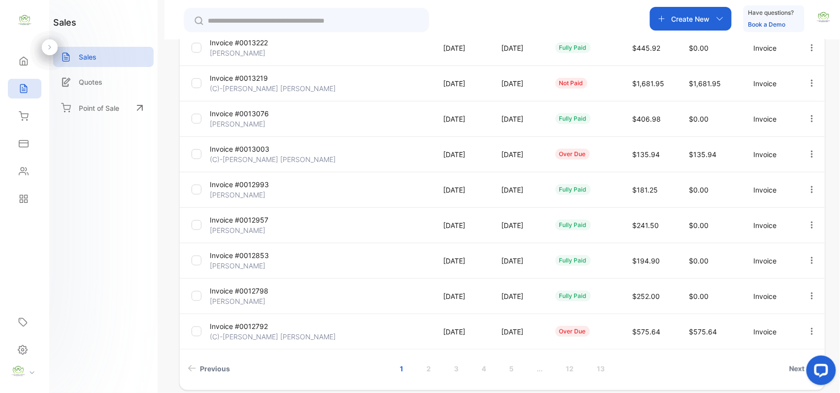
scroll to position [253, 0]
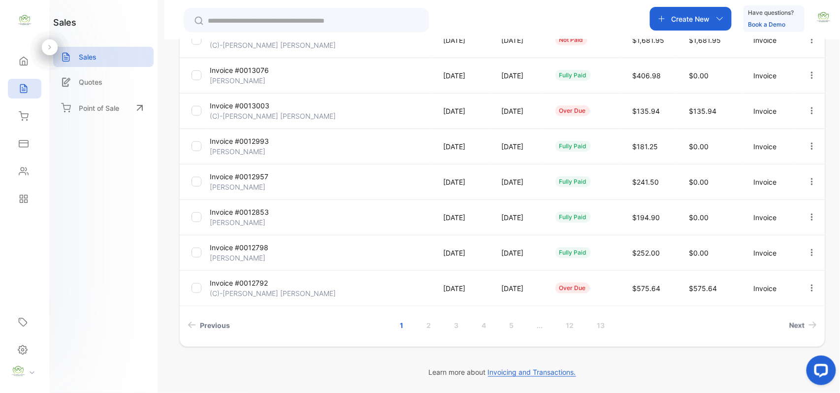
click at [425, 327] on link "2" at bounding box center [429, 325] width 28 height 18
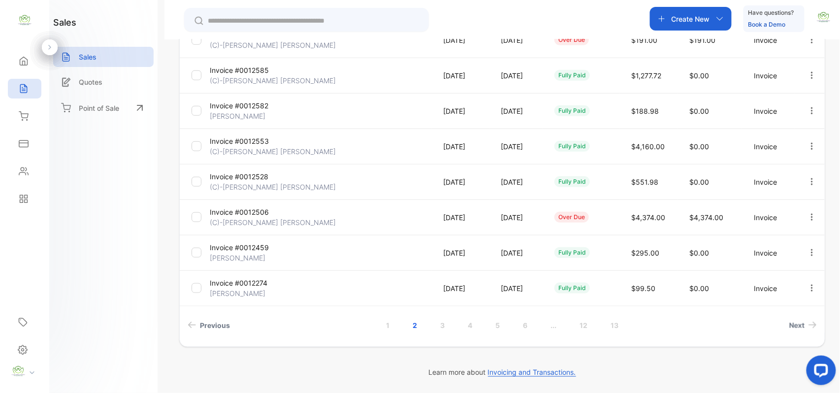
click at [233, 214] on p "Invoice #0012506" at bounding box center [247, 212] width 74 height 10
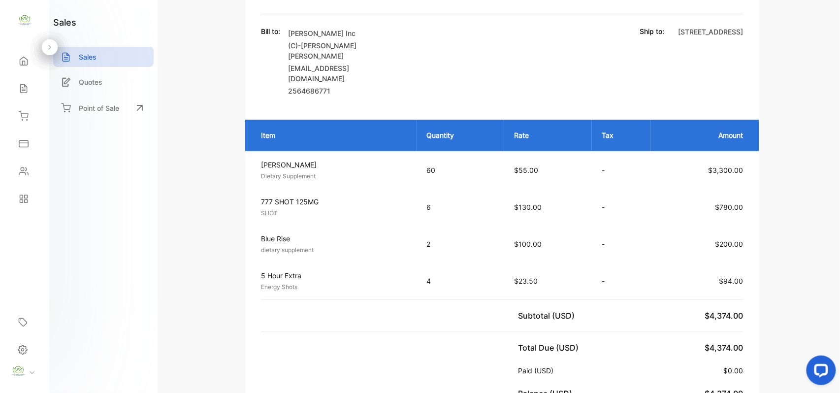
scroll to position [306, 0]
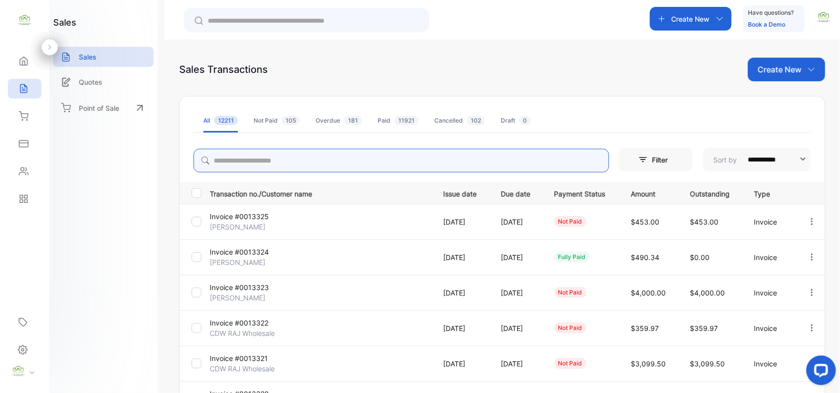
click at [257, 159] on input "search" at bounding box center [400, 161] width 415 height 24
click at [263, 121] on div "Not Paid 105" at bounding box center [277, 120] width 46 height 9
click at [245, 162] on input "search" at bounding box center [400, 161] width 415 height 24
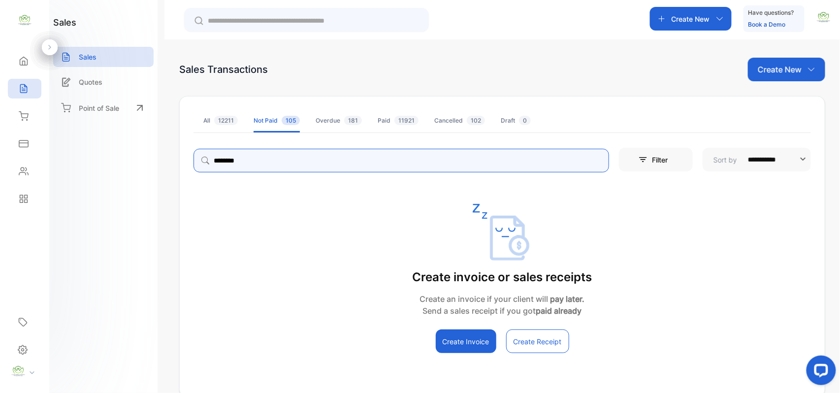
type input "********"
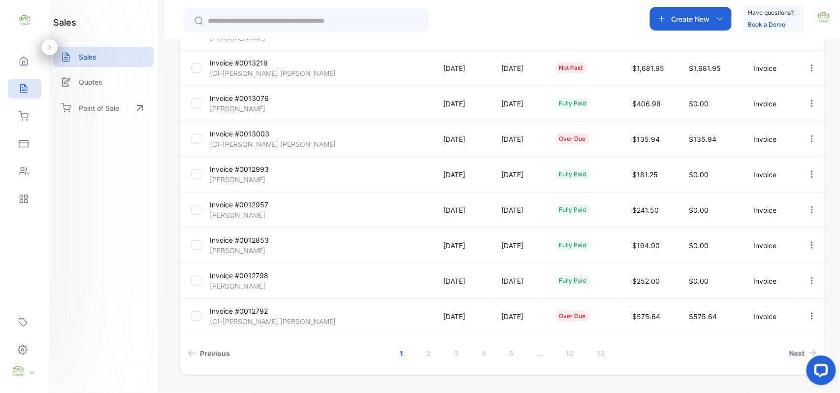
scroll to position [253, 0]
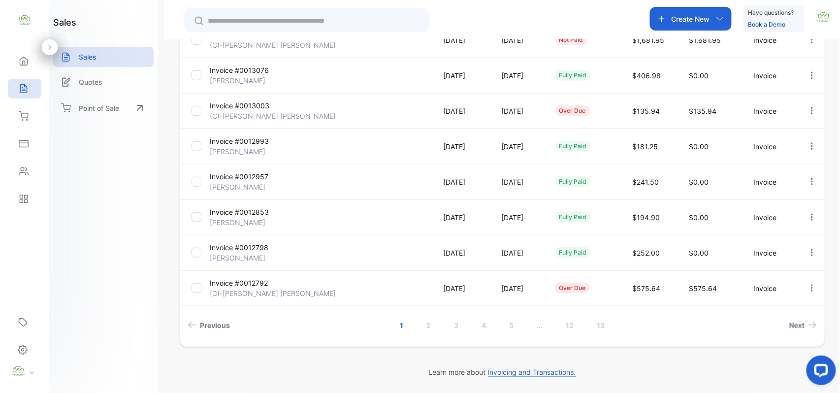
click at [426, 322] on link "2" at bounding box center [429, 325] width 28 height 18
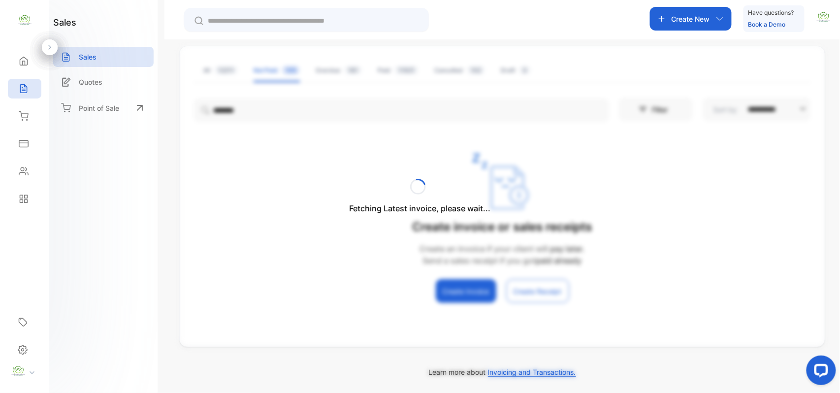
scroll to position [0, 0]
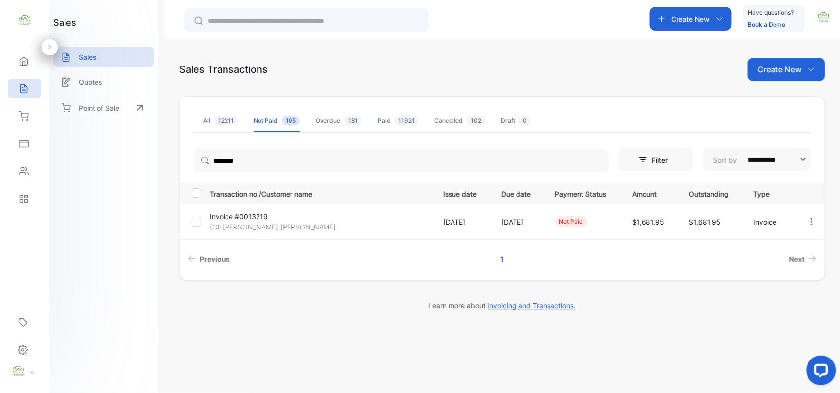
click at [220, 118] on span "12211" at bounding box center [226, 120] width 24 height 9
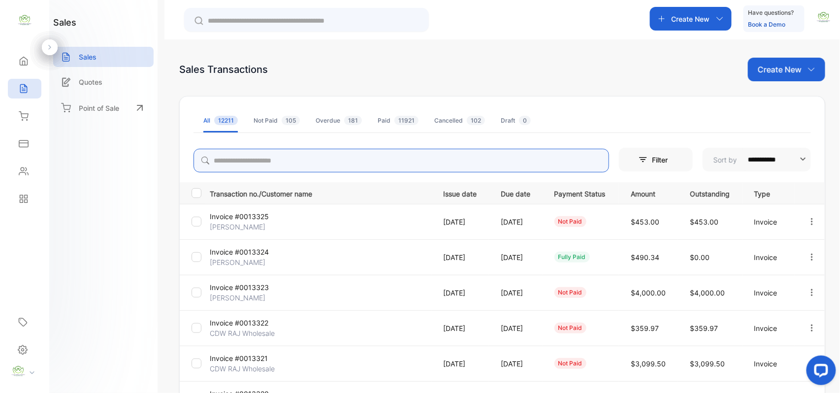
click at [339, 161] on input "search" at bounding box center [400, 161] width 415 height 24
type input "********"
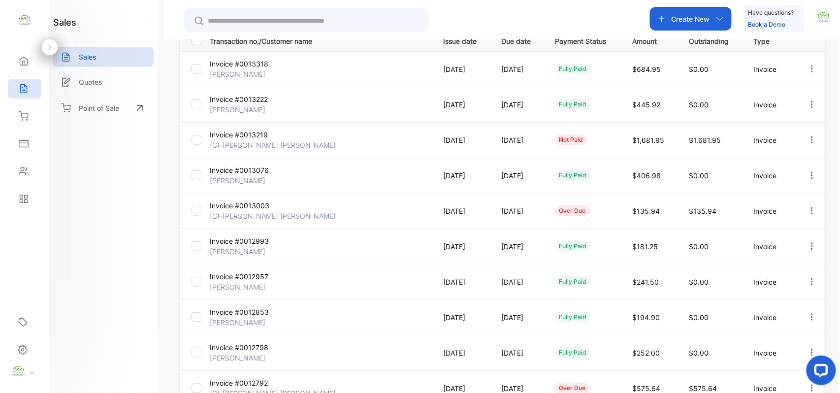
scroll to position [253, 0]
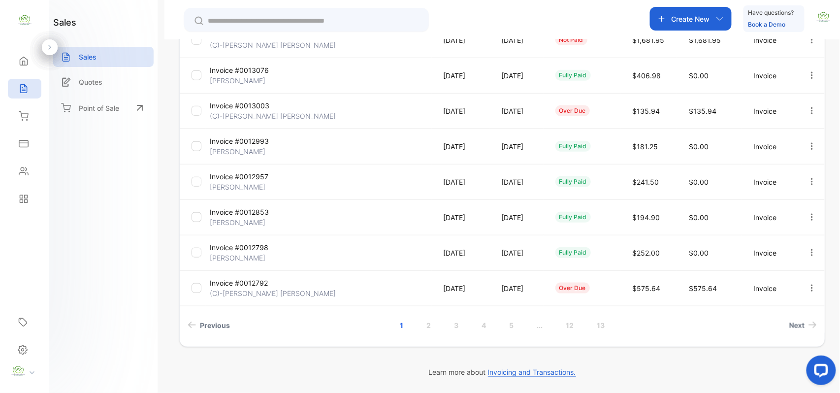
click at [426, 326] on link "2" at bounding box center [429, 325] width 28 height 18
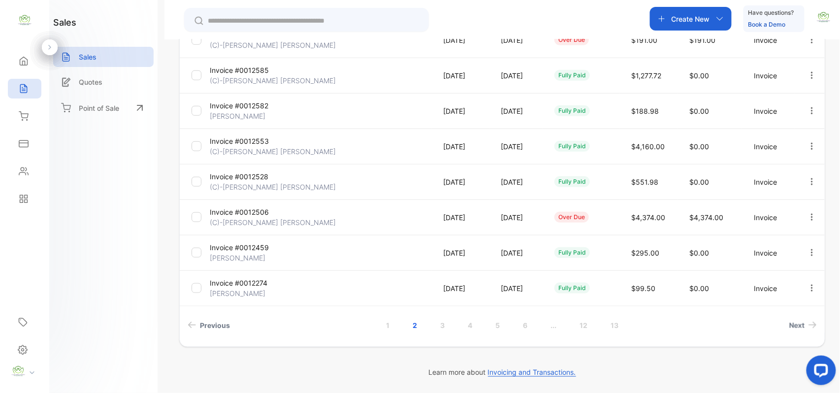
click at [444, 323] on link "3" at bounding box center [442, 325] width 28 height 18
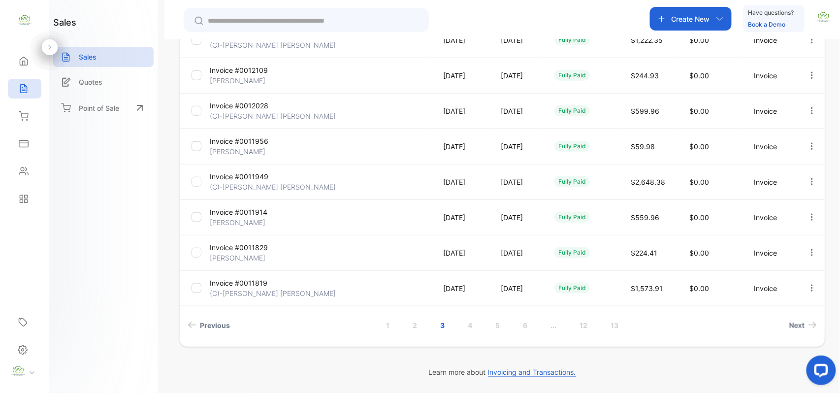
click at [470, 327] on link "4" at bounding box center [470, 325] width 28 height 18
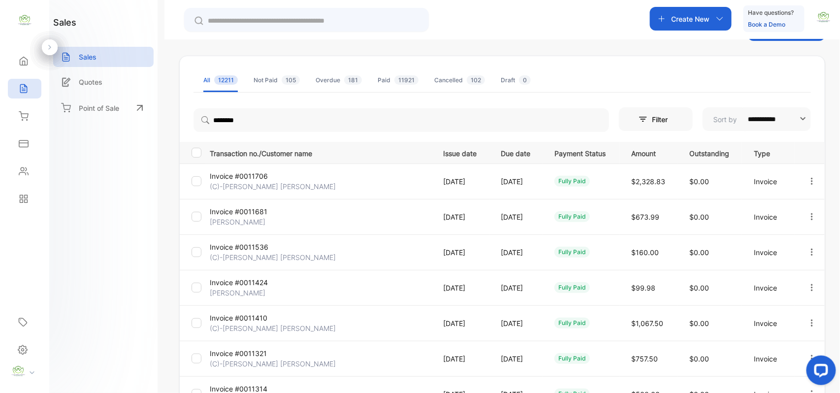
scroll to position [0, 0]
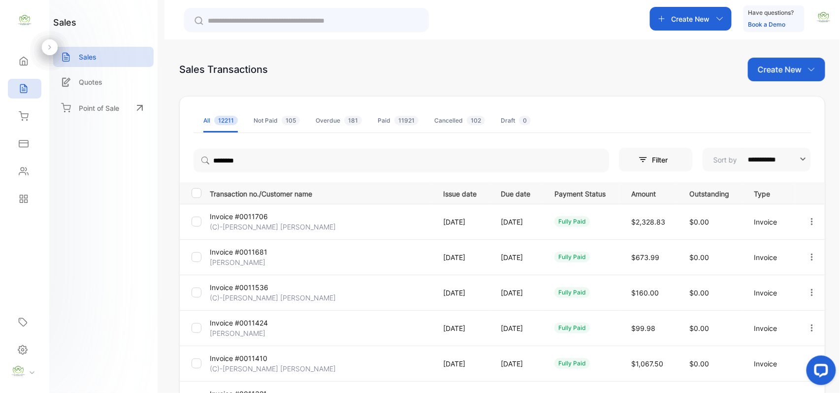
click at [30, 117] on div "Inventory" at bounding box center [24, 116] width 33 height 20
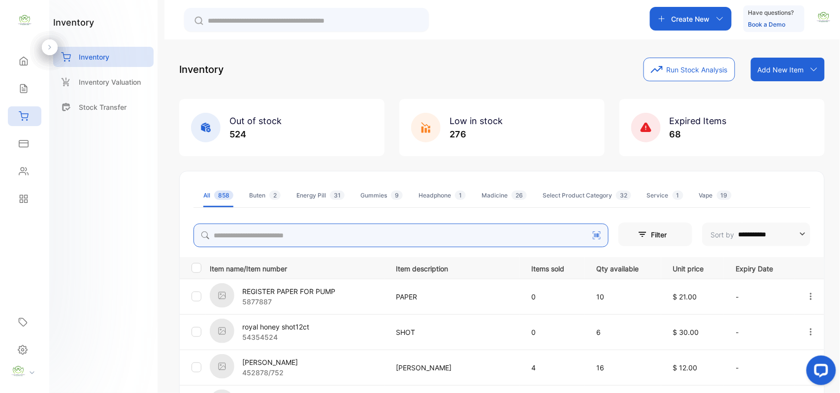
click at [349, 236] on input "search" at bounding box center [400, 235] width 415 height 24
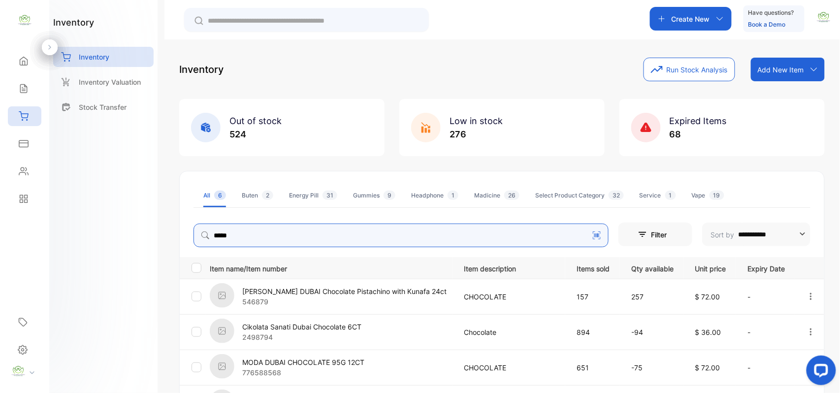
scroll to position [153, 0]
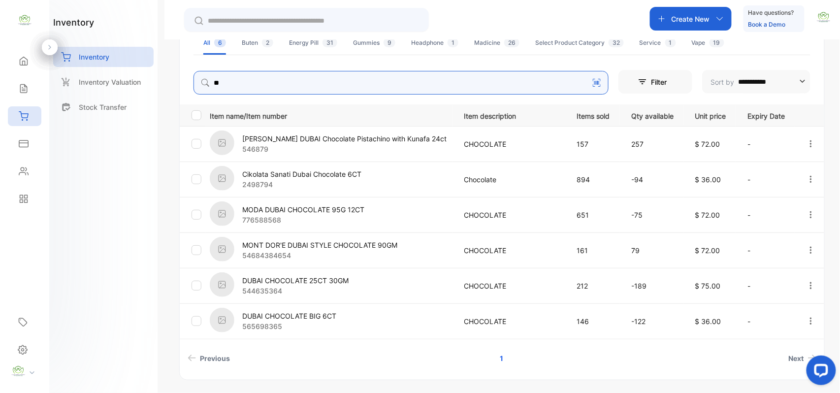
type input "*"
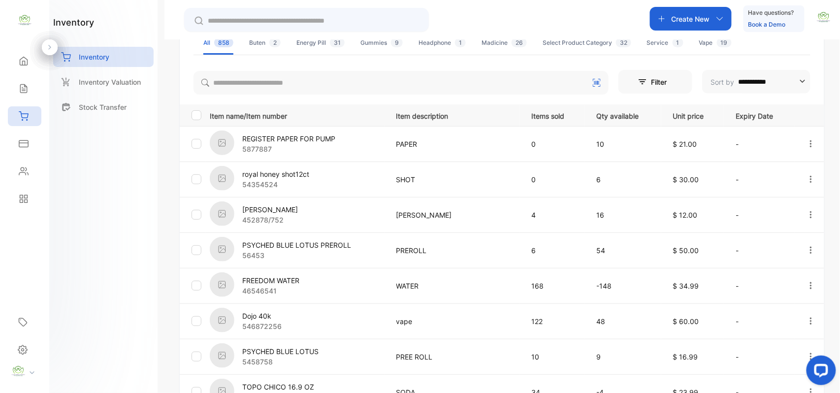
click at [28, 90] on icon at bounding box center [24, 89] width 10 height 10
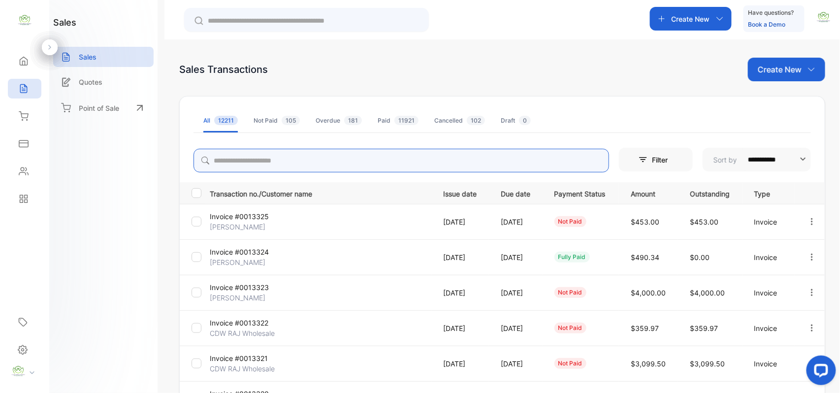
click at [306, 167] on input "search" at bounding box center [400, 161] width 415 height 24
click at [678, 18] on p "Create New" at bounding box center [690, 19] width 38 height 10
type input "*****"
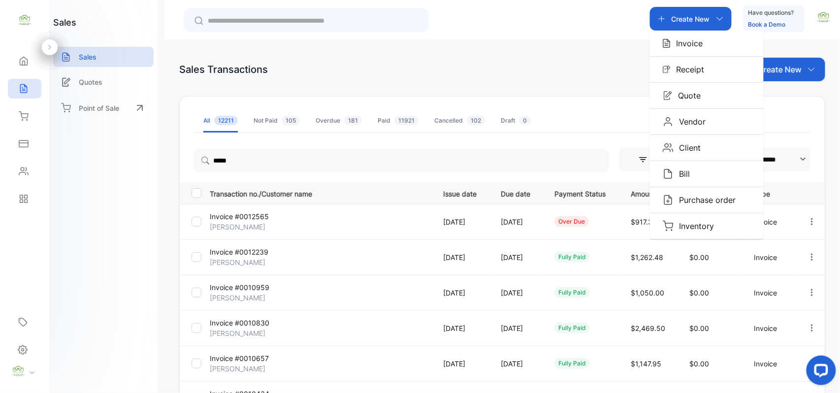
click at [678, 41] on p "Invoice" at bounding box center [686, 43] width 32 height 12
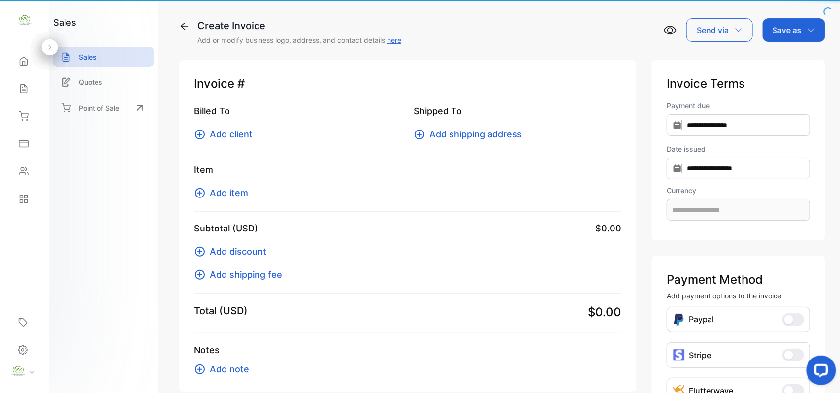
type input "**********"
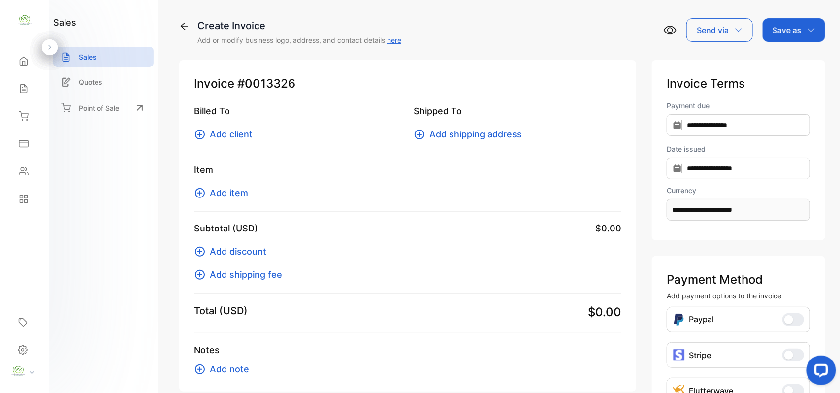
click at [201, 133] on icon at bounding box center [200, 134] width 12 height 12
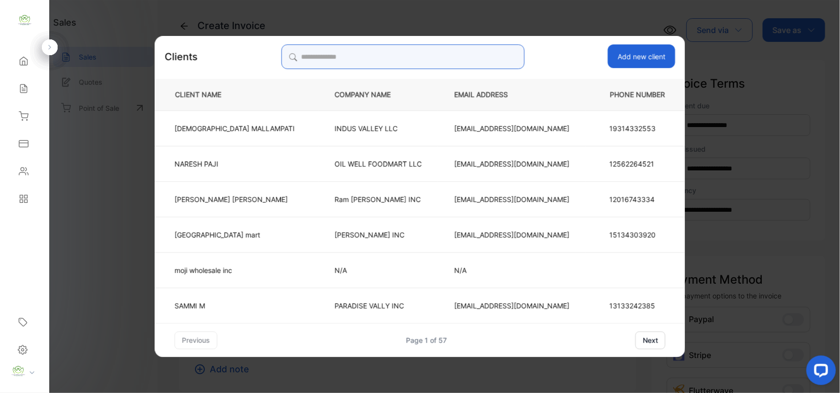
click at [412, 59] on input "search" at bounding box center [402, 56] width 243 height 25
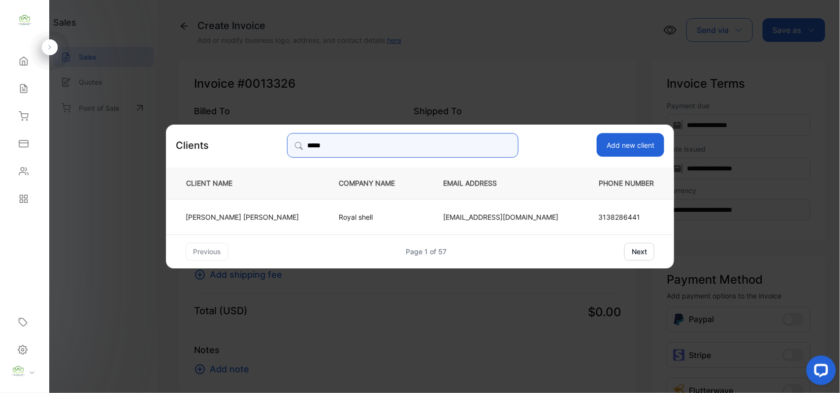
type input "*****"
click at [272, 213] on td "Baker Ali" at bounding box center [244, 215] width 157 height 35
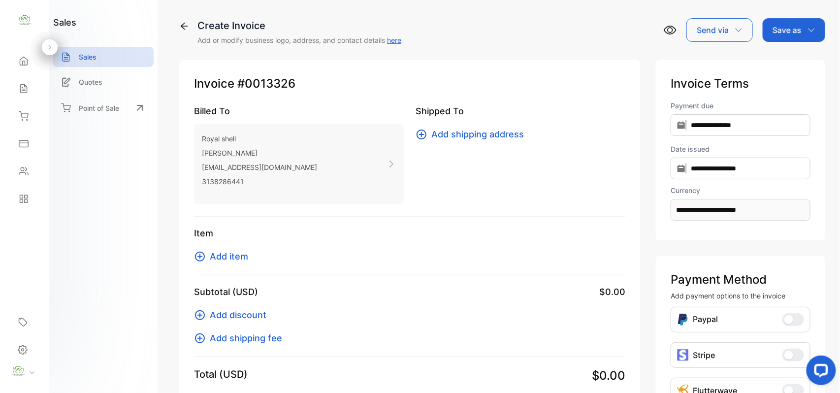
click at [197, 253] on icon at bounding box center [200, 257] width 10 height 10
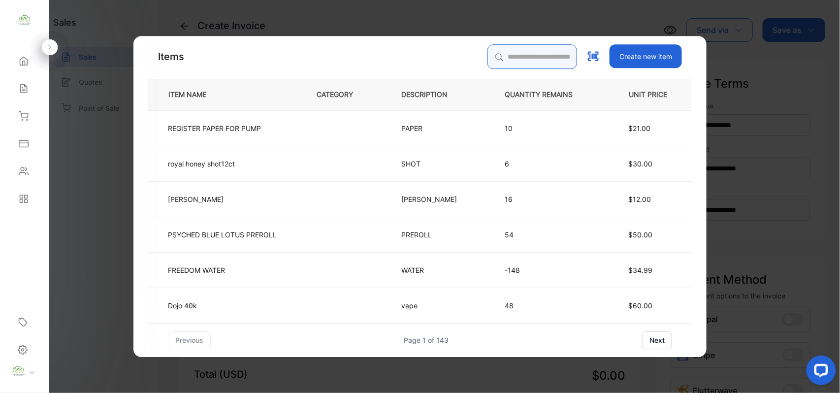
click at [518, 51] on input "search" at bounding box center [532, 56] width 90 height 25
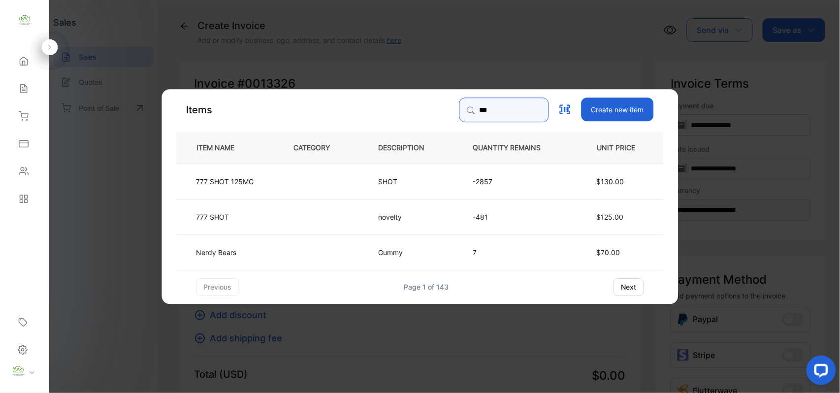
type input "***"
click at [414, 174] on td "SHOT" at bounding box center [409, 180] width 95 height 35
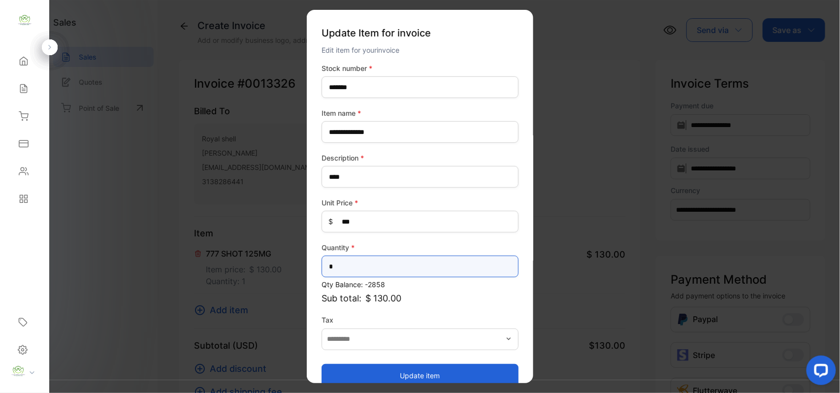
click at [354, 259] on input "*" at bounding box center [419, 266] width 197 height 22
type input "*"
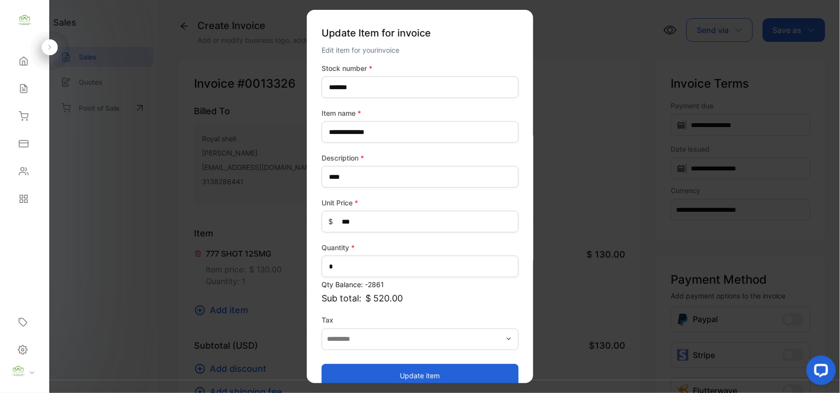
click at [418, 374] on button "Update item" at bounding box center [419, 375] width 197 height 24
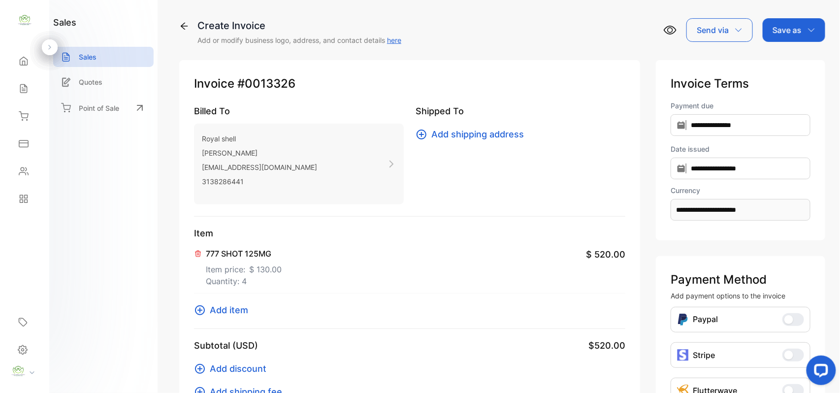
drag, startPoint x: 195, startPoint y: 310, endPoint x: 201, endPoint y: 306, distance: 6.7
click at [201, 306] on icon at bounding box center [200, 310] width 10 height 10
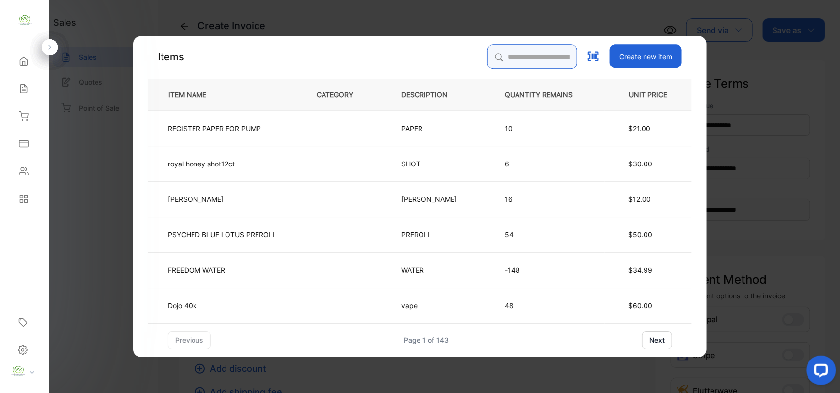
click at [528, 46] on input "search" at bounding box center [532, 56] width 90 height 25
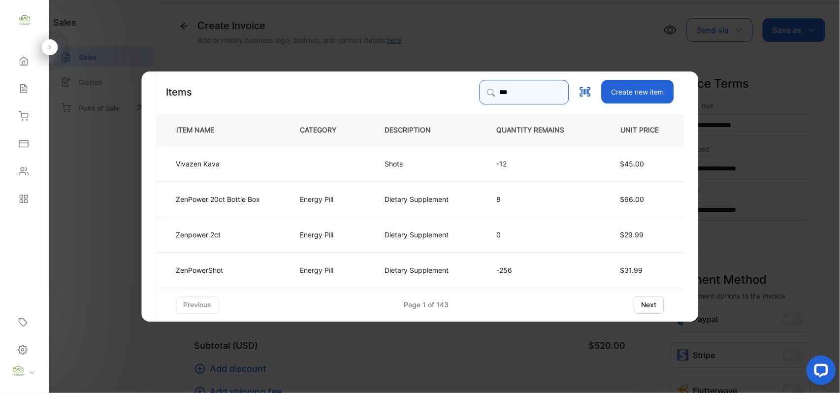
type input "*******"
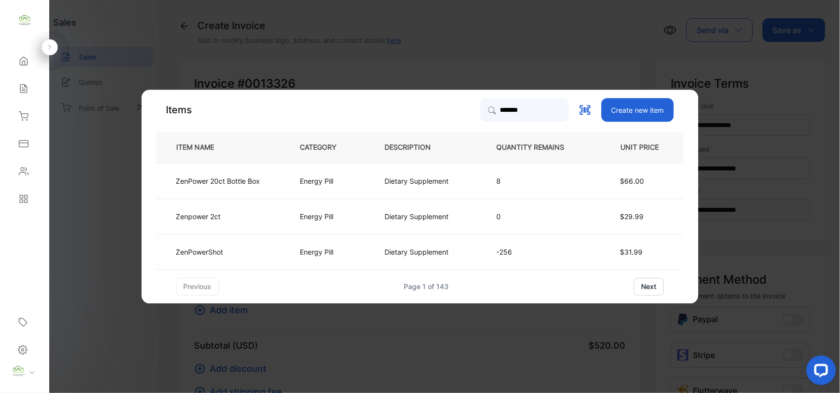
click at [225, 253] on td "ZenPowerShot" at bounding box center [221, 251] width 128 height 35
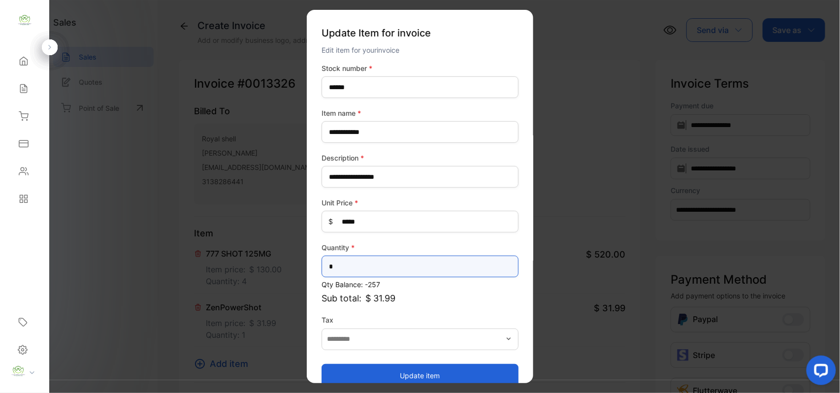
click at [368, 269] on input "*" at bounding box center [419, 266] width 197 height 22
type input "*"
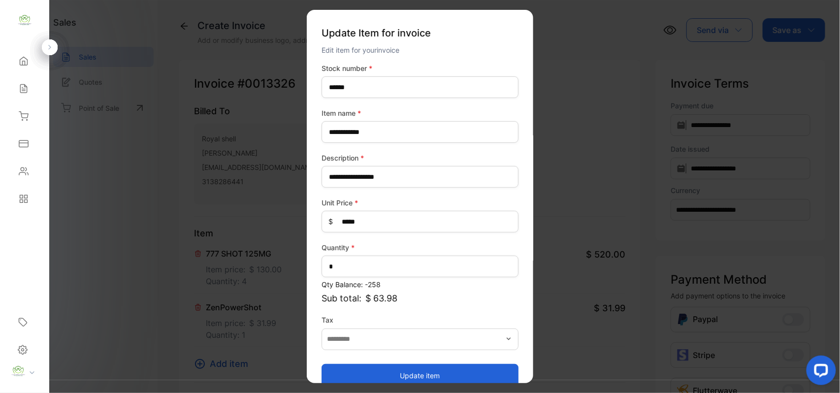
click at [362, 379] on button "Update item" at bounding box center [419, 375] width 197 height 24
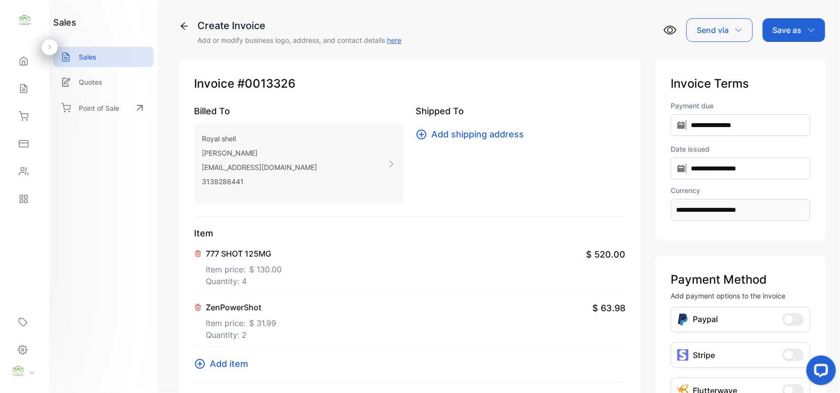
click at [197, 365] on icon at bounding box center [200, 364] width 12 height 12
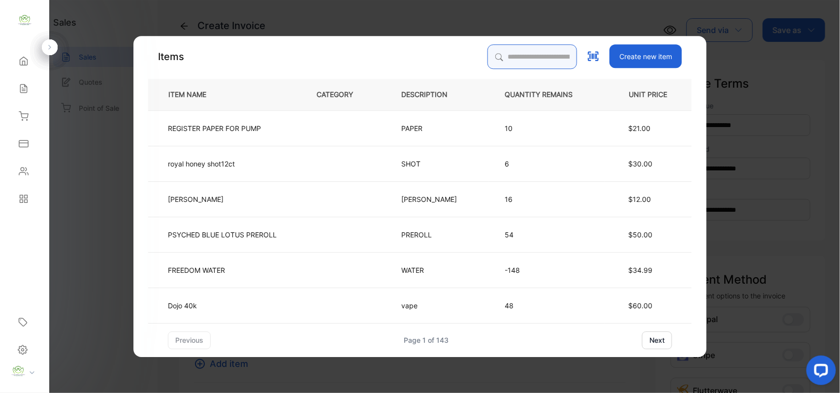
click at [534, 50] on input "search" at bounding box center [532, 56] width 90 height 25
type input "********"
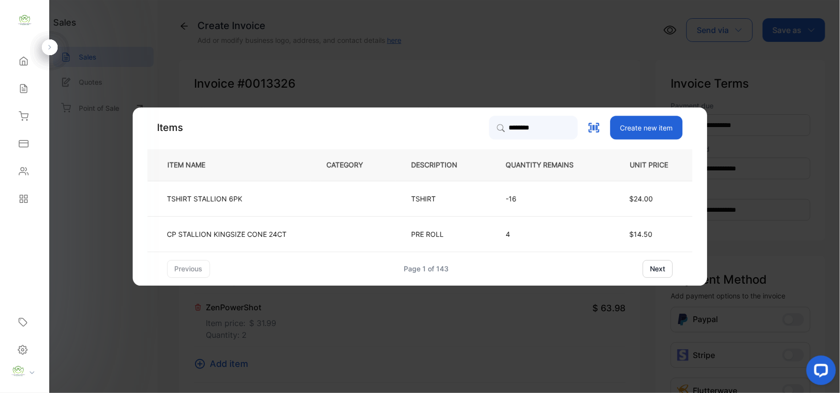
click at [240, 195] on p "TSHIRT STALLION 6PK" at bounding box center [204, 198] width 75 height 10
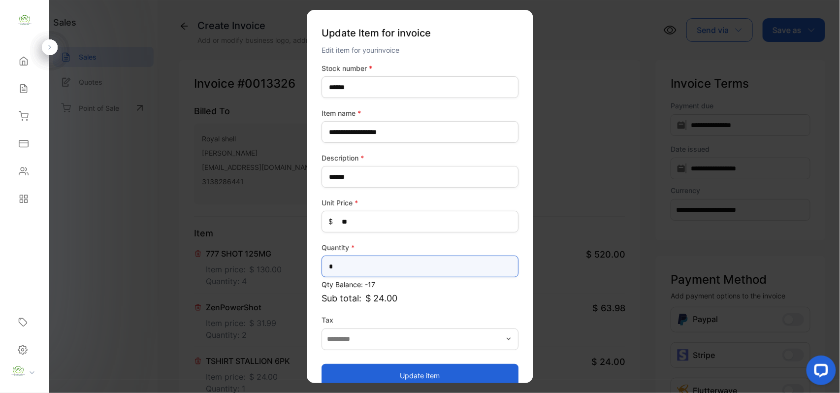
click at [345, 262] on input "*" at bounding box center [419, 266] width 197 height 22
type input "*"
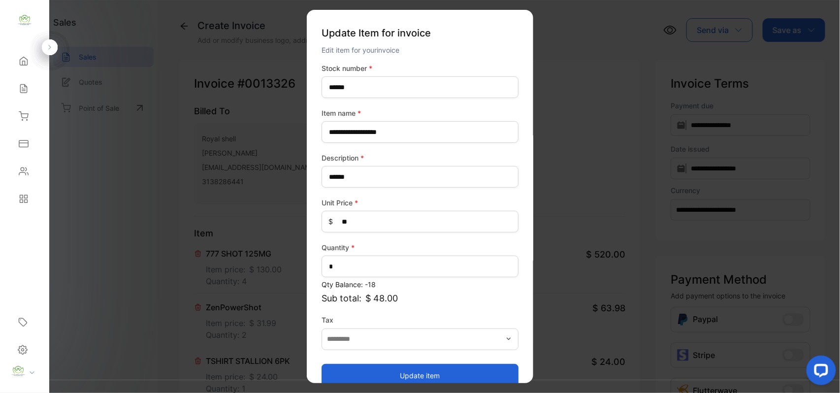
click at [446, 373] on button "Update item" at bounding box center [419, 375] width 197 height 24
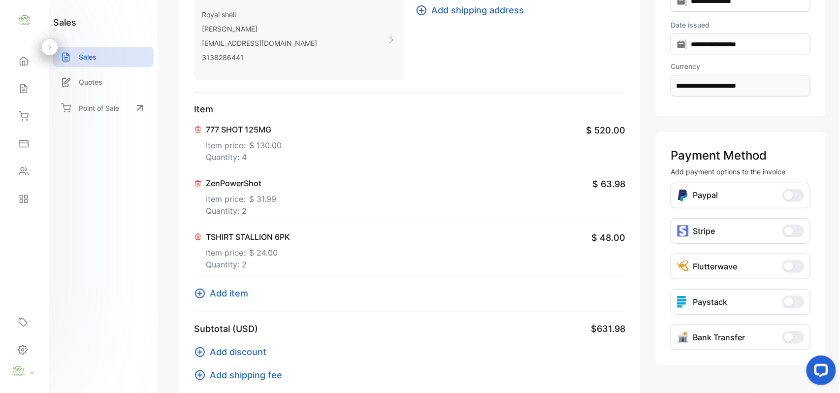
scroll to position [153, 0]
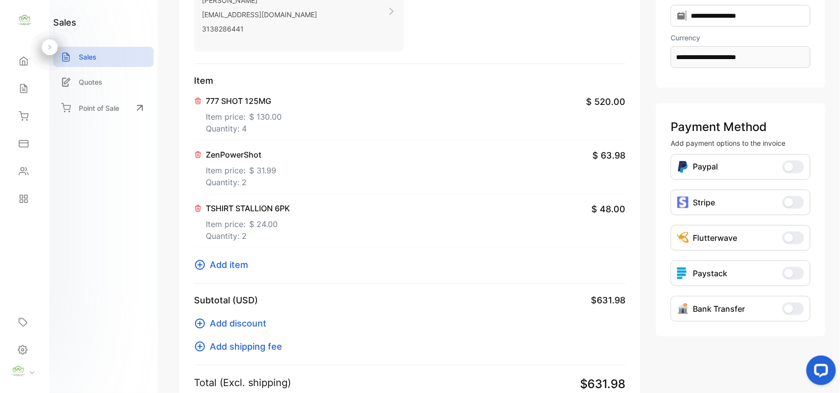
click at [195, 260] on icon at bounding box center [200, 265] width 12 height 12
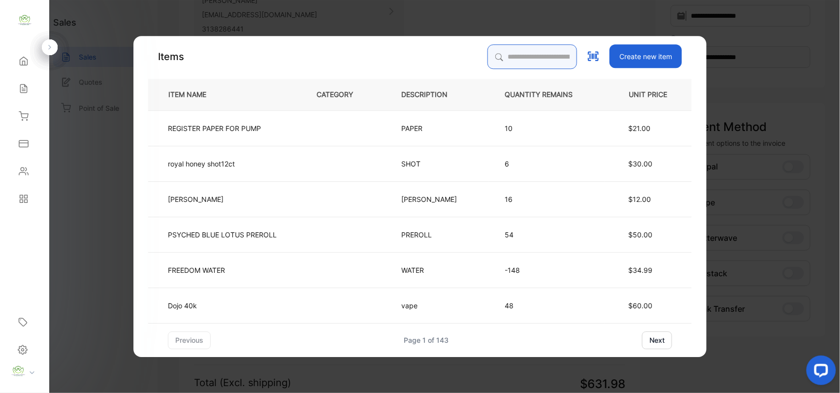
click at [487, 50] on input "search" at bounding box center [532, 56] width 90 height 25
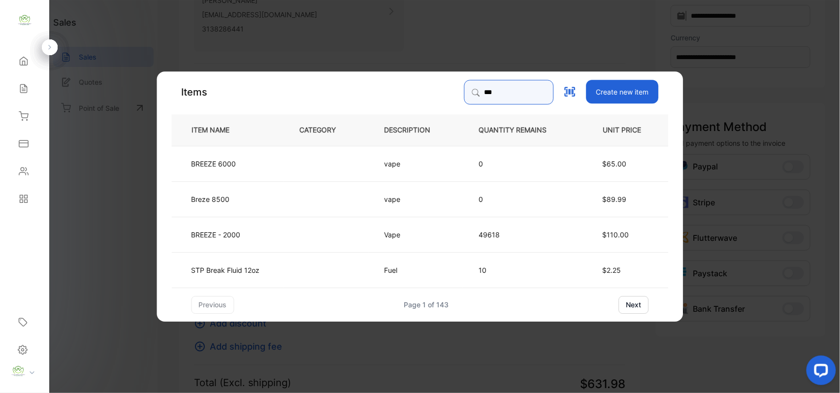
type input "******"
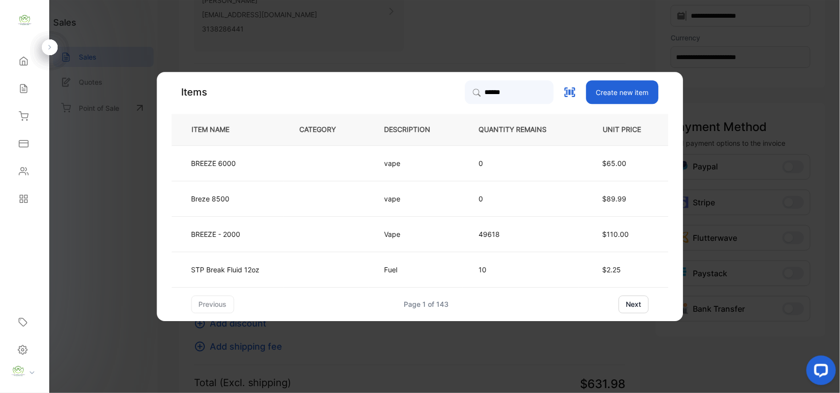
click at [598, 233] on td "$110.00" at bounding box center [624, 233] width 90 height 35
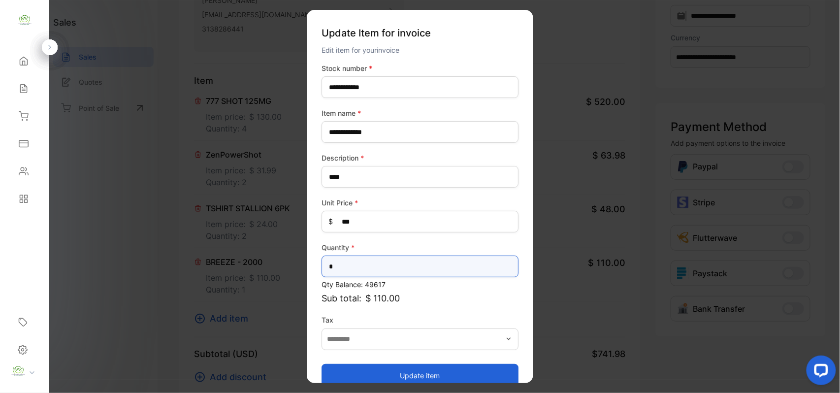
click at [424, 270] on input "*" at bounding box center [419, 266] width 197 height 22
type input "*"
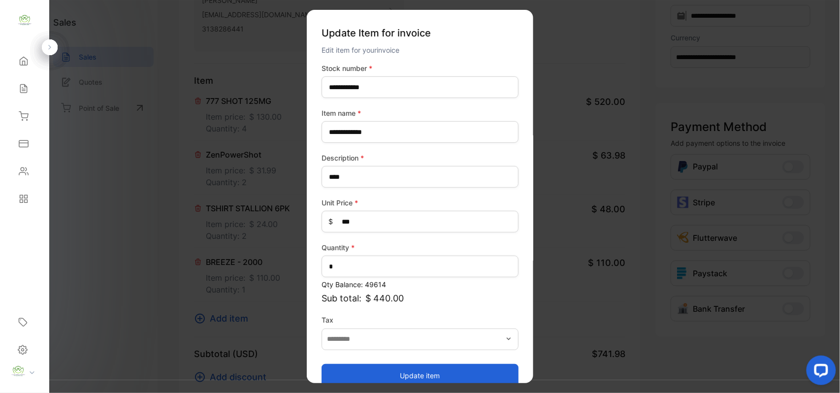
click at [428, 367] on button "Update item" at bounding box center [419, 375] width 197 height 24
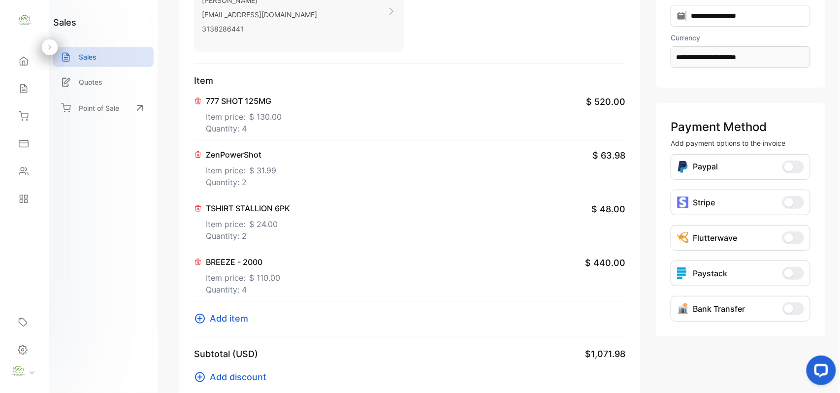
click at [201, 320] on button "Add item" at bounding box center [224, 318] width 60 height 13
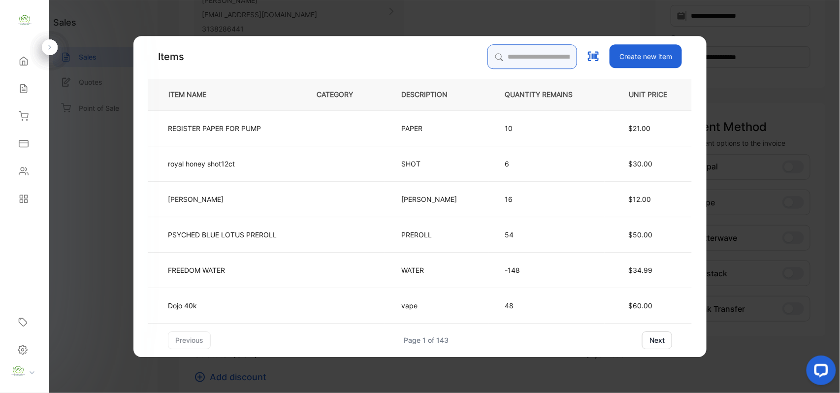
click at [506, 52] on input "search" at bounding box center [532, 56] width 90 height 25
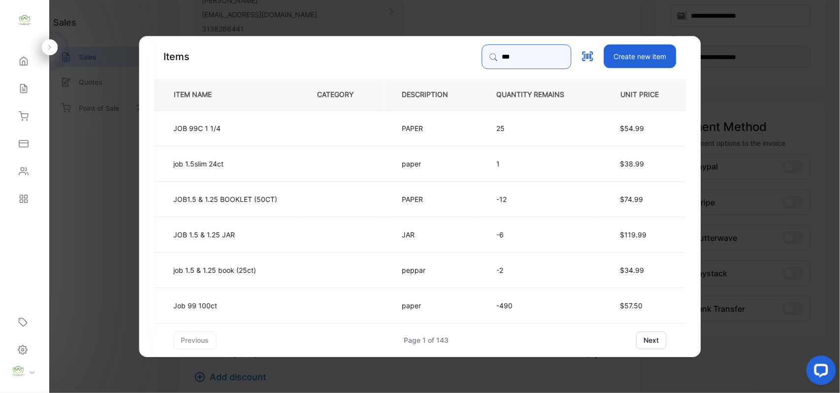
type input "***"
click at [633, 127] on span "$54.99" at bounding box center [632, 128] width 24 height 8
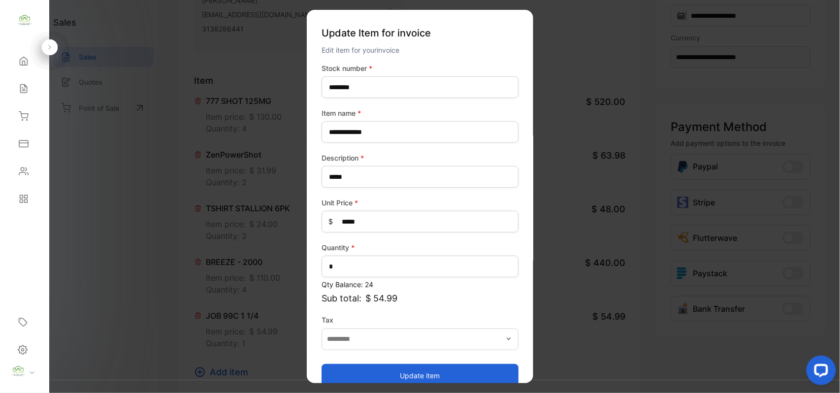
click at [424, 370] on button "Update item" at bounding box center [419, 375] width 197 height 24
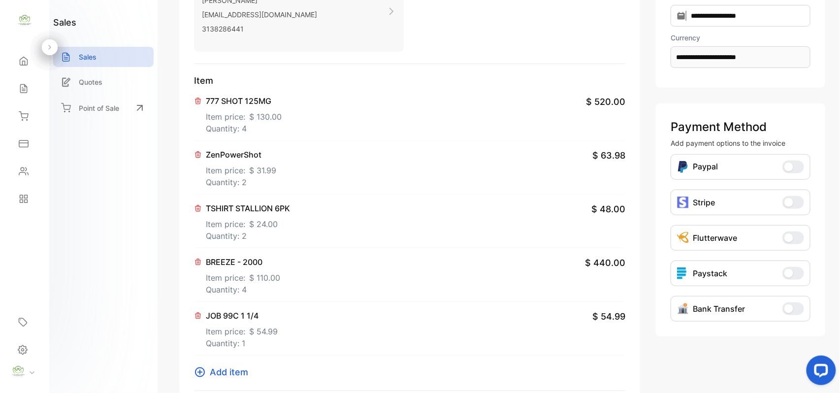
click at [198, 369] on icon at bounding box center [200, 372] width 12 height 12
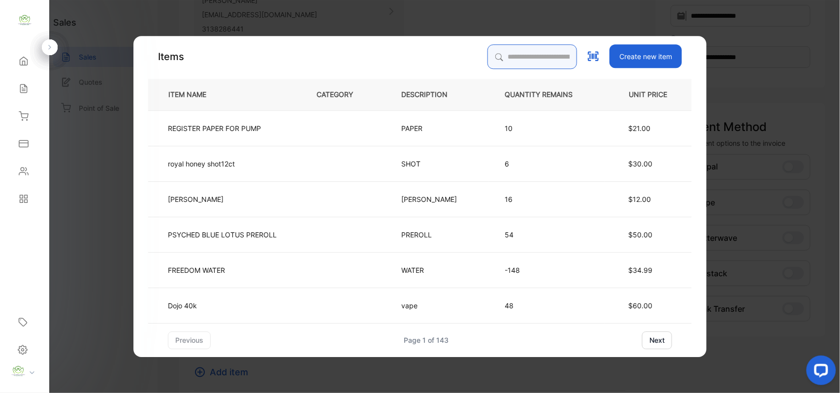
click at [517, 57] on input "search" at bounding box center [532, 56] width 90 height 25
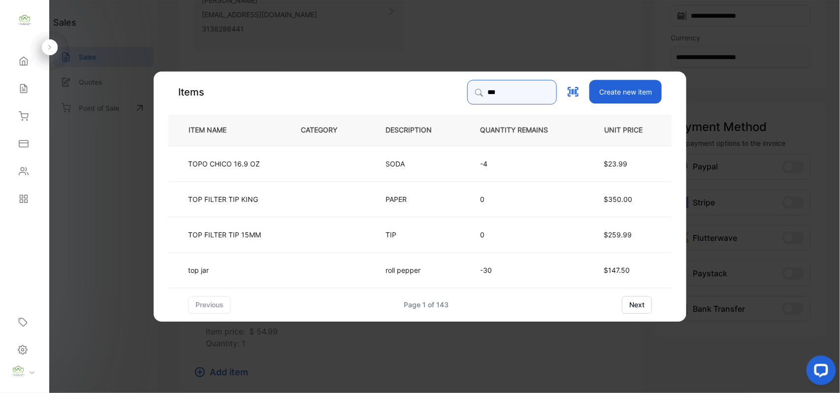
type input "*******"
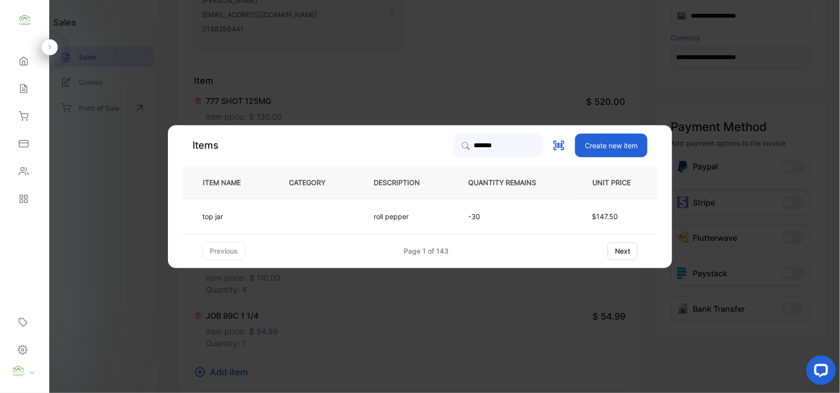
click at [310, 213] on td at bounding box center [315, 215] width 85 height 35
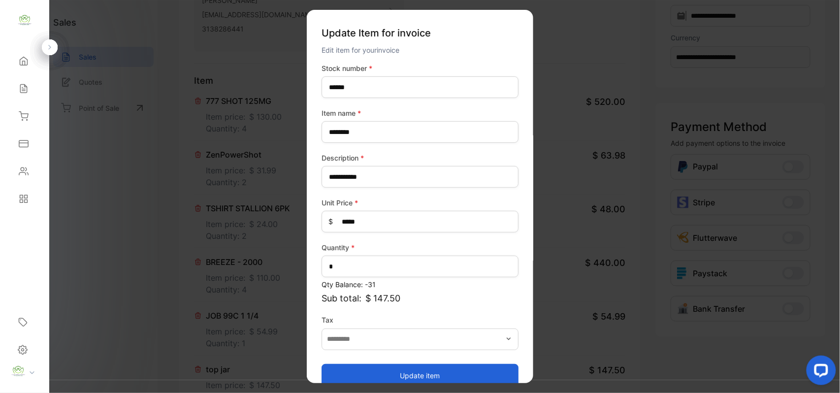
click at [416, 372] on button "Update item" at bounding box center [419, 375] width 197 height 24
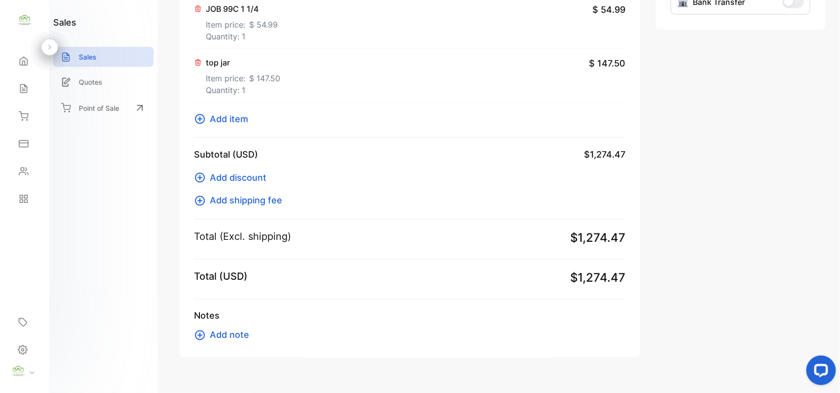
scroll to position [306, 0]
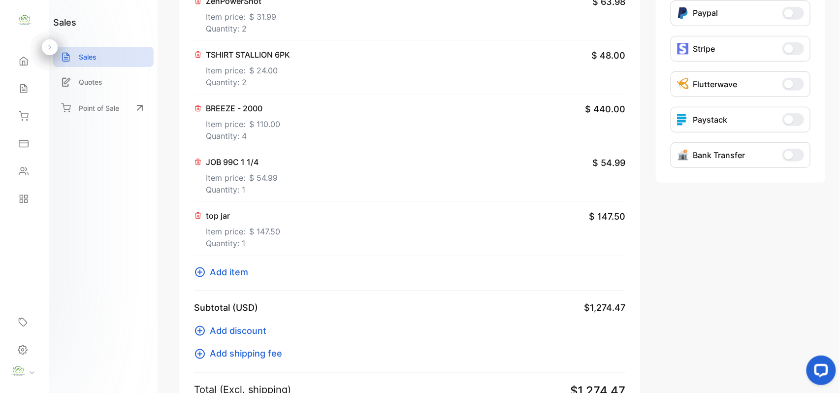
click at [221, 277] on span "Add item" at bounding box center [229, 271] width 38 height 13
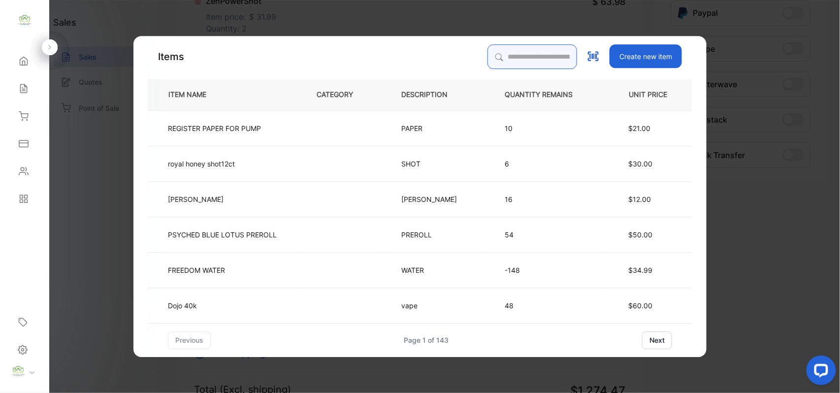
click at [501, 52] on input "search" at bounding box center [532, 56] width 90 height 25
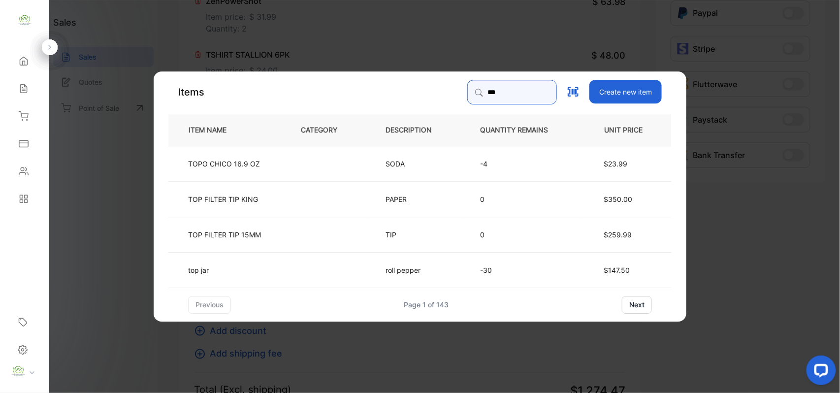
click at [494, 88] on input "***" at bounding box center [512, 92] width 90 height 25
type input "*******"
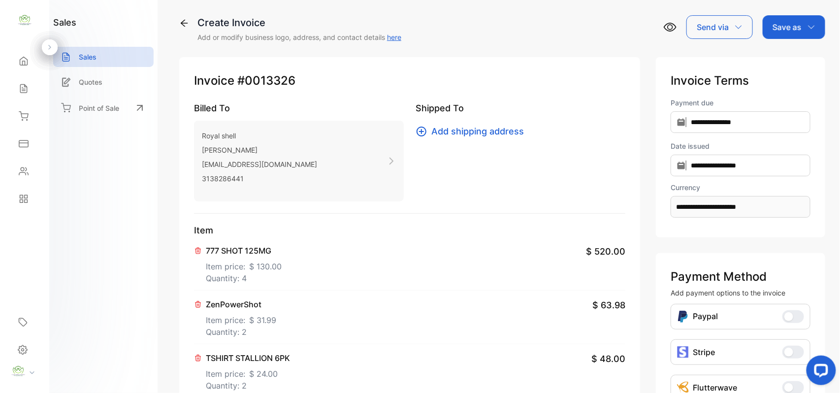
scroll to position [0, 0]
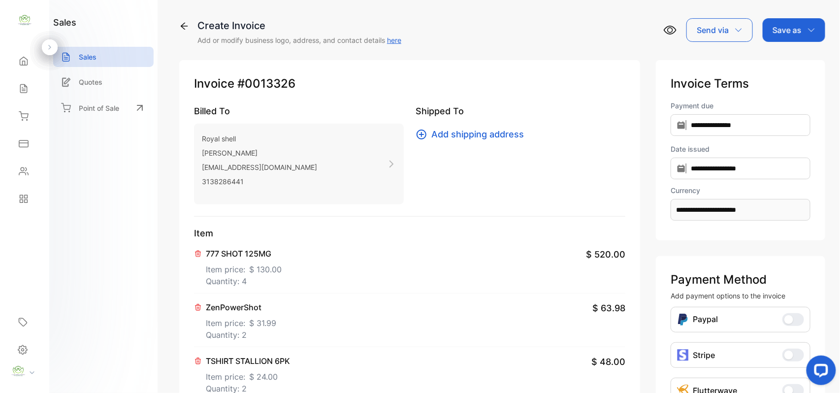
click at [813, 31] on div "Save as" at bounding box center [794, 30] width 63 height 24
click at [786, 68] on div "Invoice" at bounding box center [791, 63] width 57 height 20
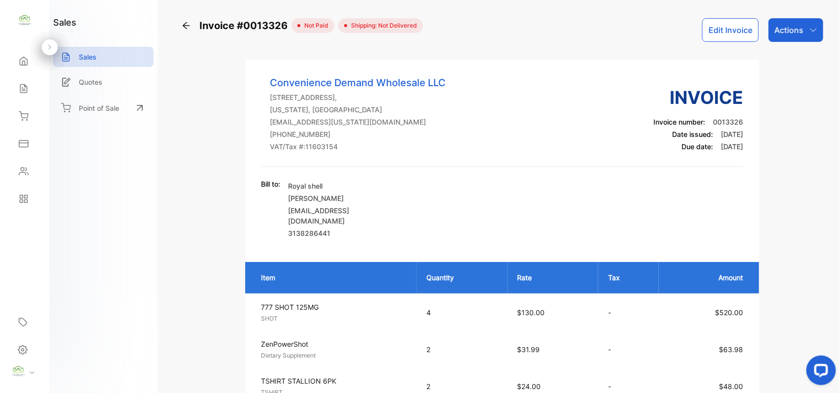
click at [798, 37] on div "Actions" at bounding box center [795, 30] width 55 height 24
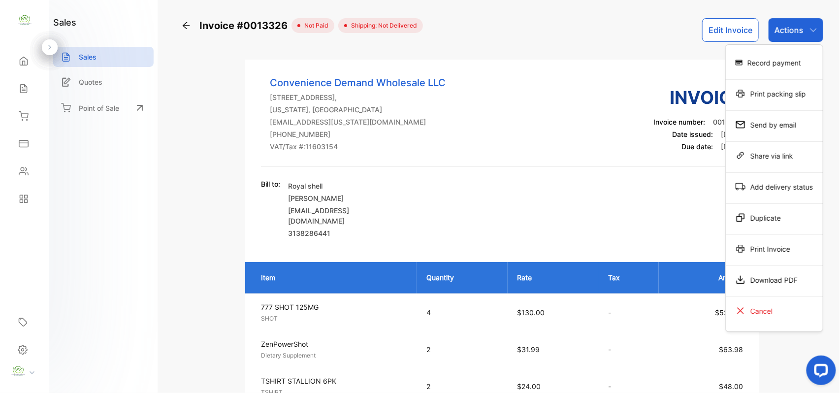
click at [642, 24] on div "Invoice #0013326 not paid Shipping: Not Delivered Edit Invoice Actions Record p…" at bounding box center [502, 30] width 642 height 24
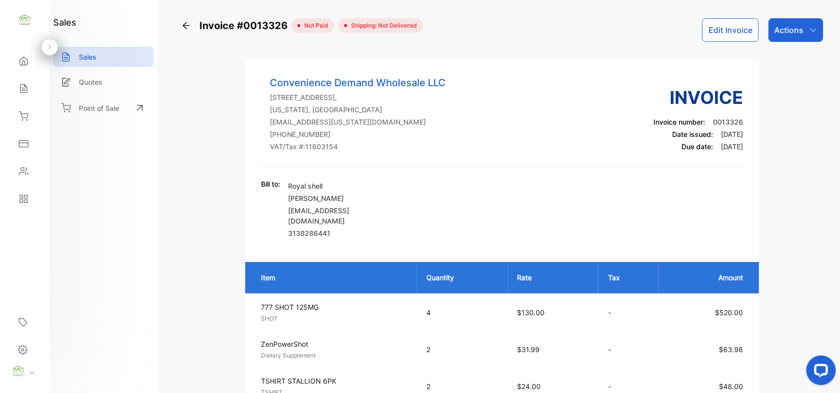
click at [85, 61] on p "Sales" at bounding box center [88, 57] width 18 height 10
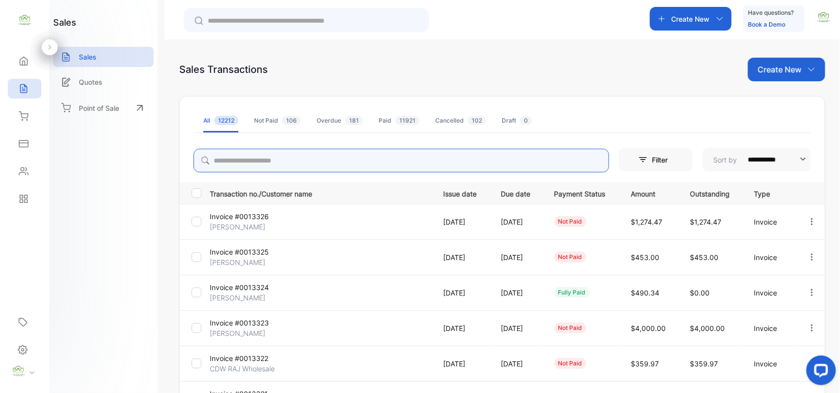
click at [404, 163] on input "search" at bounding box center [400, 161] width 415 height 24
type input "*****"
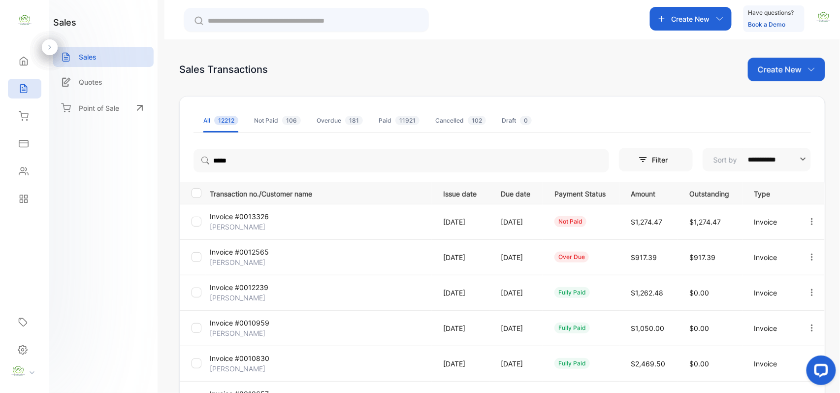
click at [261, 251] on p "Invoice #0012565" at bounding box center [247, 252] width 74 height 10
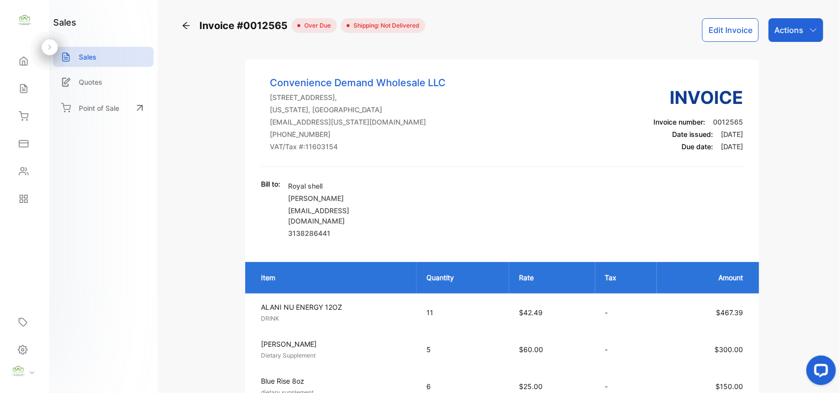
click at [804, 32] on div "Actions" at bounding box center [795, 30] width 55 height 24
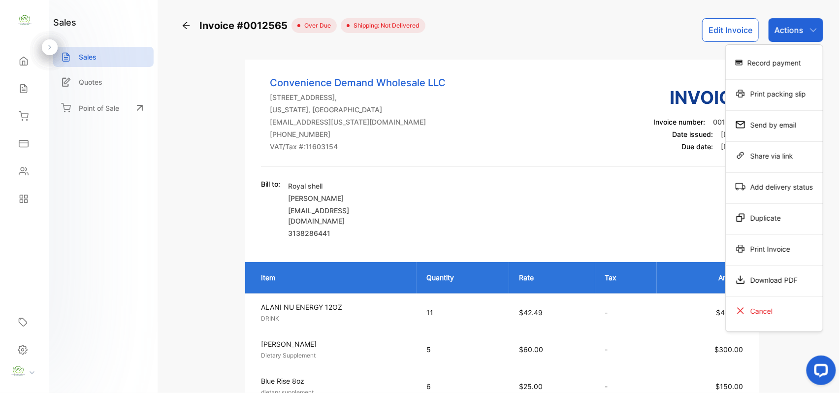
click at [792, 55] on div "Record payment" at bounding box center [774, 63] width 97 height 20
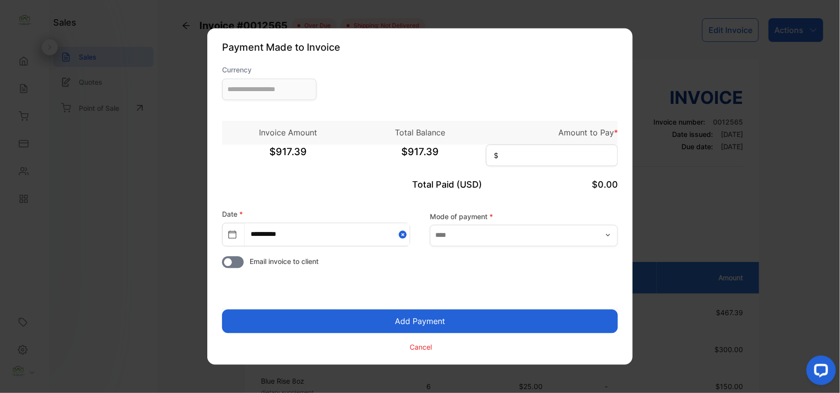
type input "**********"
click at [550, 151] on input at bounding box center [552, 156] width 132 height 22
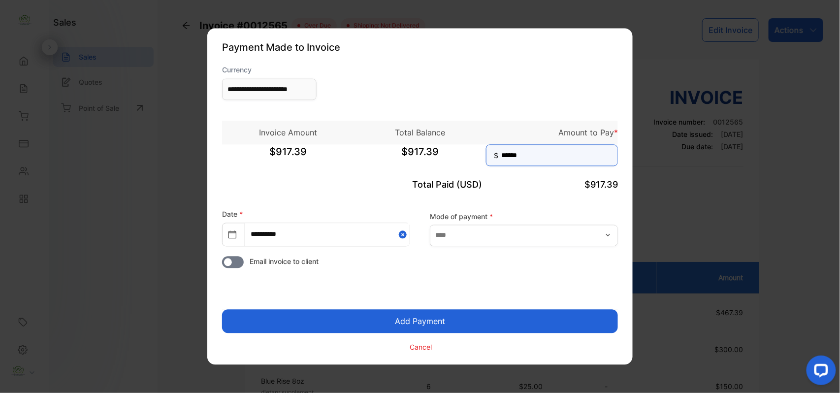
type input "******"
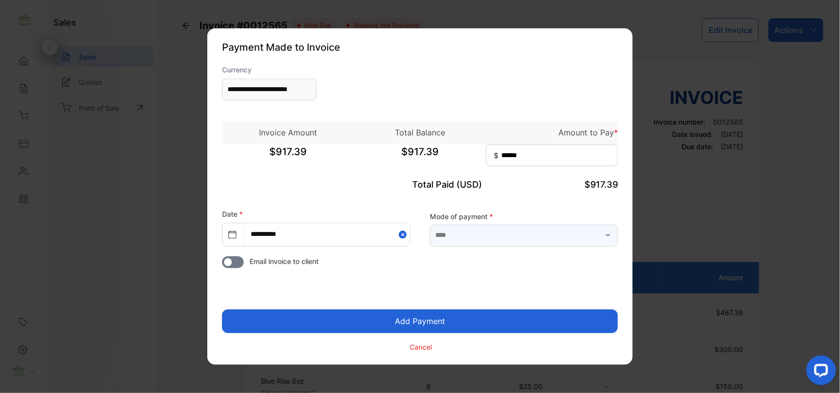
click at [593, 233] on input "text" at bounding box center [524, 235] width 188 height 22
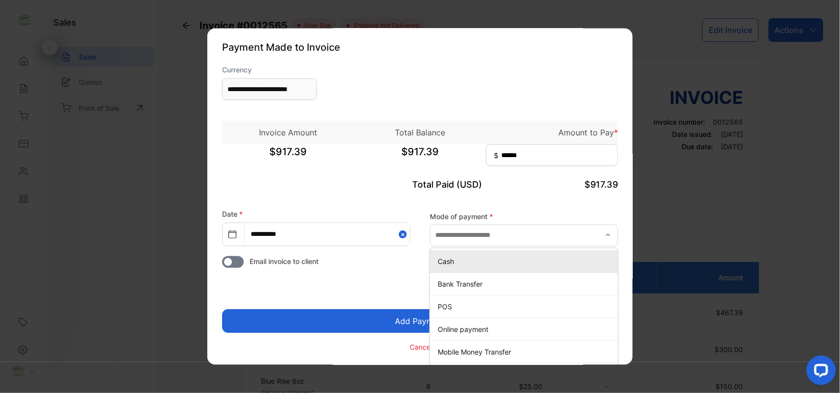
click at [526, 261] on p "Cash" at bounding box center [526, 261] width 176 height 10
type input "****"
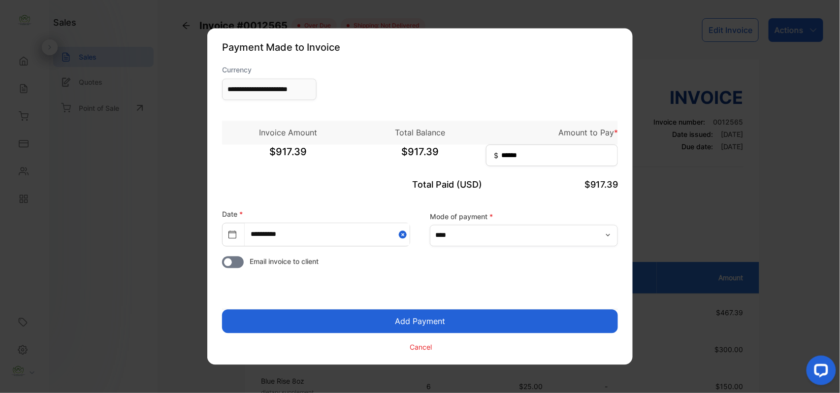
click at [481, 321] on button "Add Payment" at bounding box center [420, 322] width 396 height 24
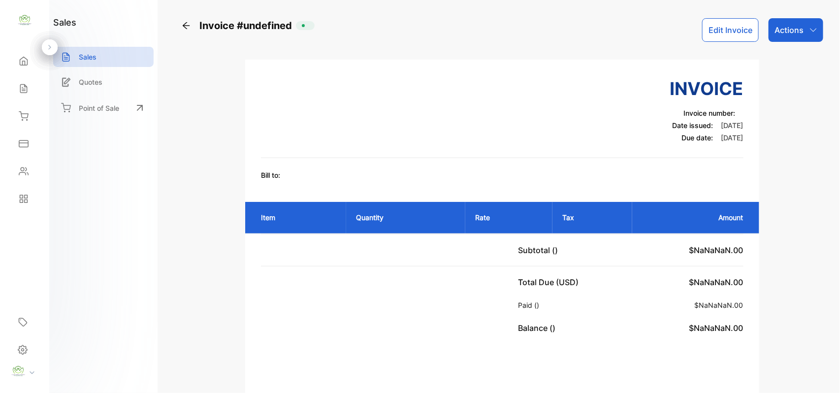
click at [776, 32] on p "Actions" at bounding box center [788, 30] width 29 height 12
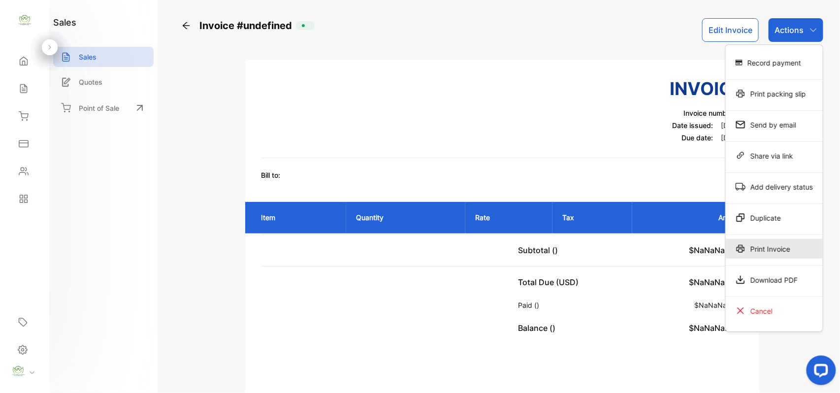
click at [761, 245] on div "Print Invoice" at bounding box center [774, 249] width 97 height 20
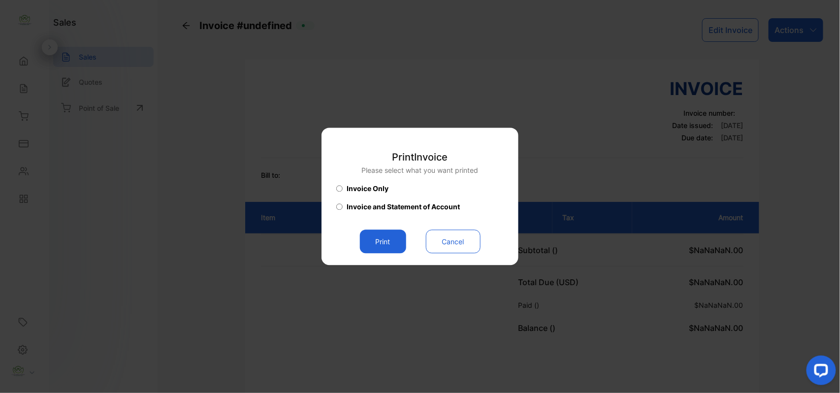
click at [387, 232] on button "Print" at bounding box center [383, 242] width 46 height 24
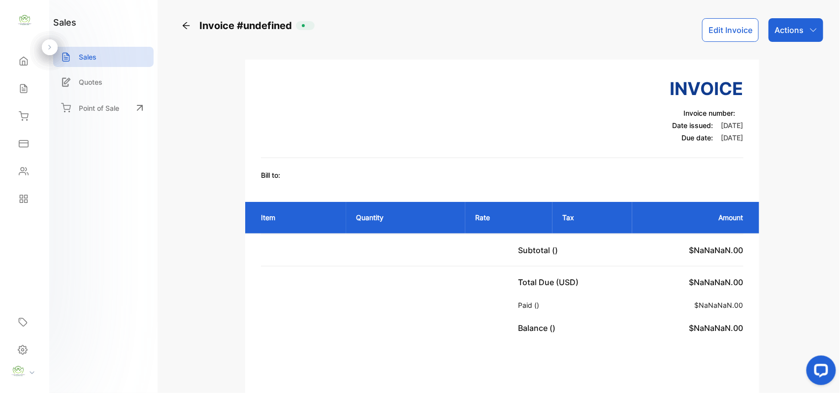
click at [90, 53] on p "Sales" at bounding box center [88, 57] width 18 height 10
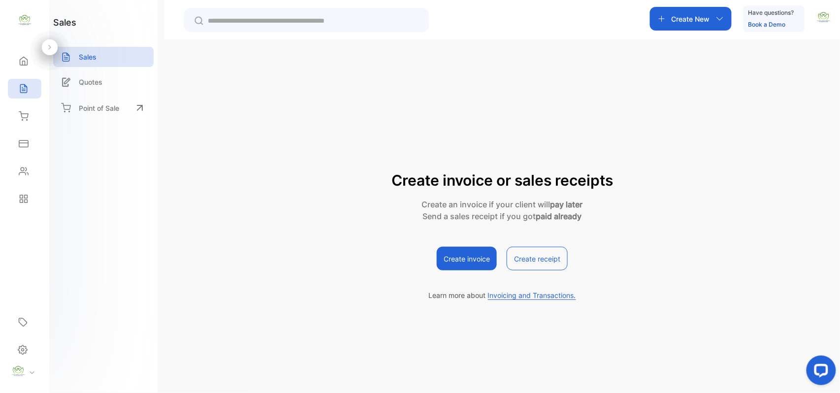
click at [93, 52] on p "Sales" at bounding box center [88, 57] width 18 height 10
click at [26, 113] on icon at bounding box center [24, 116] width 10 height 10
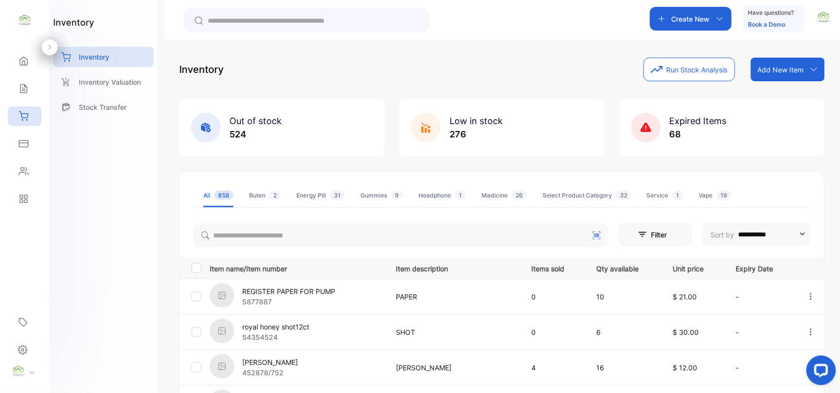
click at [32, 87] on div "Sales" at bounding box center [24, 89] width 33 height 20
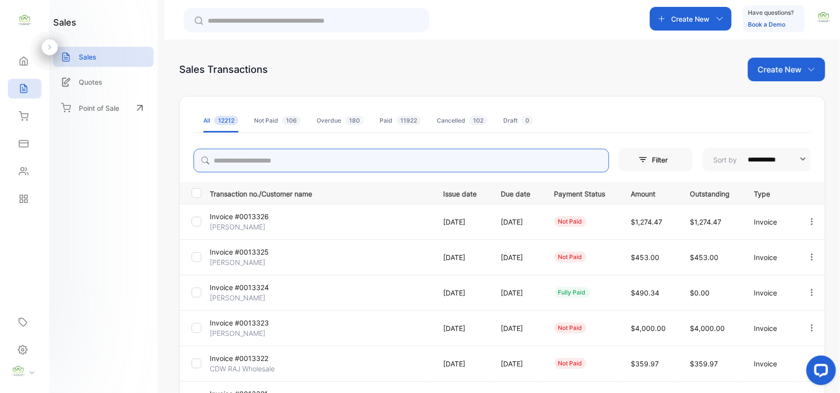
click at [321, 163] on input "search" at bounding box center [400, 161] width 415 height 24
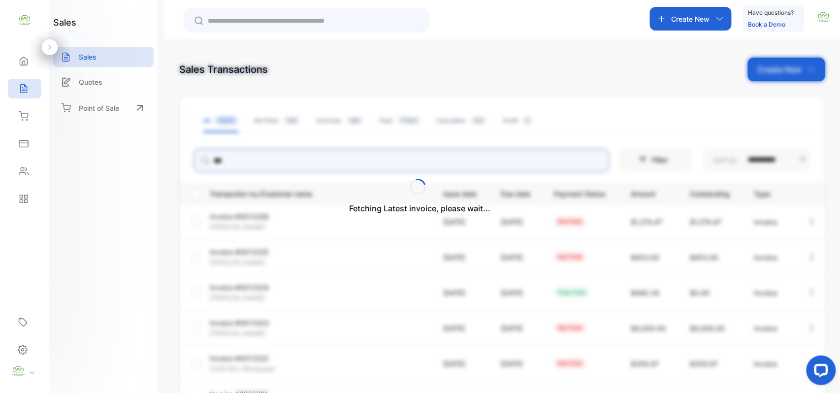
type input "*****"
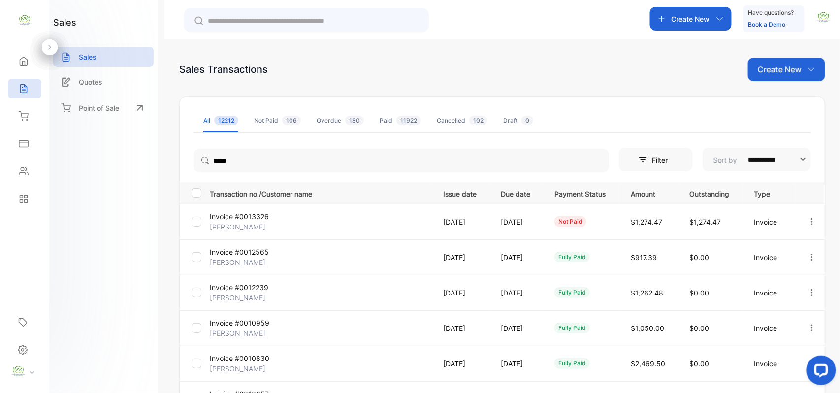
click at [246, 251] on p "Invoice #0012565" at bounding box center [247, 252] width 74 height 10
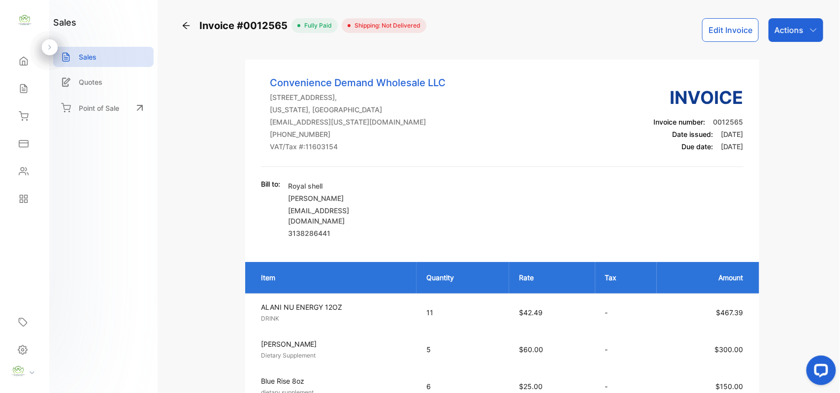
click at [775, 34] on p "Actions" at bounding box center [788, 30] width 29 height 12
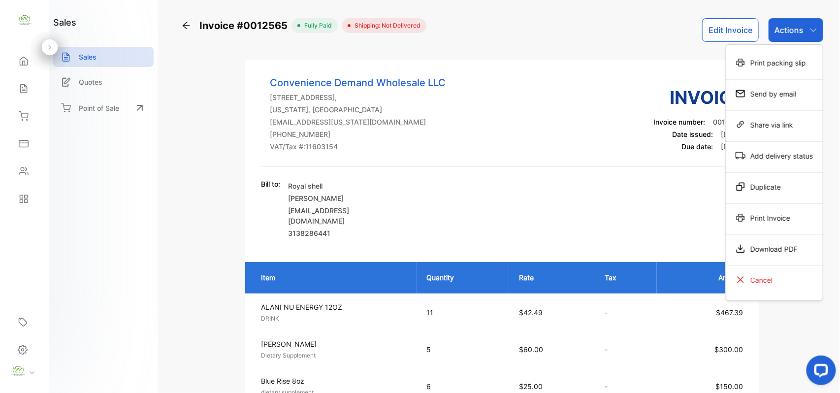
click at [753, 211] on div "Print Invoice" at bounding box center [774, 218] width 97 height 20
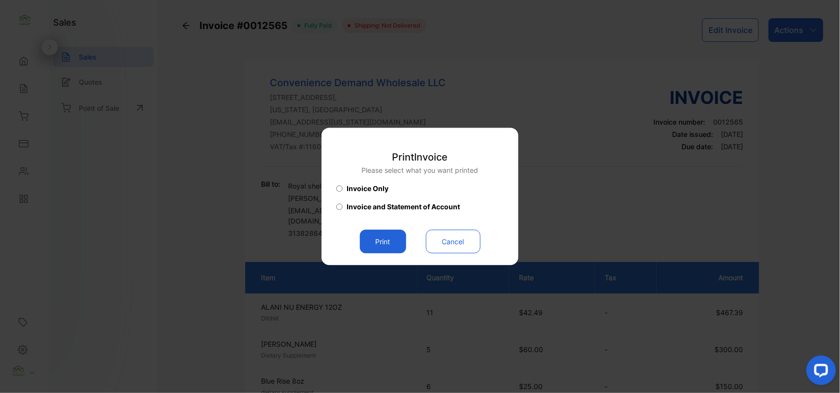
click at [382, 247] on button "Print" at bounding box center [383, 242] width 46 height 24
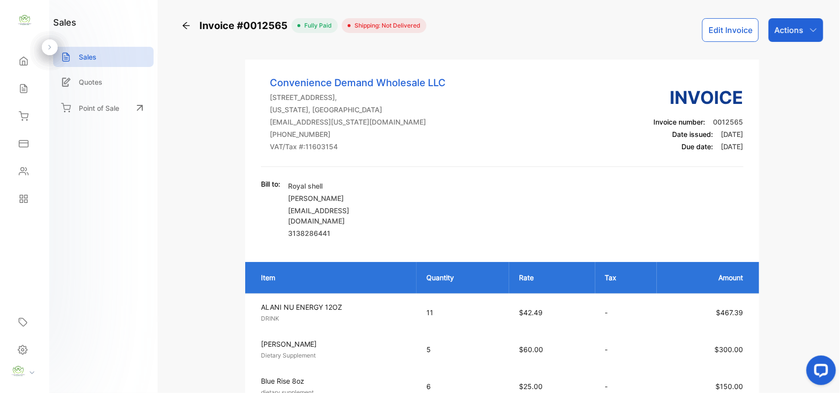
click at [806, 37] on div "Actions" at bounding box center [795, 30] width 55 height 24
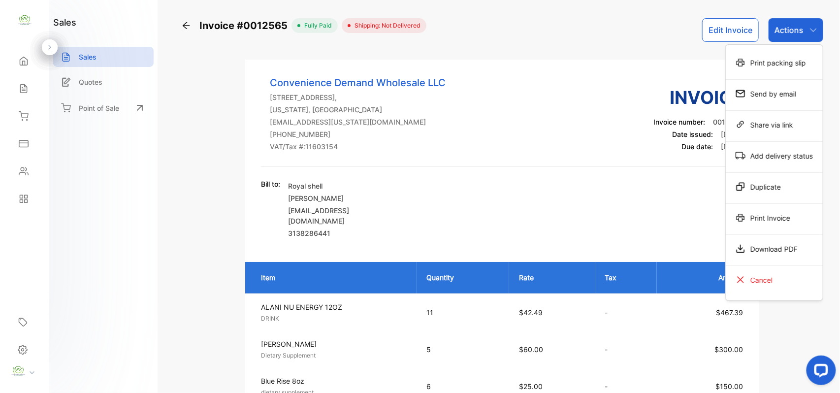
click at [757, 225] on div "Print Invoice" at bounding box center [774, 218] width 97 height 20
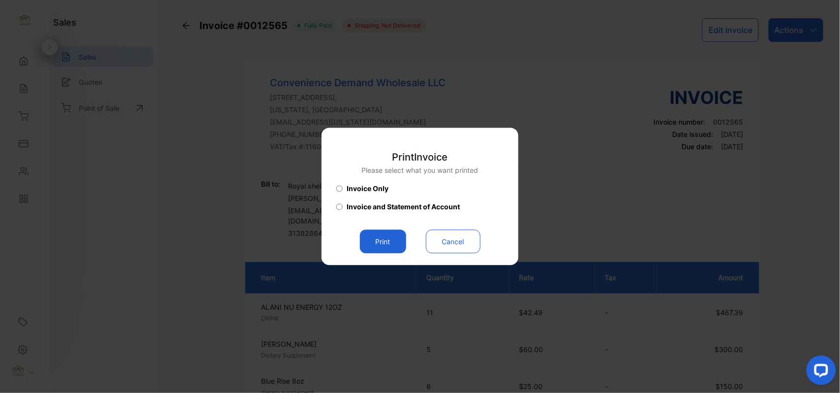
click at [400, 237] on button "Print" at bounding box center [383, 242] width 46 height 24
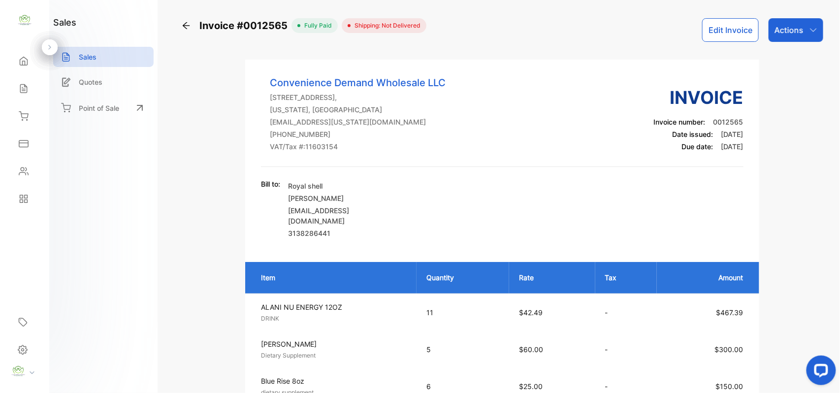
click at [22, 87] on icon at bounding box center [24, 89] width 10 height 10
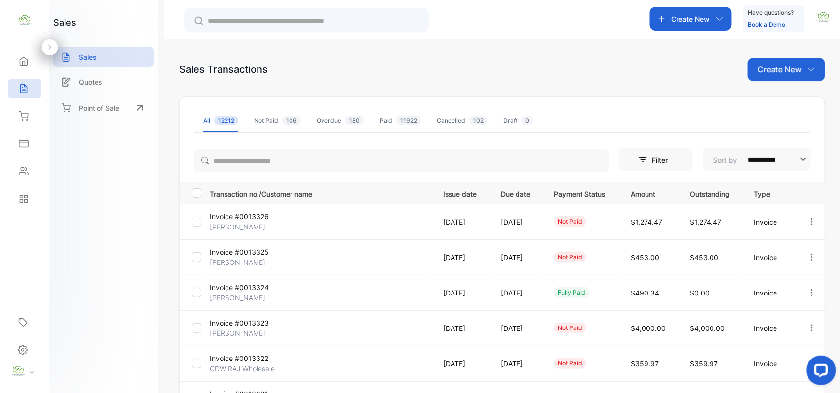
click at [256, 219] on p "Invoice #0013326" at bounding box center [247, 216] width 74 height 10
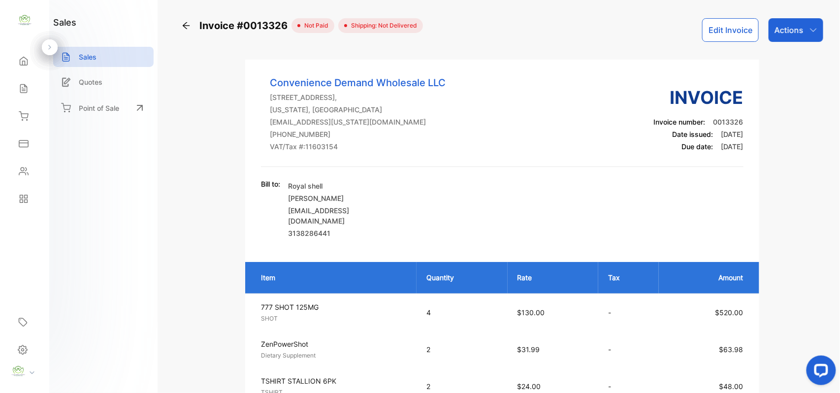
click at [32, 85] on div "Sales" at bounding box center [24, 89] width 33 height 20
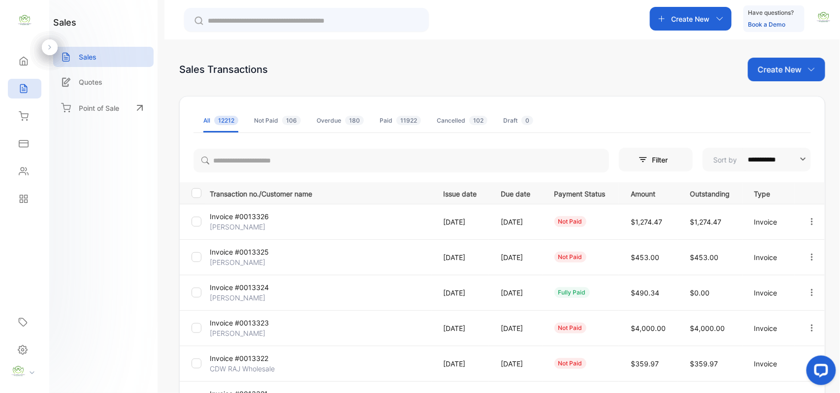
click at [260, 221] on p "Invoice #0013326" at bounding box center [247, 216] width 74 height 10
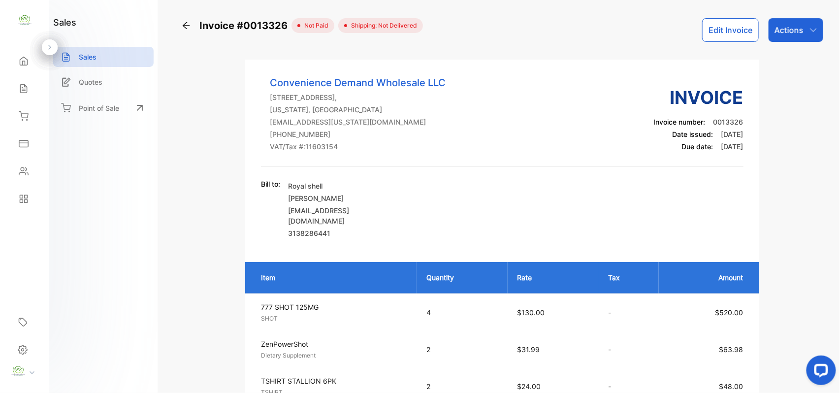
click at [820, 34] on div "Actions" at bounding box center [795, 30] width 55 height 24
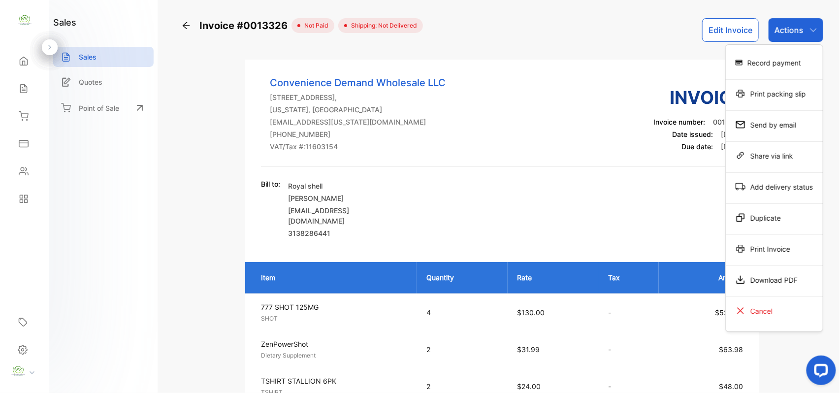
click at [768, 247] on div "Print Invoice" at bounding box center [774, 249] width 97 height 20
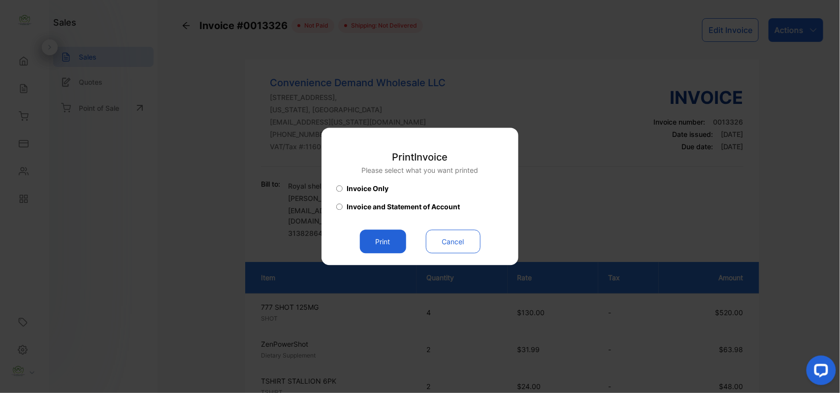
click at [389, 238] on button "Print" at bounding box center [383, 242] width 46 height 24
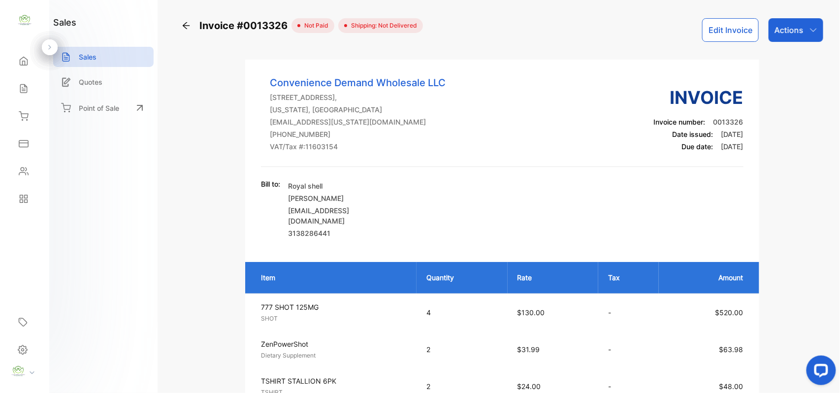
click at [812, 28] on icon "button" at bounding box center [813, 30] width 8 height 8
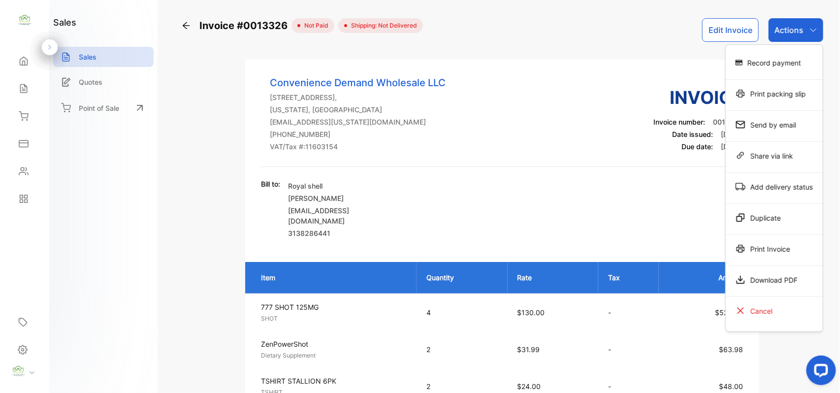
click at [800, 249] on div "Print Invoice" at bounding box center [774, 249] width 97 height 20
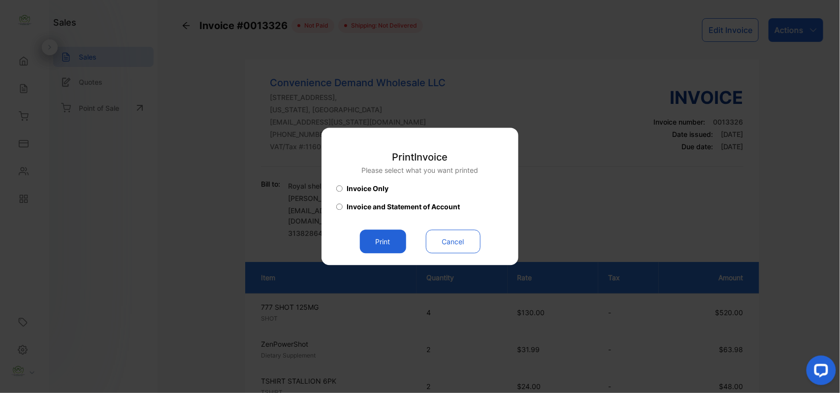
click at [371, 244] on button "Print" at bounding box center [383, 242] width 46 height 24
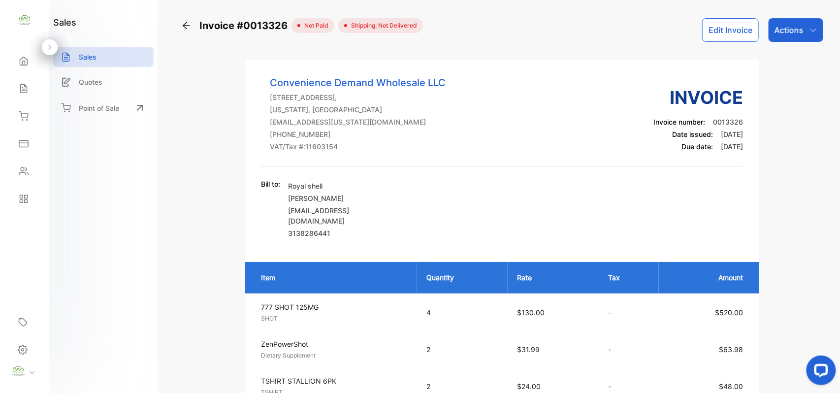
click at [741, 36] on button "Edit Invoice" at bounding box center [730, 30] width 57 height 24
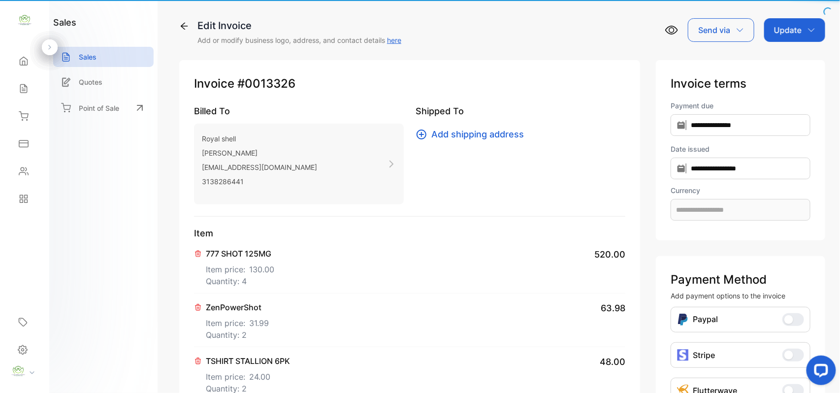
type input "**********"
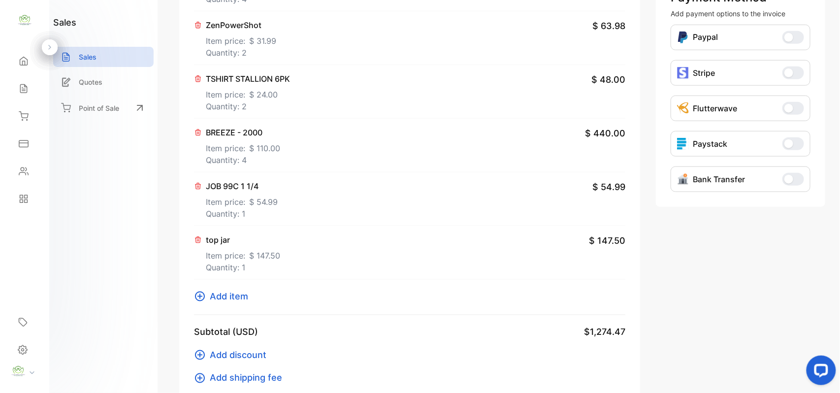
scroll to position [459, 0]
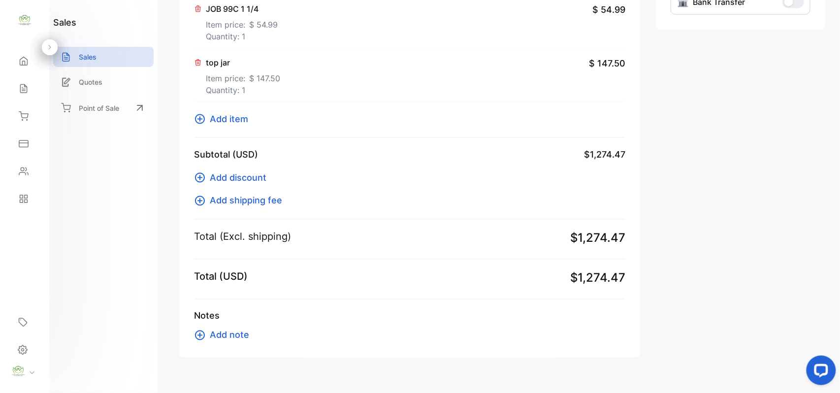
click at [203, 125] on icon at bounding box center [200, 119] width 12 height 12
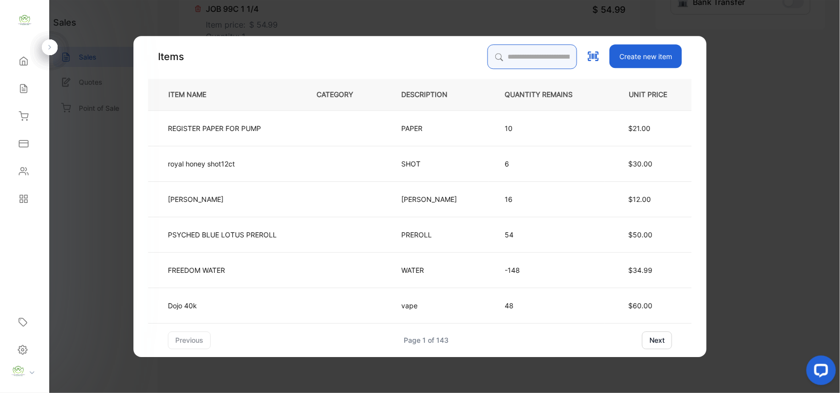
click at [528, 58] on input "search" at bounding box center [532, 56] width 90 height 25
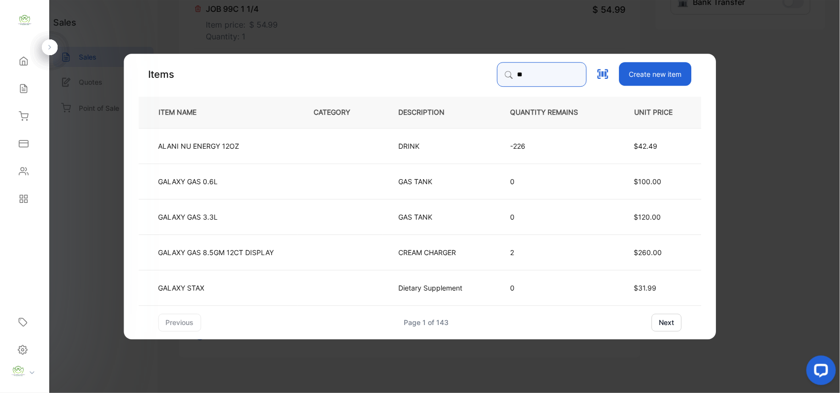
type input "*"
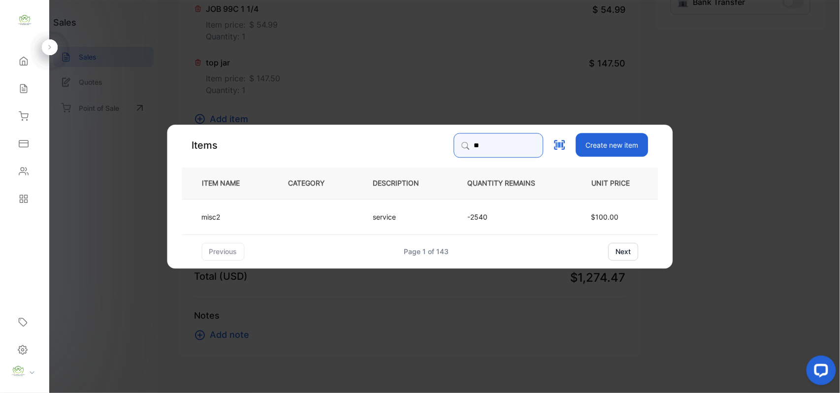
type input "*"
type input "*****"
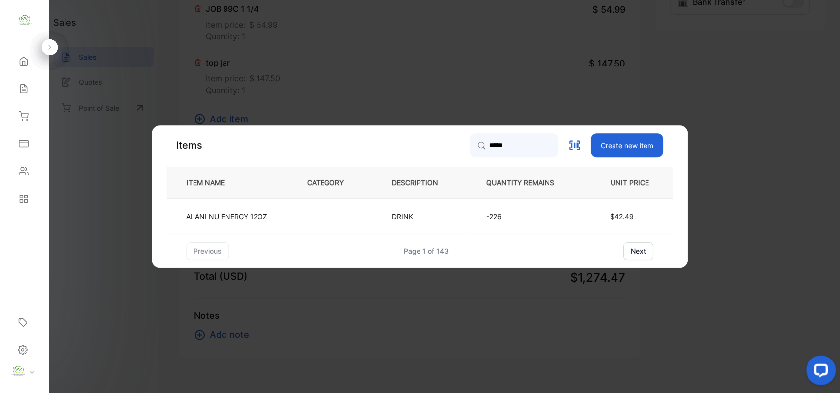
click at [526, 211] on td "-226" at bounding box center [529, 215] width 116 height 35
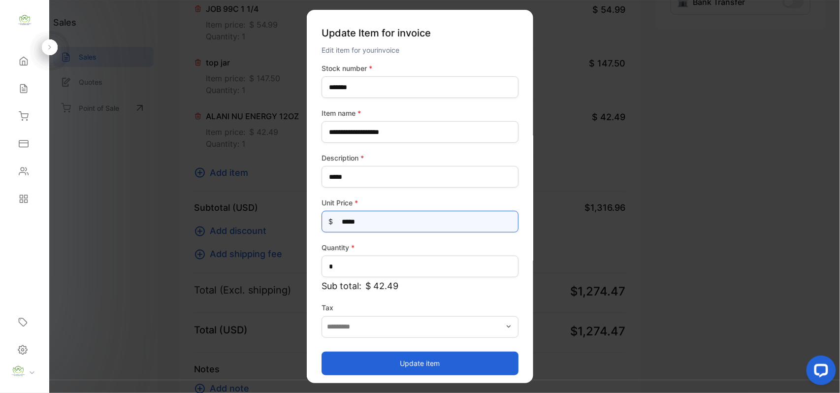
click at [412, 221] on Price-inputprice "*****" at bounding box center [419, 222] width 197 height 22
type Price-inputprice "*"
type Price-inputprice "**"
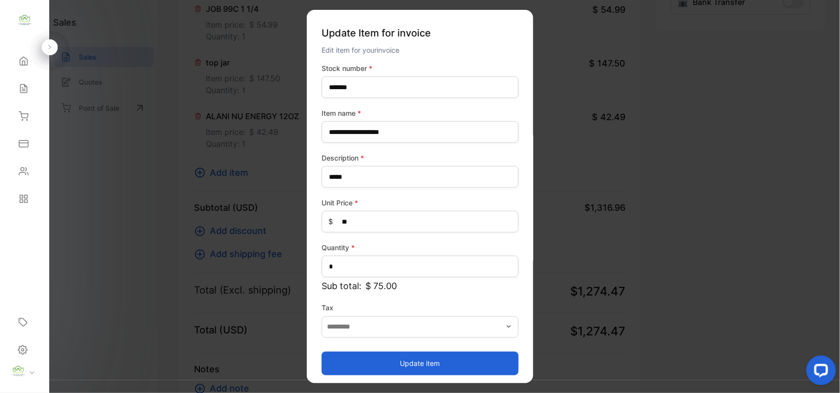
click at [433, 366] on button "Update item" at bounding box center [419, 363] width 197 height 24
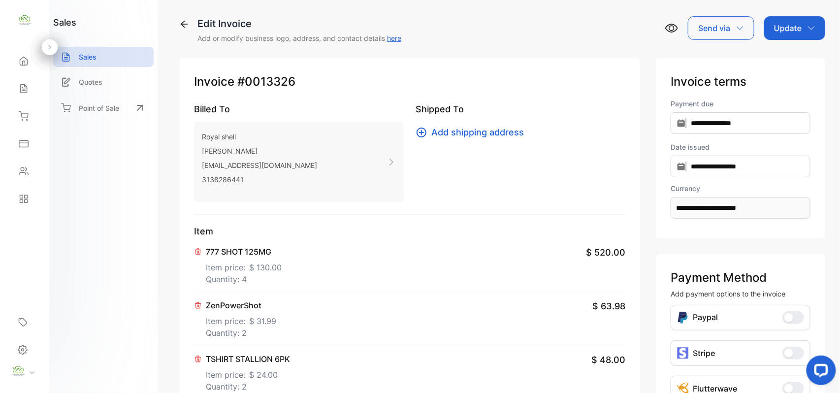
scroll to position [0, 0]
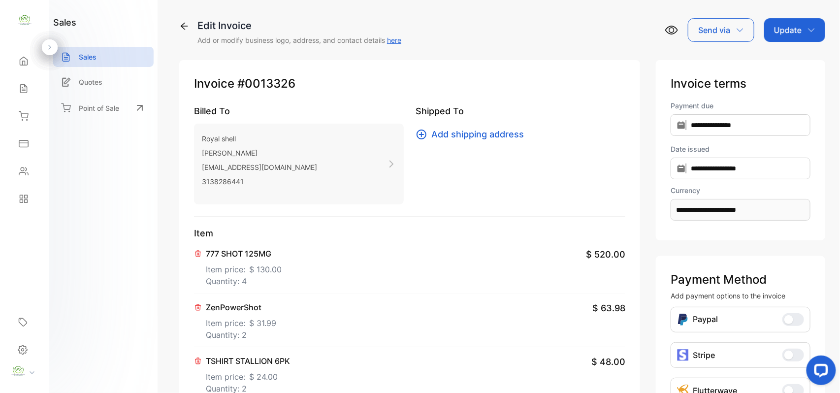
click at [802, 28] on div "Update" at bounding box center [794, 30] width 61 height 24
click at [798, 57] on div "Invoice" at bounding box center [796, 63] width 57 height 20
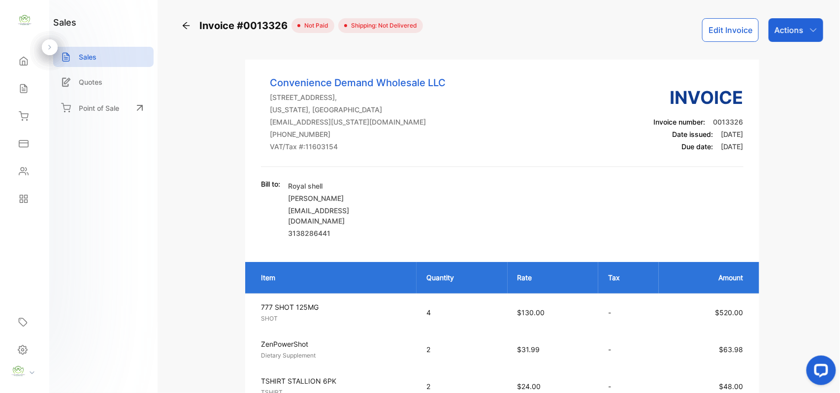
click at [801, 26] on div "Actions" at bounding box center [795, 30] width 55 height 24
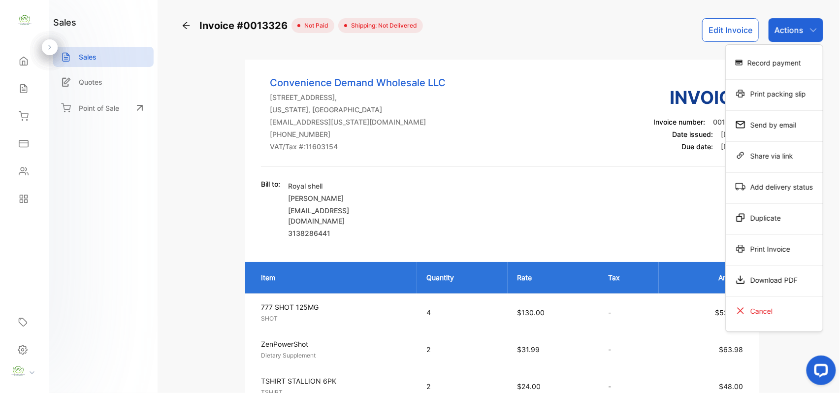
click at [770, 246] on div "Print Invoice" at bounding box center [774, 249] width 97 height 20
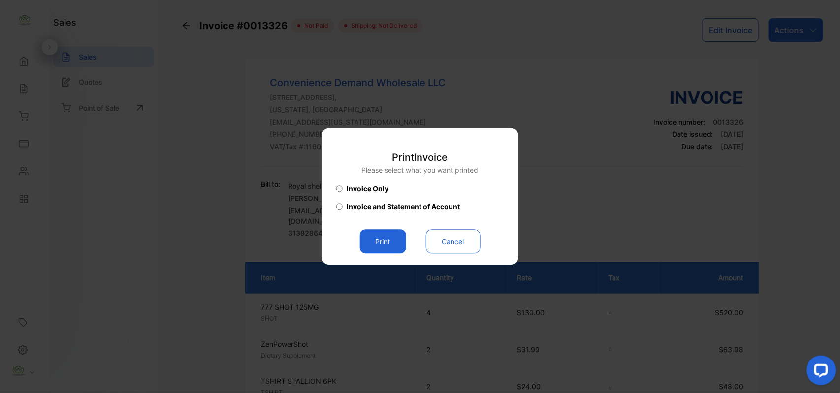
click at [379, 245] on button "Print" at bounding box center [383, 242] width 46 height 24
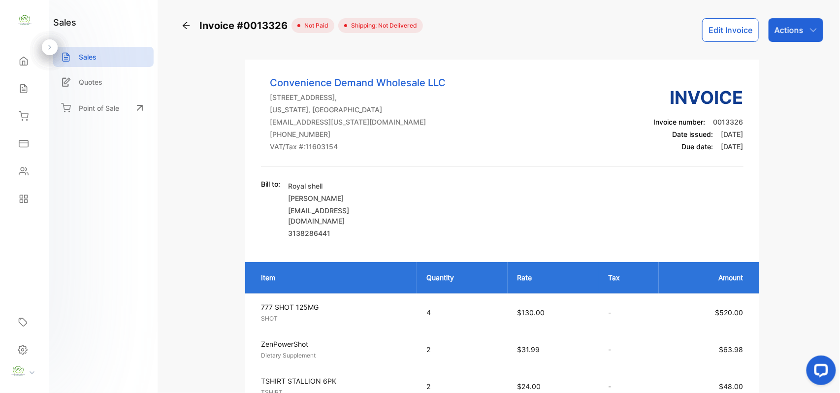
click at [806, 38] on div "Actions" at bounding box center [795, 30] width 55 height 24
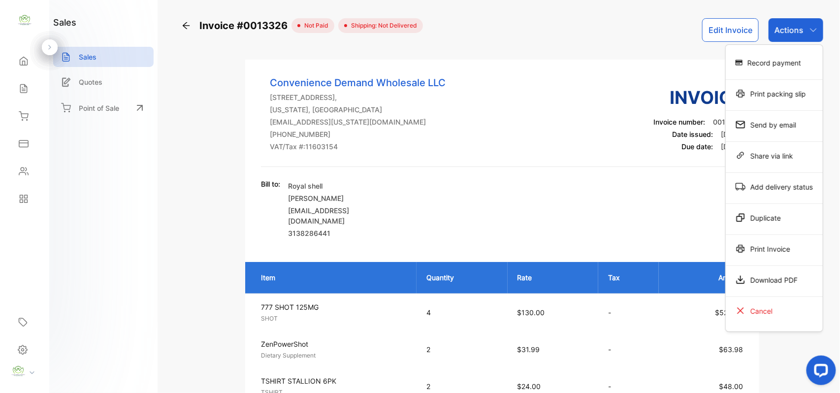
click at [798, 253] on div "Print Invoice" at bounding box center [774, 249] width 97 height 20
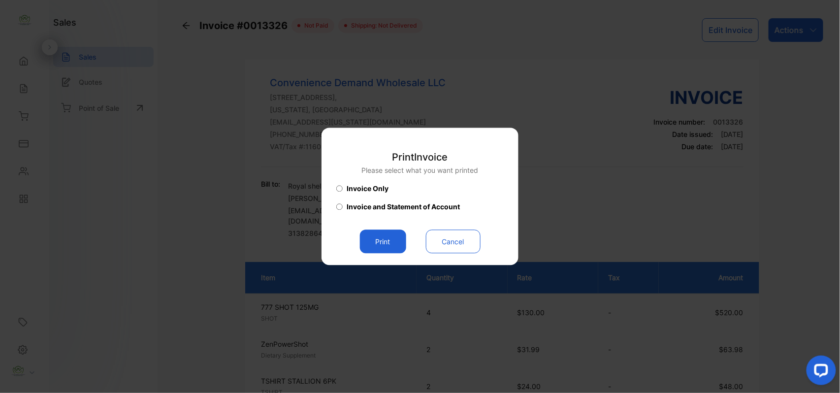
click at [383, 239] on button "Print" at bounding box center [383, 242] width 46 height 24
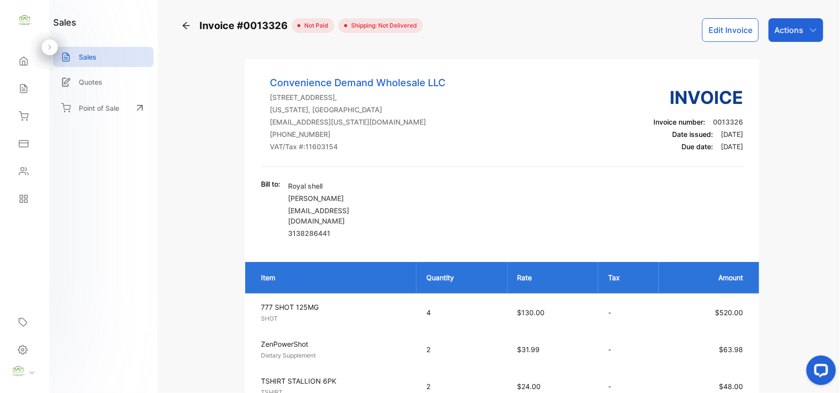
click at [20, 89] on icon at bounding box center [24, 89] width 10 height 10
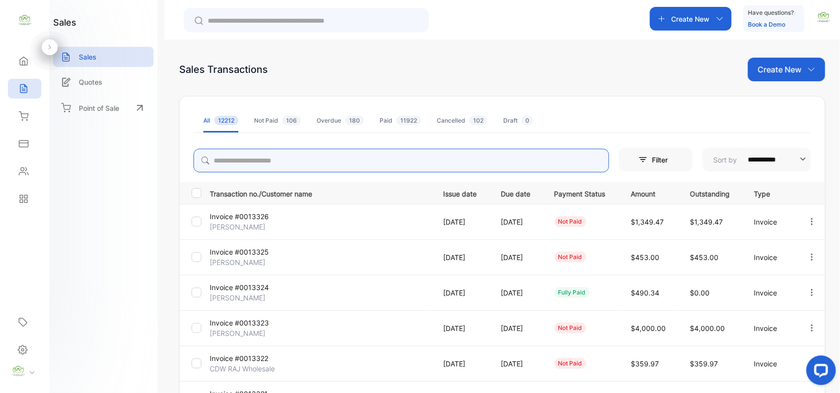
click at [361, 168] on input "search" at bounding box center [400, 161] width 415 height 24
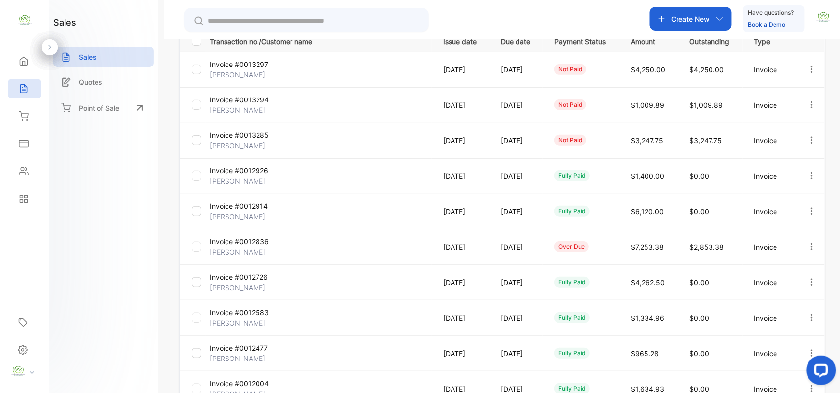
scroll to position [153, 0]
type input "****"
click at [576, 247] on div "over due" at bounding box center [571, 246] width 34 height 11
click at [228, 241] on p "Invoice #0012836" at bounding box center [247, 241] width 74 height 10
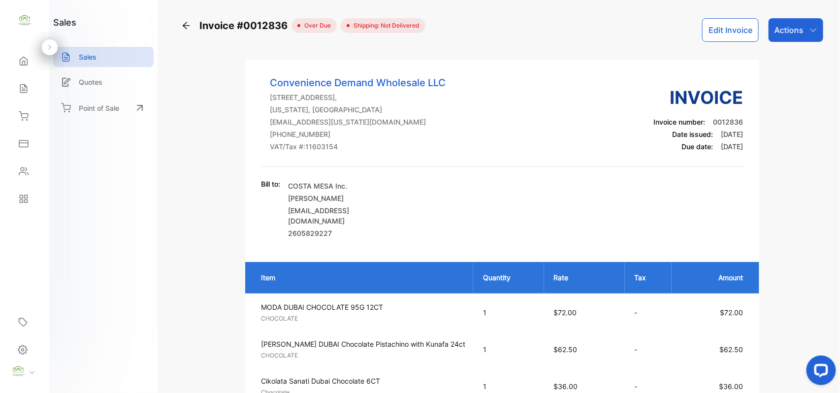
click at [28, 89] on icon at bounding box center [24, 89] width 10 height 10
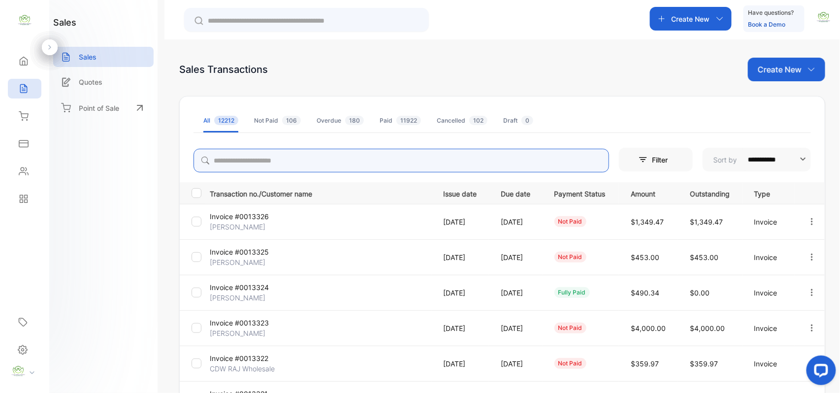
click at [369, 162] on input "search" at bounding box center [400, 161] width 415 height 24
type input "*****"
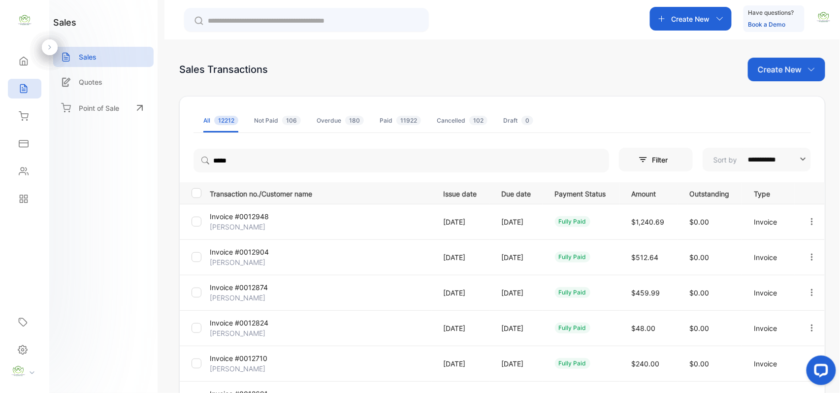
click at [249, 214] on p "Invoice #0012948" at bounding box center [247, 216] width 74 height 10
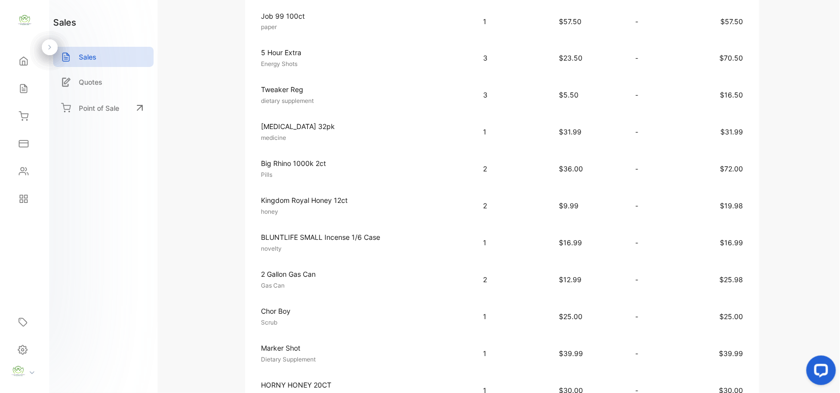
scroll to position [306, 0]
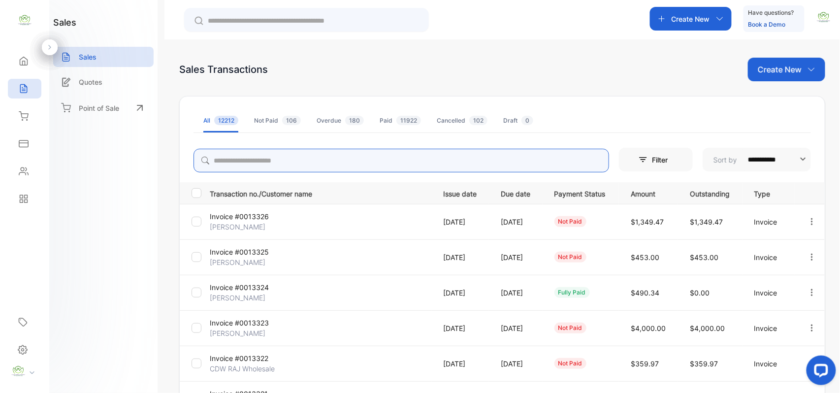
click at [337, 160] on input "search" at bounding box center [400, 161] width 415 height 24
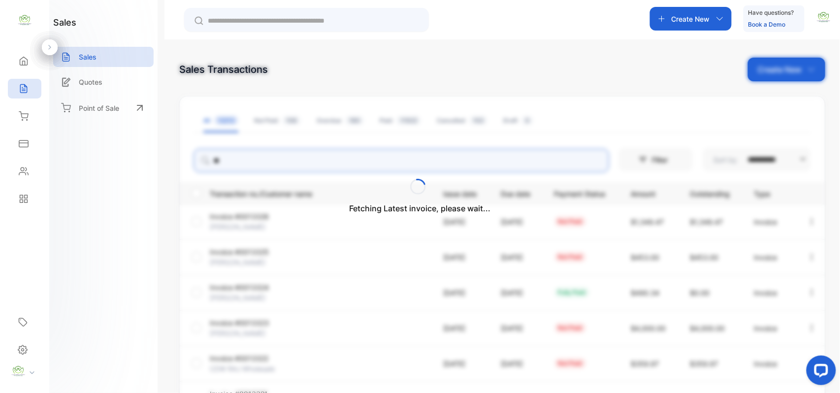
type input "*"
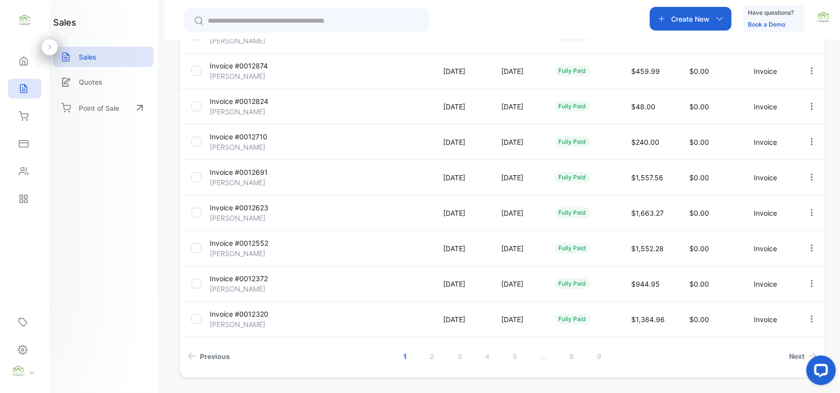
scroll to position [253, 0]
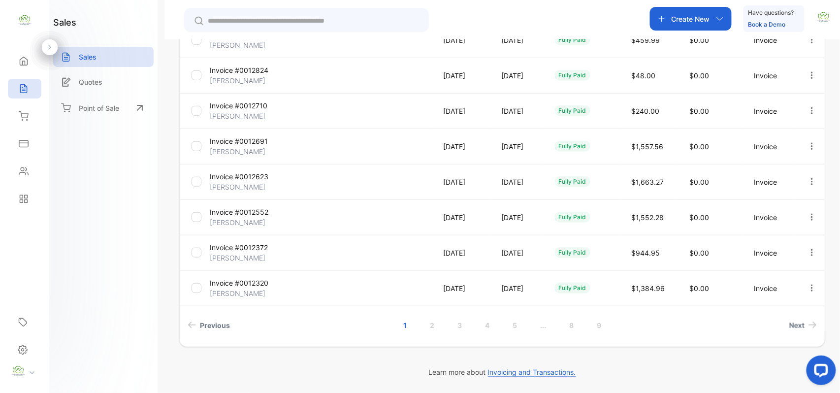
click at [430, 323] on link "2" at bounding box center [432, 325] width 28 height 18
click at [447, 326] on link "3" at bounding box center [447, 325] width 28 height 18
click at [472, 328] on link "4" at bounding box center [474, 325] width 28 height 18
click at [501, 325] on link "5" at bounding box center [502, 325] width 28 height 18
click at [525, 318] on link "6" at bounding box center [529, 325] width 28 height 18
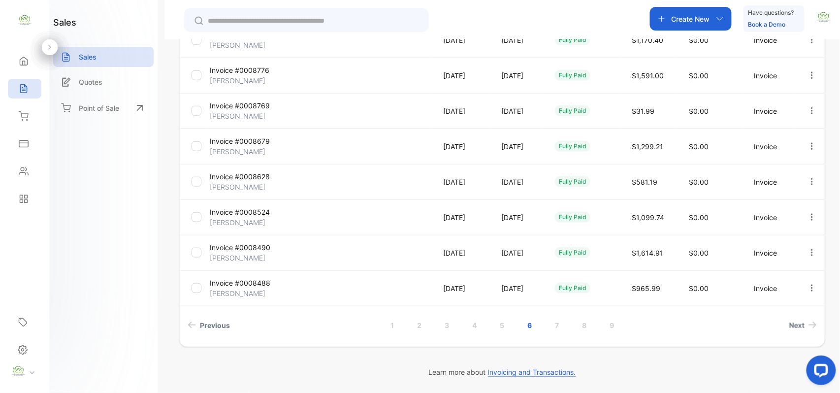
click at [562, 330] on link "7" at bounding box center [557, 325] width 28 height 18
click at [572, 328] on link "8" at bounding box center [571, 325] width 28 height 18
click at [606, 324] on link "9" at bounding box center [599, 325] width 28 height 18
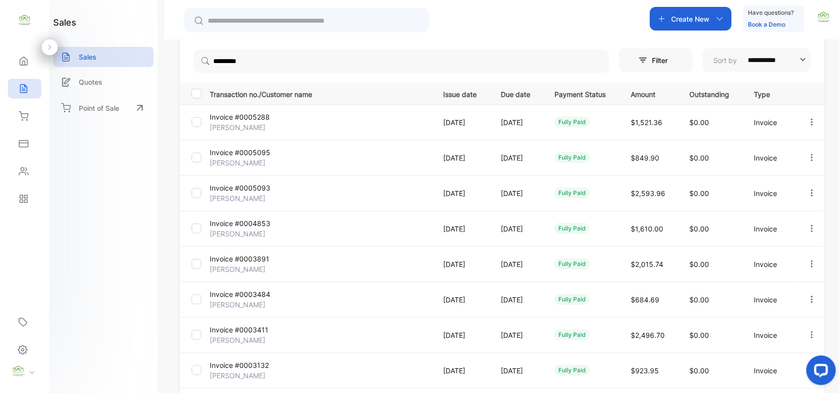
scroll to position [0, 0]
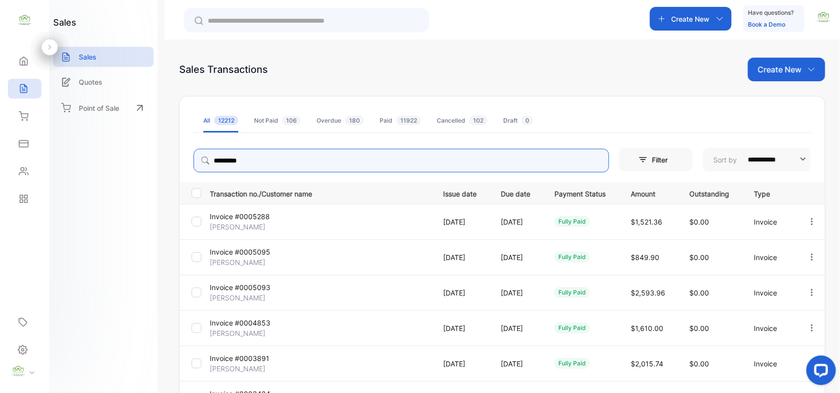
click at [315, 165] on input "*********" at bounding box center [400, 161] width 415 height 24
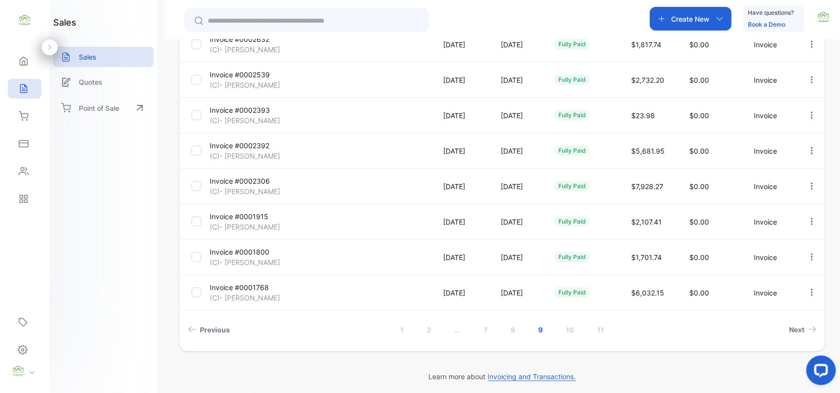
scroll to position [253, 0]
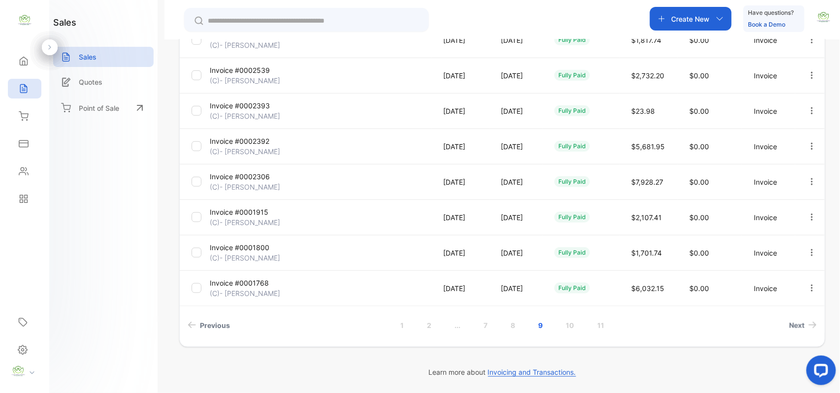
click at [404, 322] on link "1" at bounding box center [401, 325] width 27 height 18
click at [430, 320] on link "2" at bounding box center [429, 325] width 28 height 18
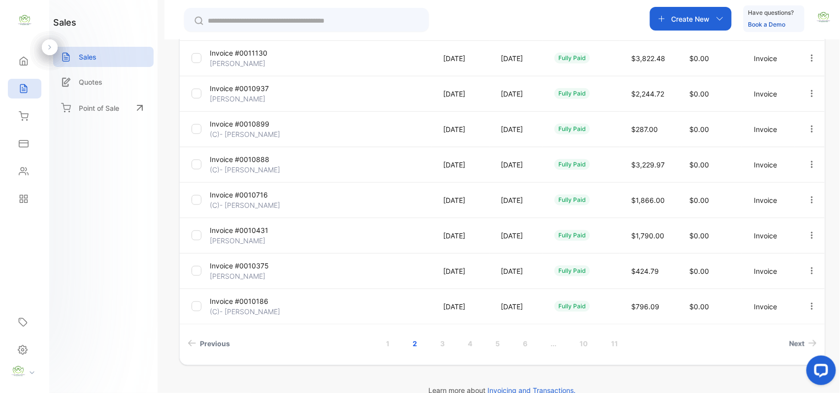
click at [441, 343] on link "3" at bounding box center [443, 343] width 28 height 18
click at [463, 340] on link "4" at bounding box center [470, 343] width 28 height 18
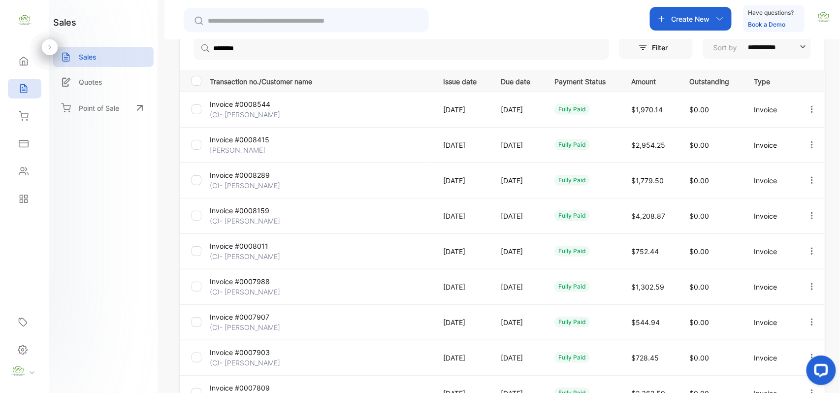
scroll to position [253, 0]
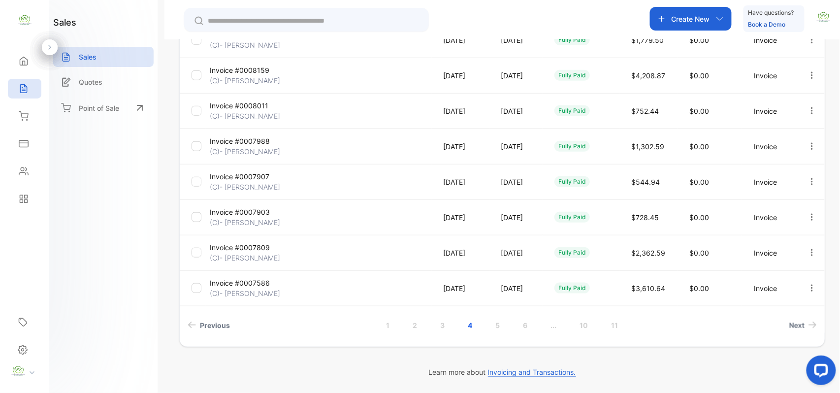
click at [492, 324] on link "5" at bounding box center [498, 325] width 28 height 18
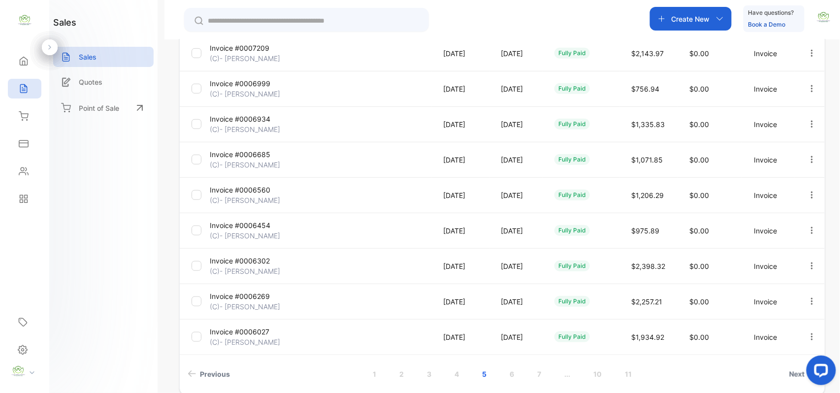
scroll to position [234, 0]
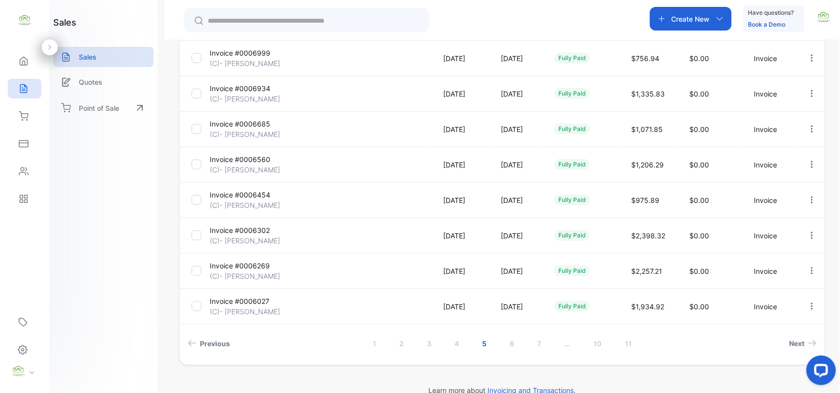
click at [511, 351] on link "6" at bounding box center [512, 343] width 28 height 18
click at [528, 337] on link "7" at bounding box center [526, 343] width 28 height 18
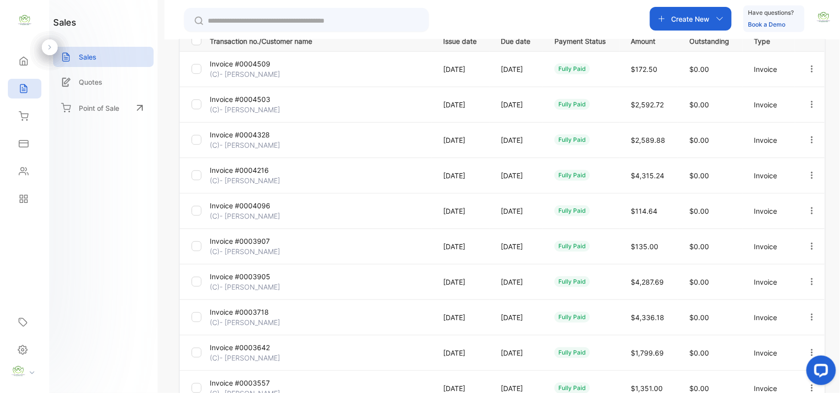
scroll to position [253, 0]
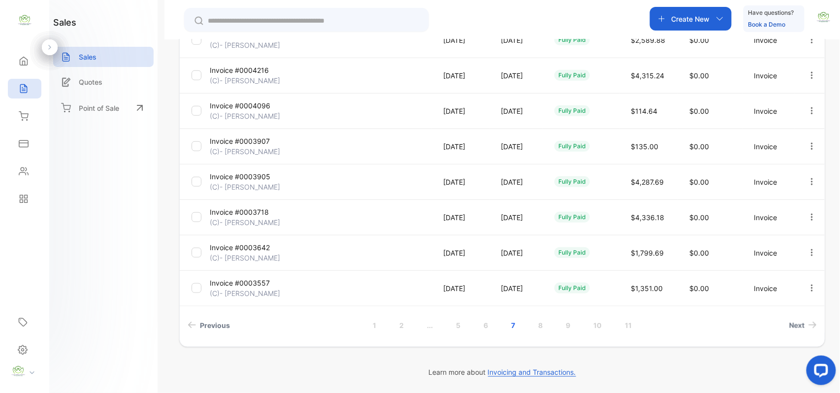
click at [542, 331] on link "8" at bounding box center [540, 325] width 28 height 18
click at [553, 325] on link "9" at bounding box center [554, 325] width 28 height 18
click at [572, 335] on div "**********" at bounding box center [502, 95] width 646 height 504
click at [574, 329] on link "10" at bounding box center [570, 325] width 32 height 18
click at [596, 320] on link "11" at bounding box center [600, 325] width 31 height 18
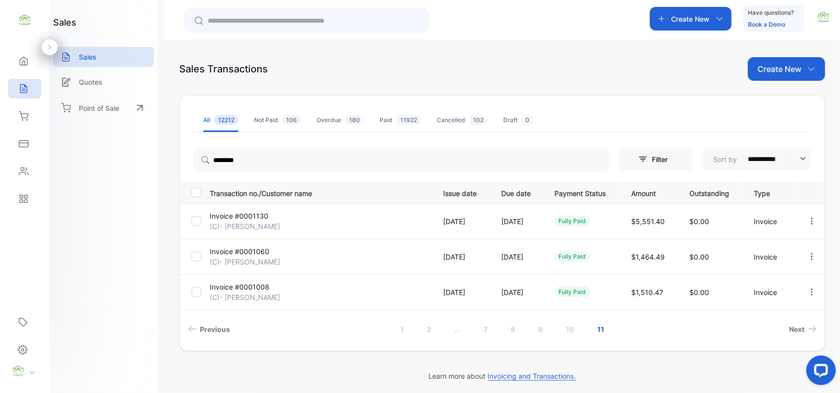
scroll to position [0, 0]
click at [22, 87] on icon at bounding box center [24, 89] width 10 height 10
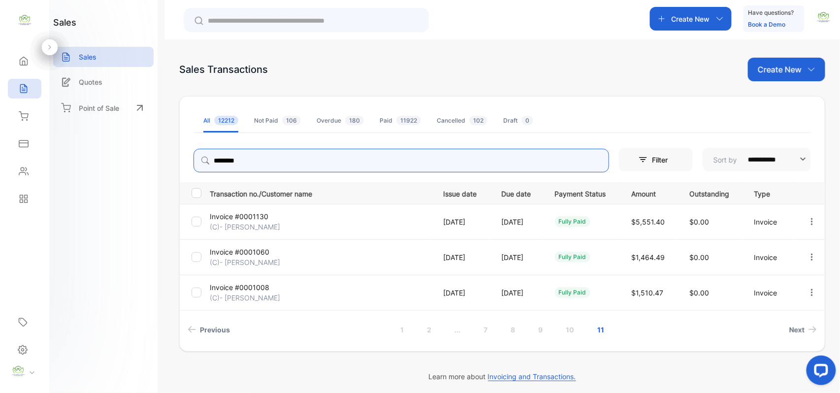
click at [275, 160] on input "********" at bounding box center [400, 161] width 415 height 24
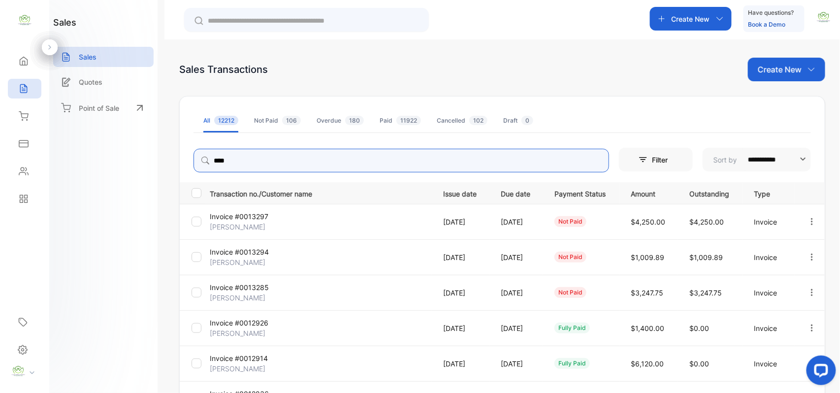
type input "****"
click at [692, 373] on td "$0.00" at bounding box center [710, 363] width 64 height 35
click at [351, 156] on input "****" at bounding box center [400, 161] width 415 height 24
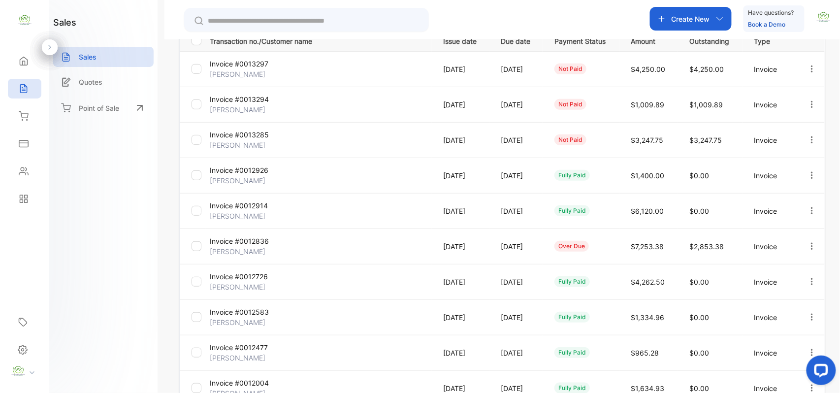
click at [635, 245] on td "$7,253.38" at bounding box center [648, 245] width 59 height 35
click at [258, 242] on p "Invoice #0012836" at bounding box center [247, 241] width 74 height 10
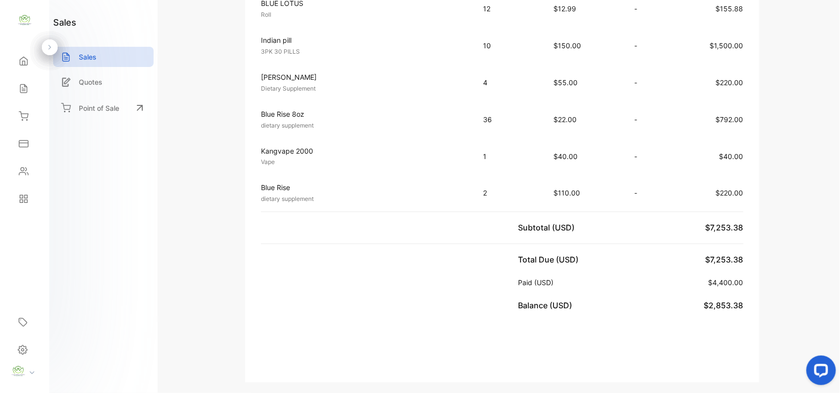
scroll to position [459, 0]
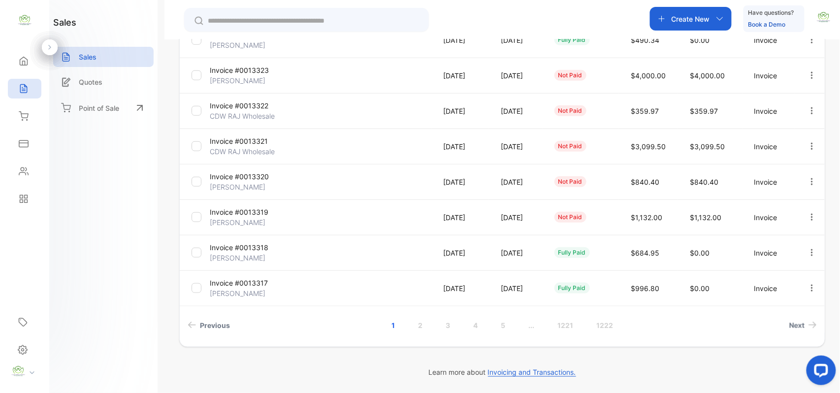
scroll to position [99, 0]
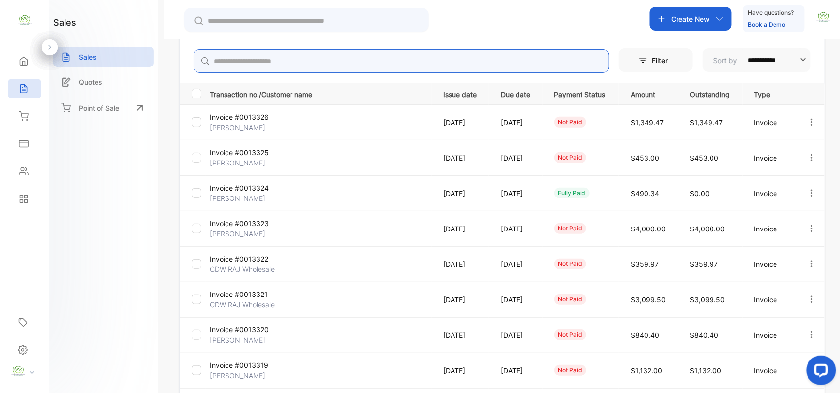
click at [339, 59] on input "search" at bounding box center [400, 61] width 415 height 24
type input "****"
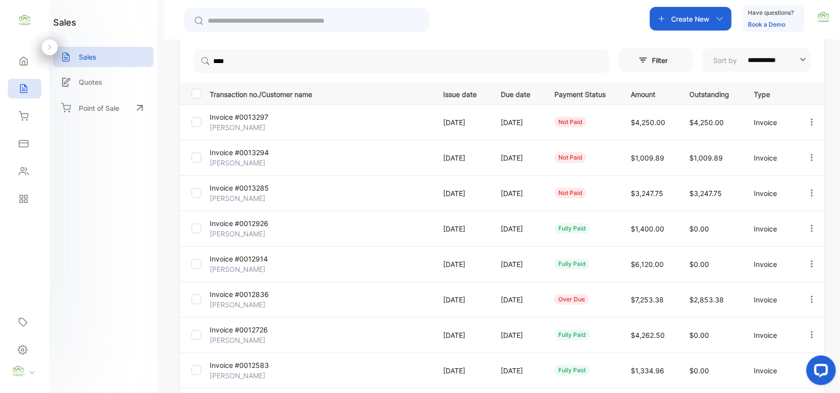
click at [702, 300] on span "$2,853.38" at bounding box center [707, 299] width 34 height 8
click at [226, 294] on p "Invoice #0012836" at bounding box center [247, 294] width 74 height 10
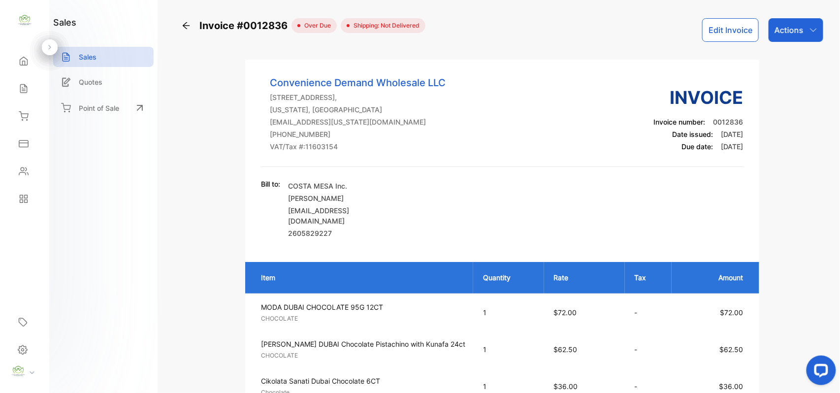
click at [798, 25] on p "Actions" at bounding box center [788, 30] width 29 height 12
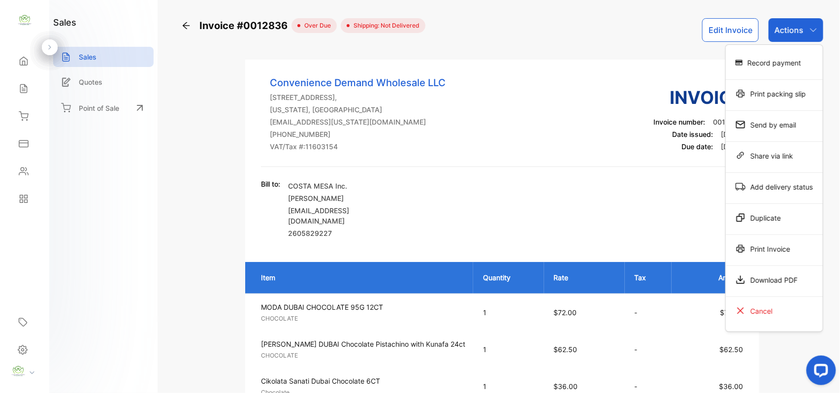
click at [786, 58] on div "Record payment" at bounding box center [774, 63] width 97 height 20
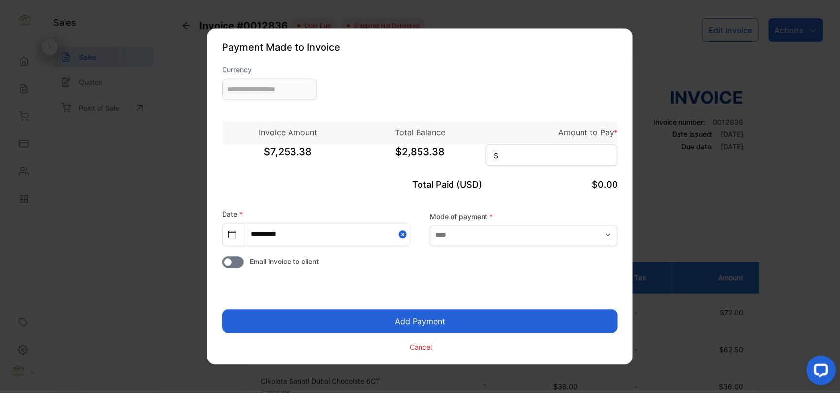
type input "**********"
click at [561, 158] on input at bounding box center [552, 156] width 132 height 22
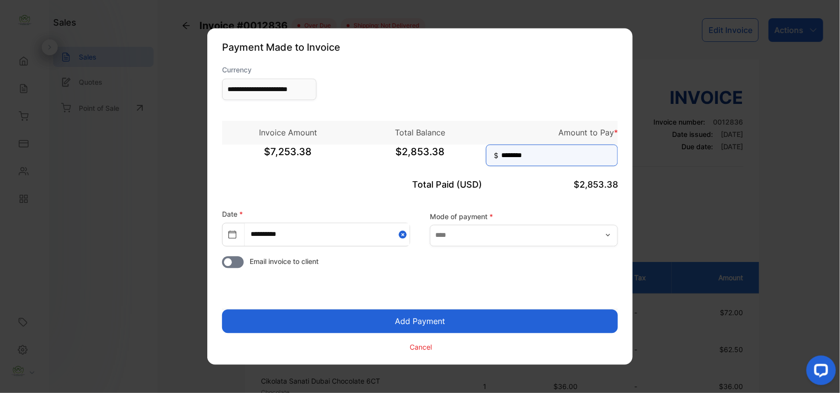
type input "********"
click at [505, 322] on button "Add Payment" at bounding box center [420, 322] width 396 height 24
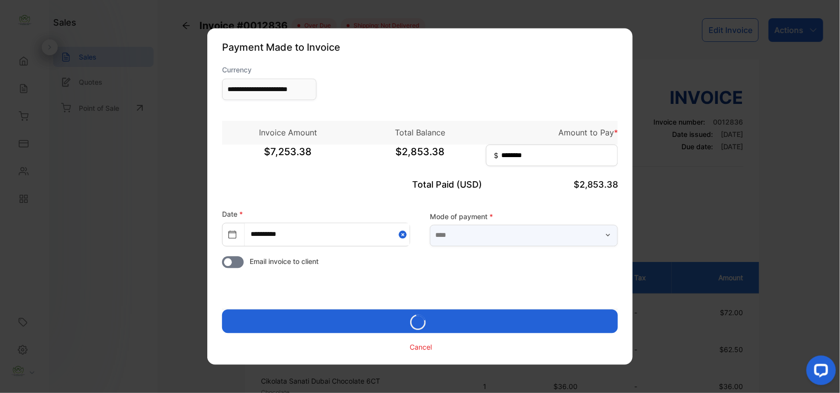
click at [540, 245] on input "text" at bounding box center [524, 235] width 188 height 22
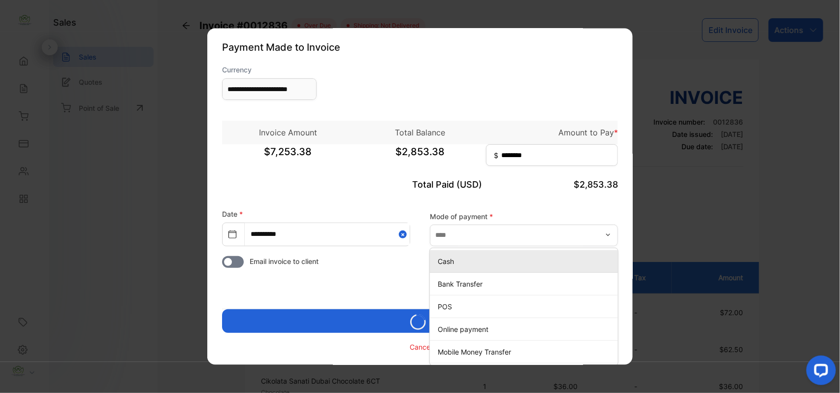
click at [534, 264] on p "Cash" at bounding box center [526, 261] width 176 height 10
type input "****"
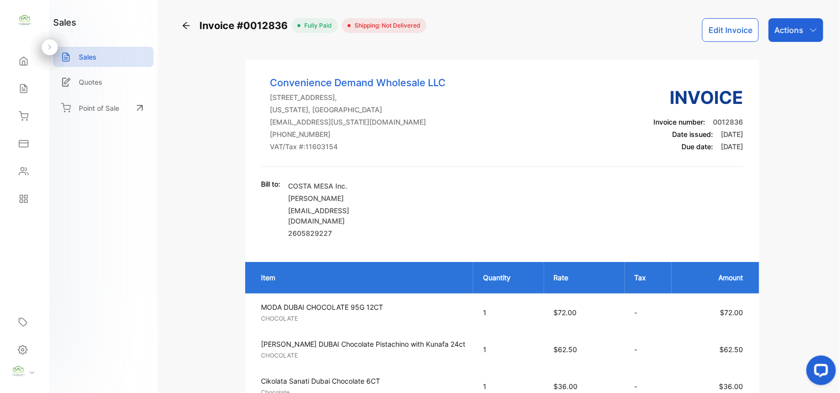
click at [813, 36] on div "Actions" at bounding box center [795, 30] width 55 height 24
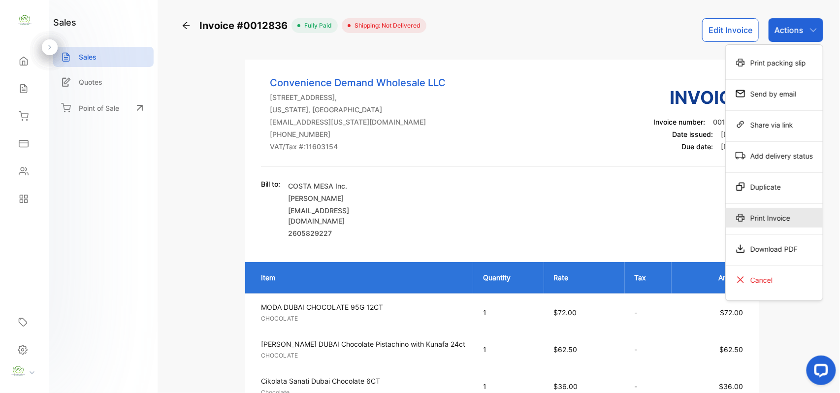
click at [773, 223] on div "Print Invoice" at bounding box center [774, 218] width 97 height 20
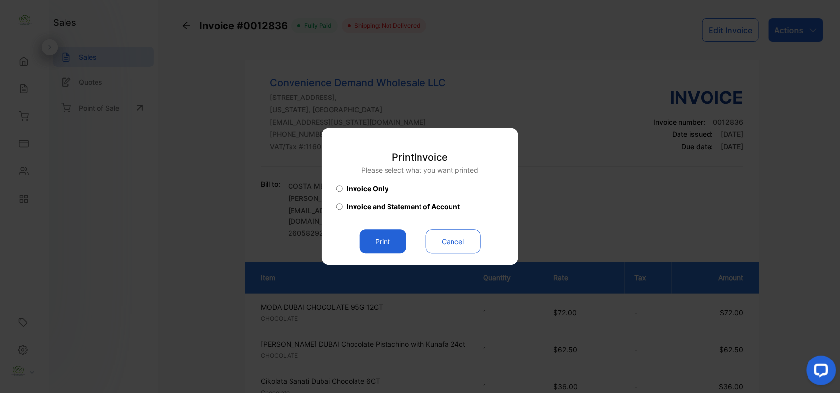
click at [374, 237] on button "Print" at bounding box center [383, 242] width 46 height 24
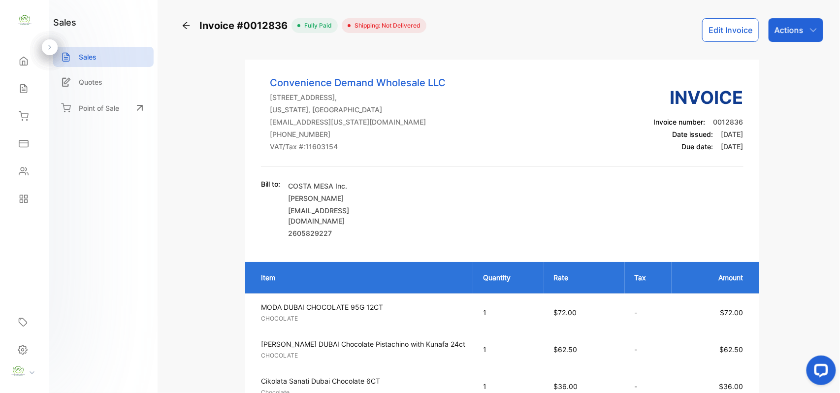
click at [795, 32] on p "Actions" at bounding box center [788, 30] width 29 height 12
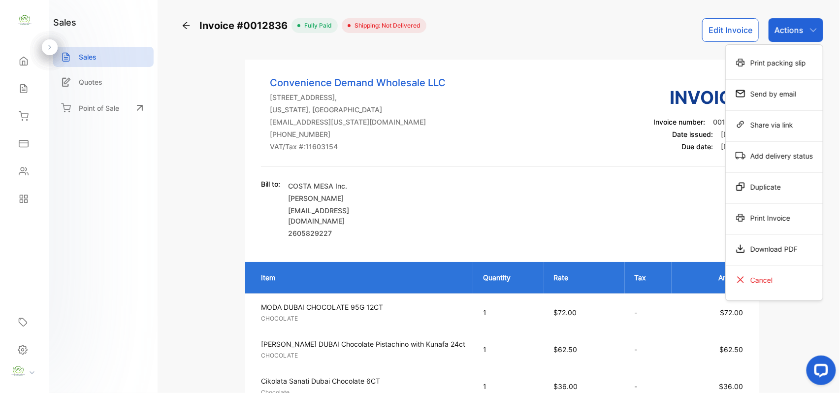
click at [787, 212] on div "Print Invoice" at bounding box center [774, 218] width 97 height 20
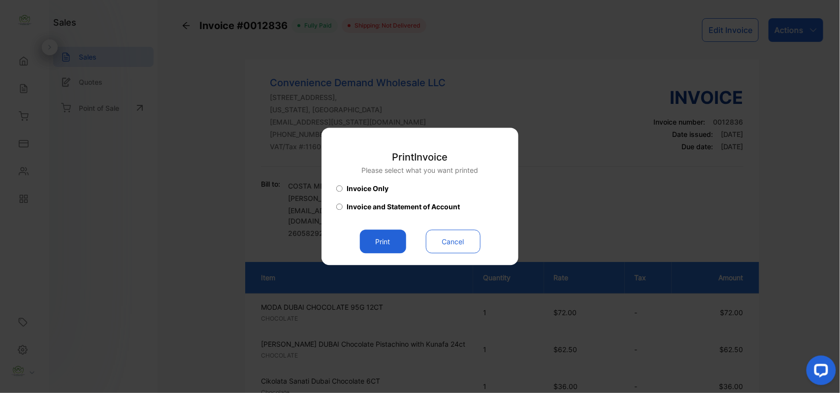
click at [397, 242] on button "Print" at bounding box center [383, 242] width 46 height 24
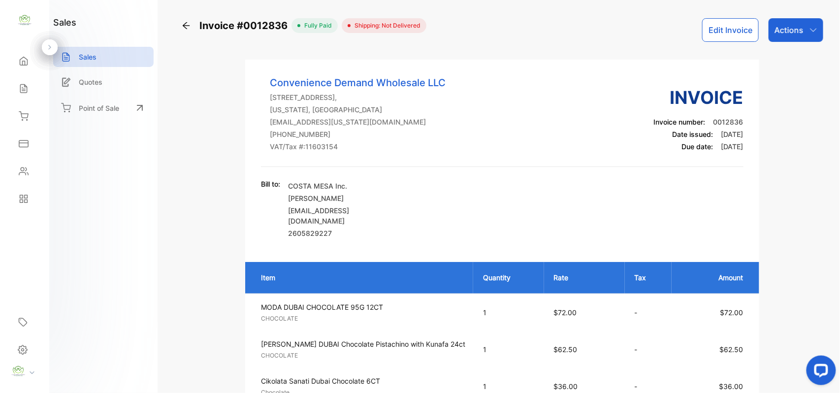
click at [19, 115] on icon at bounding box center [24, 116] width 10 height 10
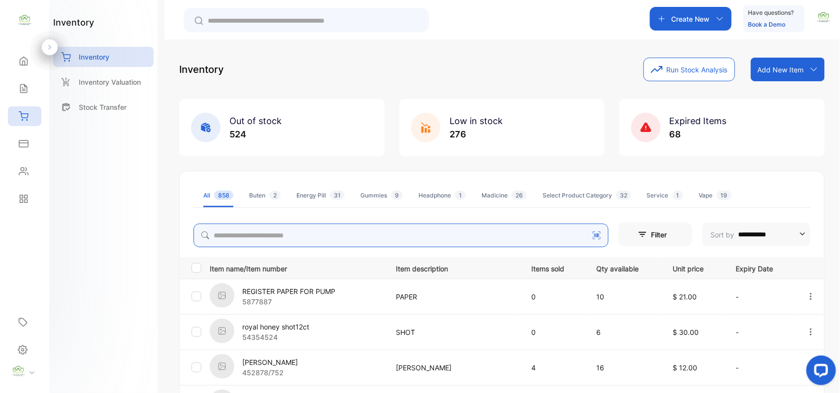
click at [392, 243] on input "search" at bounding box center [400, 235] width 415 height 24
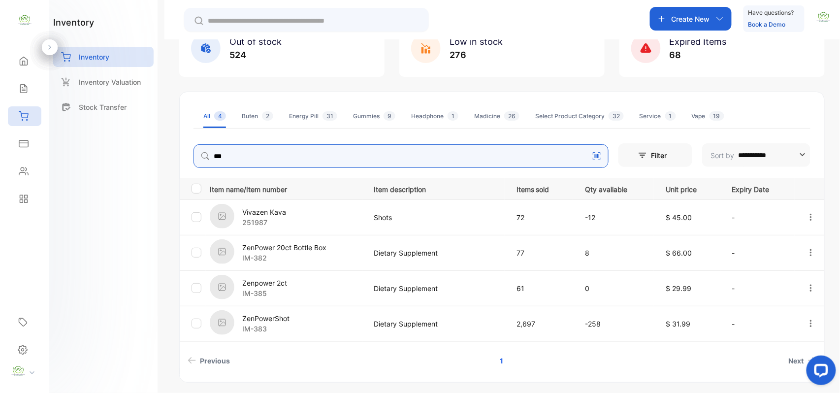
scroll to position [111, 0]
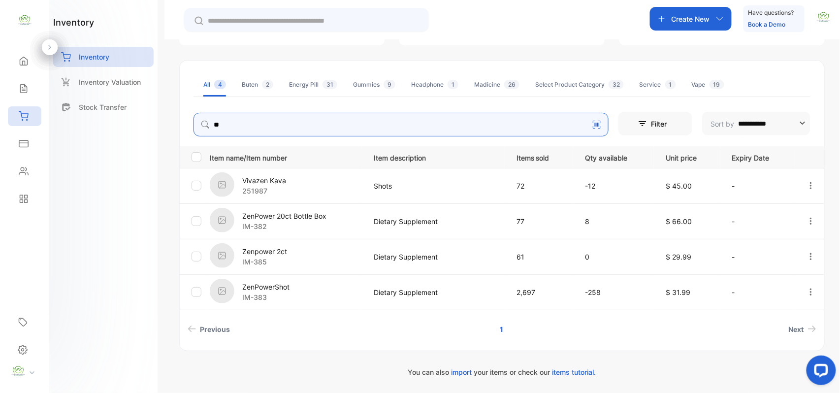
type input "*"
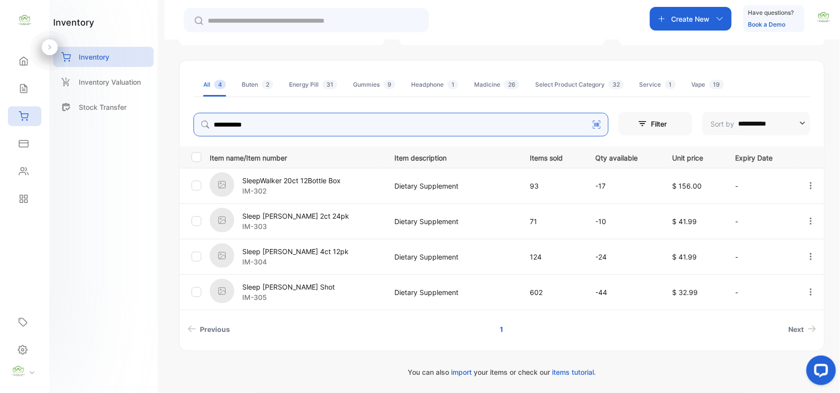
type input "**********"
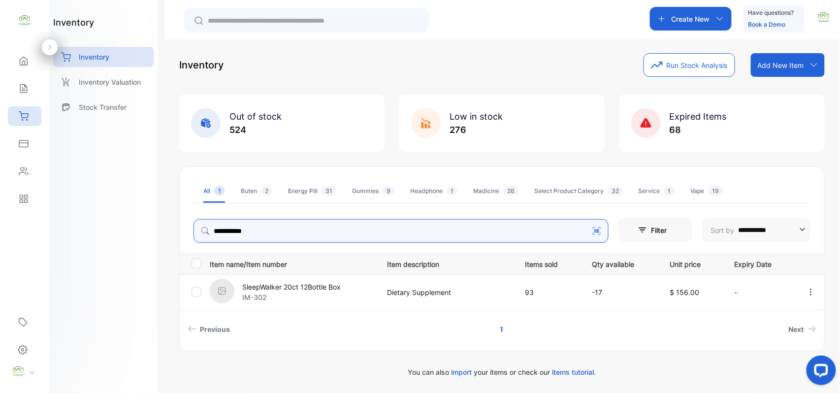
click at [689, 22] on p "Create New" at bounding box center [690, 19] width 38 height 10
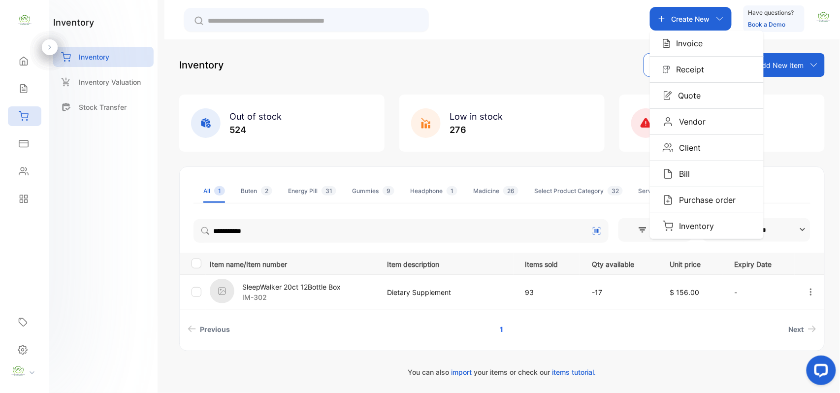
click at [685, 48] on p "Invoice" at bounding box center [686, 43] width 32 height 12
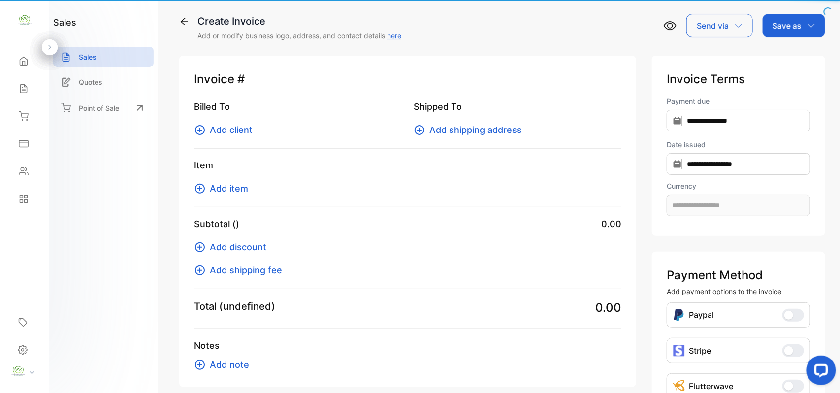
type input "**********"
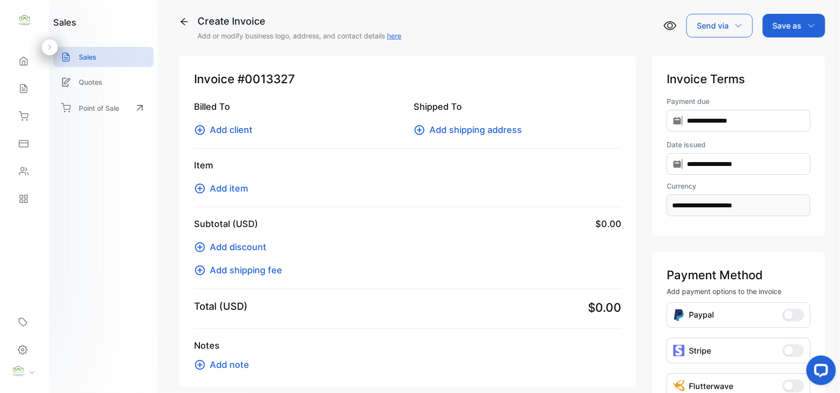
click at [196, 131] on icon at bounding box center [200, 130] width 10 height 10
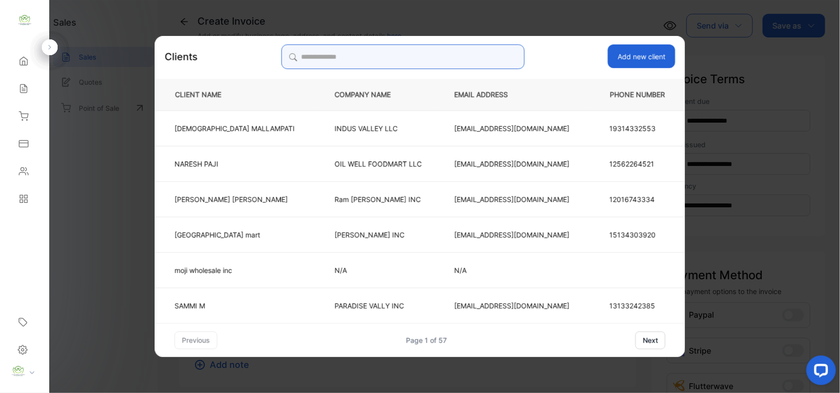
click at [361, 57] on input "search" at bounding box center [402, 56] width 243 height 25
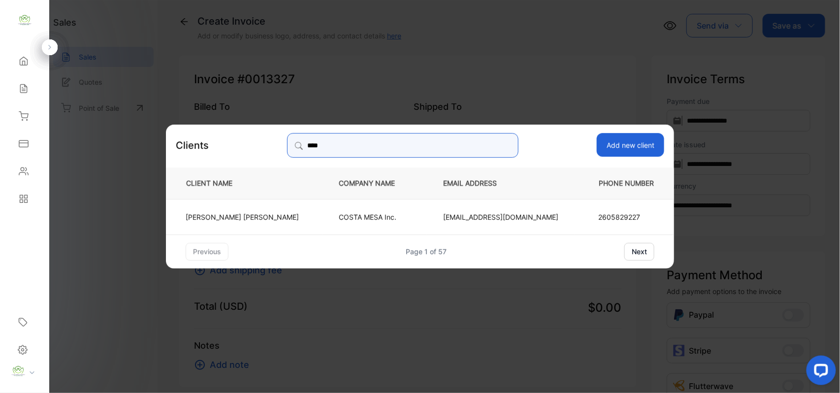
type input "****"
click at [294, 212] on td "ADAM ALOMARI" at bounding box center [244, 215] width 157 height 35
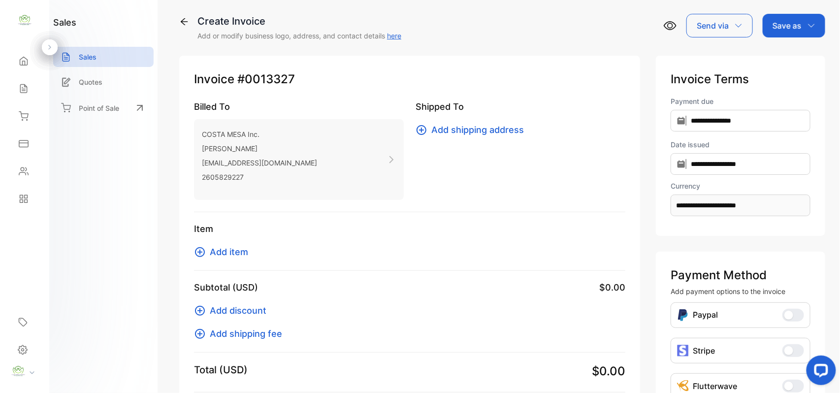
click at [200, 249] on icon at bounding box center [200, 252] width 12 height 12
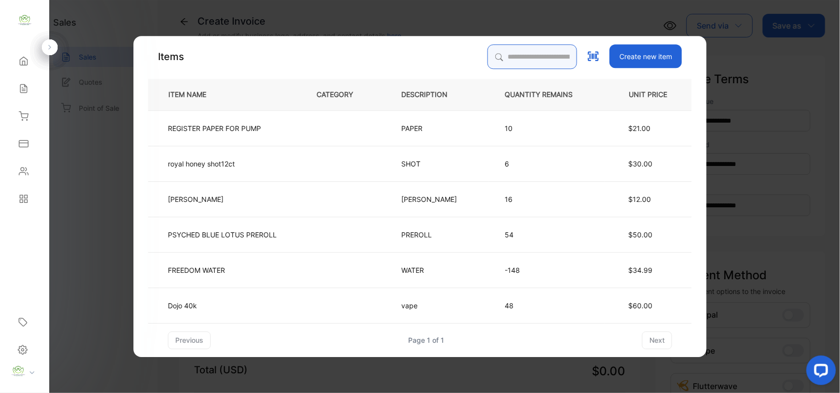
click at [517, 58] on input "search" at bounding box center [532, 56] width 90 height 25
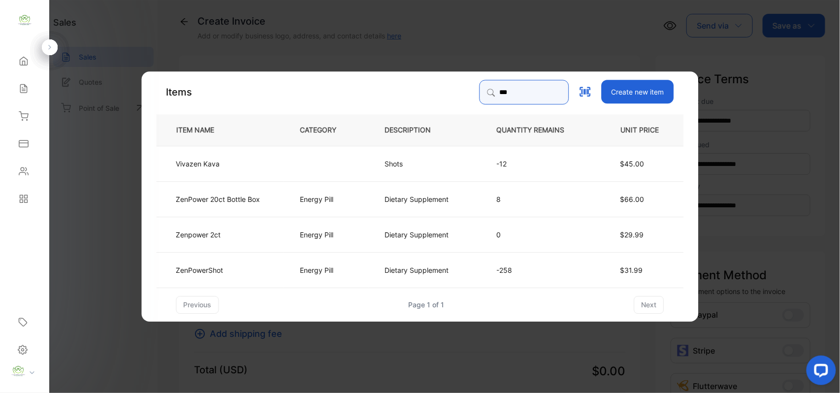
type input "***"
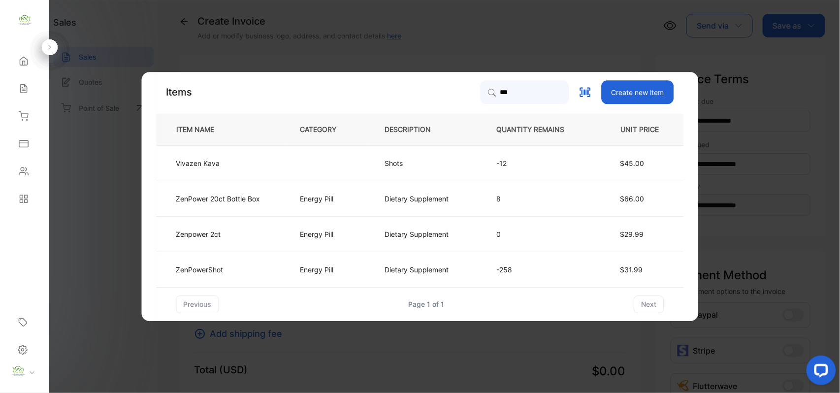
click at [272, 268] on td "ZenPowerShot" at bounding box center [221, 269] width 128 height 35
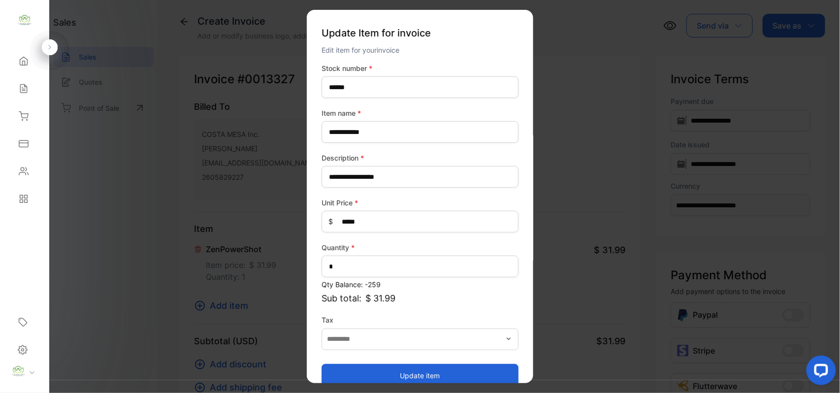
click at [385, 373] on button "Update item" at bounding box center [419, 375] width 197 height 24
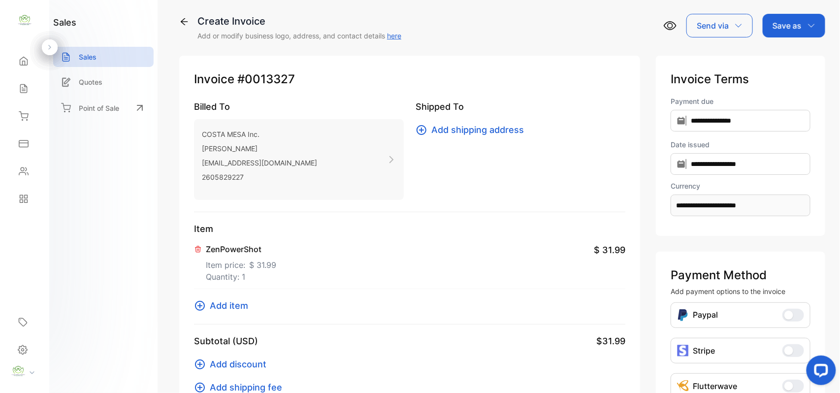
click at [203, 305] on icon at bounding box center [200, 306] width 12 height 12
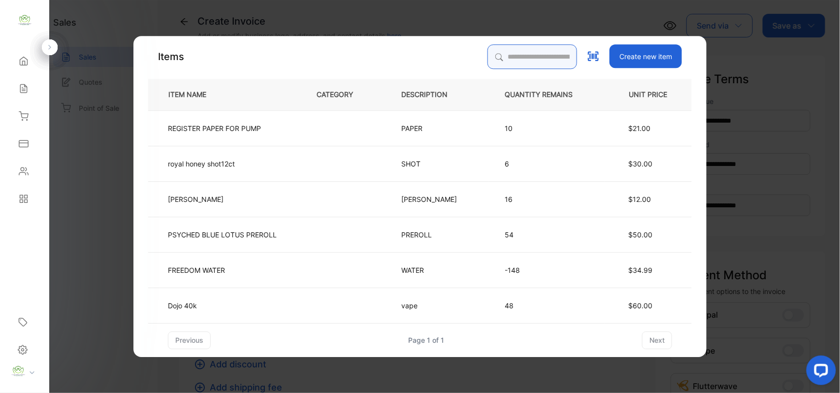
click at [534, 48] on input "search" at bounding box center [532, 56] width 90 height 25
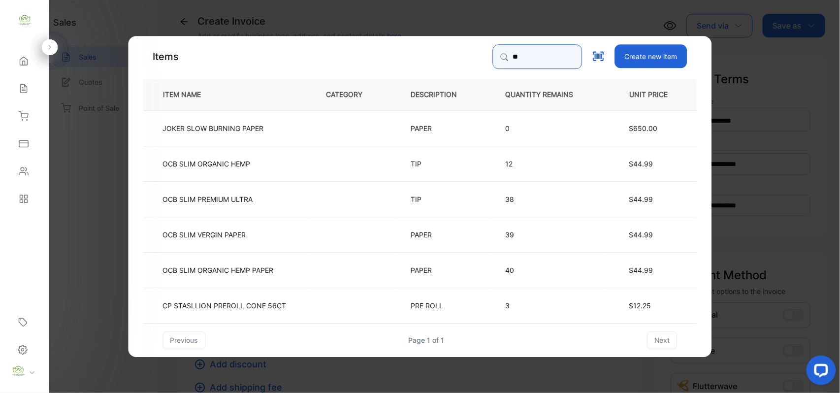
type input "**********"
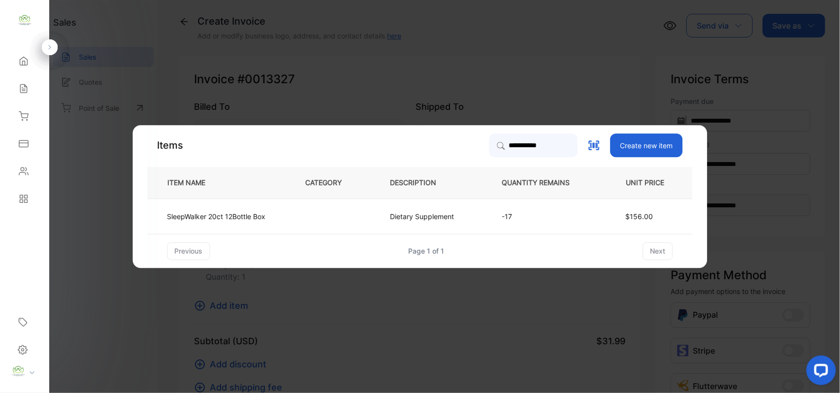
click at [359, 213] on td at bounding box center [331, 215] width 85 height 35
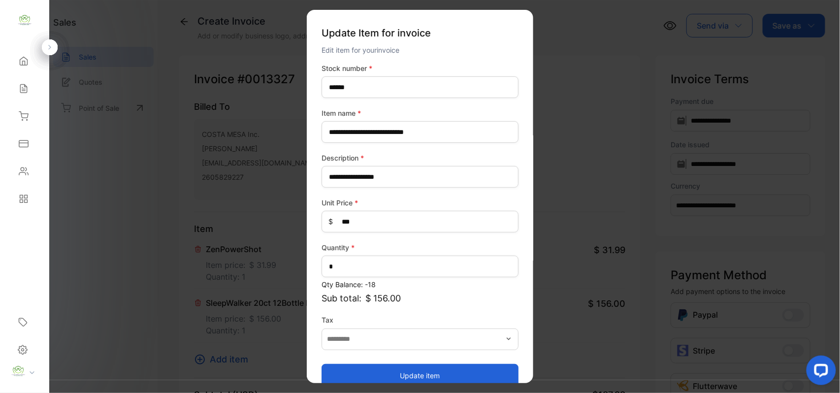
click at [386, 368] on button "Update item" at bounding box center [419, 375] width 197 height 24
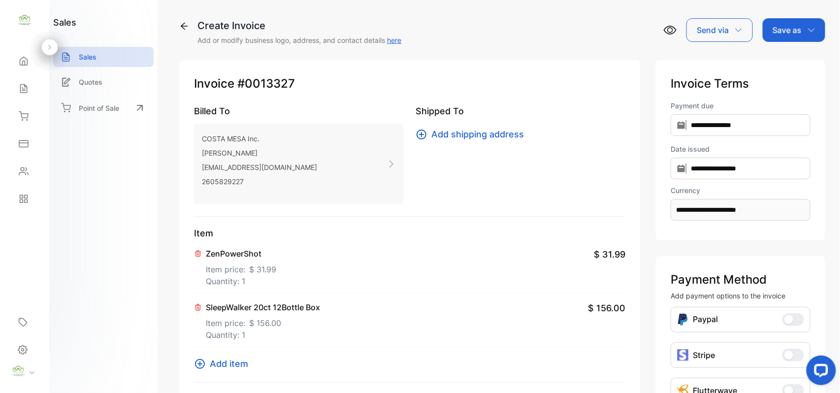
click at [799, 33] on div "Save as" at bounding box center [794, 30] width 63 height 24
click at [798, 53] on div "Invoice" at bounding box center [791, 63] width 57 height 20
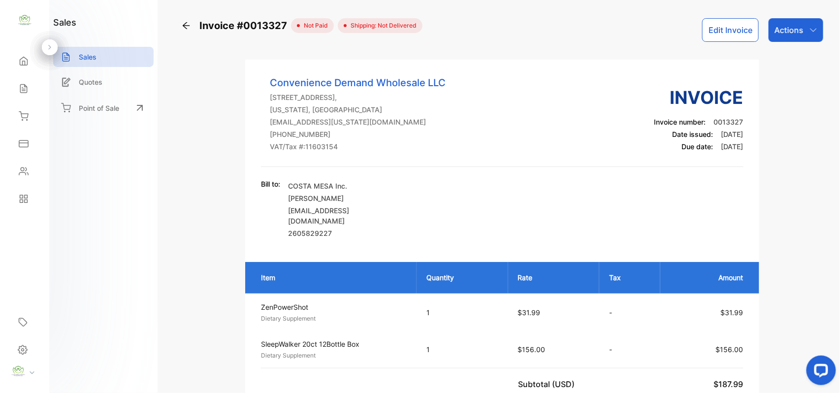
click at [27, 89] on icon at bounding box center [23, 89] width 6 height 8
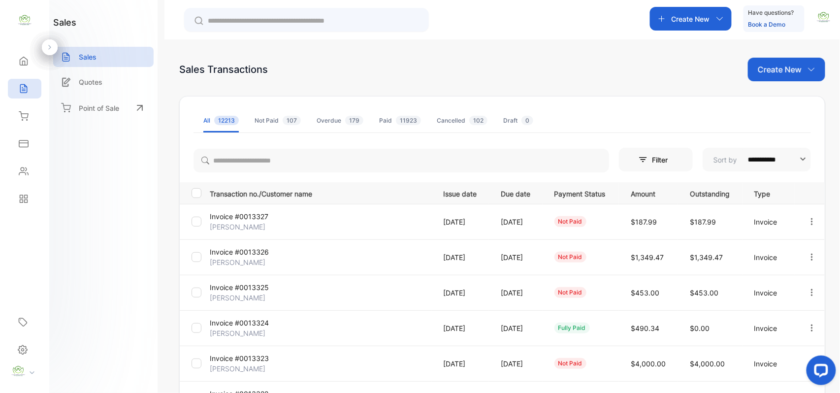
click at [247, 215] on p "Invoice #0013327" at bounding box center [247, 216] width 74 height 10
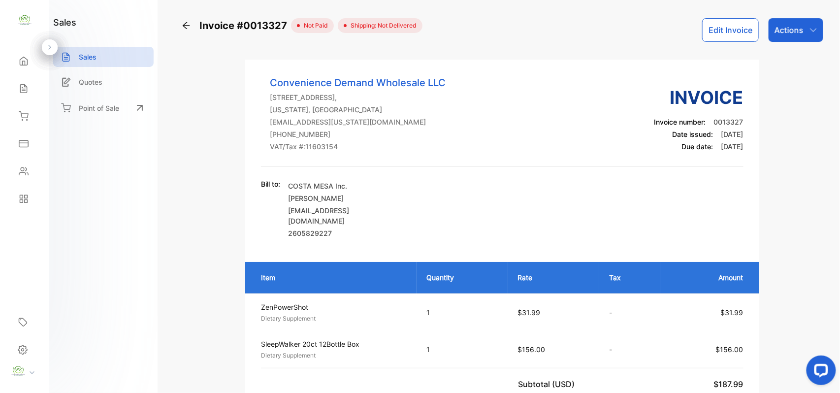
click at [793, 32] on p "Actions" at bounding box center [788, 30] width 29 height 12
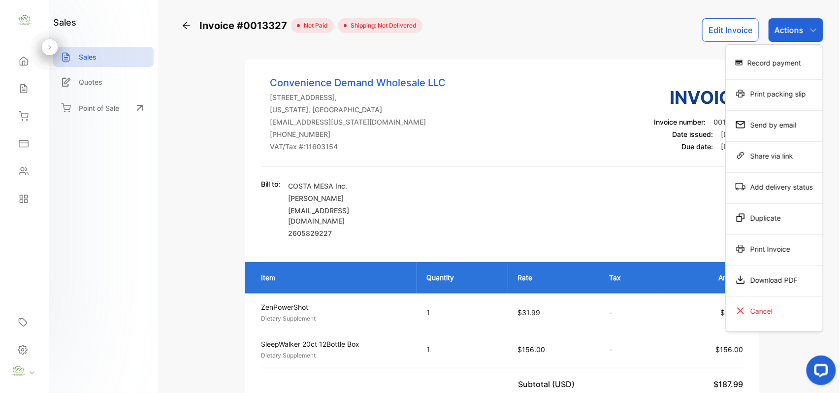
click at [753, 256] on div "Print Invoice" at bounding box center [774, 249] width 97 height 20
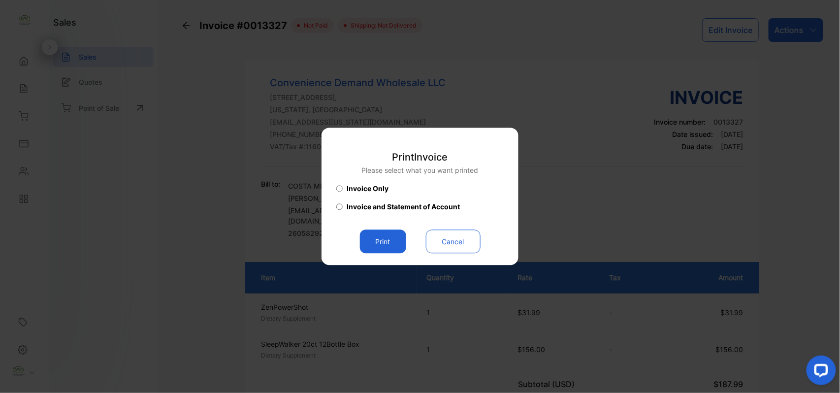
click at [390, 249] on button "Print" at bounding box center [383, 242] width 46 height 24
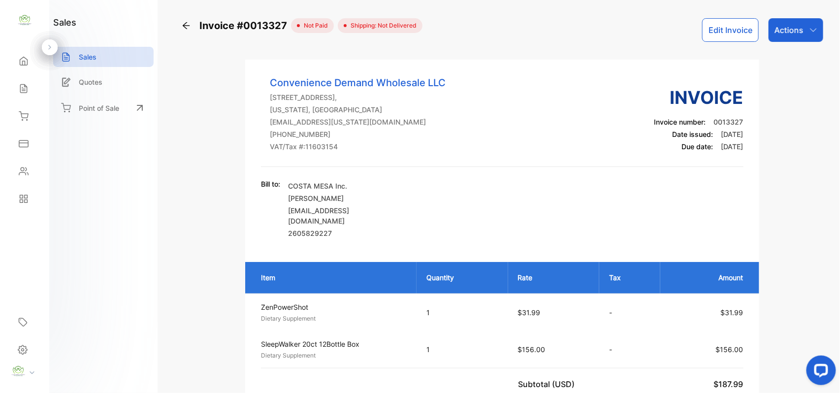
click at [788, 34] on p "Actions" at bounding box center [788, 30] width 29 height 12
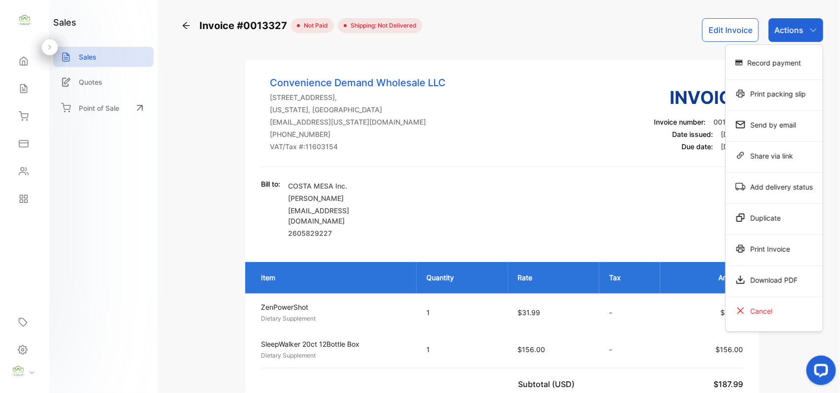
click at [778, 71] on div "Record payment" at bounding box center [774, 63] width 97 height 20
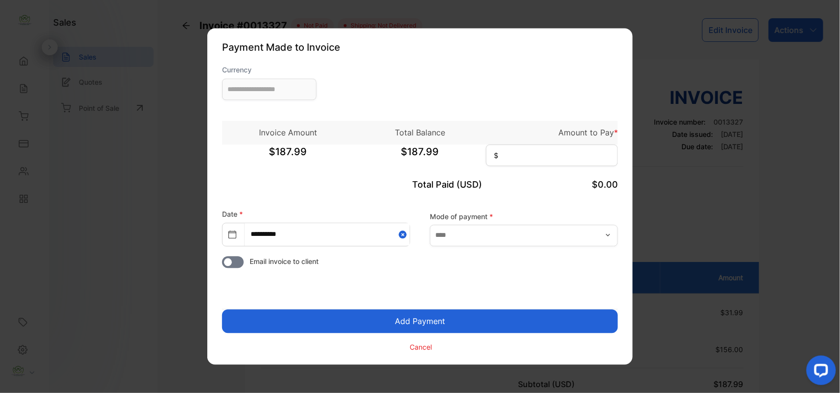
type input "**********"
click at [570, 156] on input at bounding box center [552, 156] width 132 height 22
type input "******"
click at [556, 235] on input "text" at bounding box center [524, 235] width 188 height 22
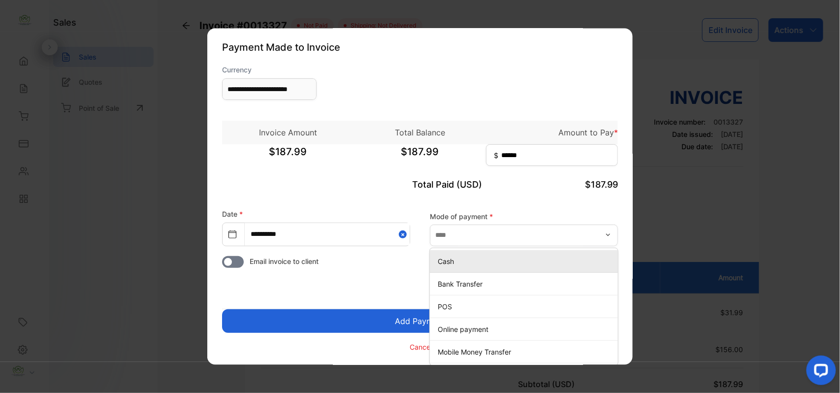
click at [455, 264] on p "Cash" at bounding box center [526, 261] width 176 height 10
type input "****"
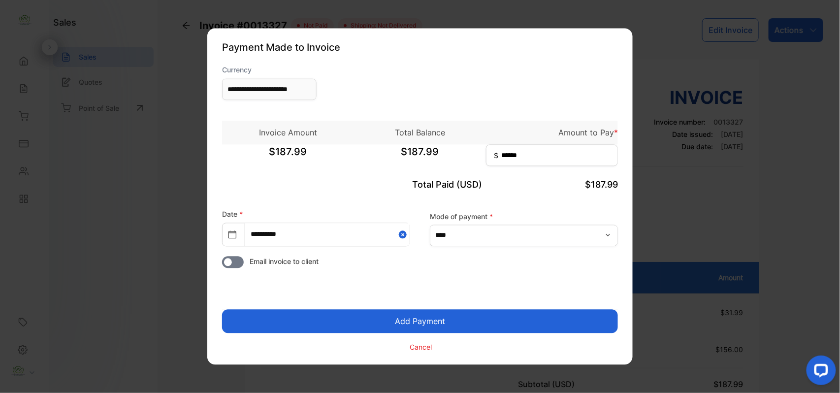
click at [465, 317] on button "Add Payment" at bounding box center [420, 322] width 396 height 24
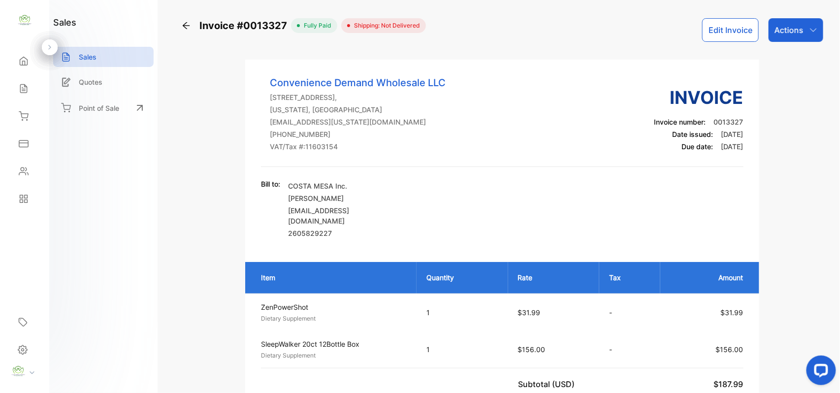
click at [814, 32] on icon "button" at bounding box center [813, 30] width 8 height 8
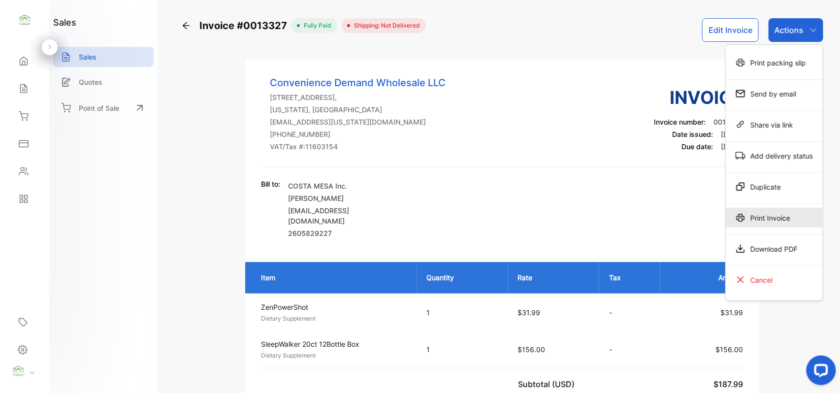
click at [776, 223] on div "Print Invoice" at bounding box center [774, 218] width 97 height 20
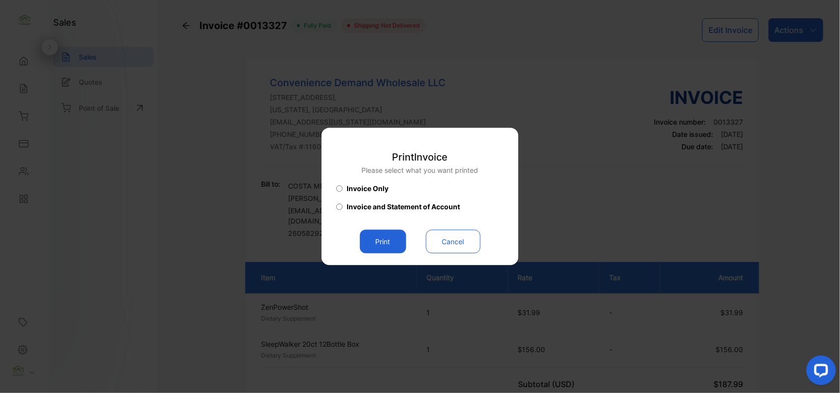
click at [381, 243] on button "Print" at bounding box center [383, 242] width 46 height 24
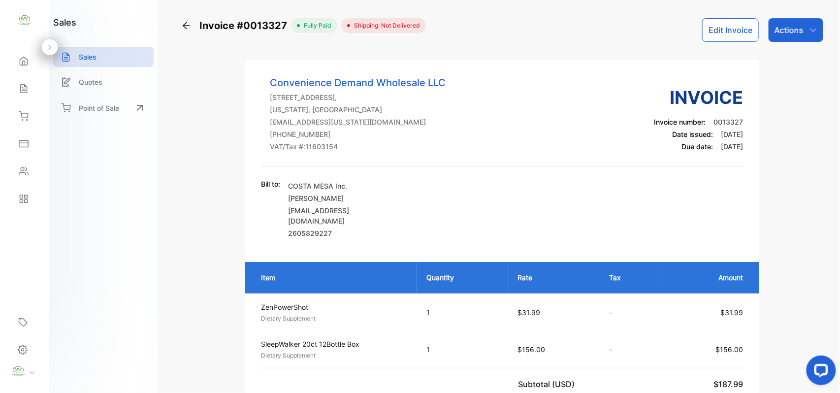
click at [804, 32] on div "Actions" at bounding box center [795, 30] width 55 height 24
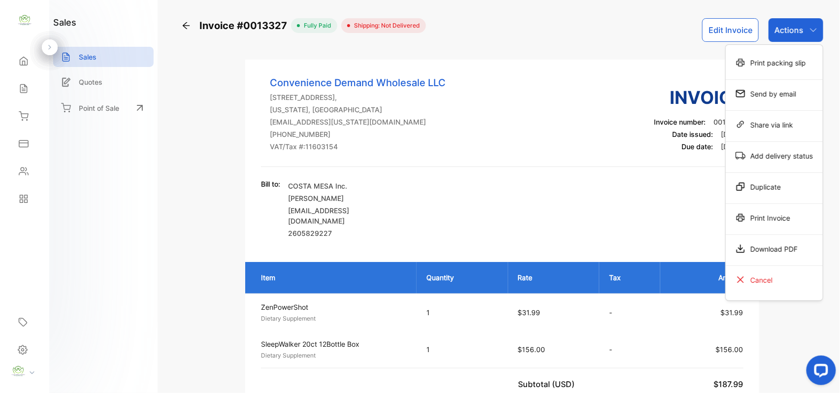
click at [778, 223] on div "Print Invoice" at bounding box center [774, 218] width 97 height 20
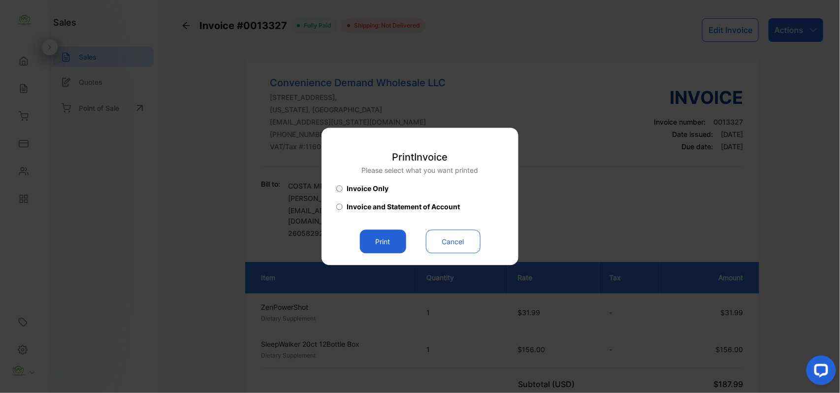
click at [377, 242] on button "Print" at bounding box center [383, 242] width 46 height 24
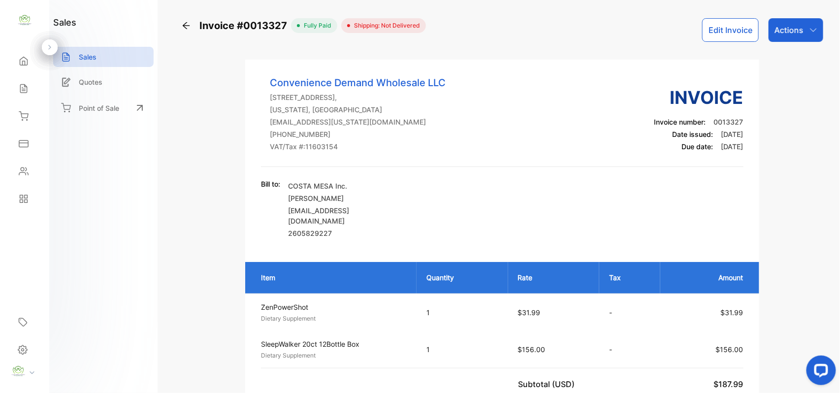
click at [103, 59] on div "Sales" at bounding box center [103, 57] width 100 height 20
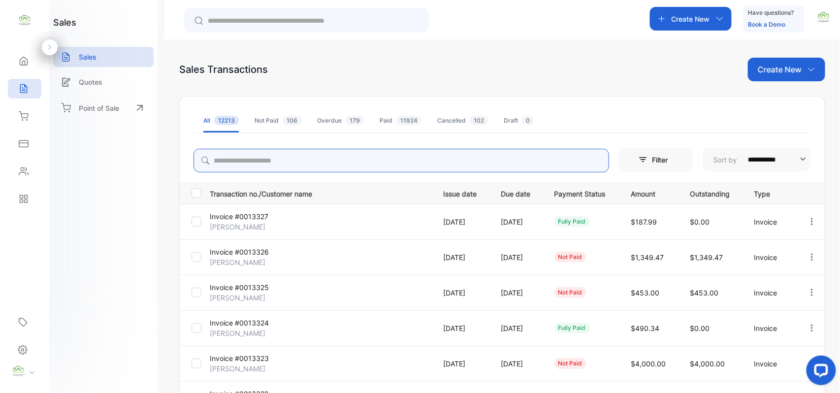
click at [295, 160] on input "search" at bounding box center [400, 161] width 415 height 24
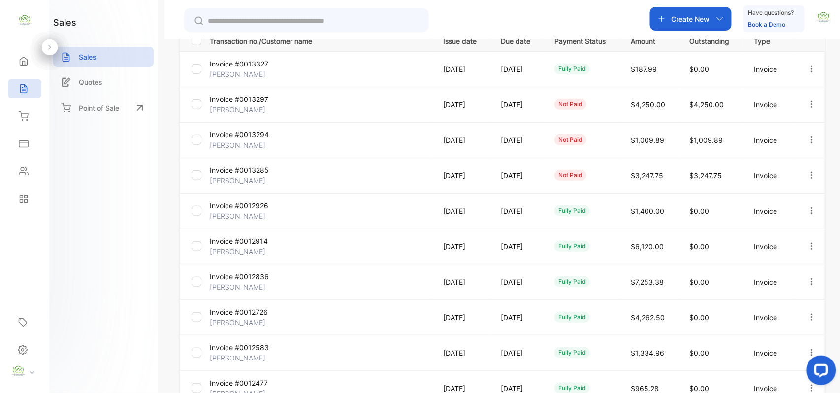
type input "****"
click at [229, 98] on p "Invoice #0013297" at bounding box center [247, 99] width 74 height 10
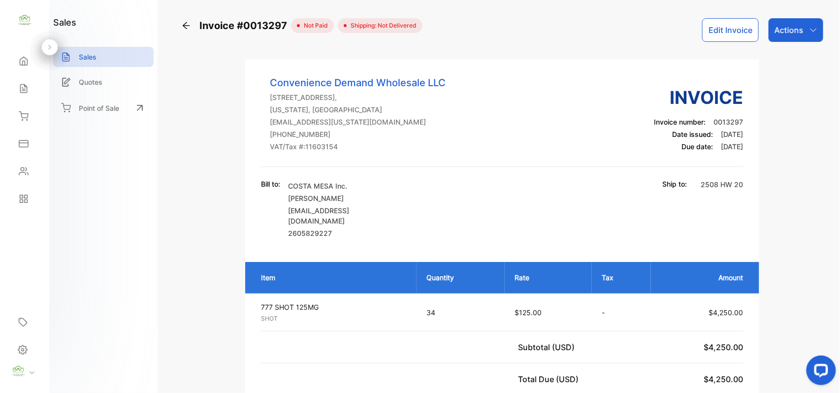
click at [812, 28] on icon "button" at bounding box center [813, 30] width 8 height 8
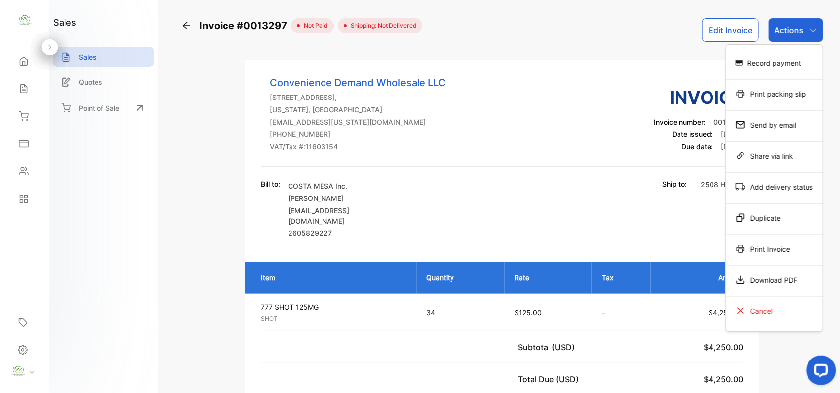
click at [781, 253] on div "Print Invoice" at bounding box center [774, 249] width 97 height 20
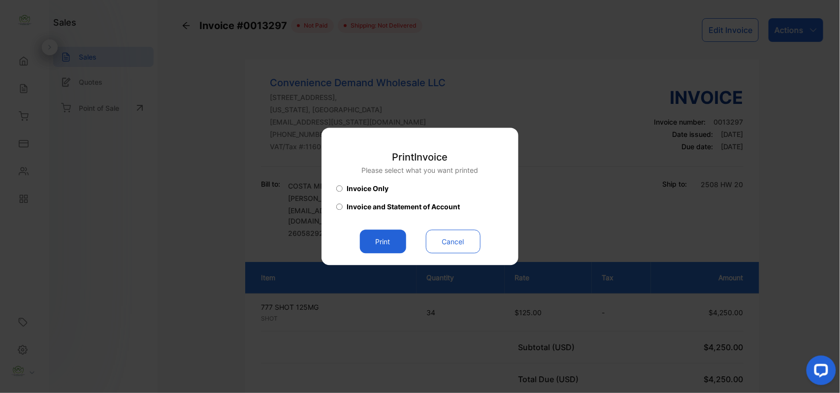
click at [390, 243] on button "Print" at bounding box center [383, 242] width 46 height 24
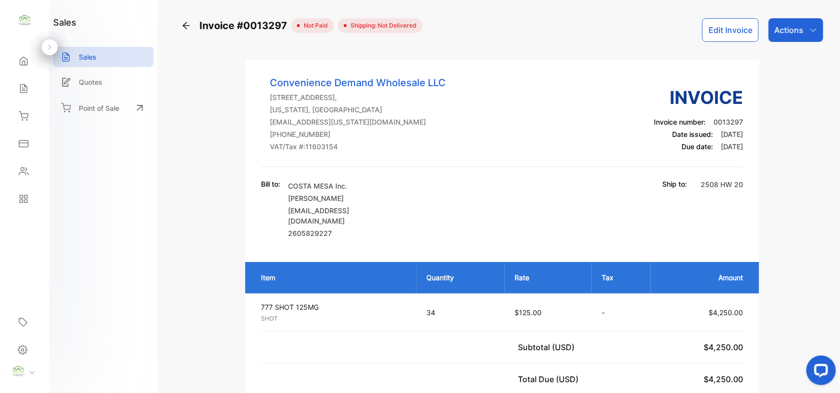
click at [793, 25] on p "Actions" at bounding box center [788, 30] width 29 height 12
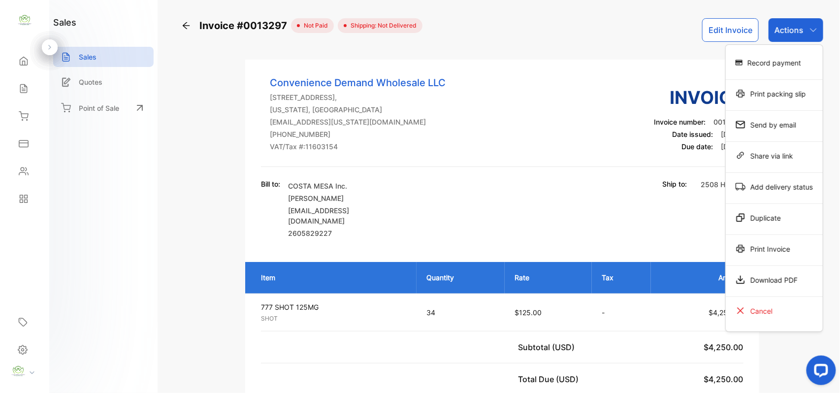
click at [782, 258] on div "Print Invoice" at bounding box center [774, 249] width 97 height 20
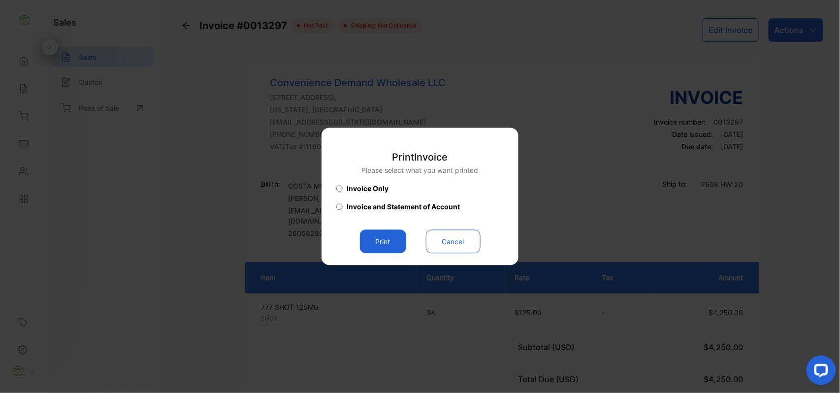
click at [384, 241] on button "Print" at bounding box center [383, 242] width 46 height 24
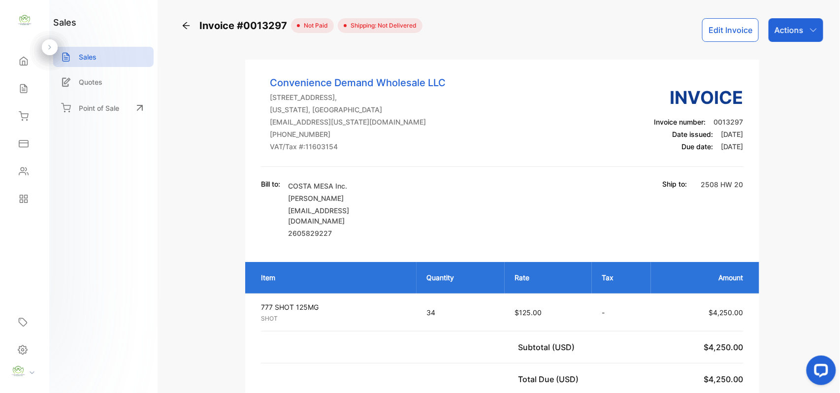
click at [798, 26] on p "Actions" at bounding box center [788, 30] width 29 height 12
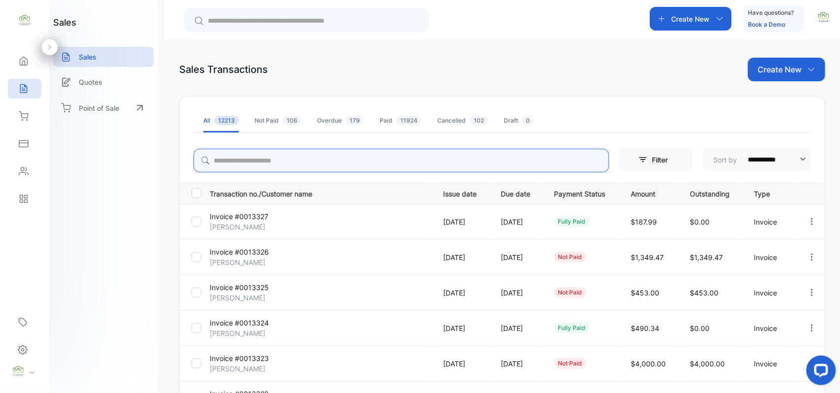
click at [294, 155] on input "search" at bounding box center [400, 161] width 415 height 24
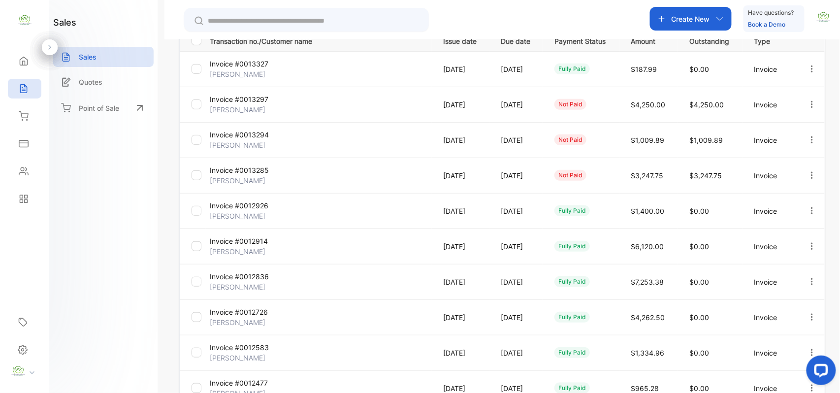
type input "****"
click at [246, 131] on p "Invoice #0013294" at bounding box center [247, 134] width 74 height 10
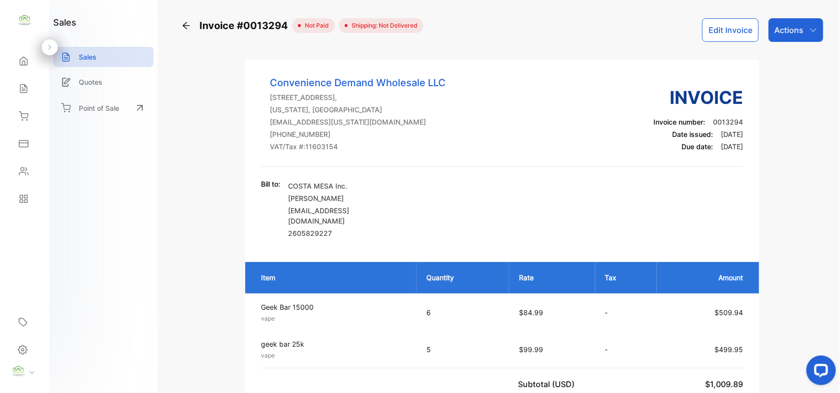
click at [814, 35] on div "Actions" at bounding box center [795, 30] width 55 height 24
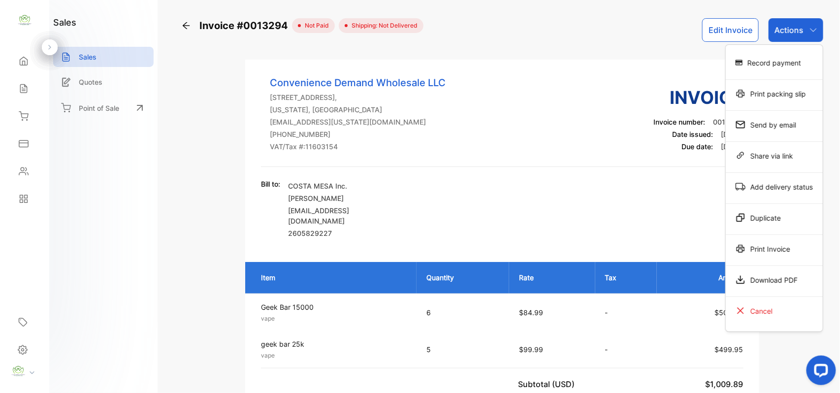
click at [755, 245] on div "Print Invoice" at bounding box center [774, 249] width 97 height 20
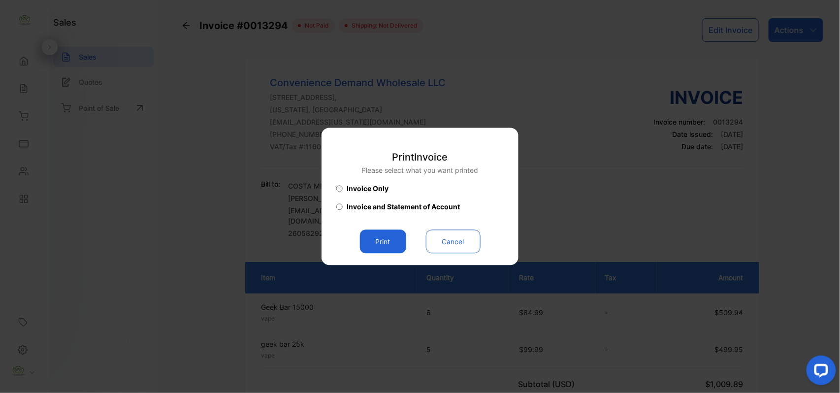
click at [363, 243] on button "Print" at bounding box center [383, 242] width 46 height 24
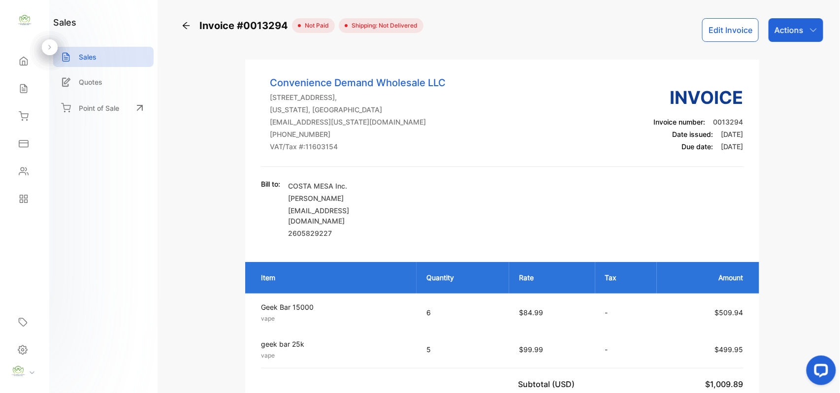
click at [802, 27] on div "Actions" at bounding box center [795, 30] width 55 height 24
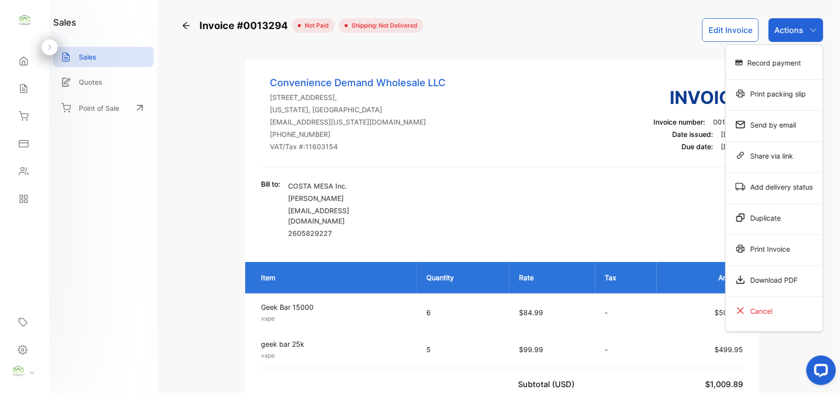
click at [766, 252] on div "Print Invoice" at bounding box center [774, 249] width 97 height 20
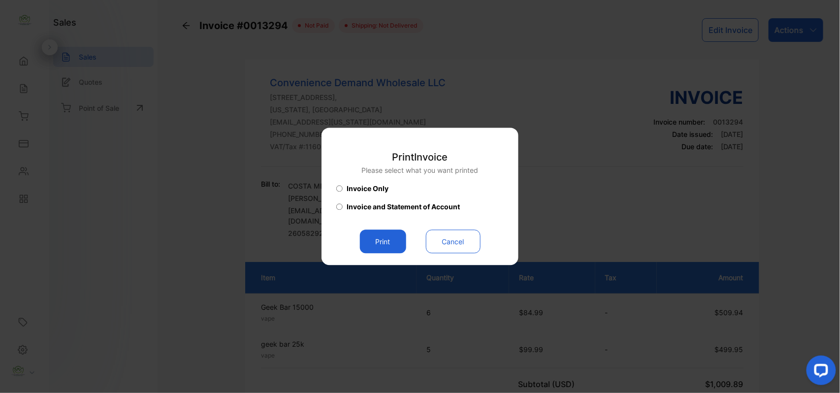
click at [376, 242] on button "Print" at bounding box center [383, 242] width 46 height 24
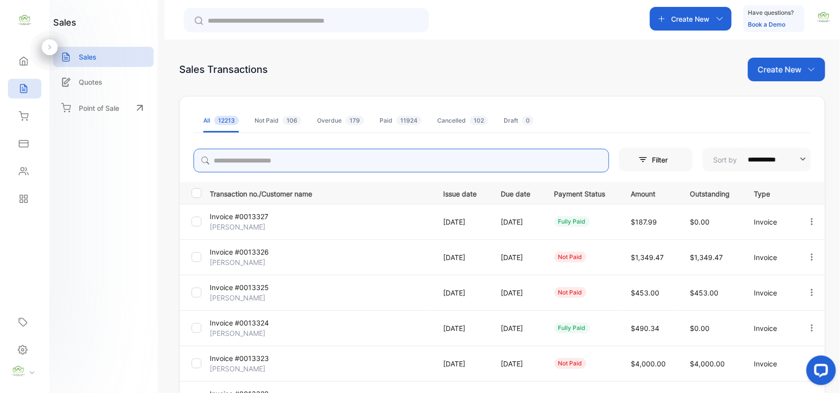
click at [300, 157] on input "search" at bounding box center [400, 161] width 415 height 24
type input "****"
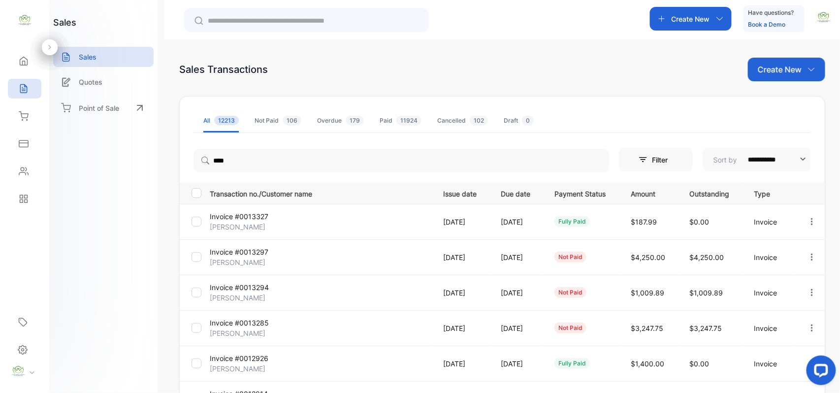
click at [240, 325] on p "Invoice #0013285" at bounding box center [247, 323] width 74 height 10
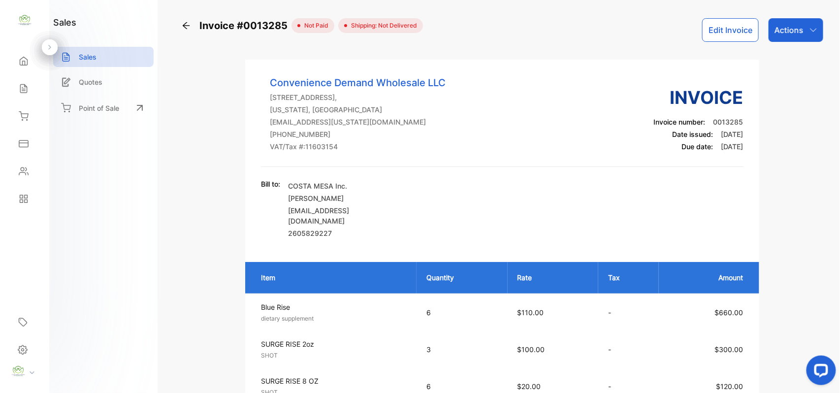
click at [802, 32] on div "Actions" at bounding box center [795, 30] width 55 height 24
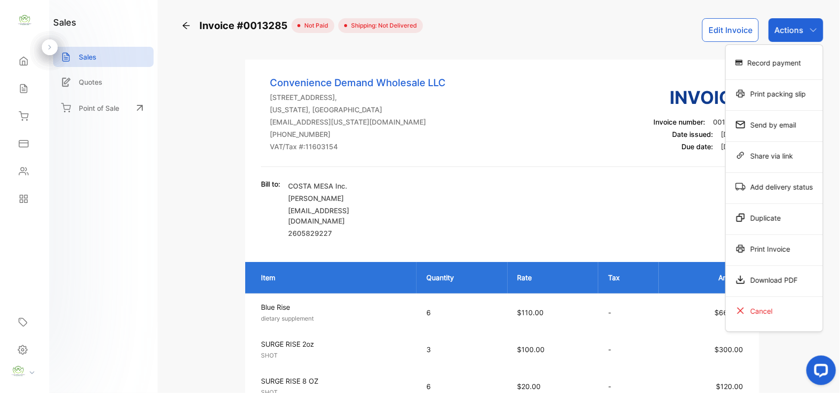
click at [768, 251] on div "Print Invoice" at bounding box center [774, 249] width 97 height 20
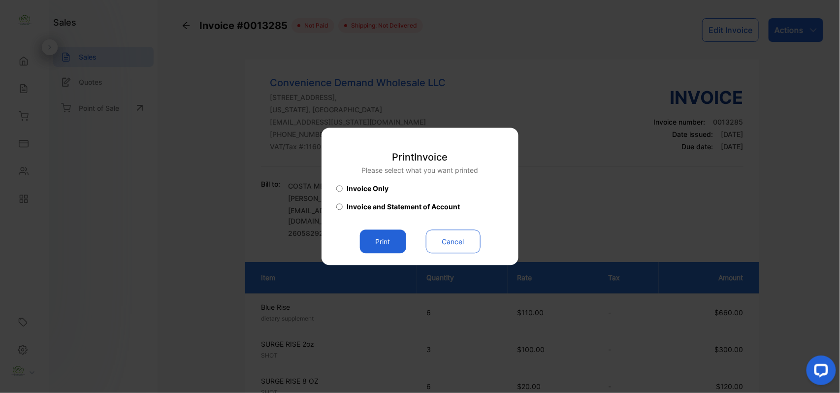
click at [367, 241] on button "Print" at bounding box center [383, 242] width 46 height 24
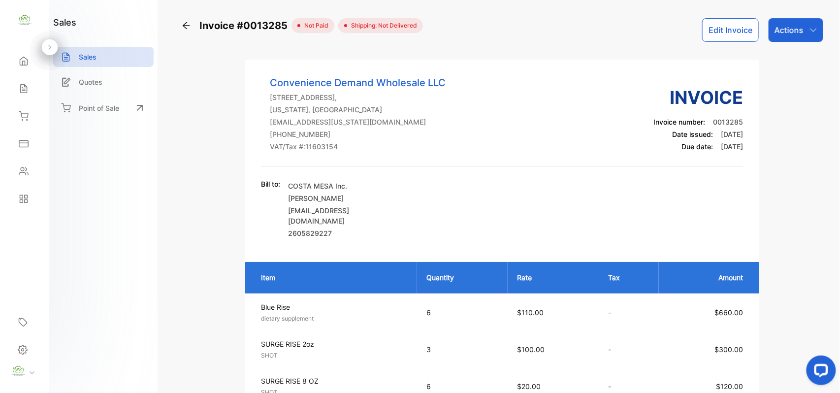
click at [791, 29] on p "Actions" at bounding box center [788, 30] width 29 height 12
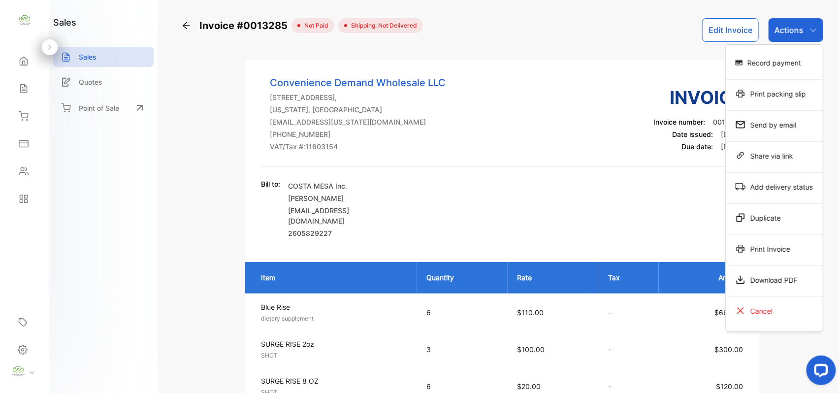
click at [759, 253] on div "Print Invoice" at bounding box center [774, 249] width 97 height 20
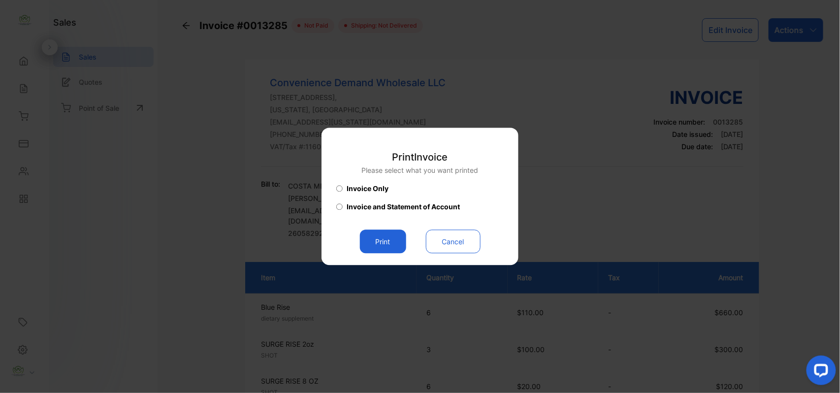
click at [371, 240] on button "Print" at bounding box center [383, 242] width 46 height 24
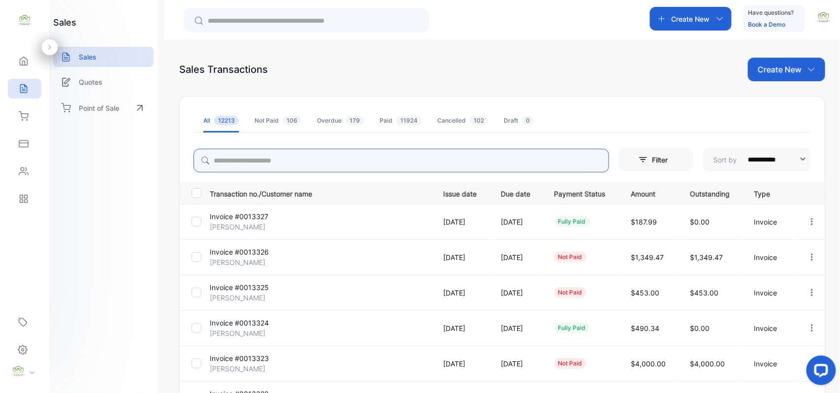
click at [289, 159] on input "search" at bounding box center [400, 161] width 415 height 24
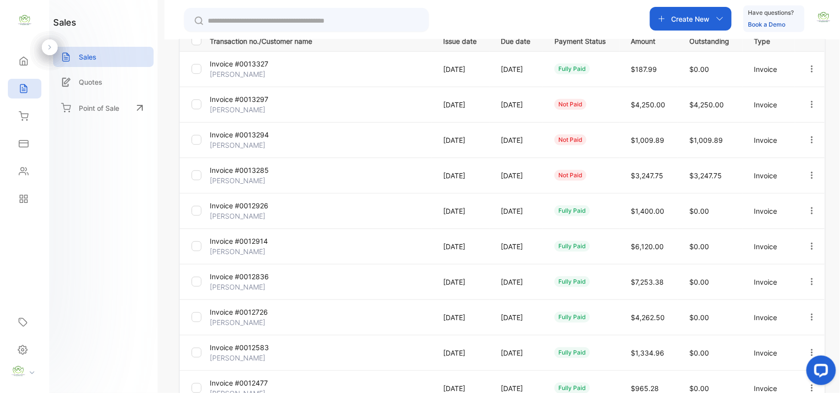
type input "****"
click at [235, 140] on p "[PERSON_NAME]" at bounding box center [247, 145] width 74 height 10
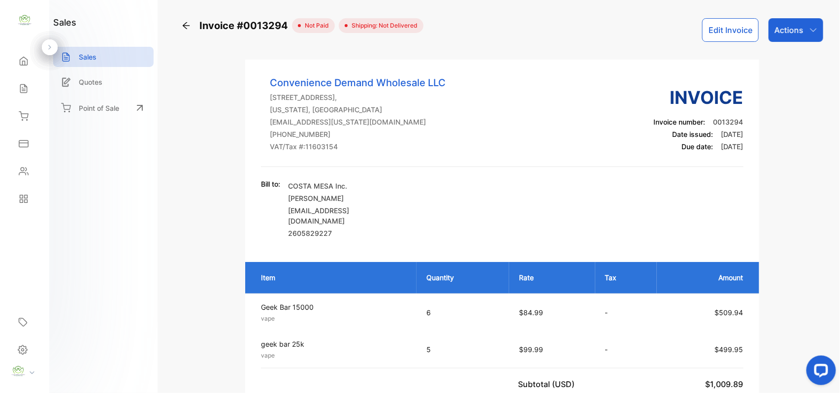
click at [22, 93] on icon at bounding box center [24, 89] width 10 height 10
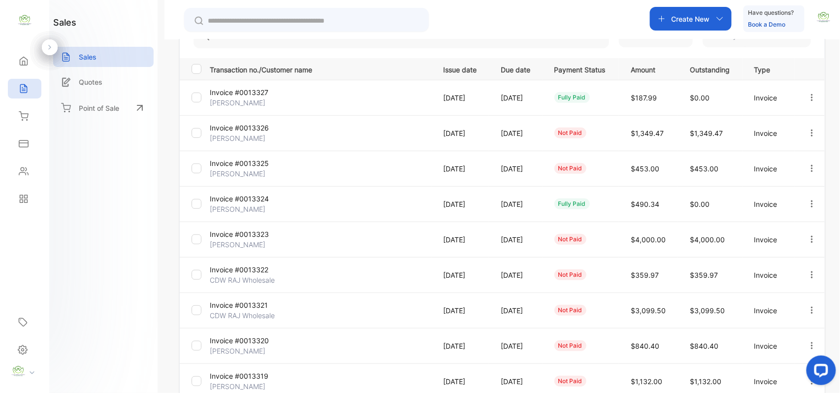
scroll to position [153, 0]
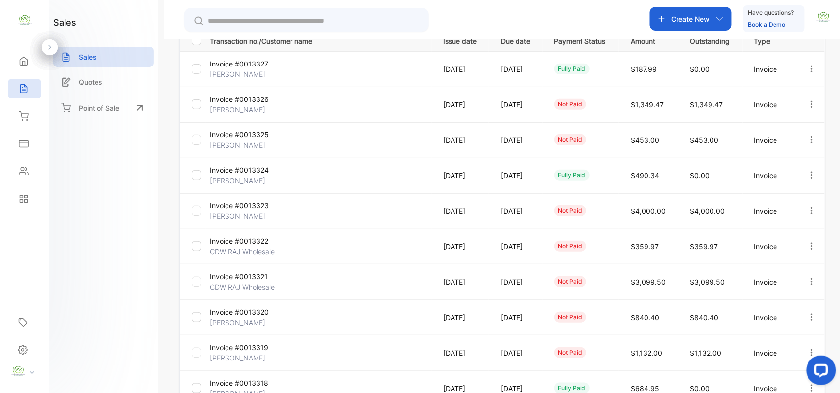
click at [486, 139] on td "[DATE]" at bounding box center [461, 139] width 58 height 35
click at [224, 139] on p "Invoice #0013325" at bounding box center [247, 134] width 74 height 10
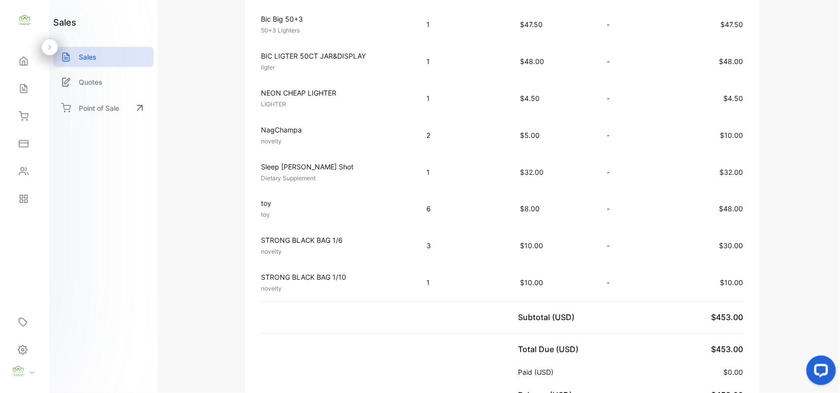
scroll to position [612, 0]
